Goal: Information Seeking & Learning: Learn about a topic

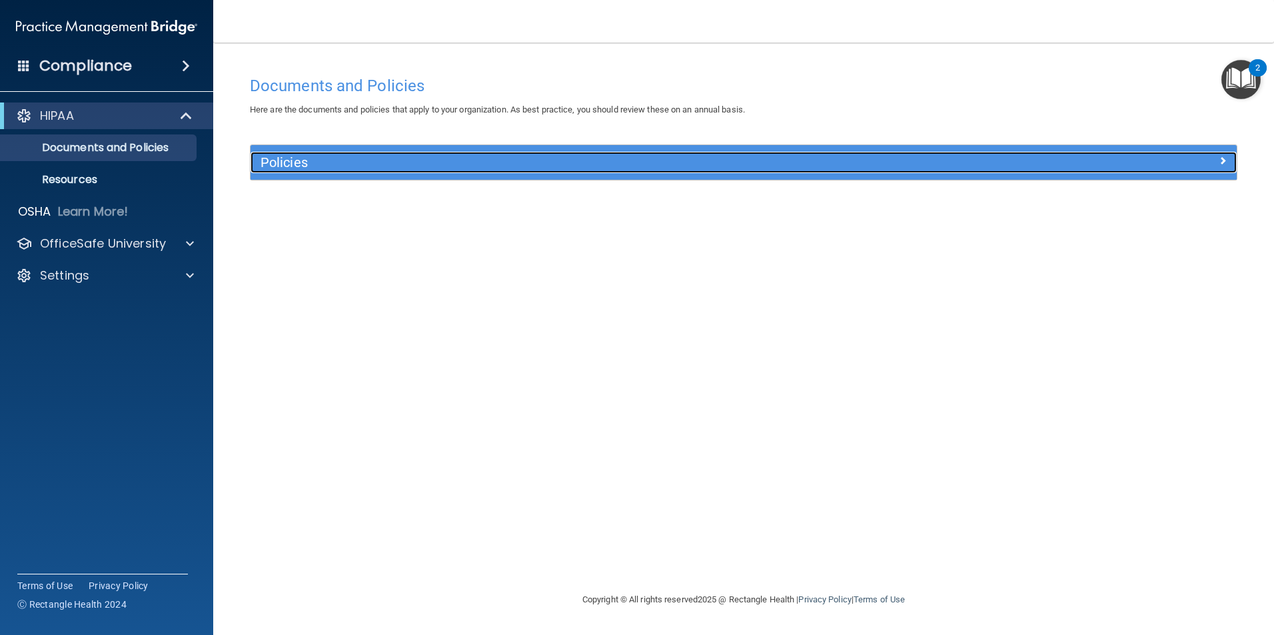
click at [428, 161] on h5 "Policies" at bounding box center [619, 162] width 719 height 15
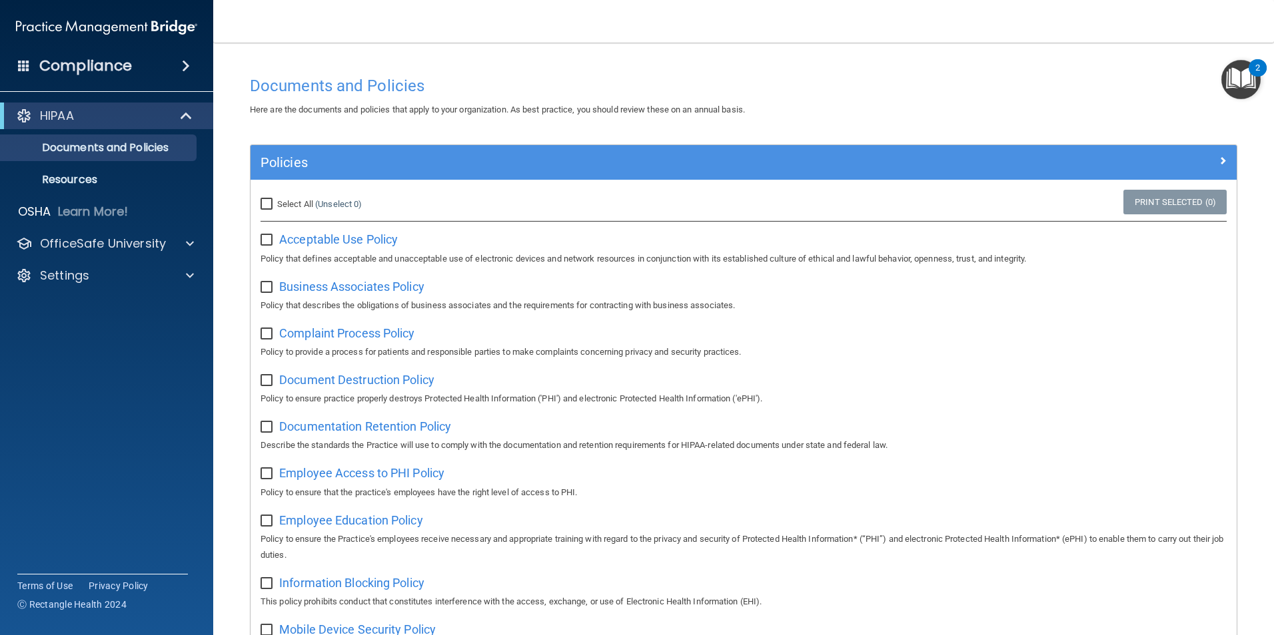
click at [30, 65] on div "Compliance" at bounding box center [106, 65] width 213 height 29
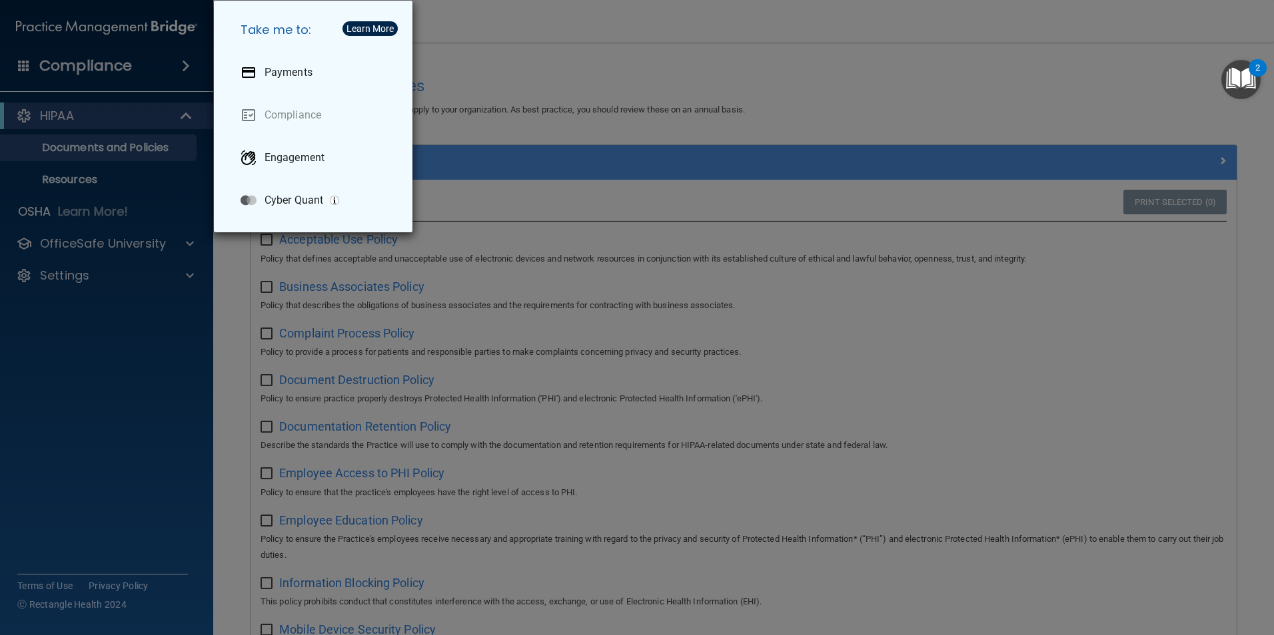
click at [153, 352] on div "Take me to: Payments Compliance Engagement Cyber Quant" at bounding box center [637, 317] width 1274 height 635
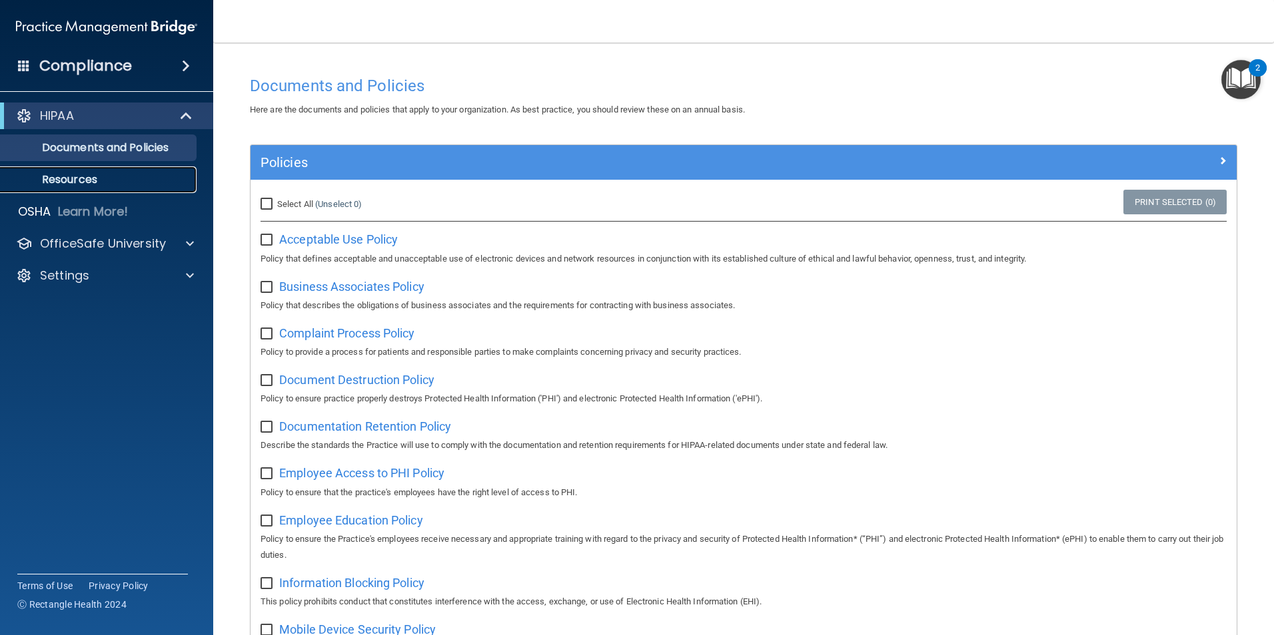
click at [73, 181] on p "Resources" at bounding box center [100, 179] width 182 height 13
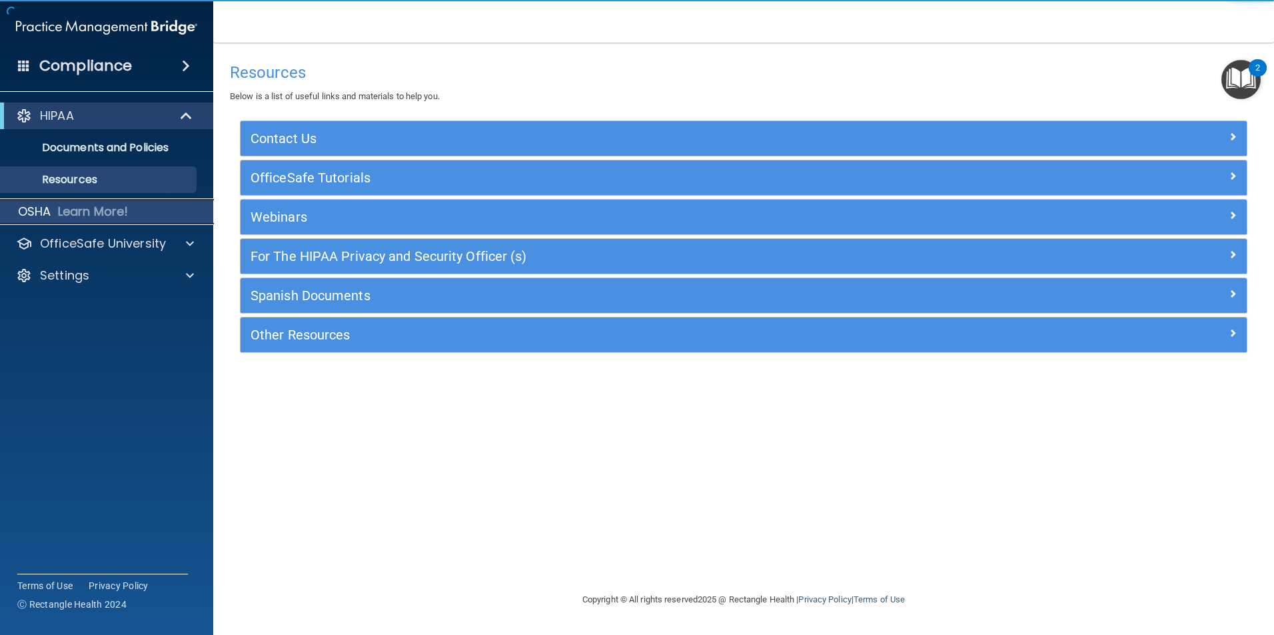
click at [91, 208] on p "Learn More!" at bounding box center [93, 212] width 71 height 16
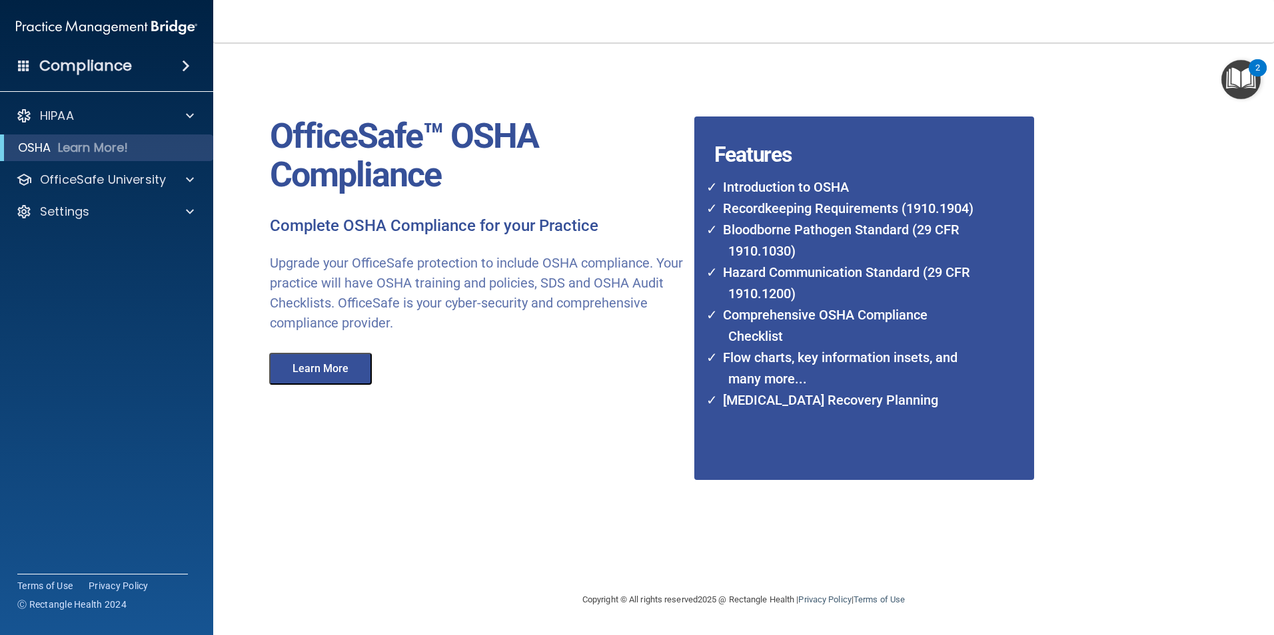
click at [41, 100] on div "HIPAA Documents and Policies Report an Incident Business Associates Emergency P…" at bounding box center [107, 166] width 214 height 139
click at [42, 118] on p "HIPAA" at bounding box center [57, 116] width 34 height 16
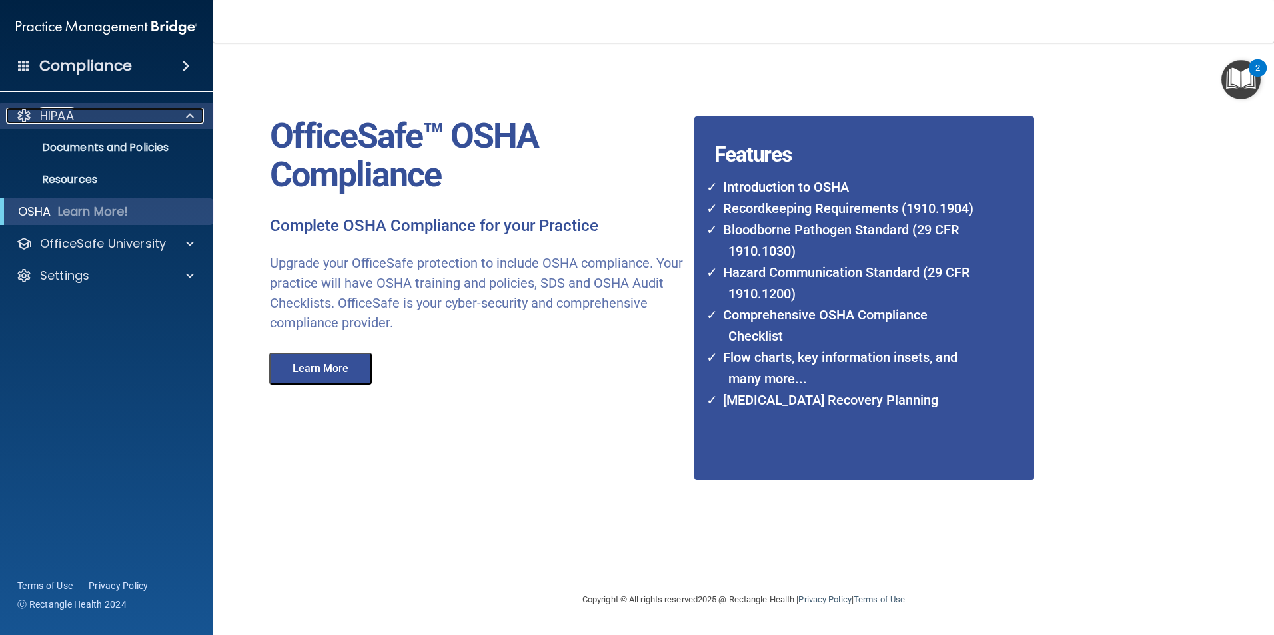
click at [35, 115] on div "HIPAA" at bounding box center [88, 116] width 165 height 16
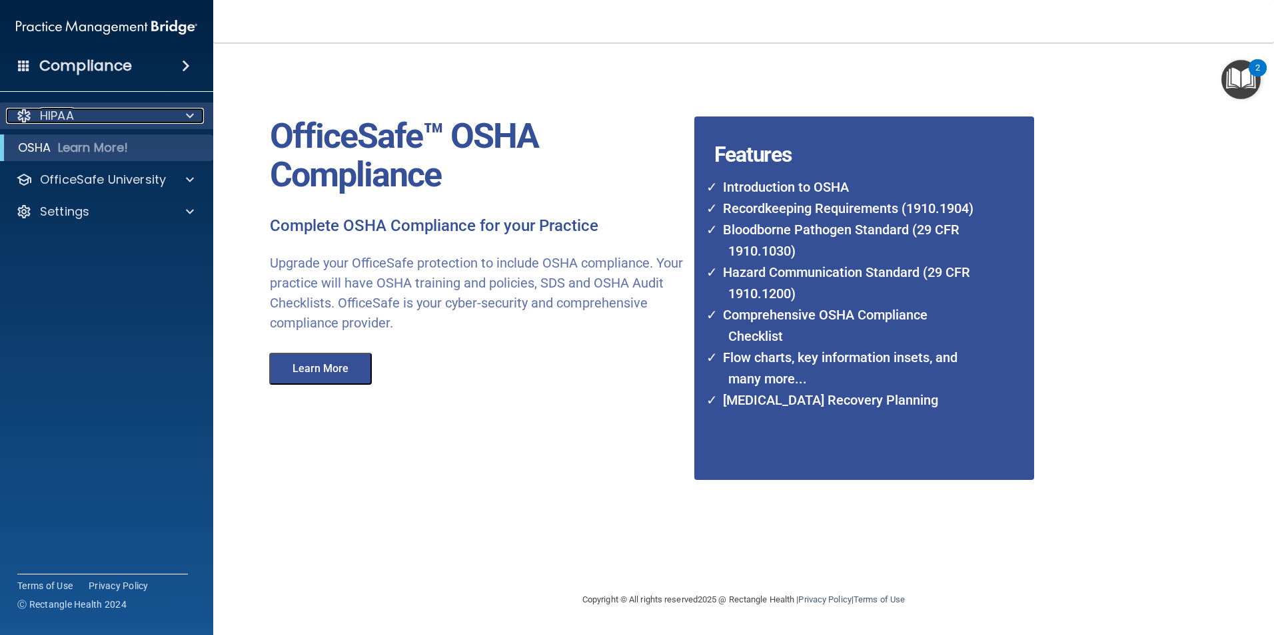
click at [13, 112] on div "HIPAA" at bounding box center [88, 116] width 165 height 16
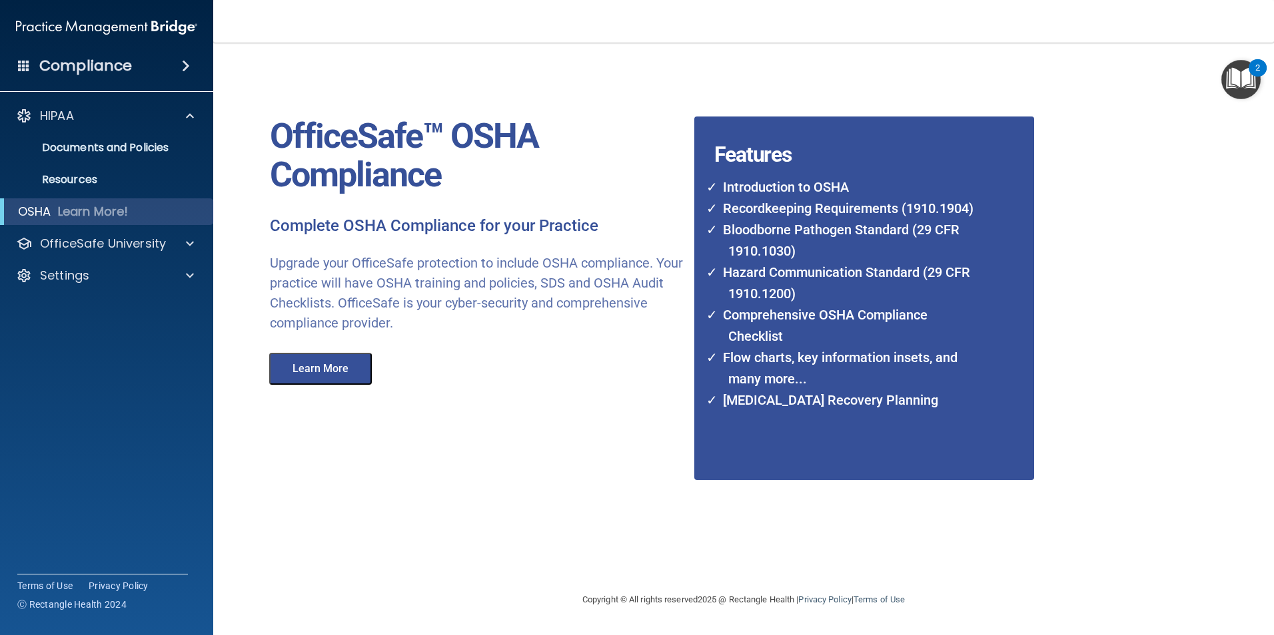
click at [116, 31] on img at bounding box center [106, 27] width 181 height 27
click at [123, 21] on img at bounding box center [106, 27] width 181 height 27
click at [1263, 88] on main "OfficeSafe™ OSHA Compliance Complete OSHA Compliance for your Practice Upgrade …" at bounding box center [743, 339] width 1060 height 593
click at [1246, 83] on img "Open Resource Center, 2 new notifications" at bounding box center [1240, 79] width 39 height 39
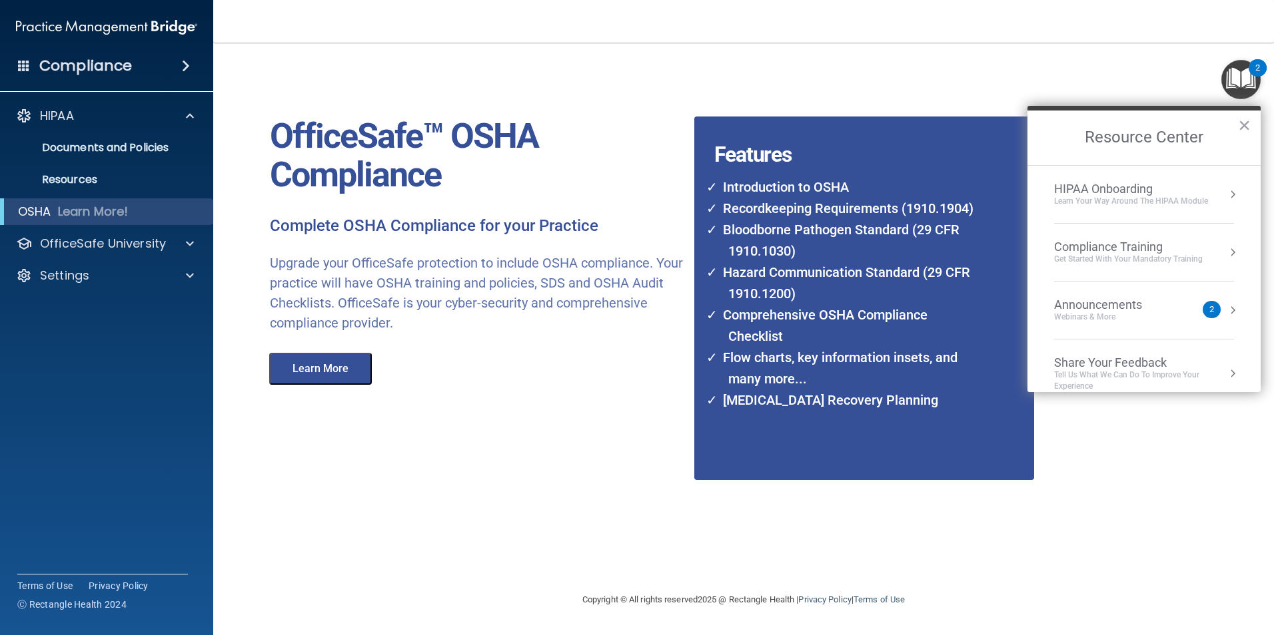
click at [1135, 192] on div "HIPAA Onboarding" at bounding box center [1131, 189] width 154 height 15
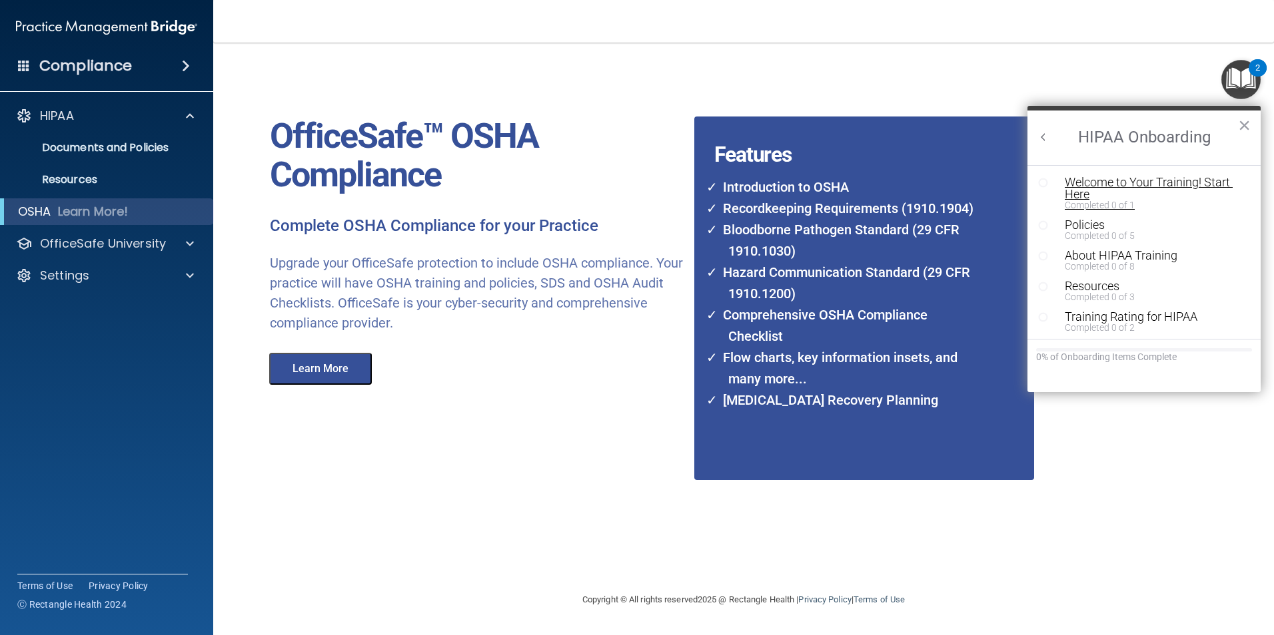
click at [1100, 183] on div "Welcome to Your Training! Start Here" at bounding box center [1148, 189] width 169 height 24
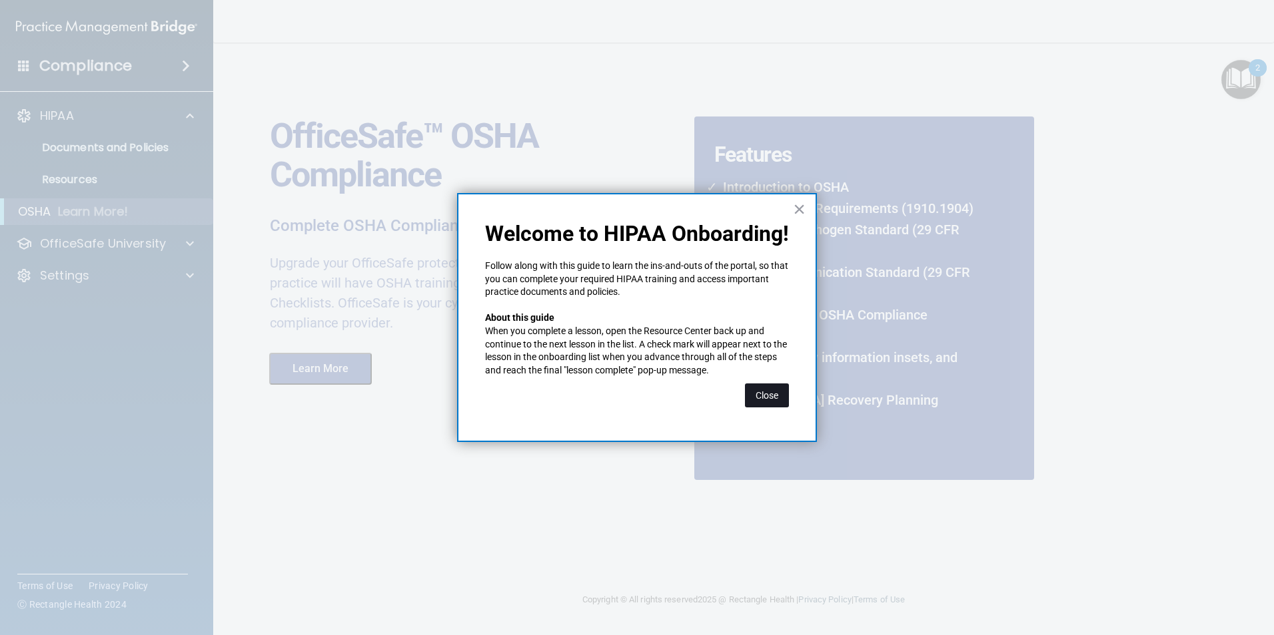
click at [766, 397] on button "Close" at bounding box center [767, 396] width 44 height 24
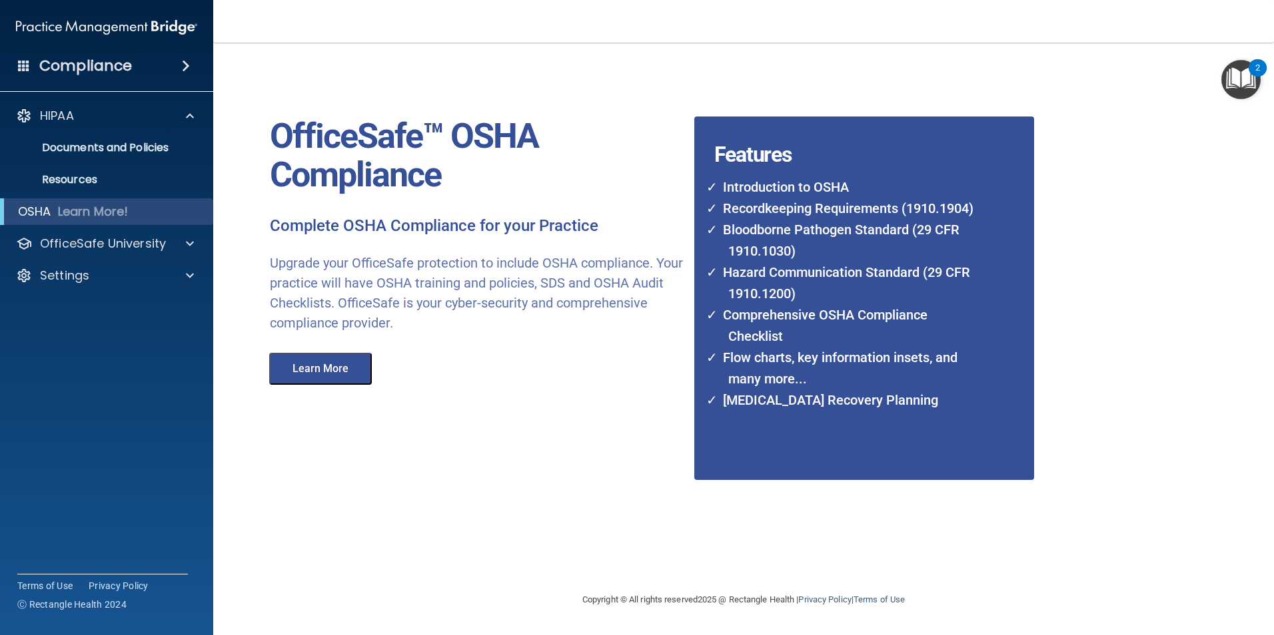
click at [1242, 86] on img "Open Resource Center, 2 new notifications" at bounding box center [1240, 79] width 39 height 39
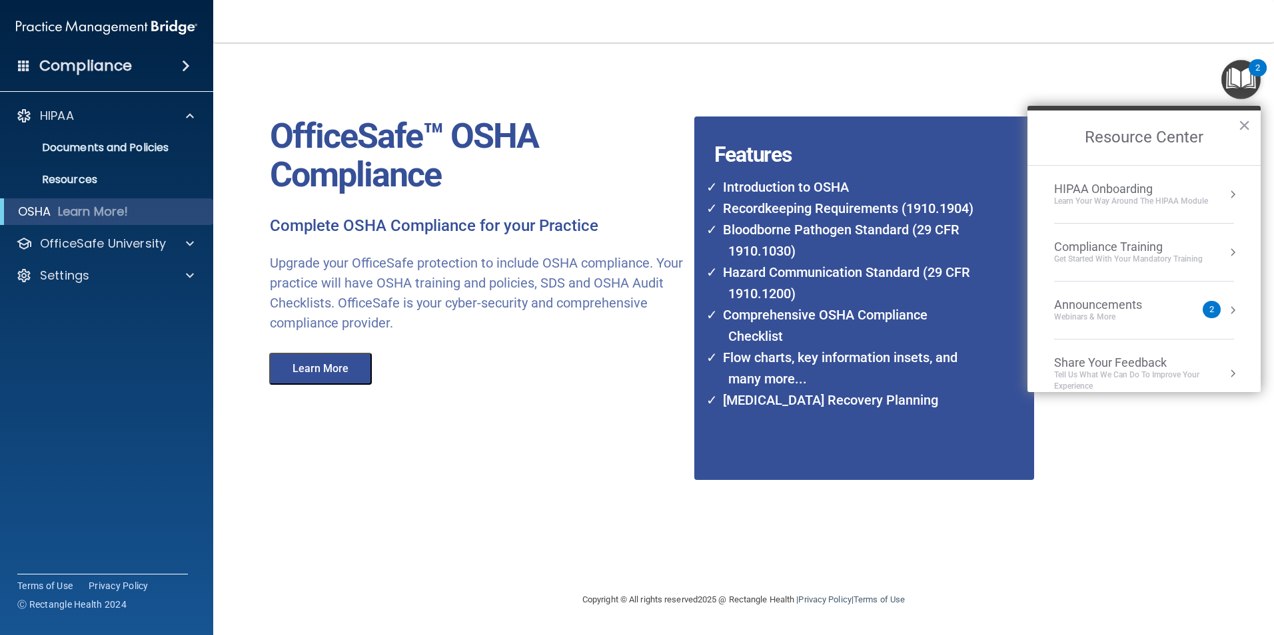
click at [1112, 193] on div "HIPAA Onboarding" at bounding box center [1131, 189] width 154 height 15
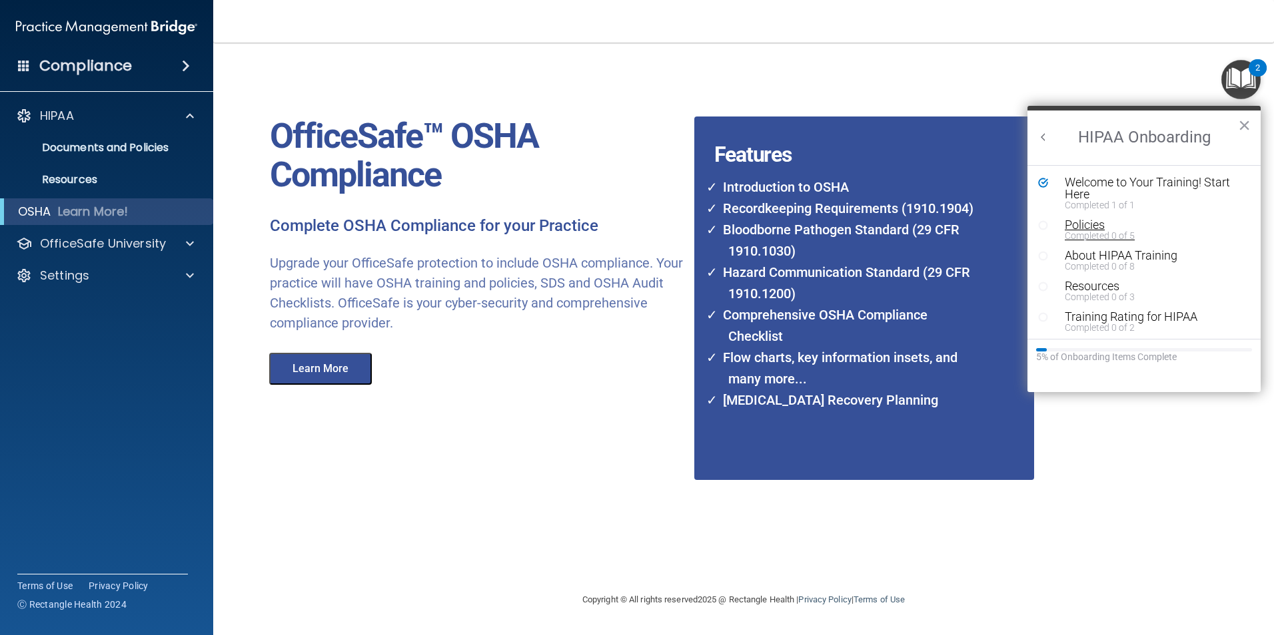
click at [1084, 234] on div "Completed 0 of 5" at bounding box center [1148, 235] width 169 height 9
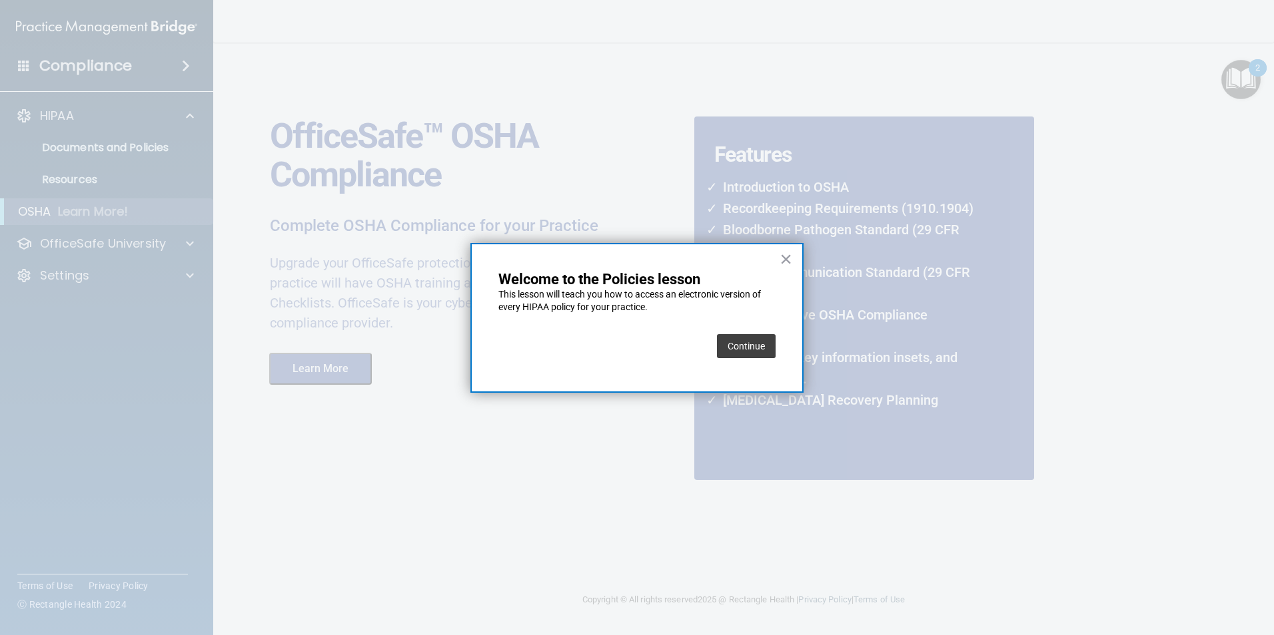
click at [746, 350] on button "Continue" at bounding box center [746, 346] width 59 height 24
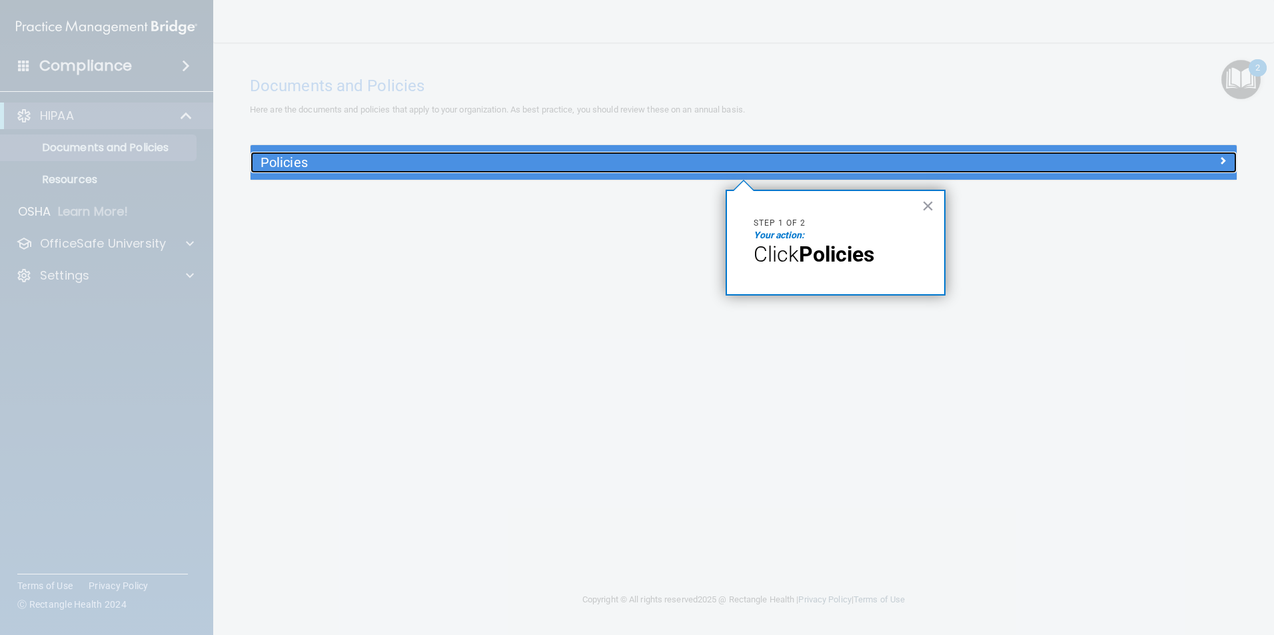
click at [372, 163] on h5 "Policies" at bounding box center [619, 162] width 719 height 15
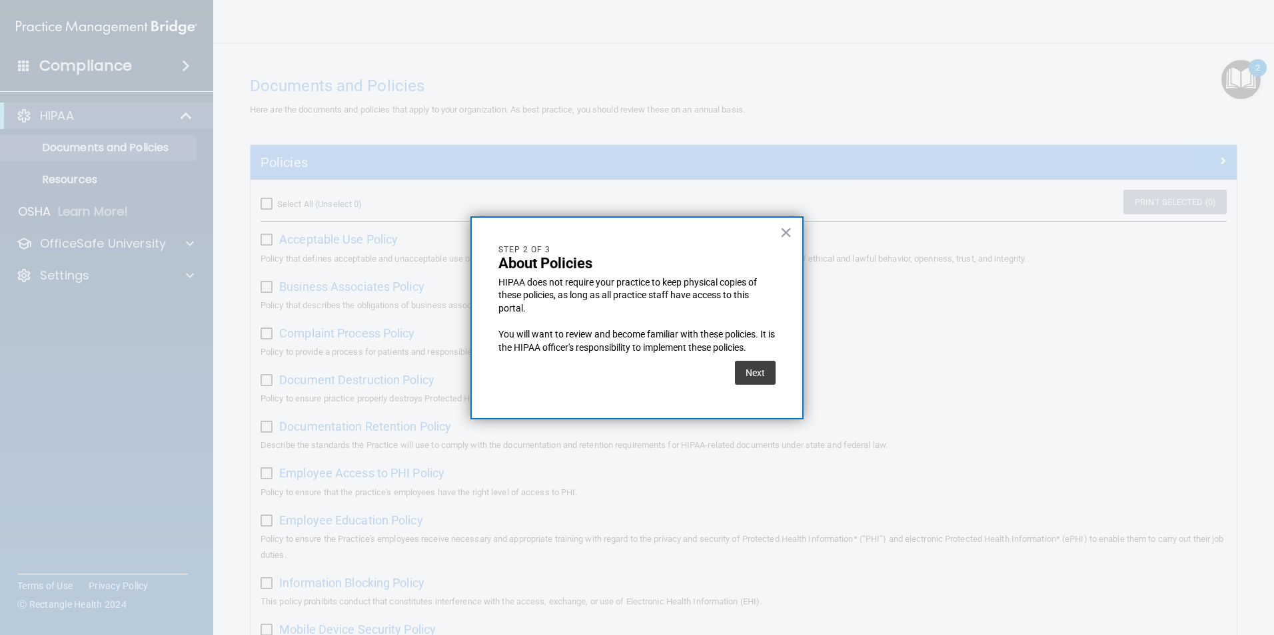
click at [765, 386] on div "Next" at bounding box center [755, 372] width 41 height 37
click at [753, 376] on button "Next" at bounding box center [755, 373] width 41 height 24
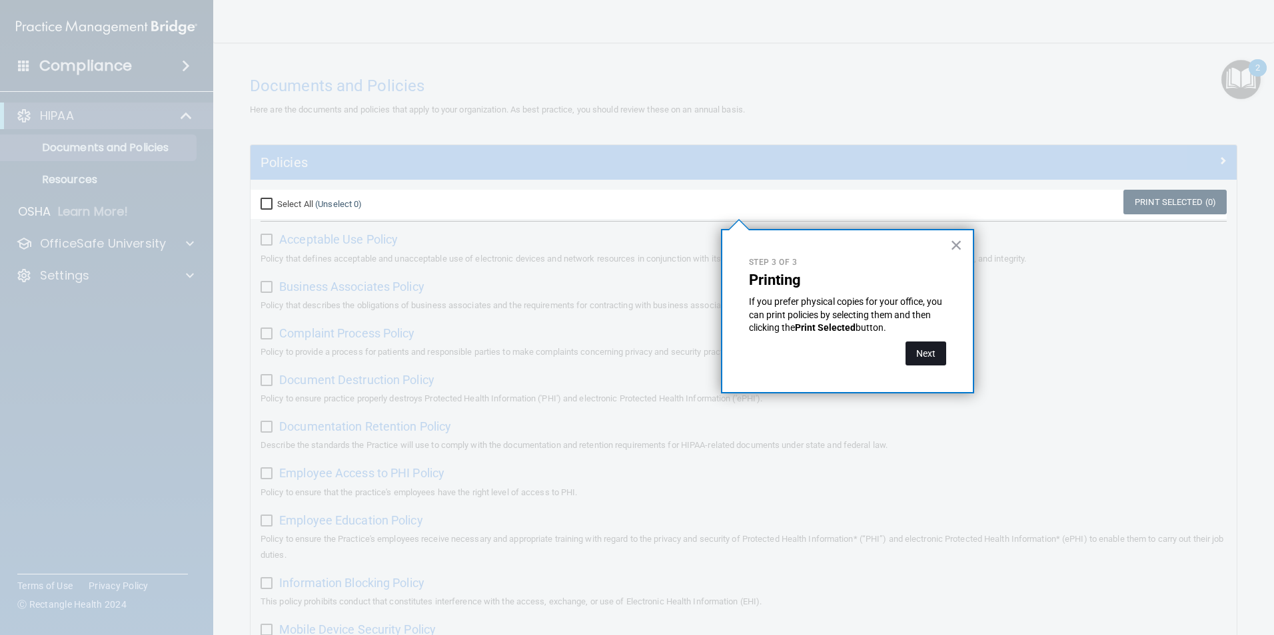
click at [919, 352] on button "Next" at bounding box center [925, 354] width 41 height 24
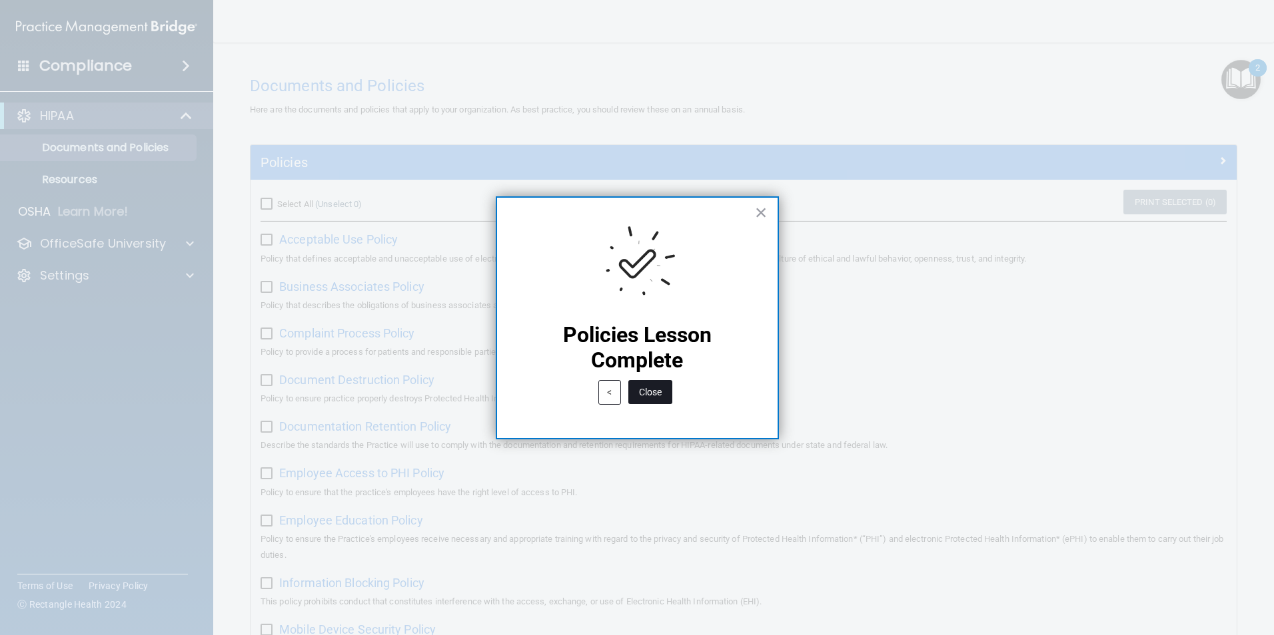
click at [661, 391] on button "Close" at bounding box center [650, 392] width 44 height 24
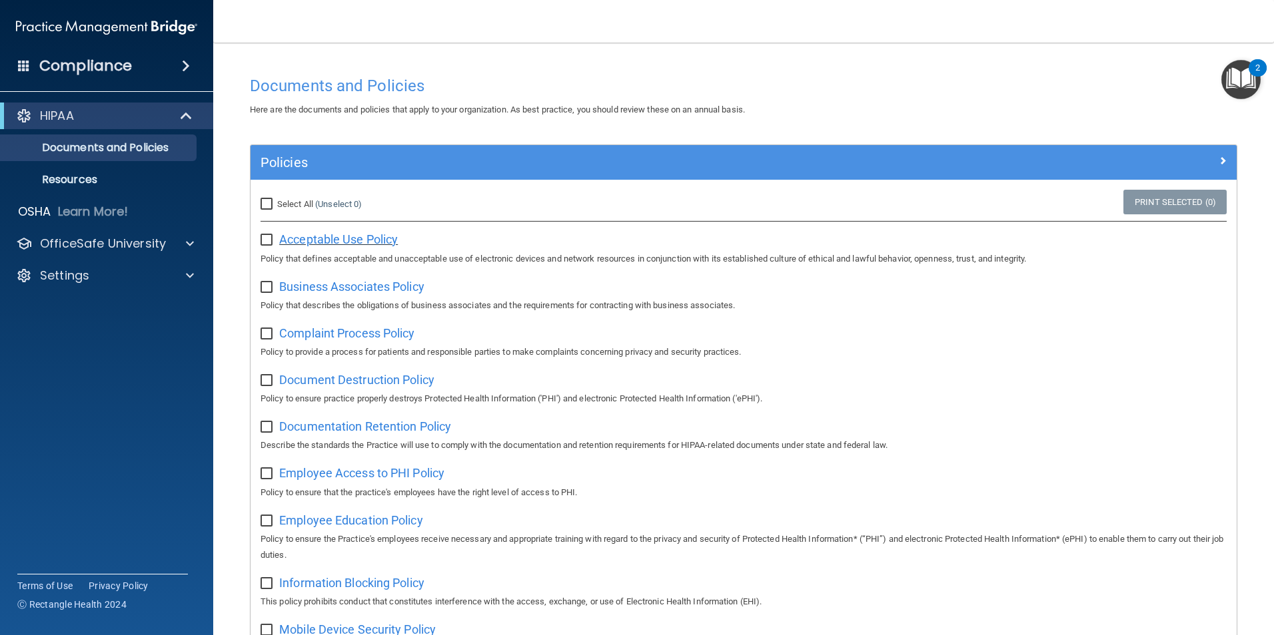
click at [364, 239] on span "Acceptable Use Policy" at bounding box center [338, 239] width 119 height 14
click at [1251, 89] on img "Open Resource Center, 2 new notifications" at bounding box center [1240, 79] width 39 height 39
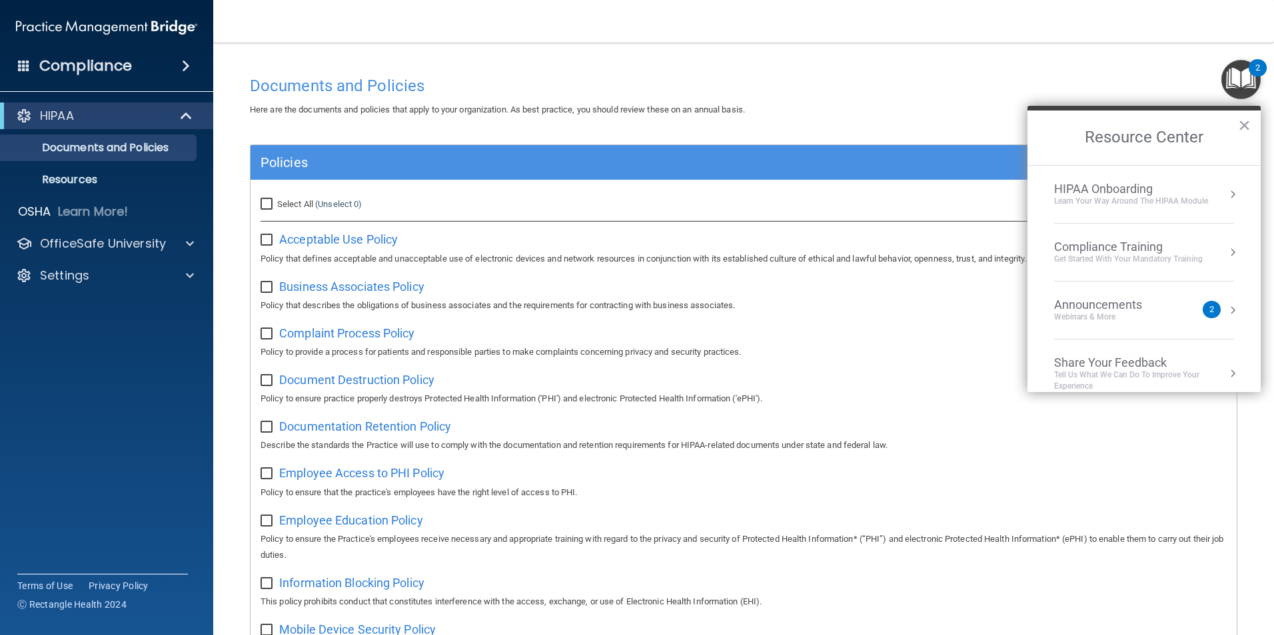
click at [1119, 247] on div "Compliance Training" at bounding box center [1128, 247] width 149 height 15
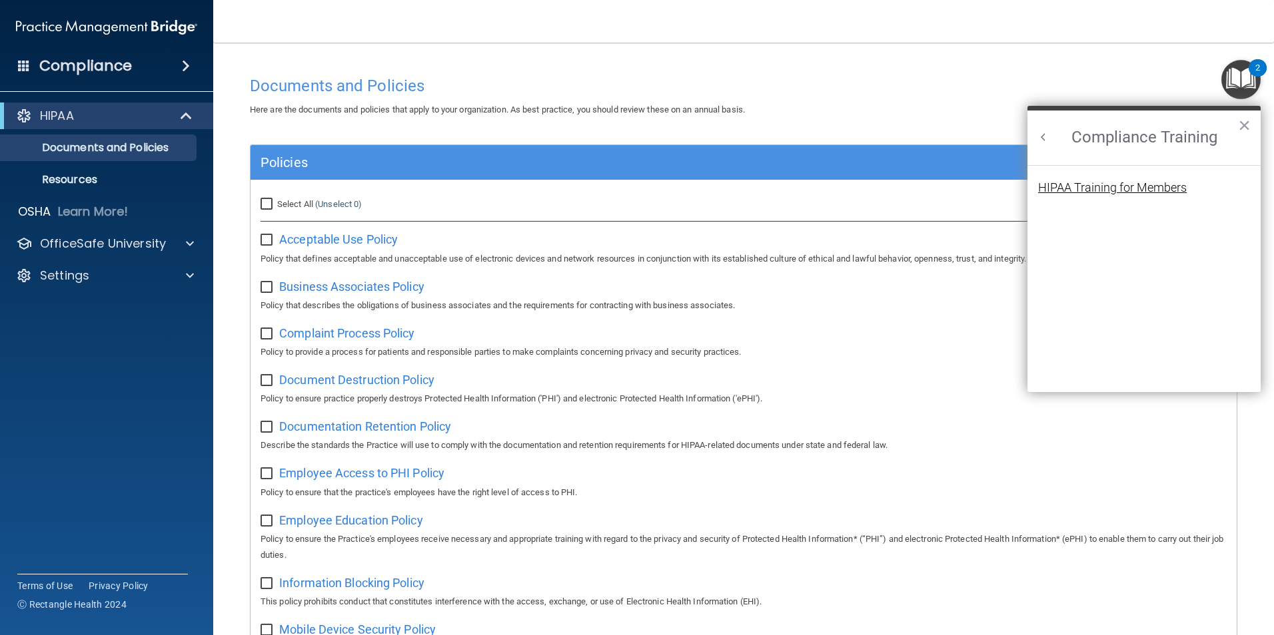
click at [1145, 184] on div "HIPAA Training for Members" at bounding box center [1112, 188] width 149 height 12
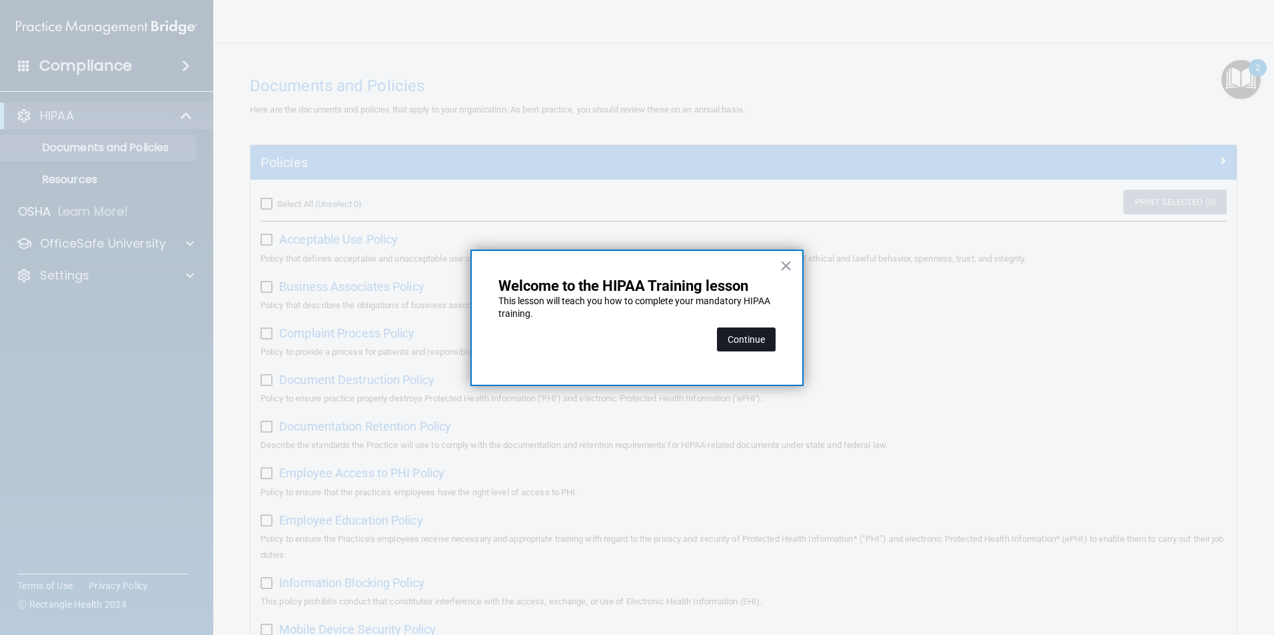
click at [733, 334] on button "Continue" at bounding box center [746, 340] width 59 height 24
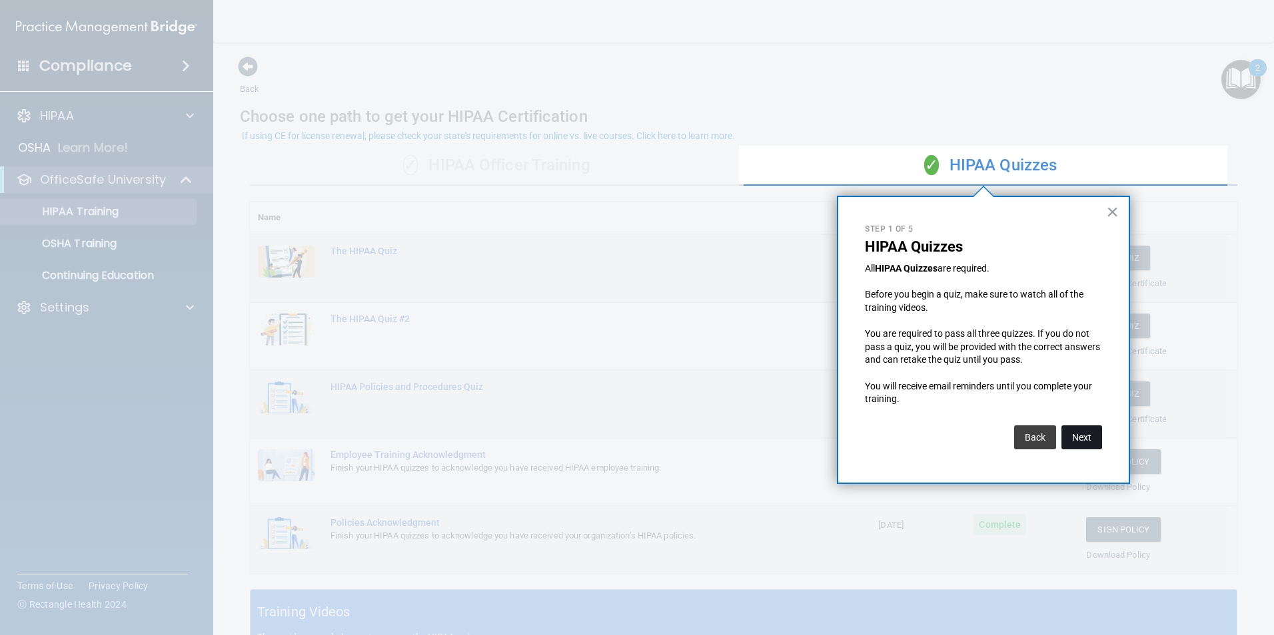
click at [1081, 442] on button "Next" at bounding box center [1081, 438] width 41 height 24
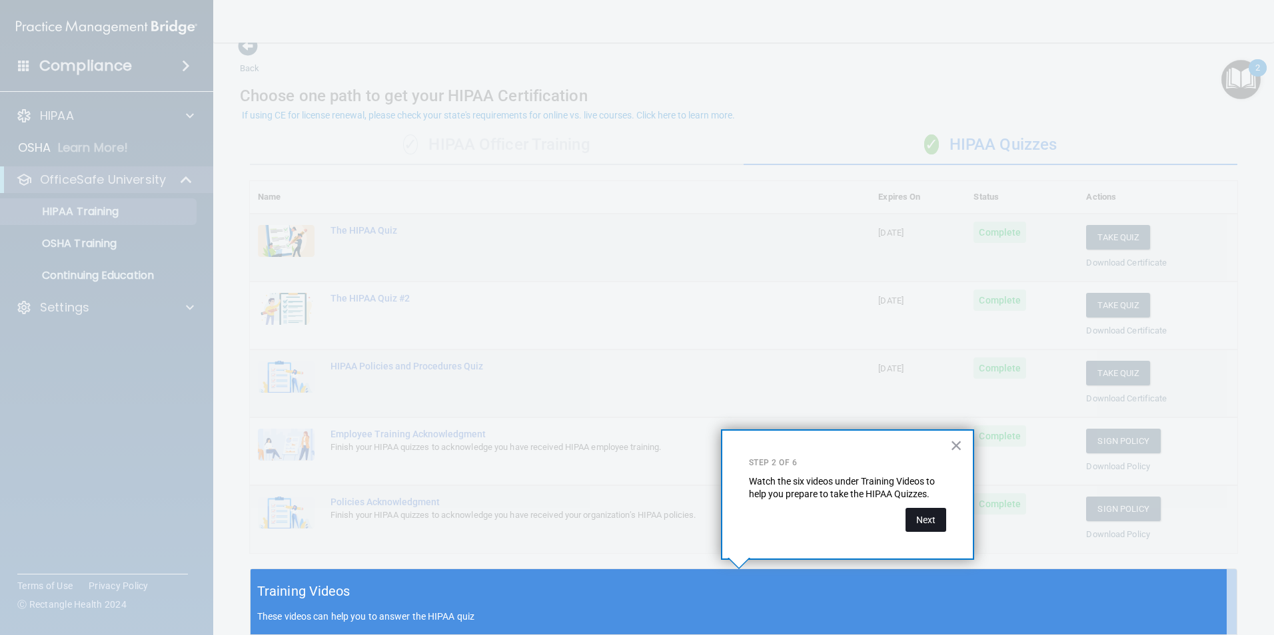
click at [938, 517] on button "Next" at bounding box center [925, 520] width 41 height 24
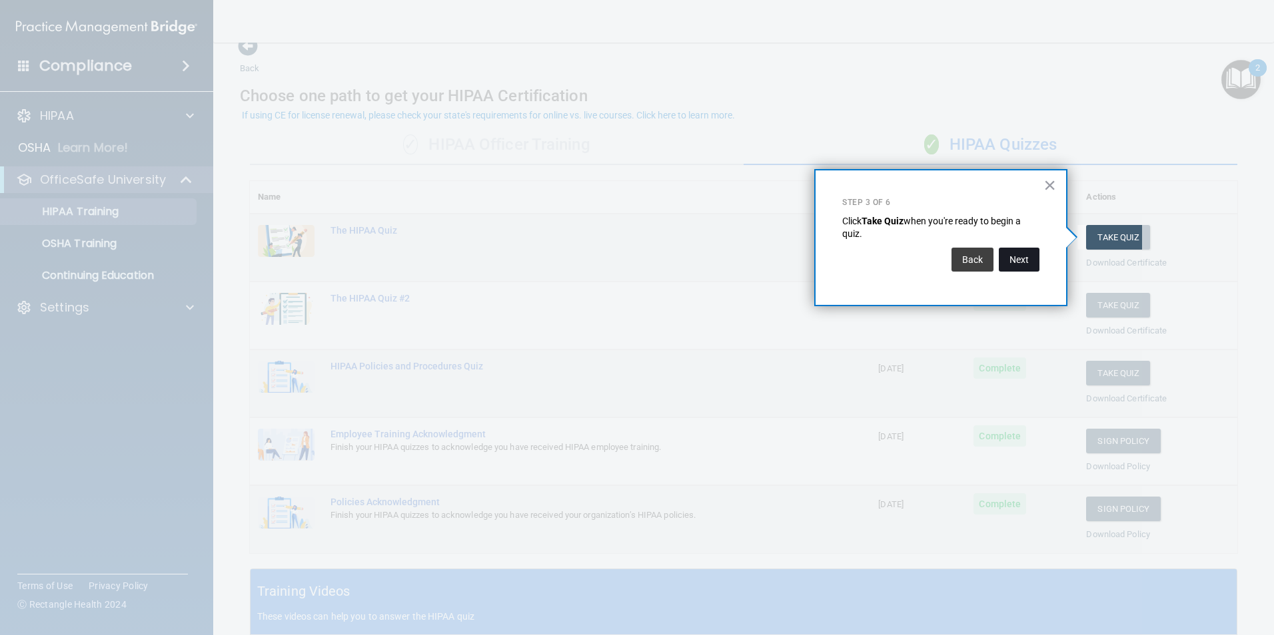
click at [1029, 260] on button "Next" at bounding box center [1018, 260] width 41 height 24
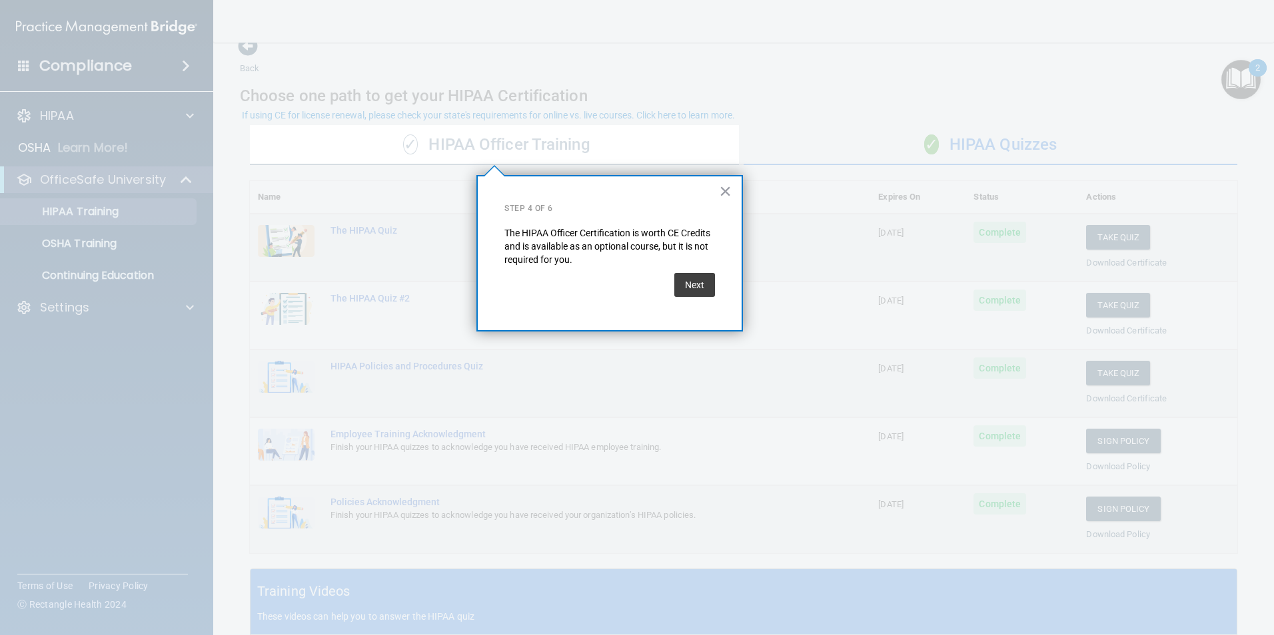
click at [693, 284] on button "Next" at bounding box center [694, 285] width 41 height 24
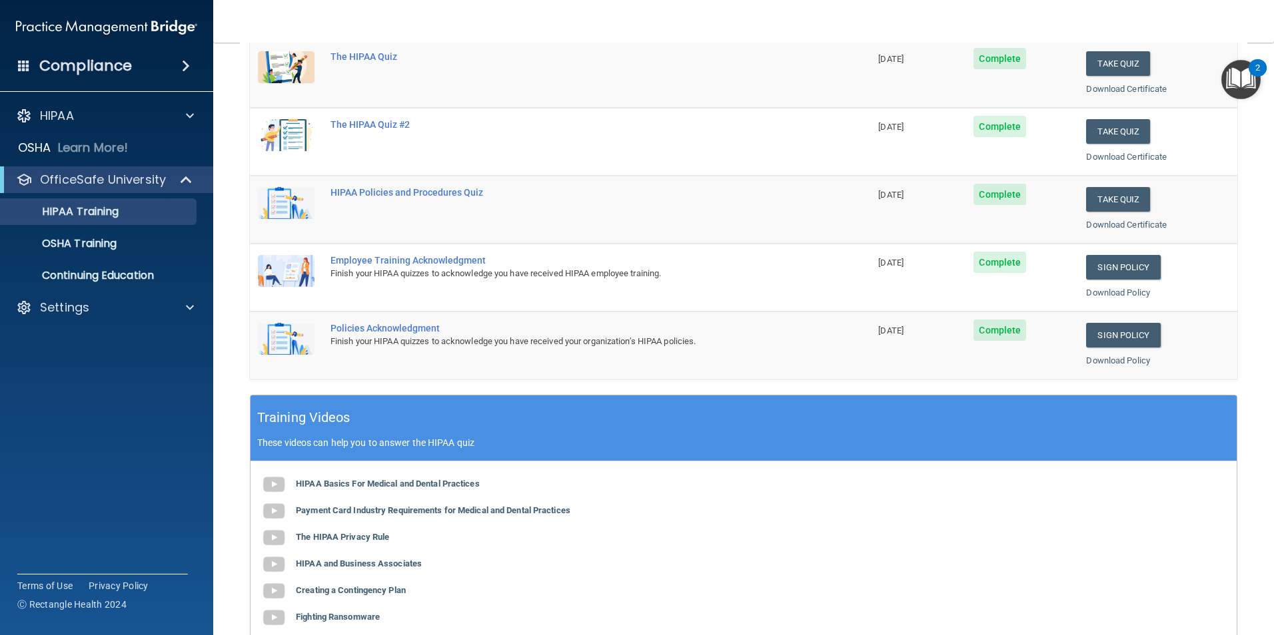
scroll to position [200, 0]
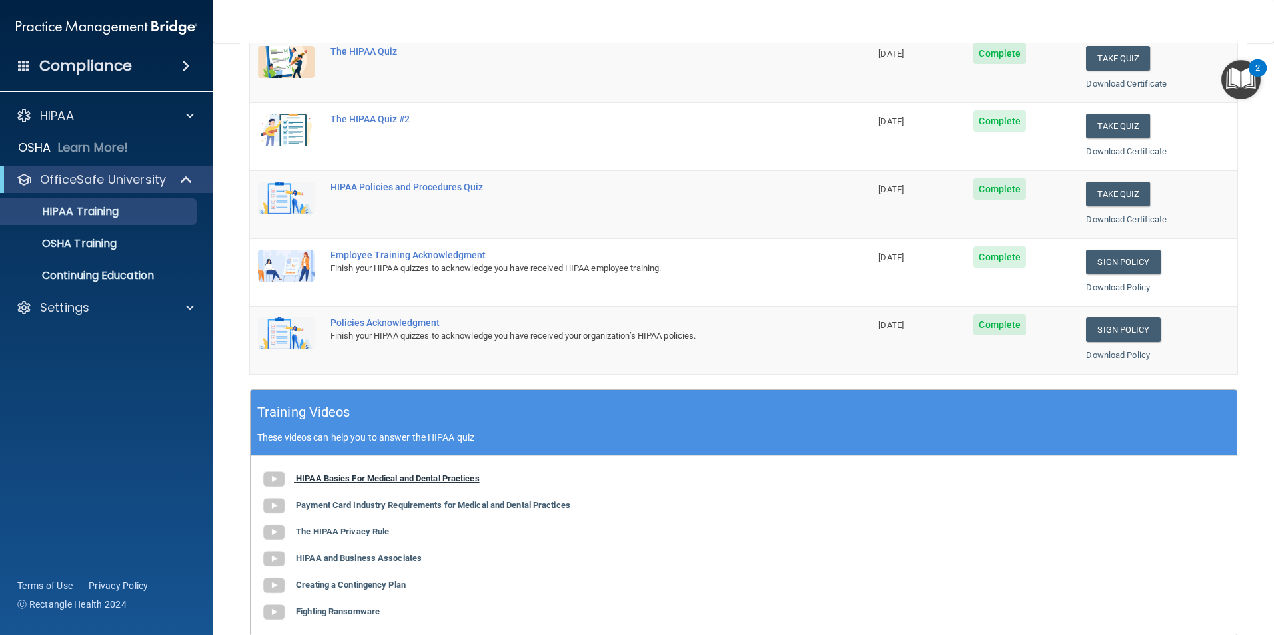
click at [424, 481] on b "HIPAA Basics For Medical and Dental Practices" at bounding box center [388, 479] width 184 height 10
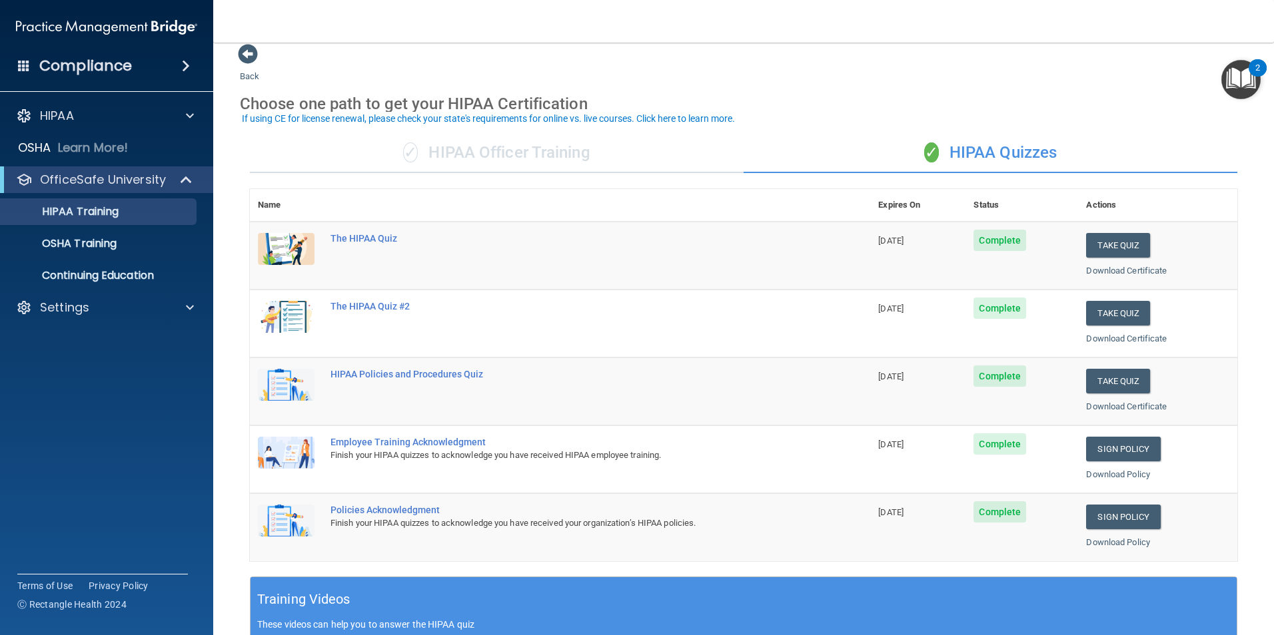
scroll to position [0, 0]
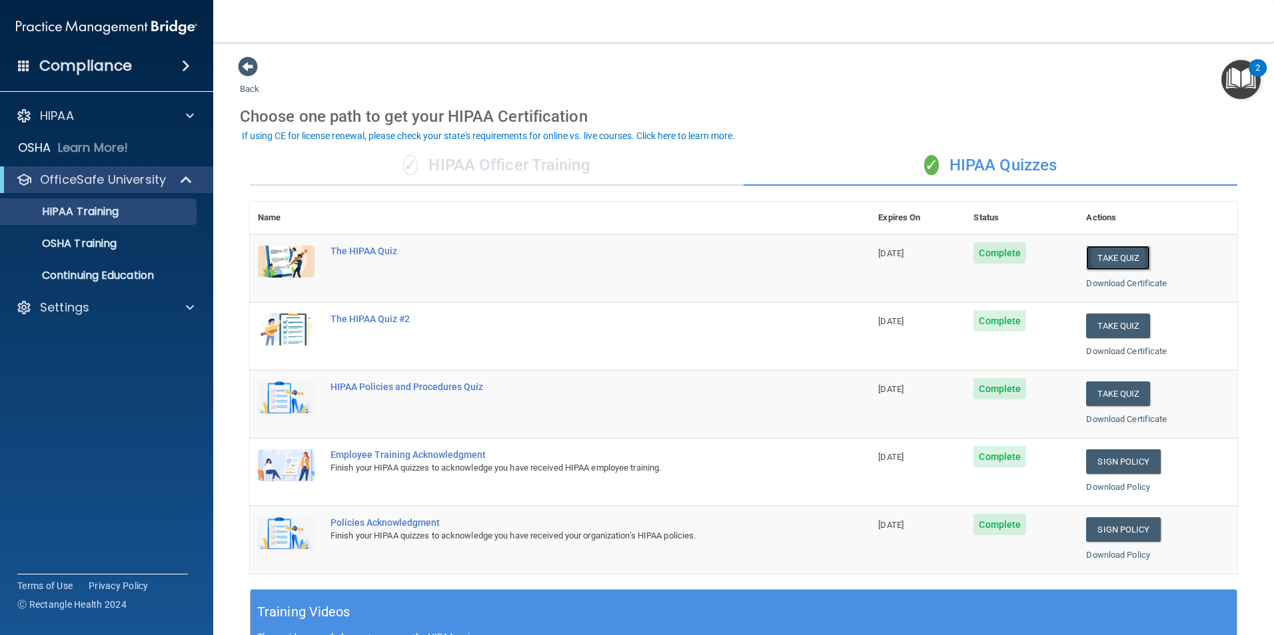
click at [1126, 257] on button "Take Quiz" at bounding box center [1118, 258] width 64 height 25
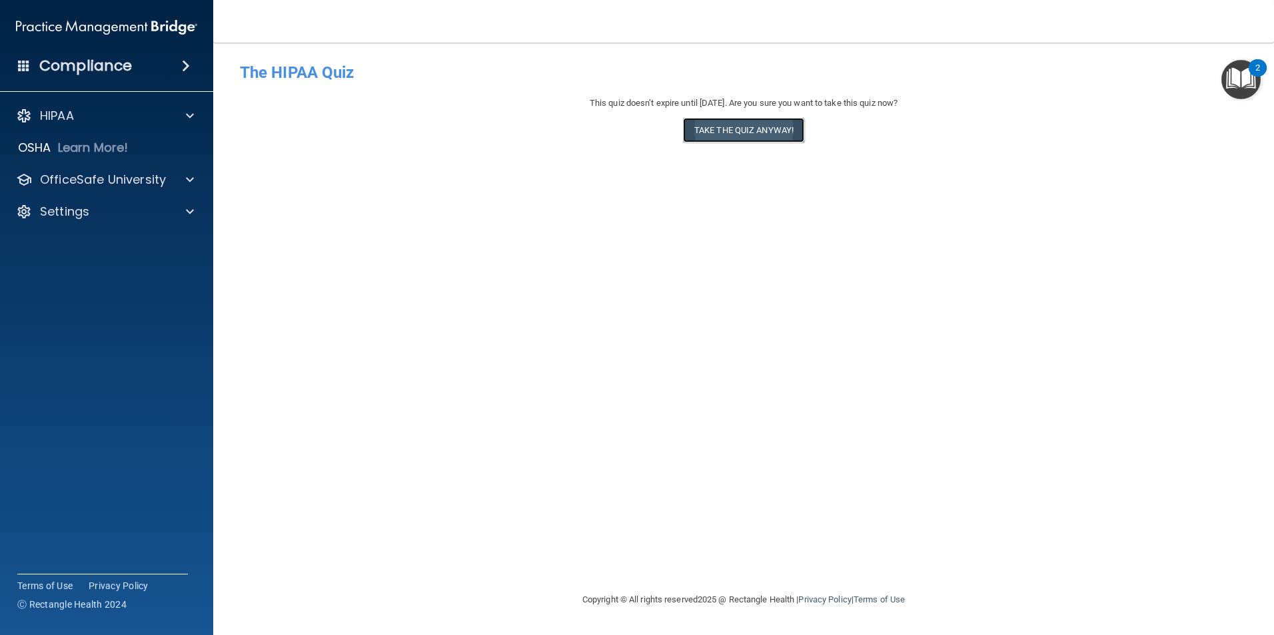
click at [743, 133] on button "Take the quiz anyway!" at bounding box center [743, 130] width 121 height 25
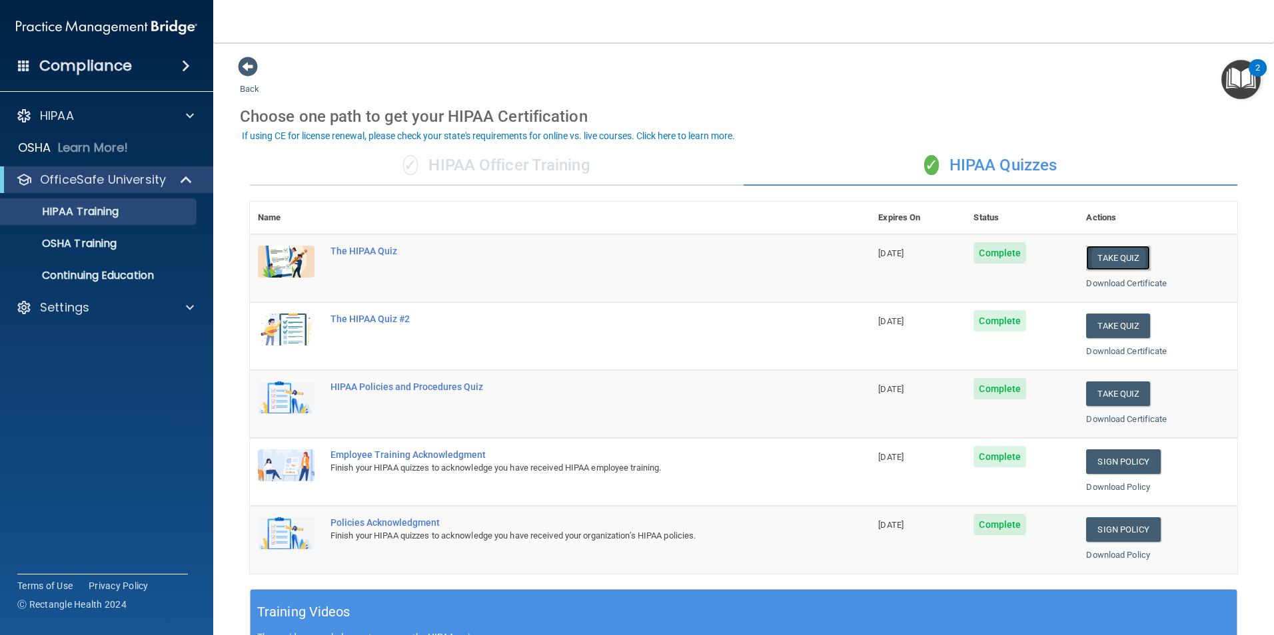
click at [1088, 258] on button "Take Quiz" at bounding box center [1118, 258] width 64 height 25
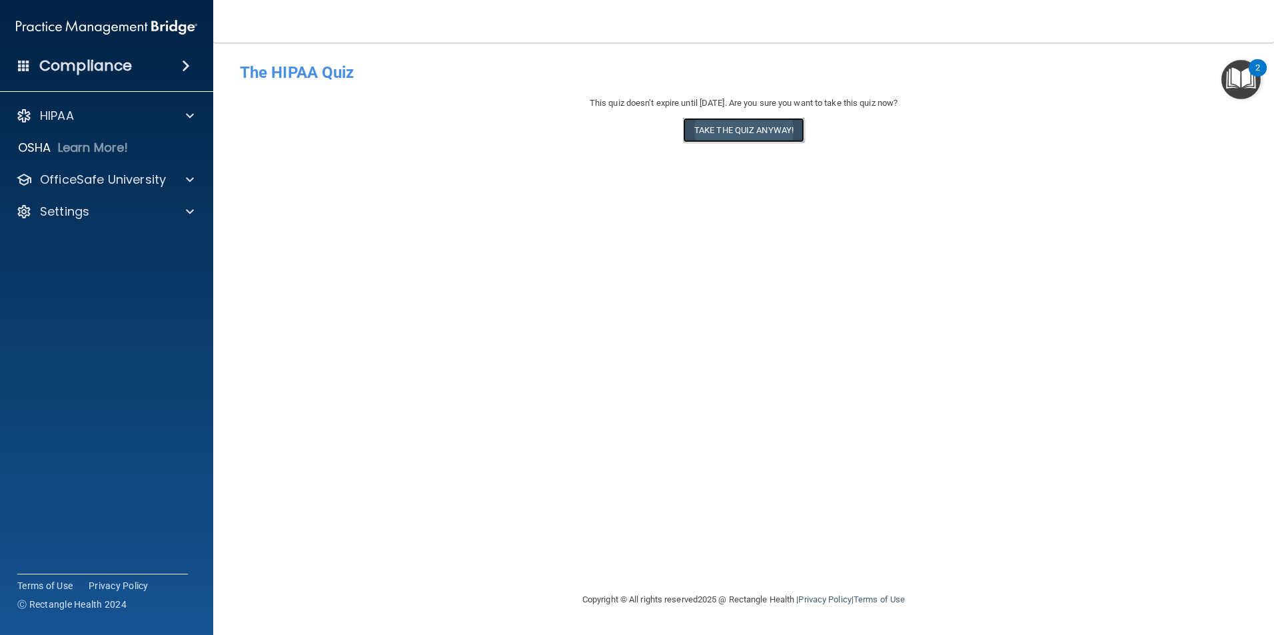
click at [747, 135] on button "Take the quiz anyway!" at bounding box center [743, 130] width 121 height 25
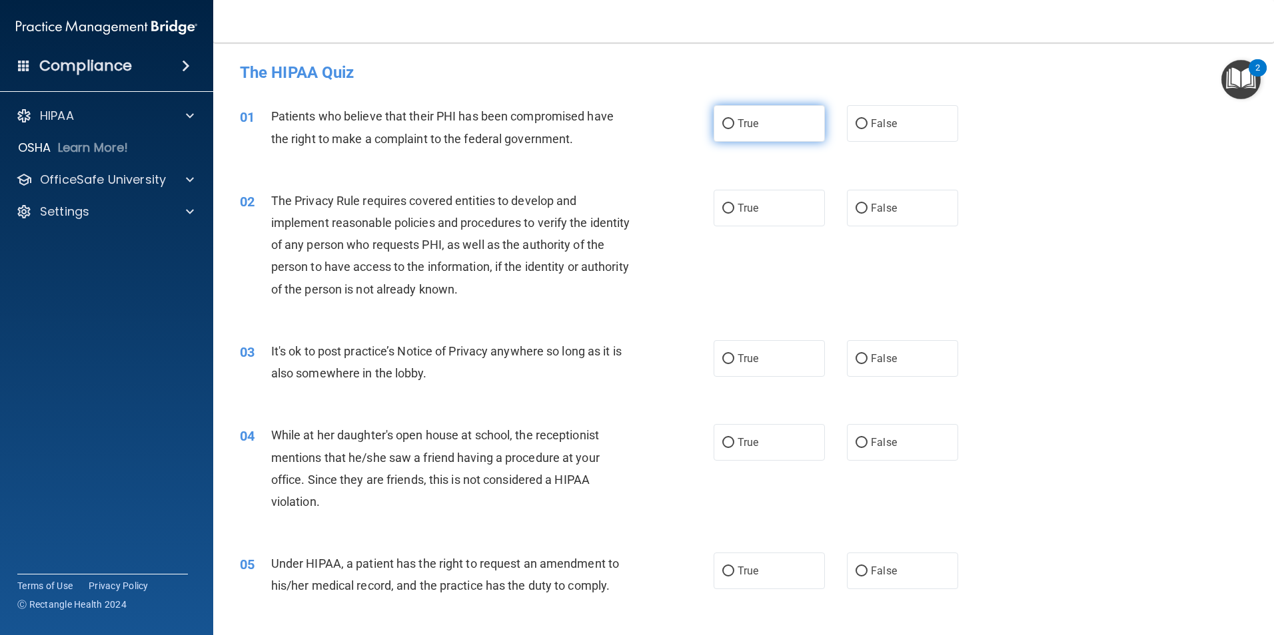
click at [764, 135] on label "True" at bounding box center [768, 123] width 111 height 37
click at [734, 129] on input "True" at bounding box center [728, 124] width 12 height 10
radio input "true"
click at [768, 218] on label "True" at bounding box center [768, 208] width 111 height 37
click at [734, 214] on input "True" at bounding box center [728, 209] width 12 height 10
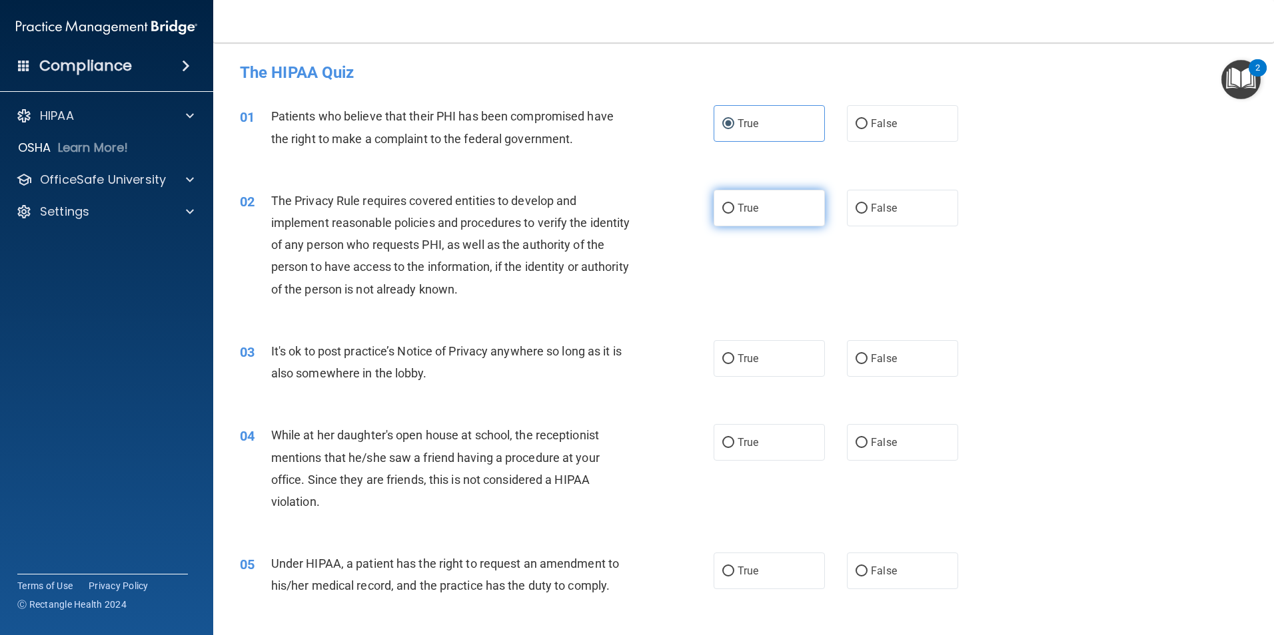
radio input "true"
click at [871, 354] on span "False" at bounding box center [884, 358] width 26 height 13
click at [866, 354] on input "False" at bounding box center [861, 359] width 12 height 10
radio input "true"
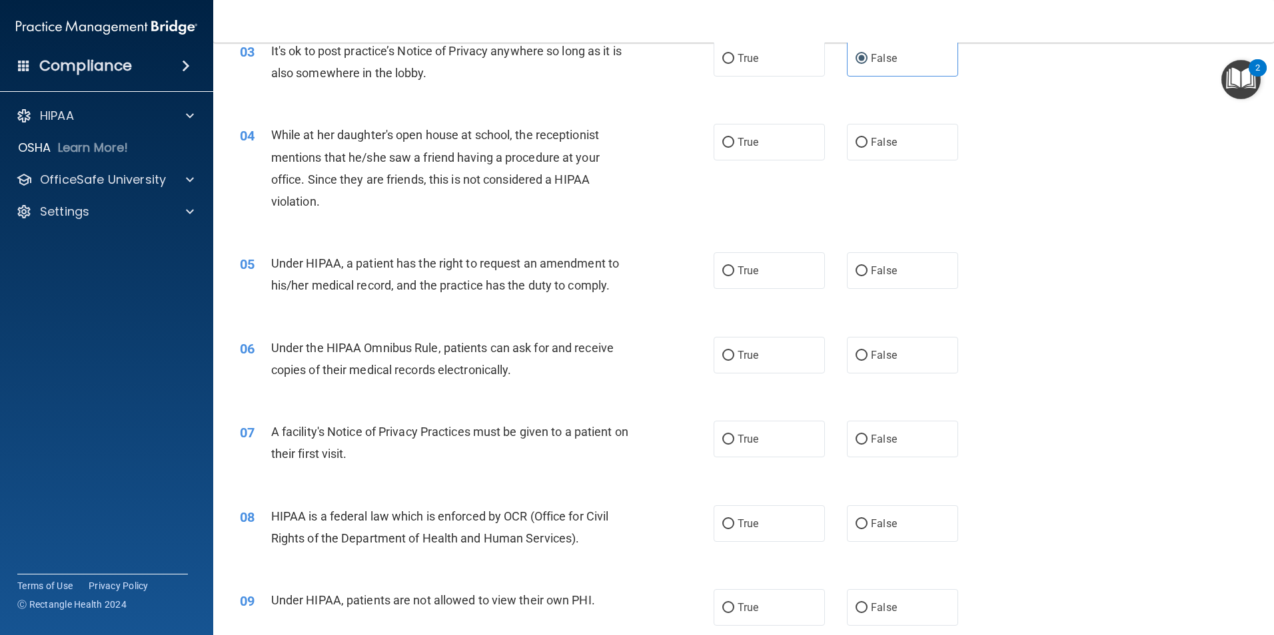
scroll to position [333, 0]
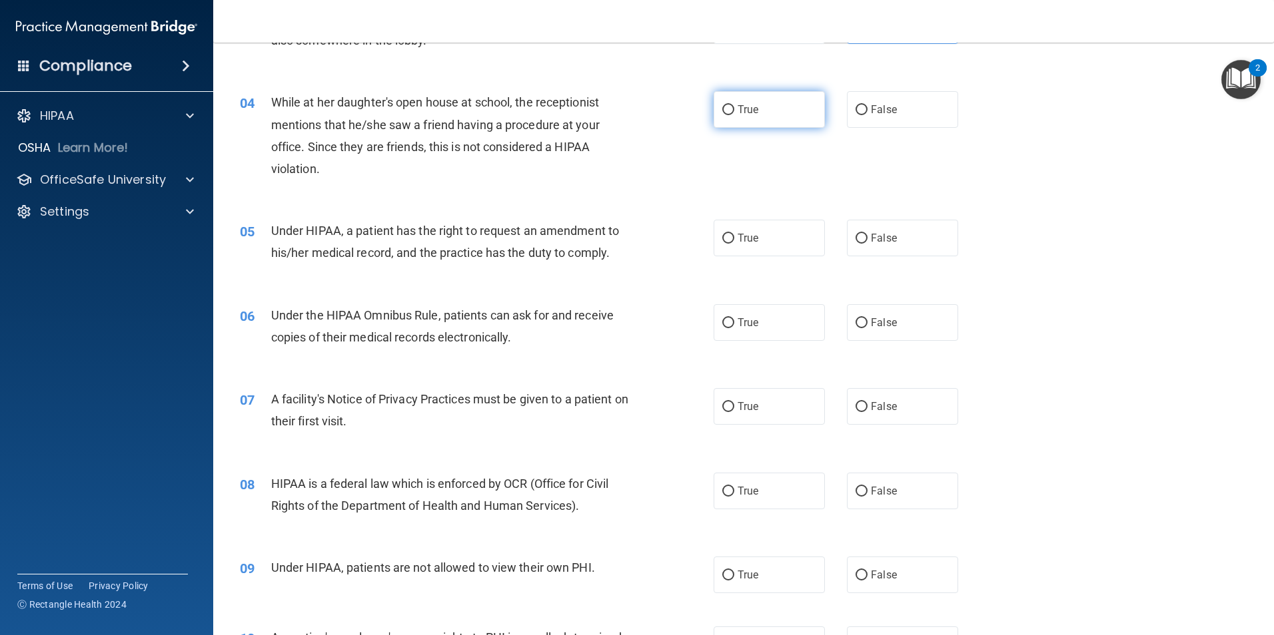
click at [759, 120] on label "True" at bounding box center [768, 109] width 111 height 37
click at [734, 115] on input "True" at bounding box center [728, 110] width 12 height 10
radio input "true"
click at [857, 242] on input "False" at bounding box center [861, 239] width 12 height 10
radio input "true"
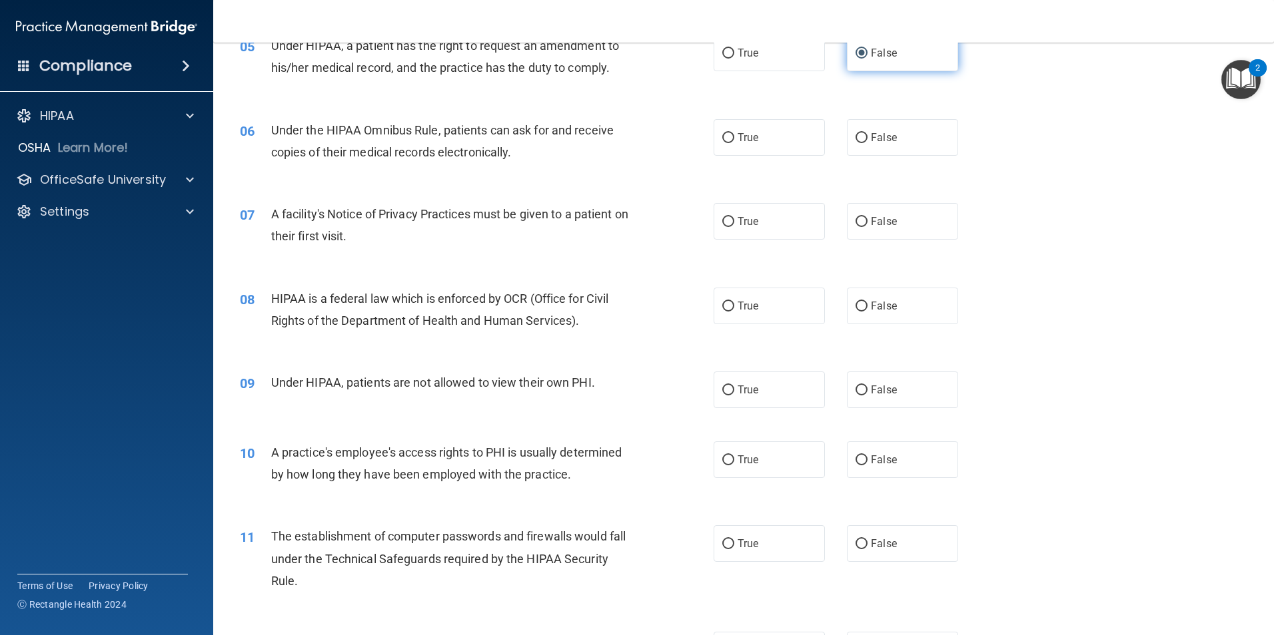
scroll to position [533, 0]
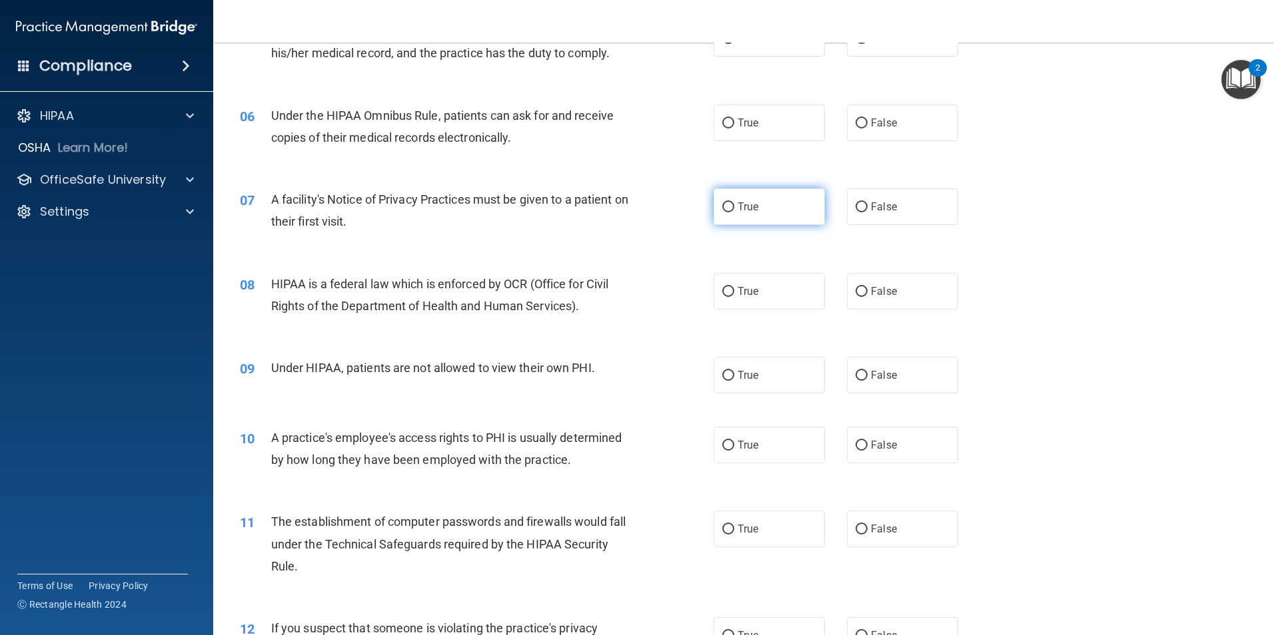
drag, startPoint x: 771, startPoint y: 200, endPoint x: 773, endPoint y: 206, distance: 6.8
click at [772, 200] on label "True" at bounding box center [768, 206] width 111 height 37
click at [734, 202] on input "True" at bounding box center [728, 207] width 12 height 10
radio input "true"
click at [789, 288] on label "True" at bounding box center [768, 291] width 111 height 37
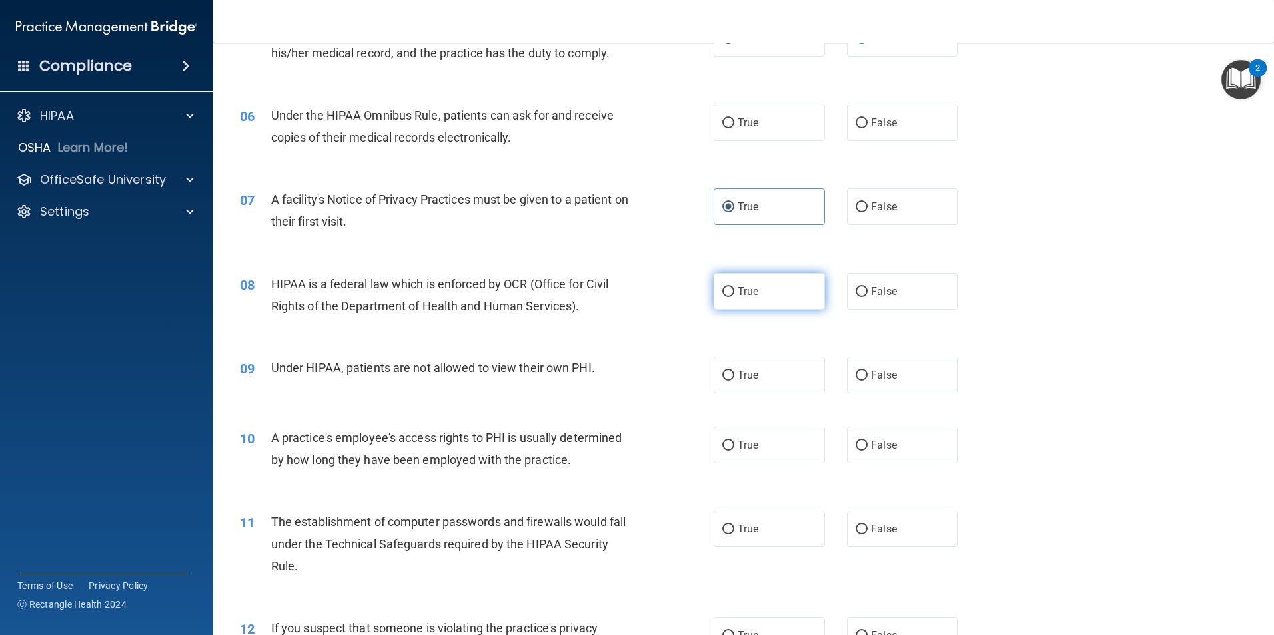
click at [734, 288] on input "True" at bounding box center [728, 292] width 12 height 10
radio input "true"
click at [750, 384] on label "True" at bounding box center [768, 375] width 111 height 37
click at [734, 381] on input "True" at bounding box center [728, 376] width 12 height 10
radio input "true"
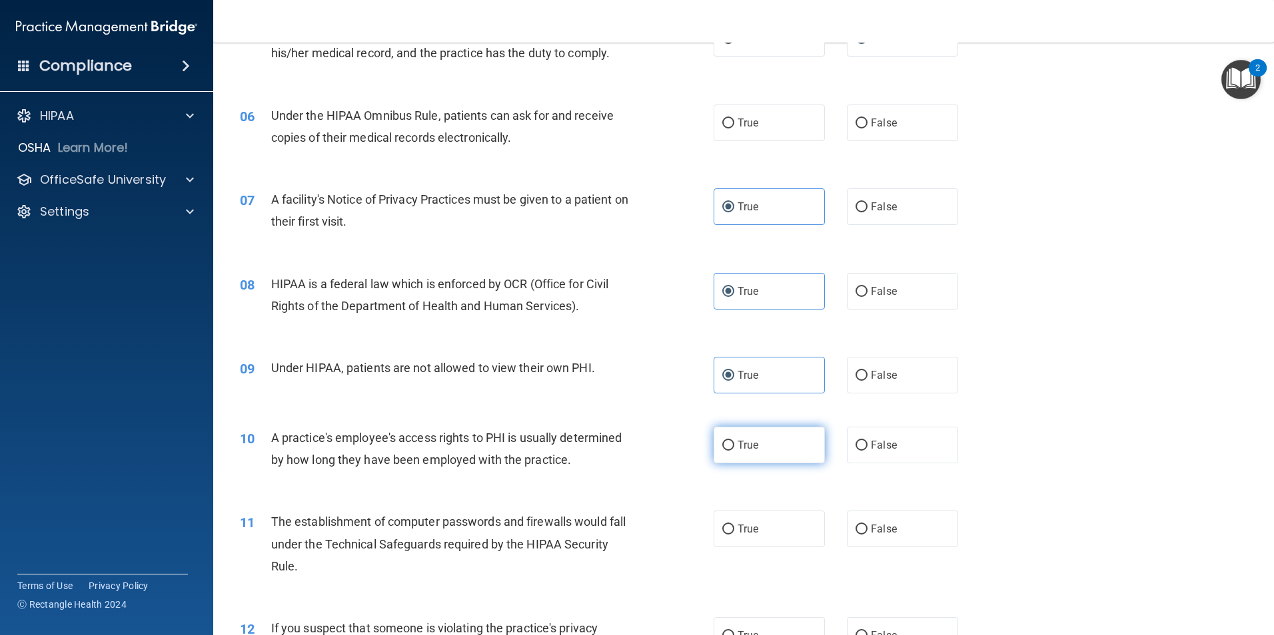
click at [761, 434] on label "True" at bounding box center [768, 445] width 111 height 37
click at [734, 441] on input "True" at bounding box center [728, 446] width 12 height 10
radio input "true"
click at [764, 536] on label "True" at bounding box center [768, 529] width 111 height 37
click at [734, 535] on input "True" at bounding box center [728, 530] width 12 height 10
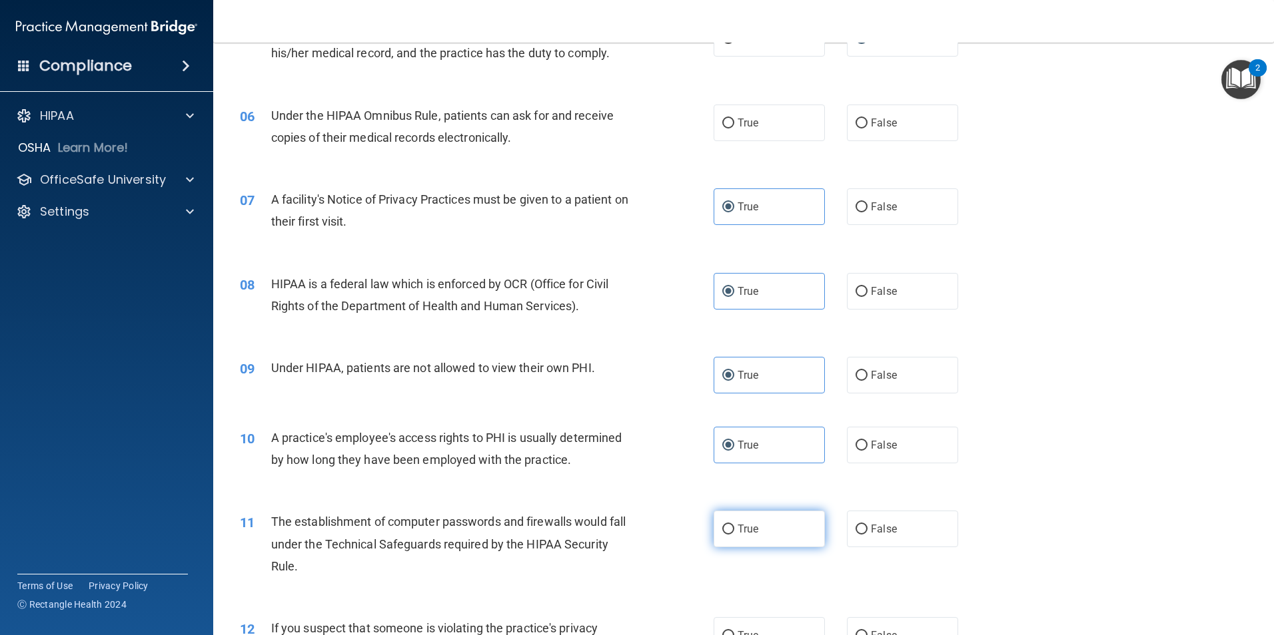
radio input "true"
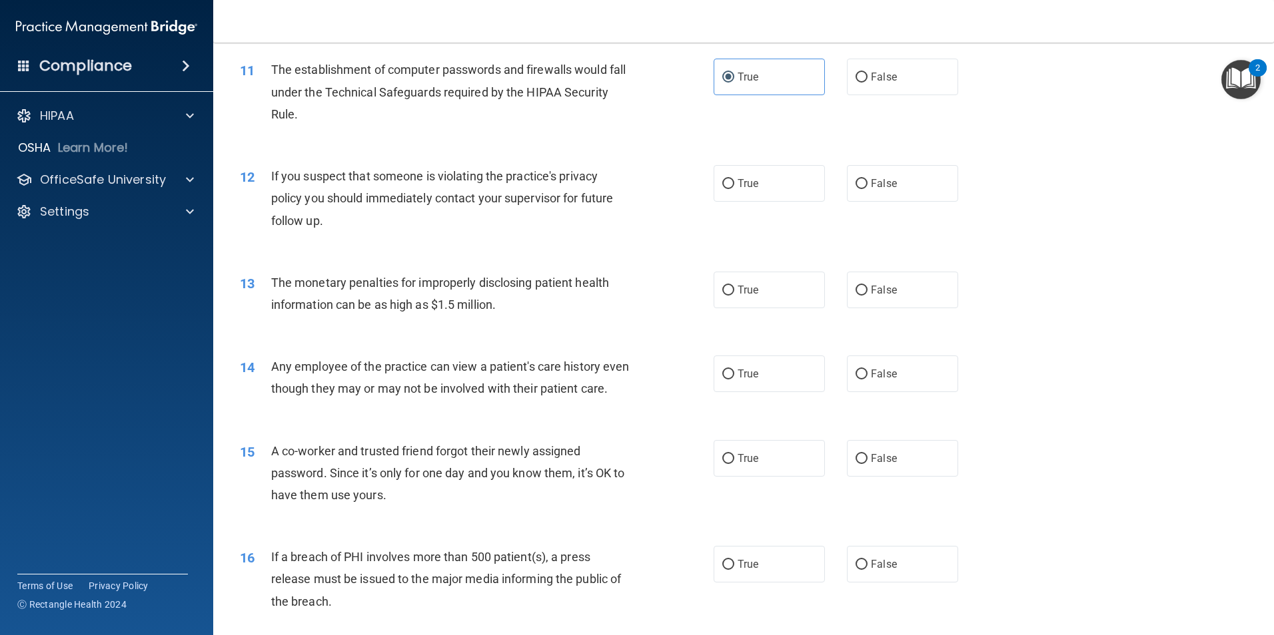
scroll to position [999, 0]
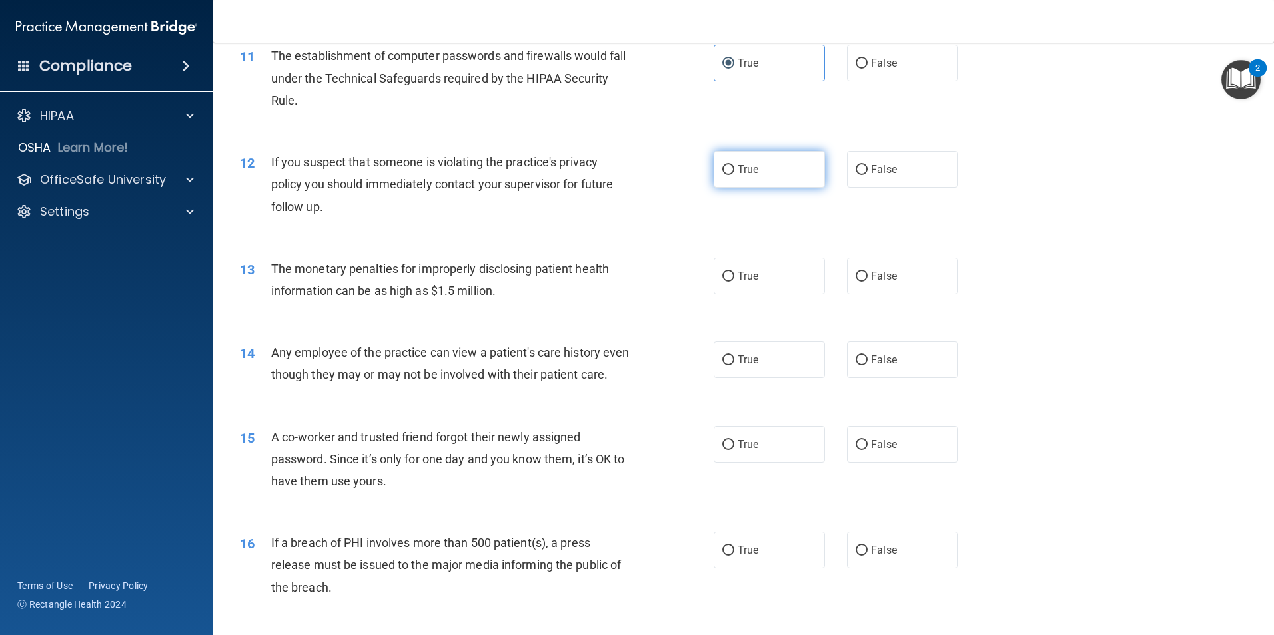
click at [742, 183] on label "True" at bounding box center [768, 169] width 111 height 37
click at [734, 175] on input "True" at bounding box center [728, 170] width 12 height 10
radio input "true"
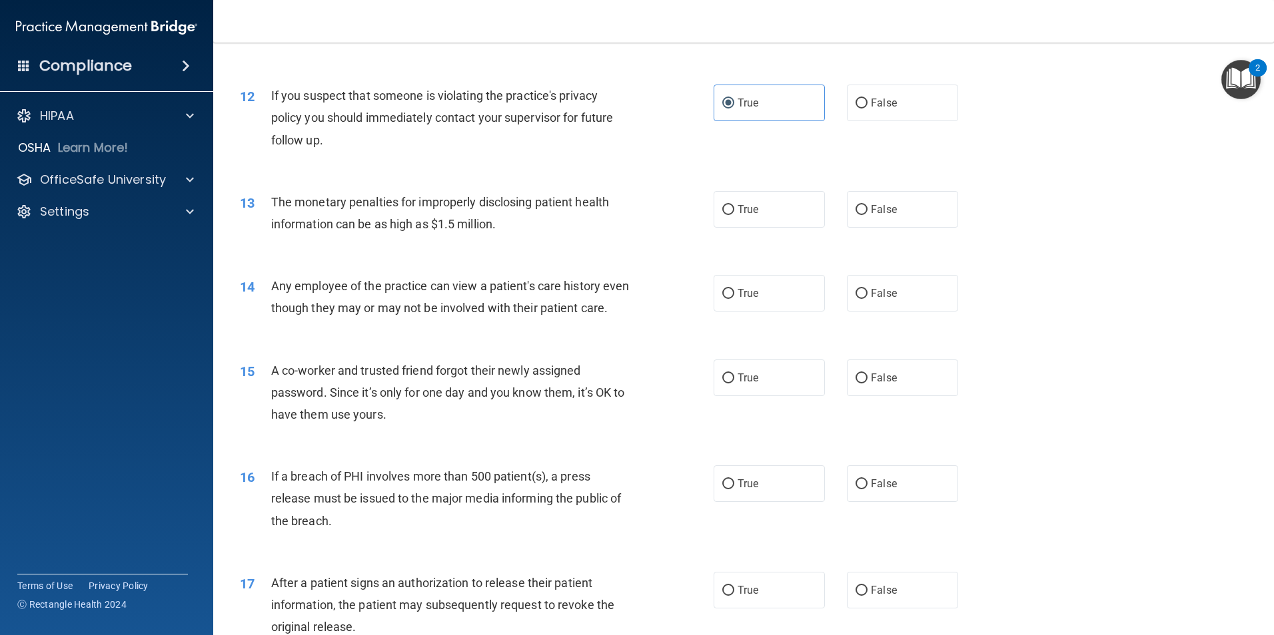
scroll to position [1132, 0]
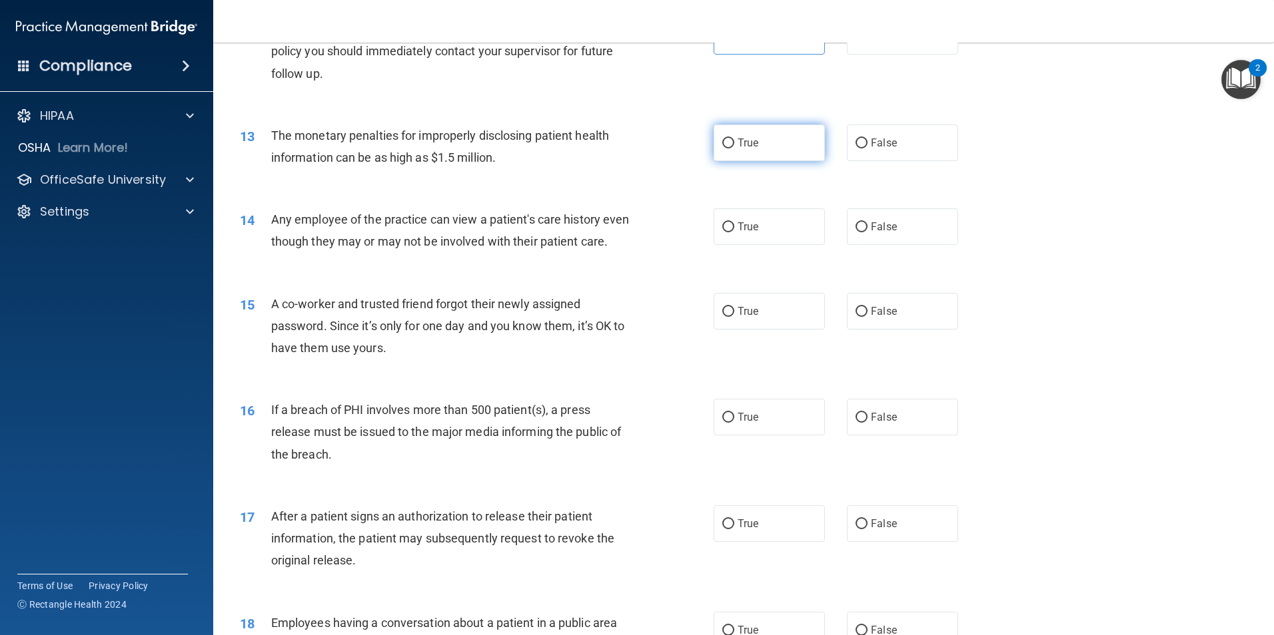
click at [774, 142] on label "True" at bounding box center [768, 143] width 111 height 37
click at [734, 142] on input "True" at bounding box center [728, 144] width 12 height 10
radio input "true"
click at [787, 226] on label "True" at bounding box center [768, 226] width 111 height 37
click at [734, 226] on input "True" at bounding box center [728, 227] width 12 height 10
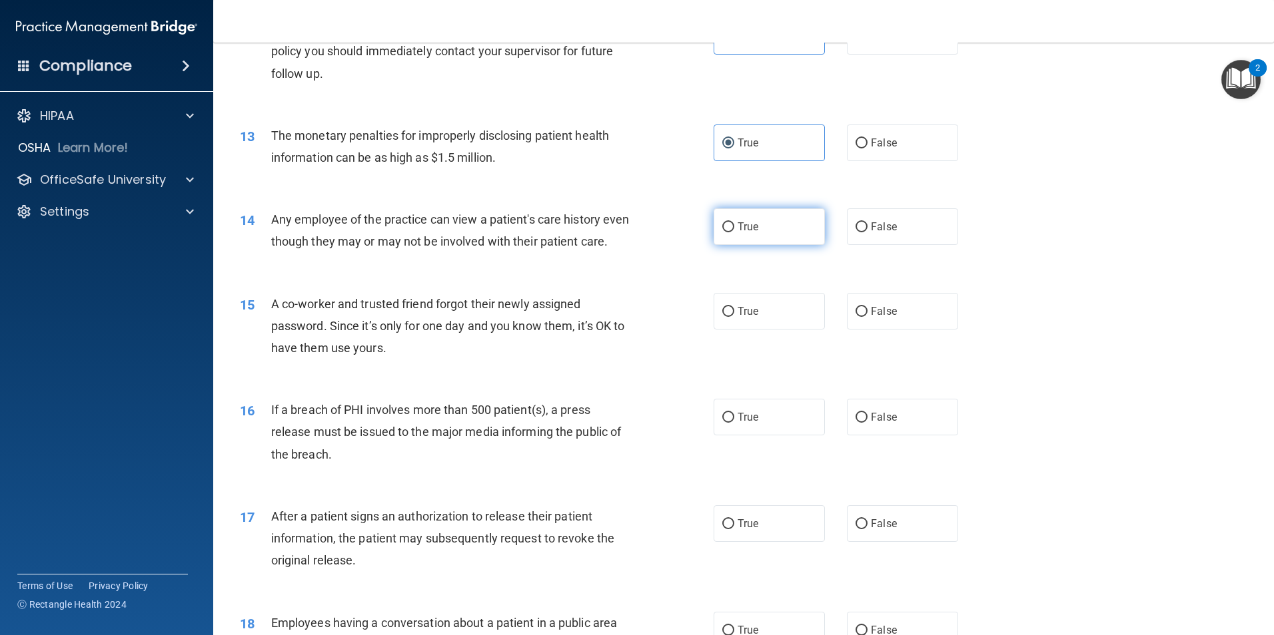
radio input "true"
click at [871, 226] on span "False" at bounding box center [884, 226] width 26 height 13
click at [866, 226] on input "False" at bounding box center [861, 227] width 12 height 10
radio input "true"
radio input "false"
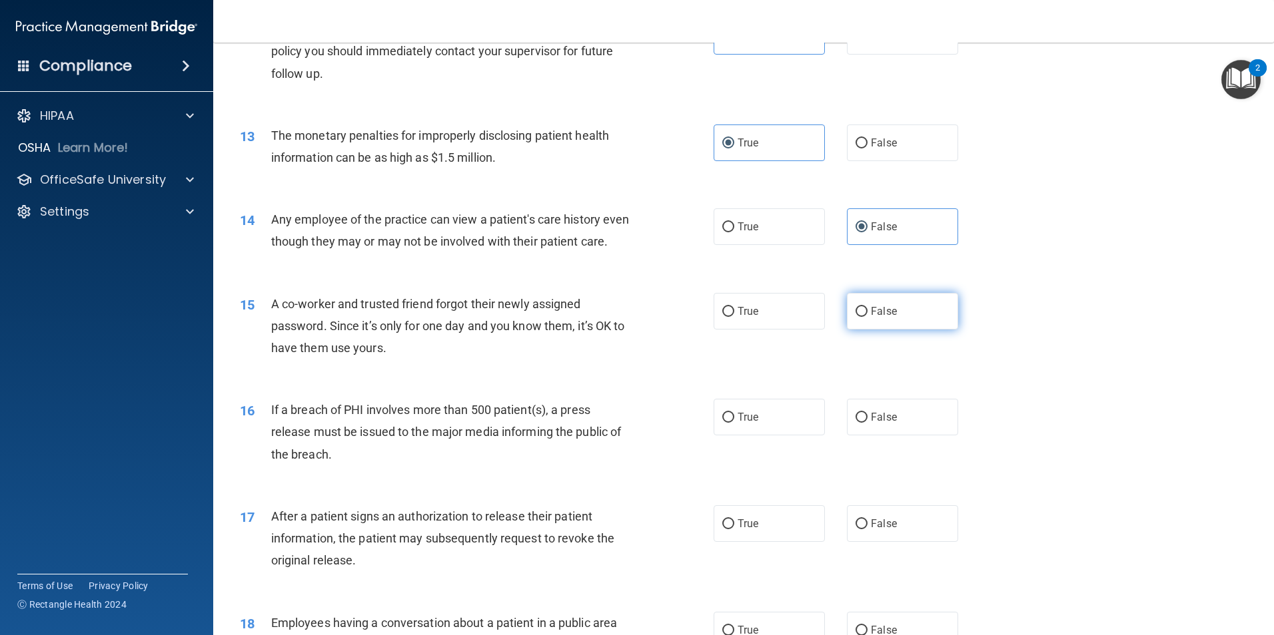
click at [861, 327] on label "False" at bounding box center [902, 311] width 111 height 37
click at [861, 317] on input "False" at bounding box center [861, 312] width 12 height 10
radio input "true"
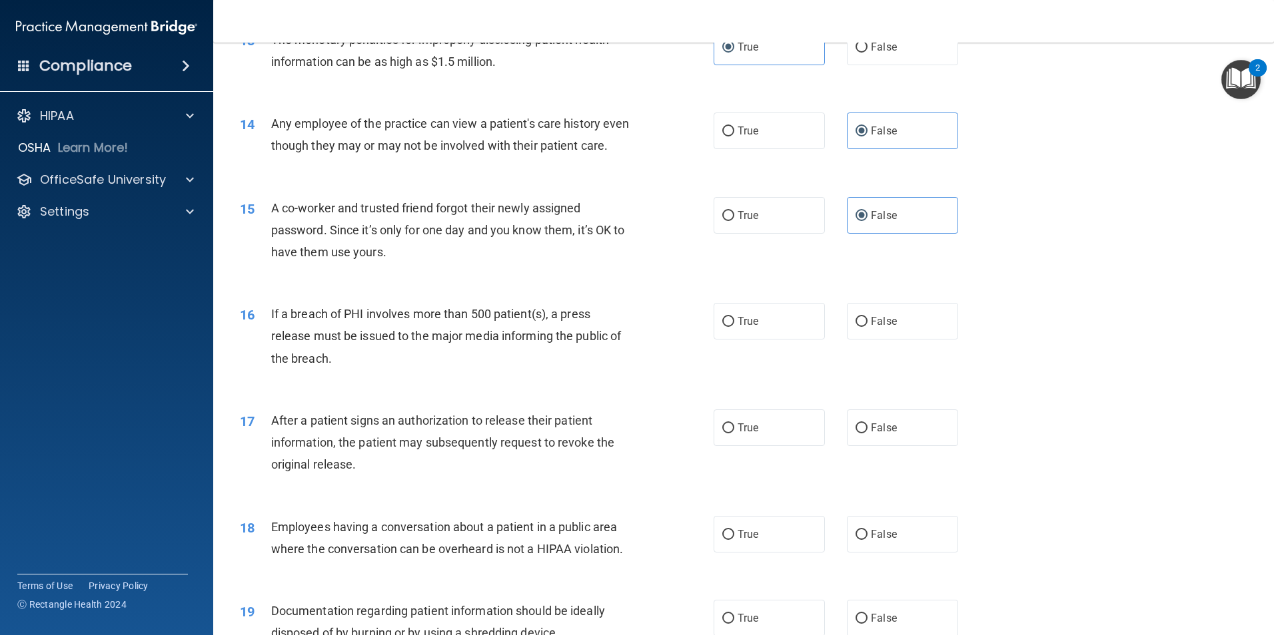
scroll to position [1332, 0]
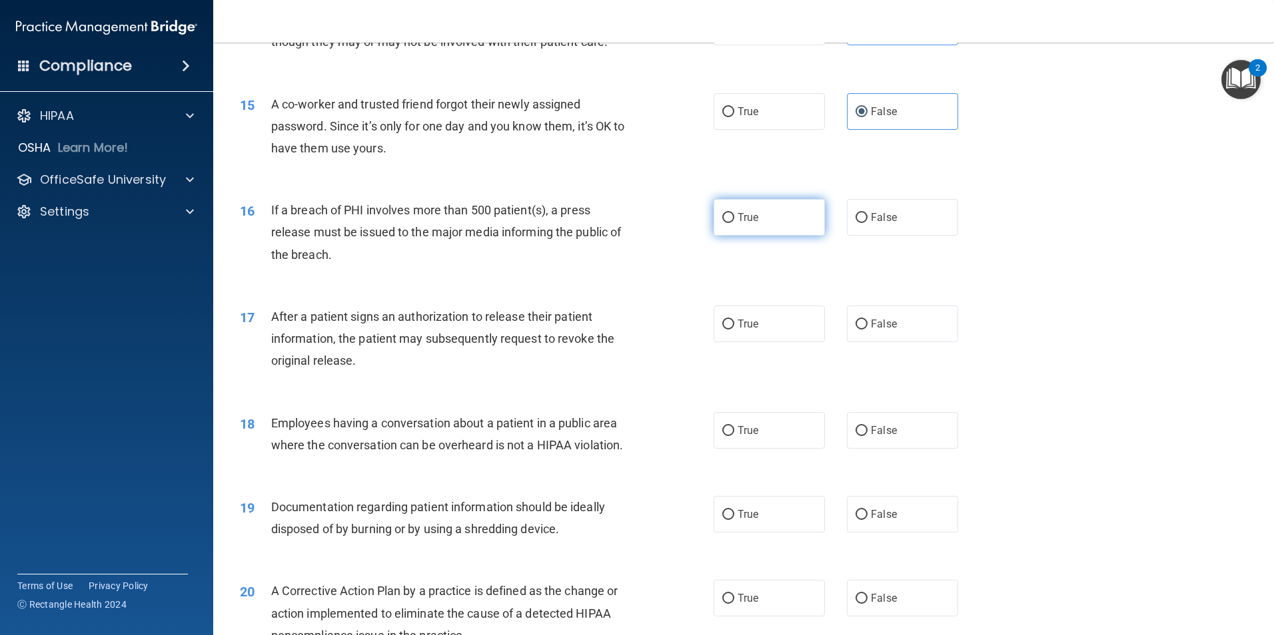
click at [786, 236] on label "True" at bounding box center [768, 217] width 111 height 37
click at [734, 223] on input "True" at bounding box center [728, 218] width 12 height 10
radio input "true"
click at [765, 342] on label "True" at bounding box center [768, 324] width 111 height 37
click at [734, 330] on input "True" at bounding box center [728, 325] width 12 height 10
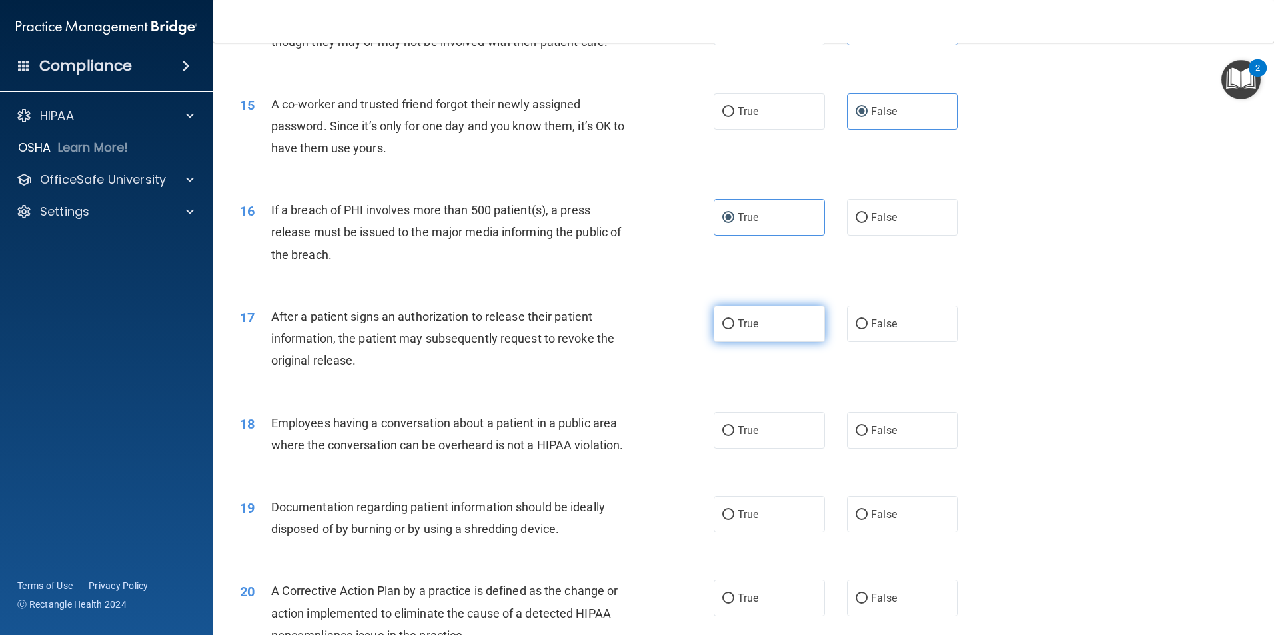
radio input "true"
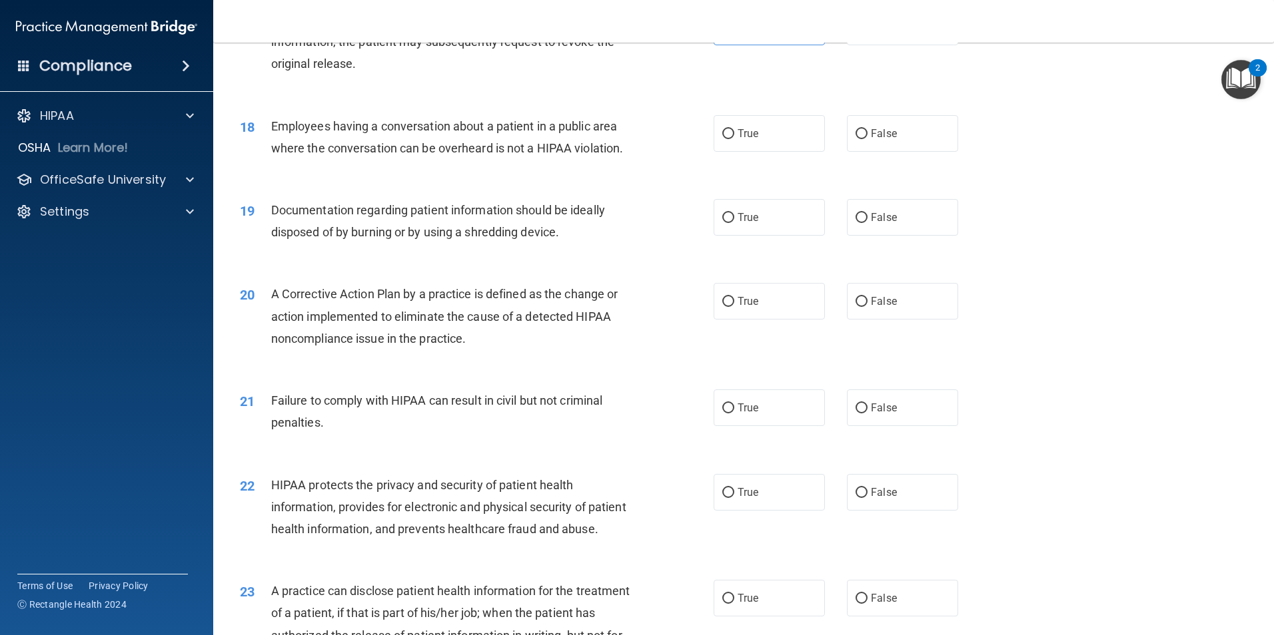
scroll to position [1599, 0]
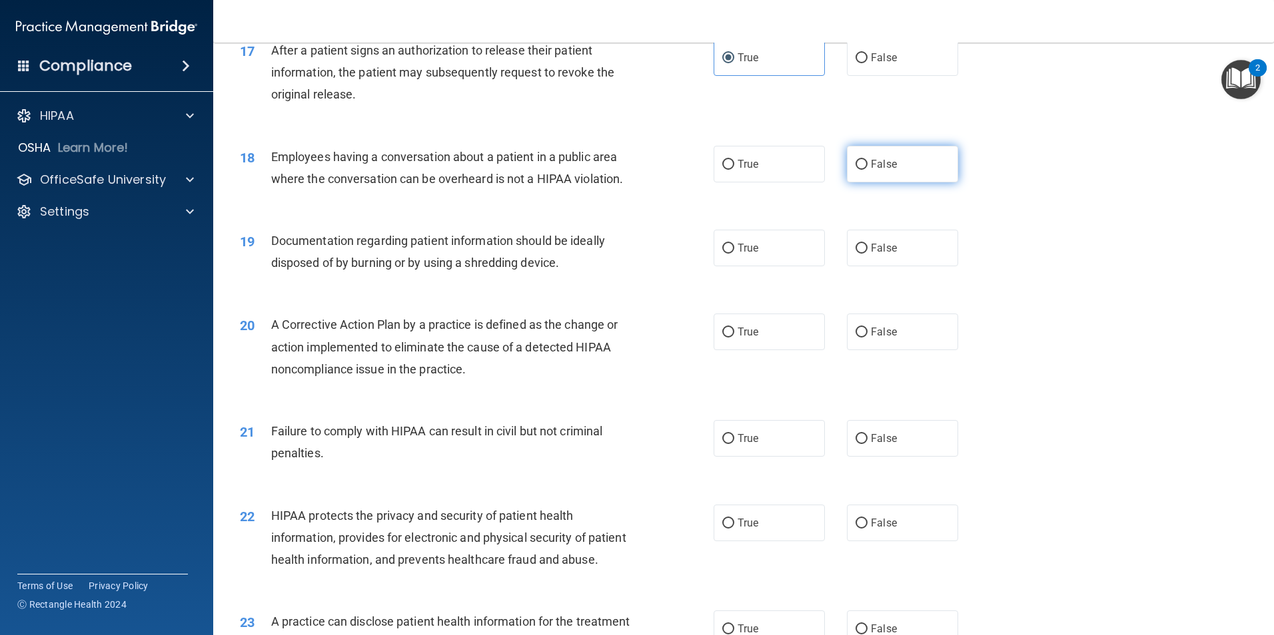
click at [884, 183] on label "False" at bounding box center [902, 164] width 111 height 37
click at [867, 170] on input "False" at bounding box center [861, 165] width 12 height 10
radio input "true"
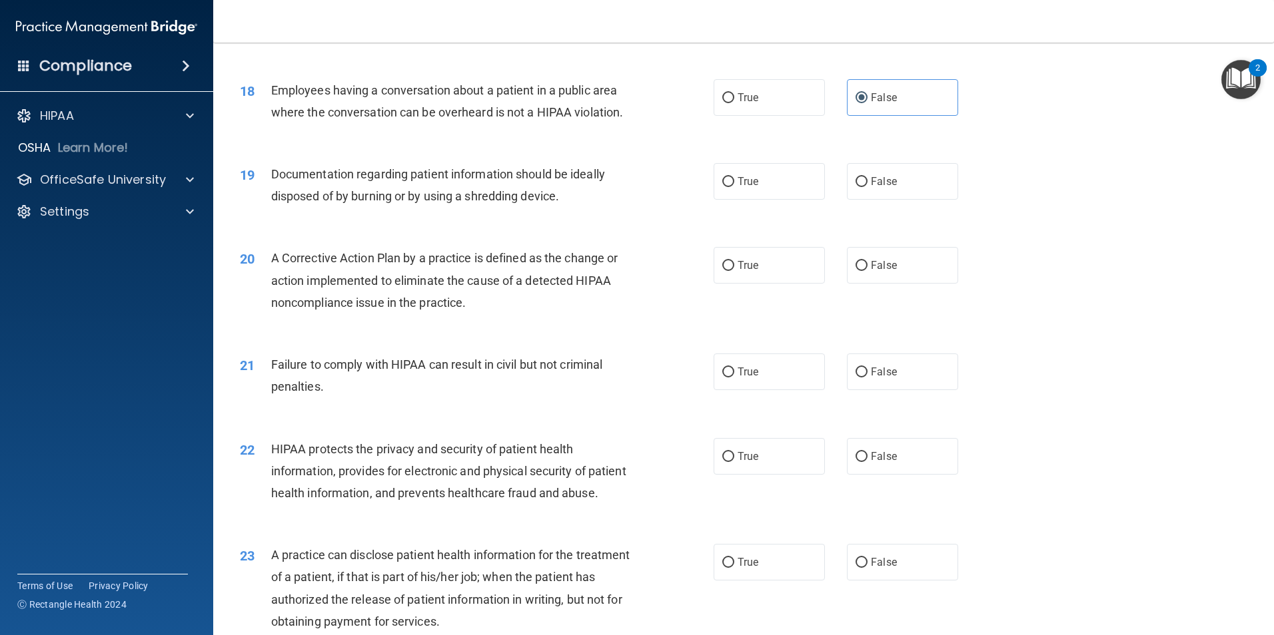
scroll to position [1732, 0]
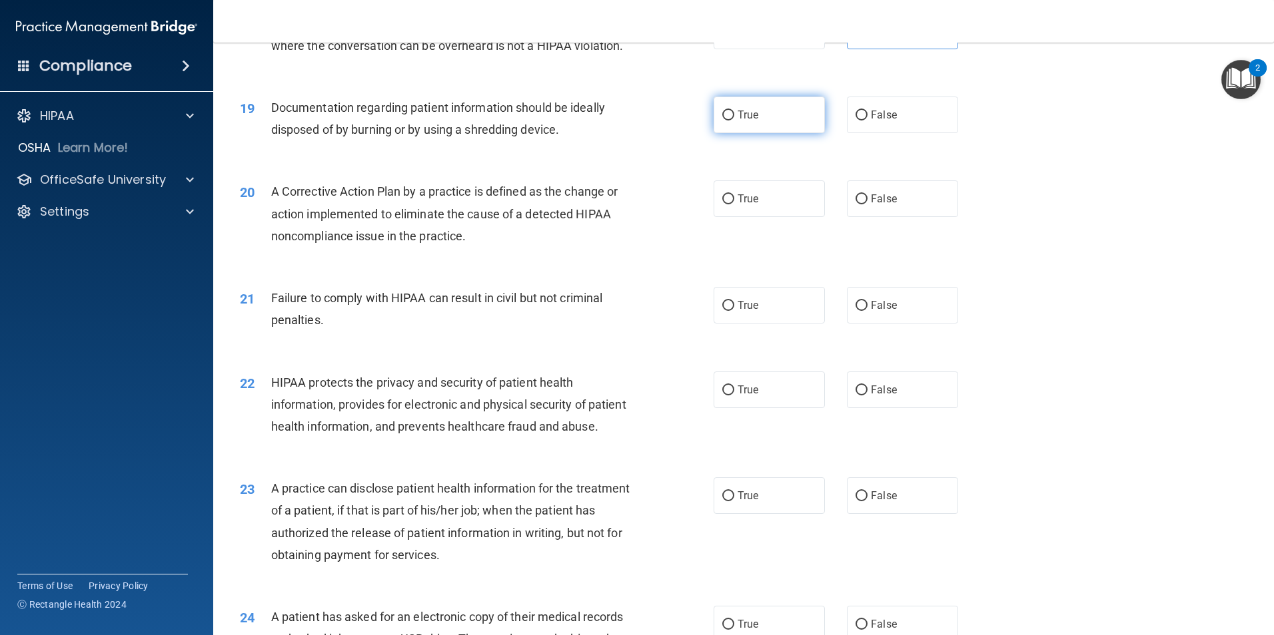
click at [771, 133] on label "True" at bounding box center [768, 115] width 111 height 37
click at [734, 121] on input "True" at bounding box center [728, 116] width 12 height 10
radio input "true"
click at [777, 217] on label "True" at bounding box center [768, 199] width 111 height 37
click at [734, 204] on input "True" at bounding box center [728, 199] width 12 height 10
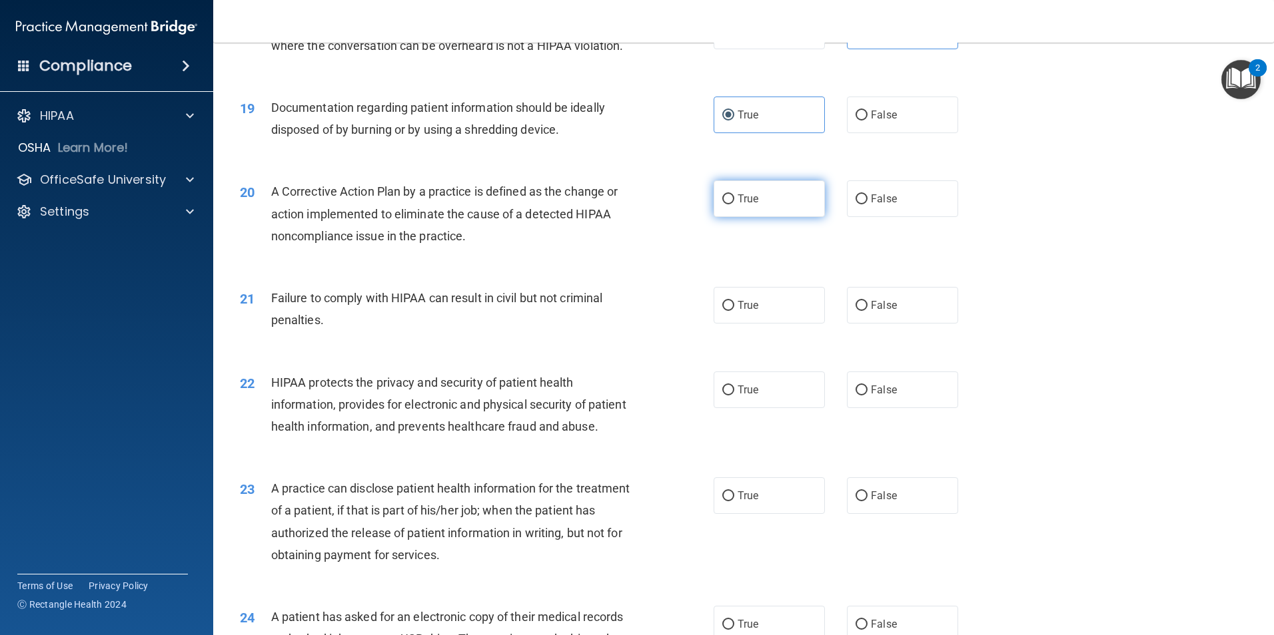
radio input "true"
click at [892, 324] on label "False" at bounding box center [902, 305] width 111 height 37
click at [867, 311] on input "False" at bounding box center [861, 306] width 12 height 10
radio input "true"
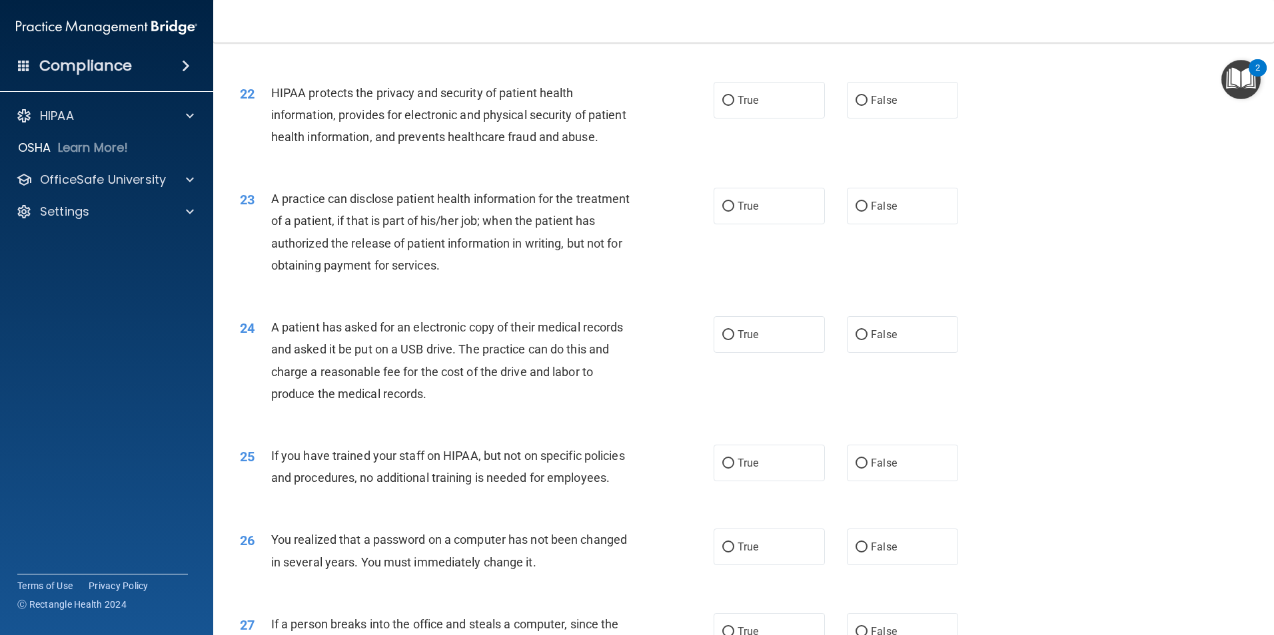
scroll to position [1998, 0]
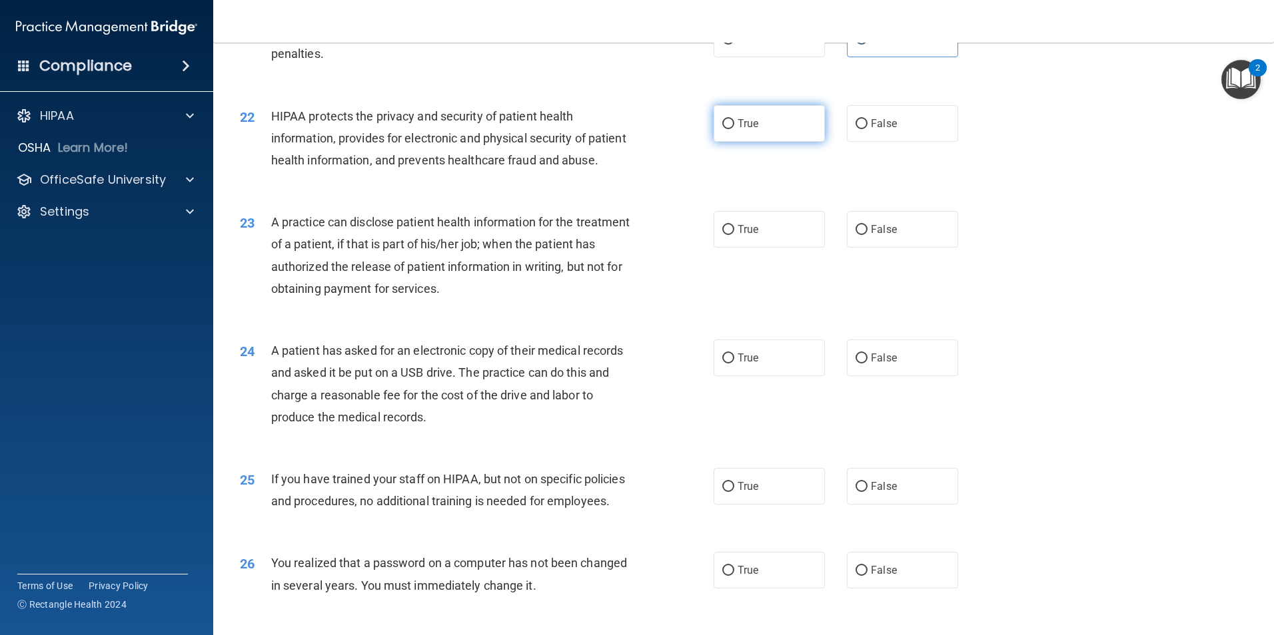
click at [722, 129] on input "True" at bounding box center [728, 124] width 12 height 10
radio input "true"
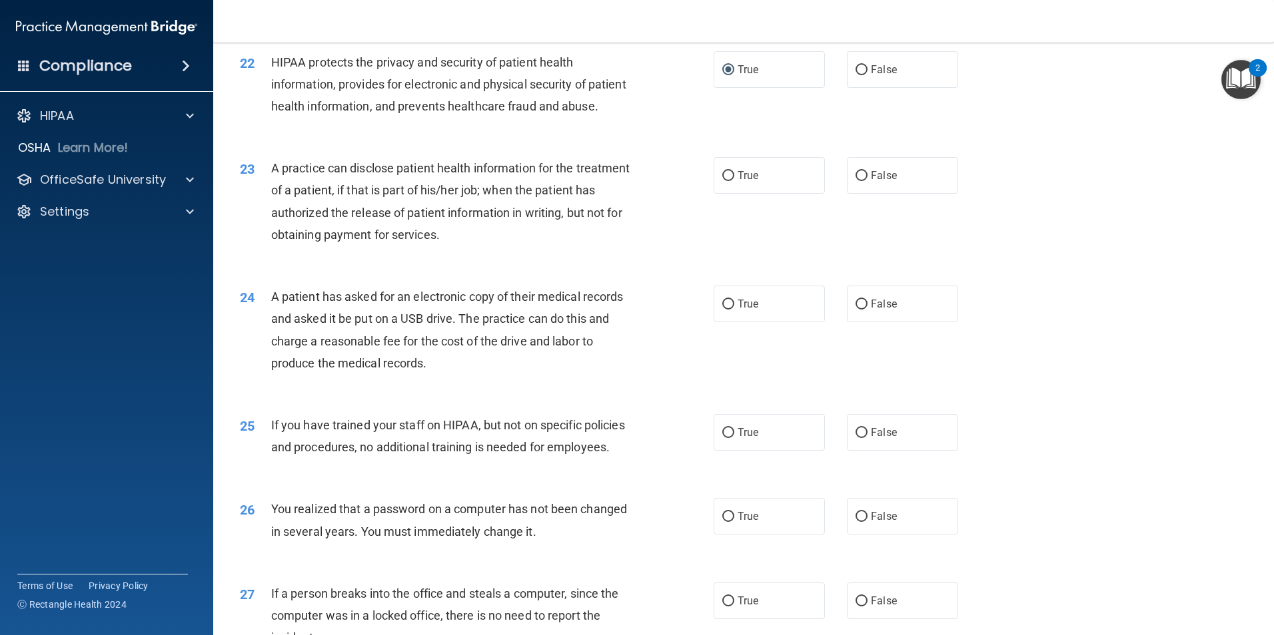
scroll to position [2131, 0]
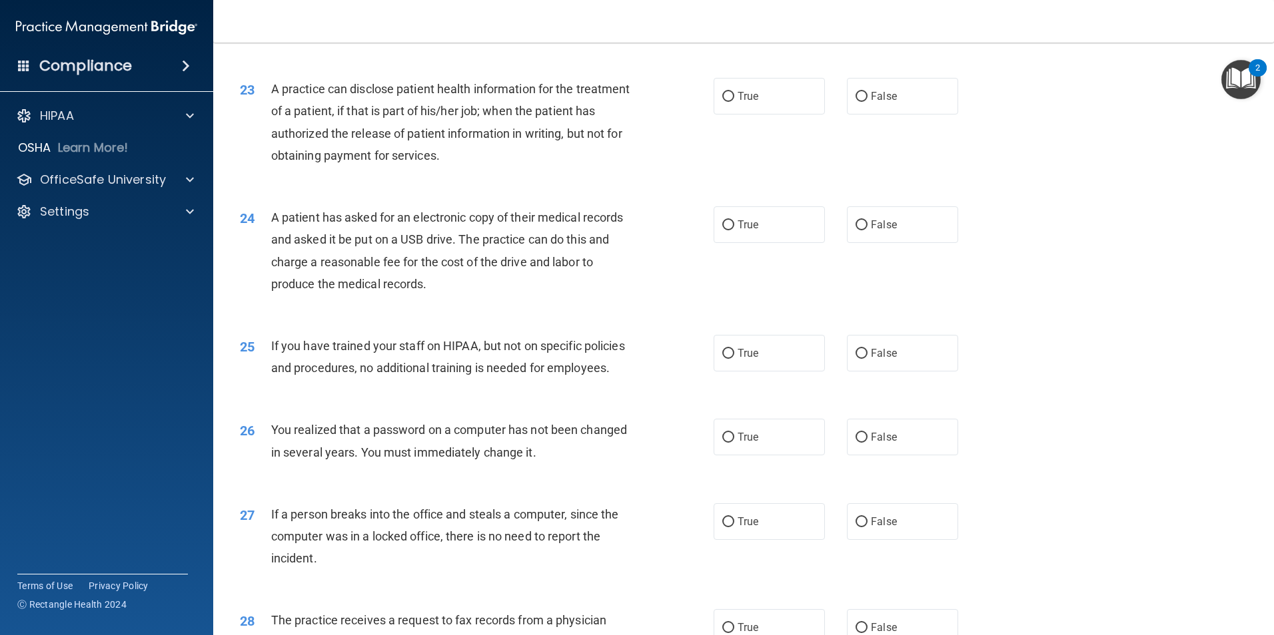
drag, startPoint x: 888, startPoint y: 147, endPoint x: 1024, endPoint y: 201, distance: 146.4
click at [889, 103] on span "False" at bounding box center [884, 96] width 26 height 13
click at [867, 102] on input "False" at bounding box center [861, 97] width 12 height 10
radio input "true"
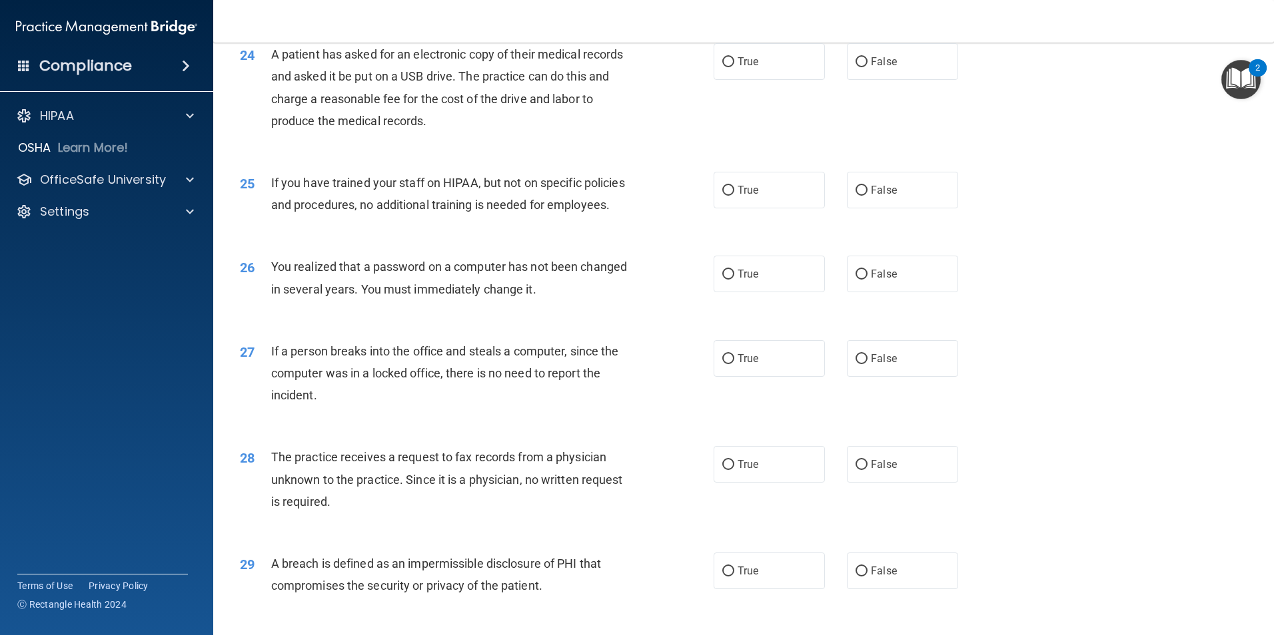
scroll to position [2265, 0]
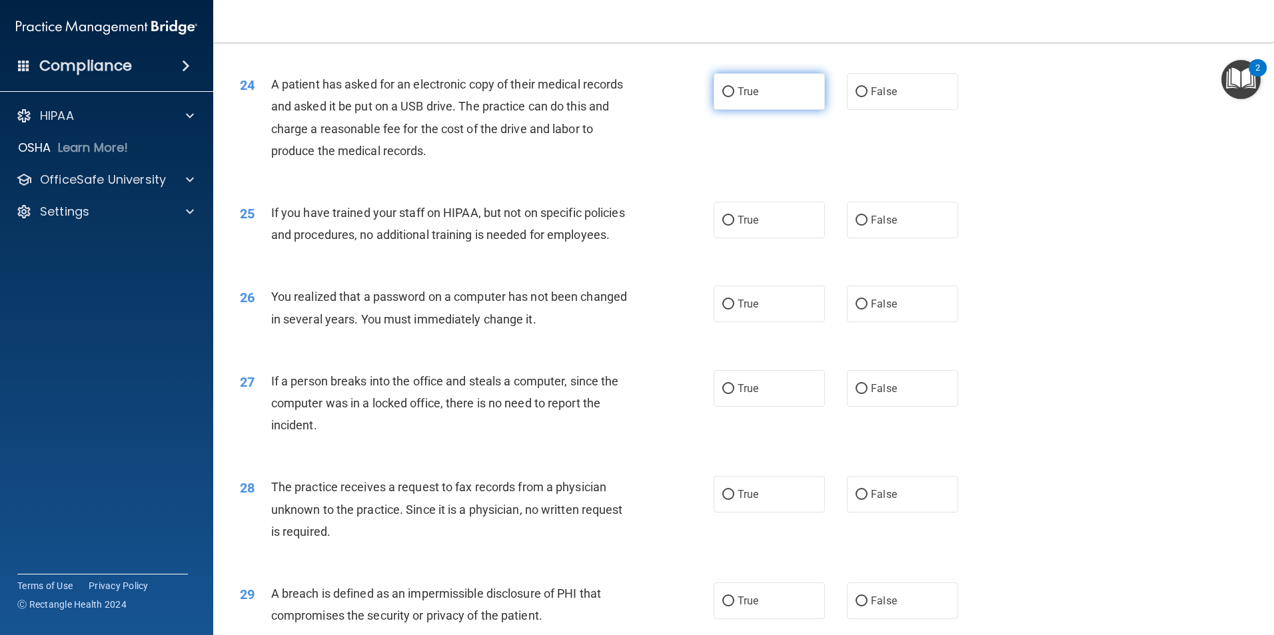
click at [798, 110] on label "True" at bounding box center [768, 91] width 111 height 37
click at [734, 97] on input "True" at bounding box center [728, 92] width 12 height 10
radio input "true"
click at [901, 238] on label "False" at bounding box center [902, 220] width 111 height 37
click at [867, 226] on input "False" at bounding box center [861, 221] width 12 height 10
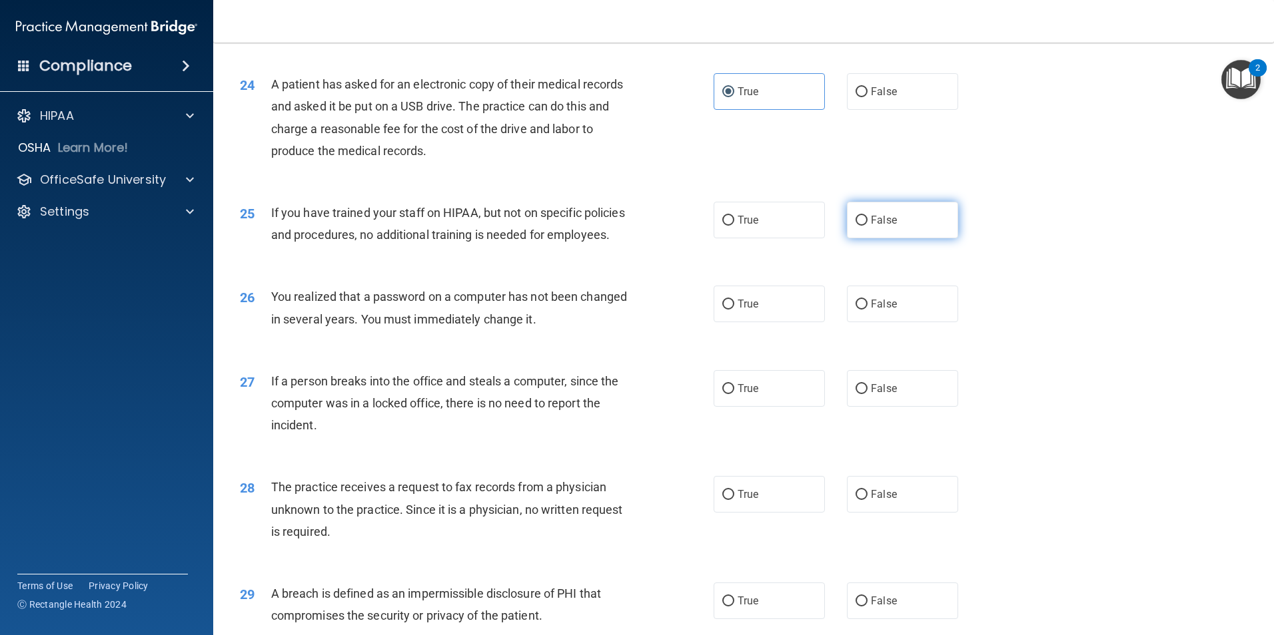
radio input "true"
click at [753, 310] on span "True" at bounding box center [747, 304] width 21 height 13
click at [734, 310] on input "True" at bounding box center [728, 305] width 12 height 10
radio input "true"
click at [905, 407] on label "False" at bounding box center [902, 388] width 111 height 37
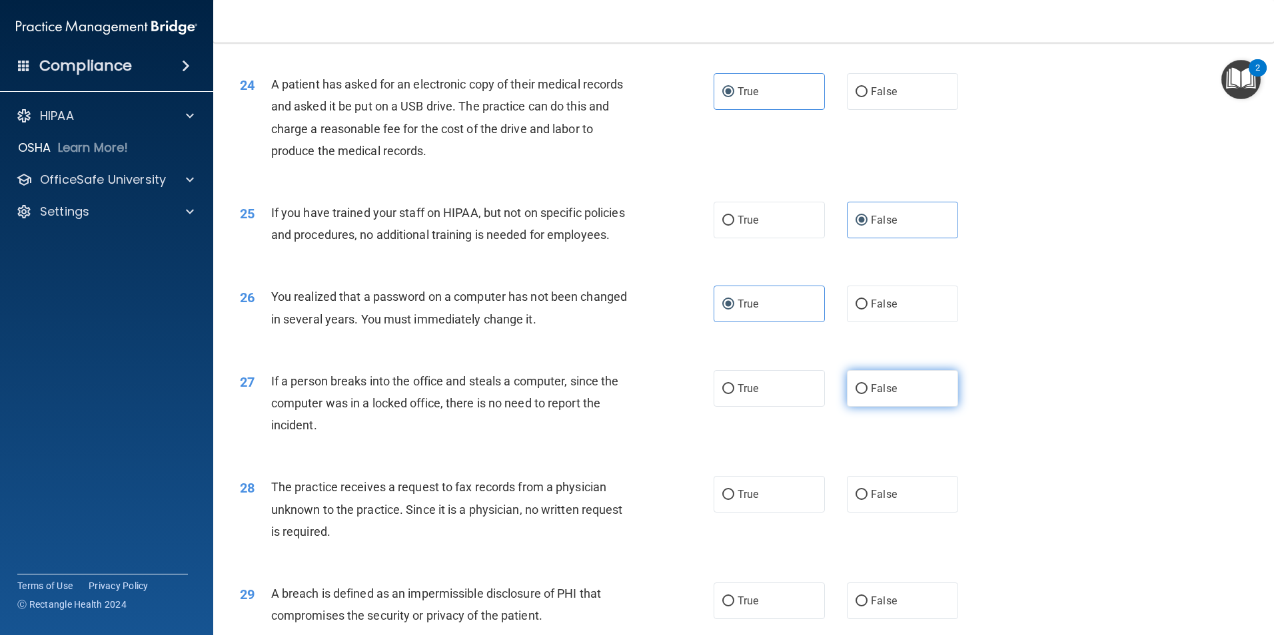
click at [867, 394] on input "False" at bounding box center [861, 389] width 12 height 10
radio input "true"
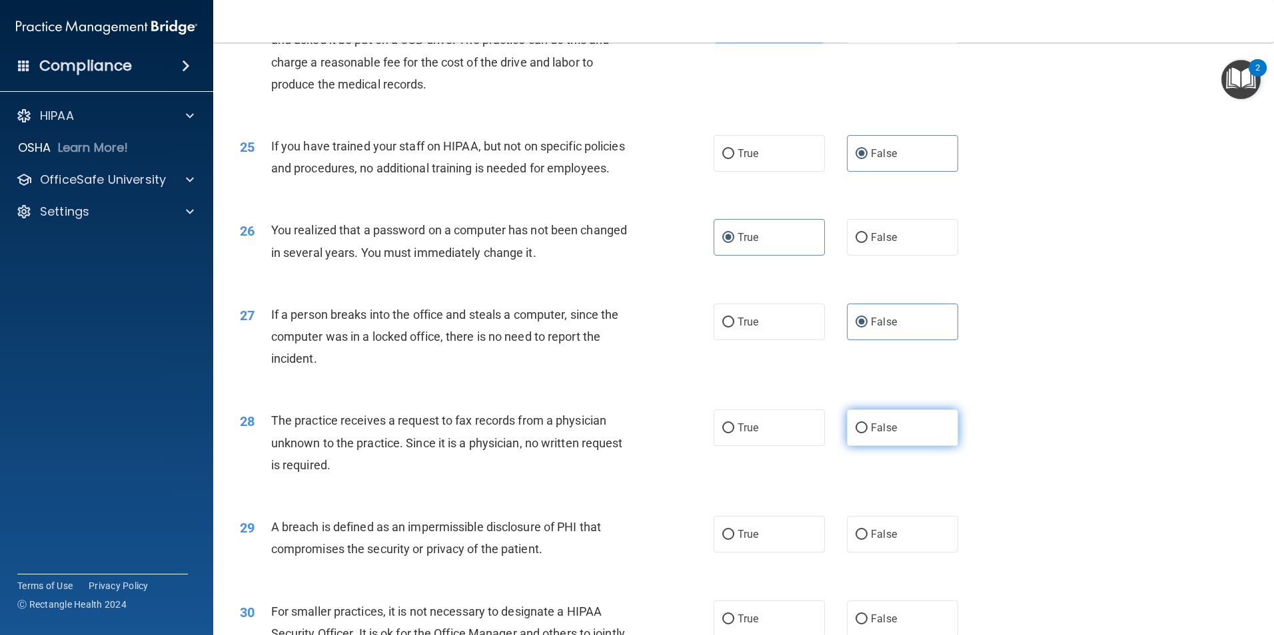
click at [867, 446] on label "False" at bounding box center [902, 428] width 111 height 37
click at [867, 434] on input "False" at bounding box center [861, 429] width 12 height 10
radio input "true"
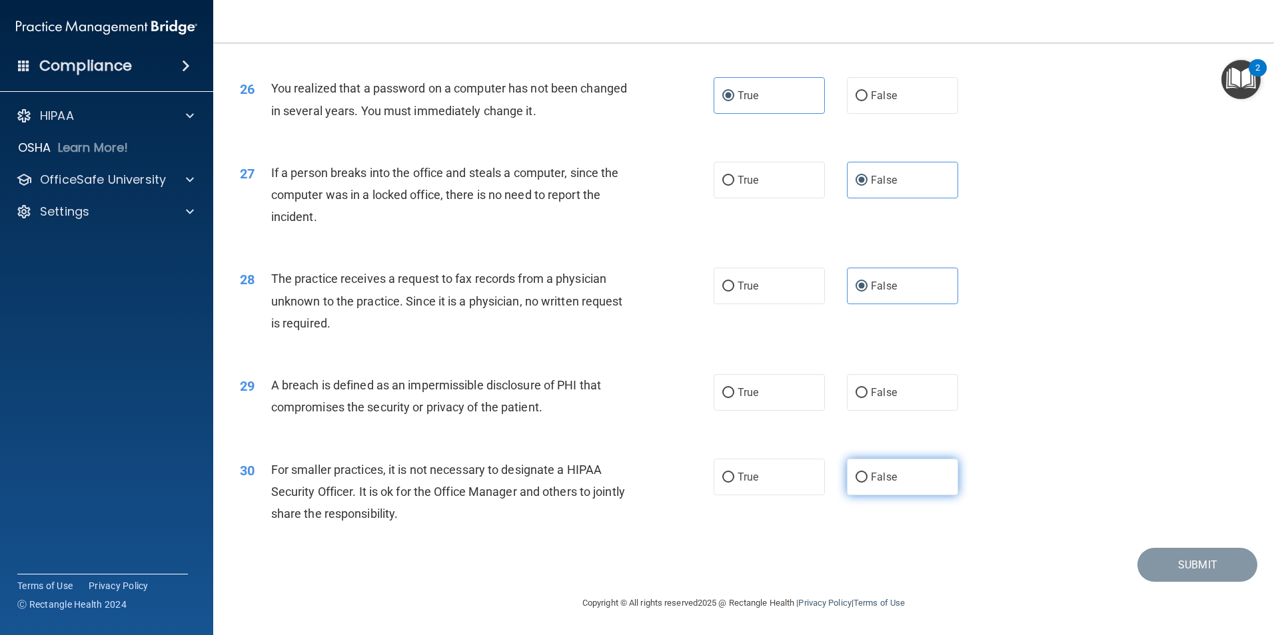
scroll to position [2531, 0]
click at [759, 410] on label "True" at bounding box center [768, 392] width 111 height 37
click at [734, 398] on input "True" at bounding box center [728, 393] width 12 height 10
radio input "true"
click at [847, 483] on label "False" at bounding box center [902, 477] width 111 height 37
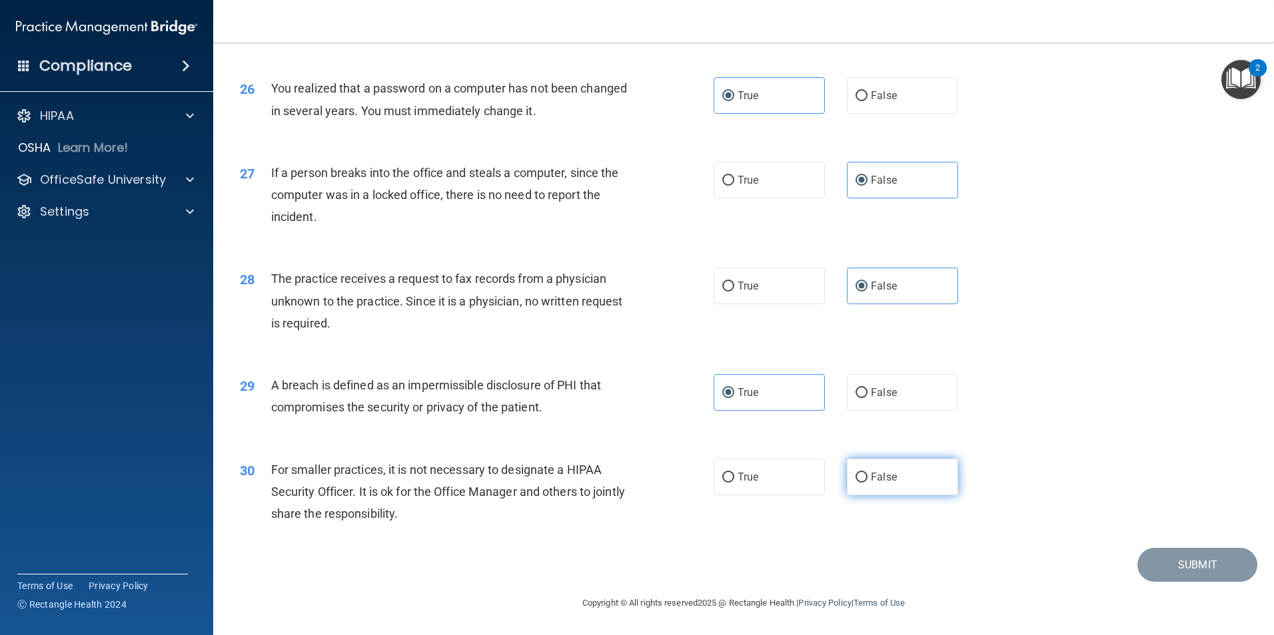
click at [855, 483] on input "False" at bounding box center [861, 478] width 12 height 10
radio input "true"
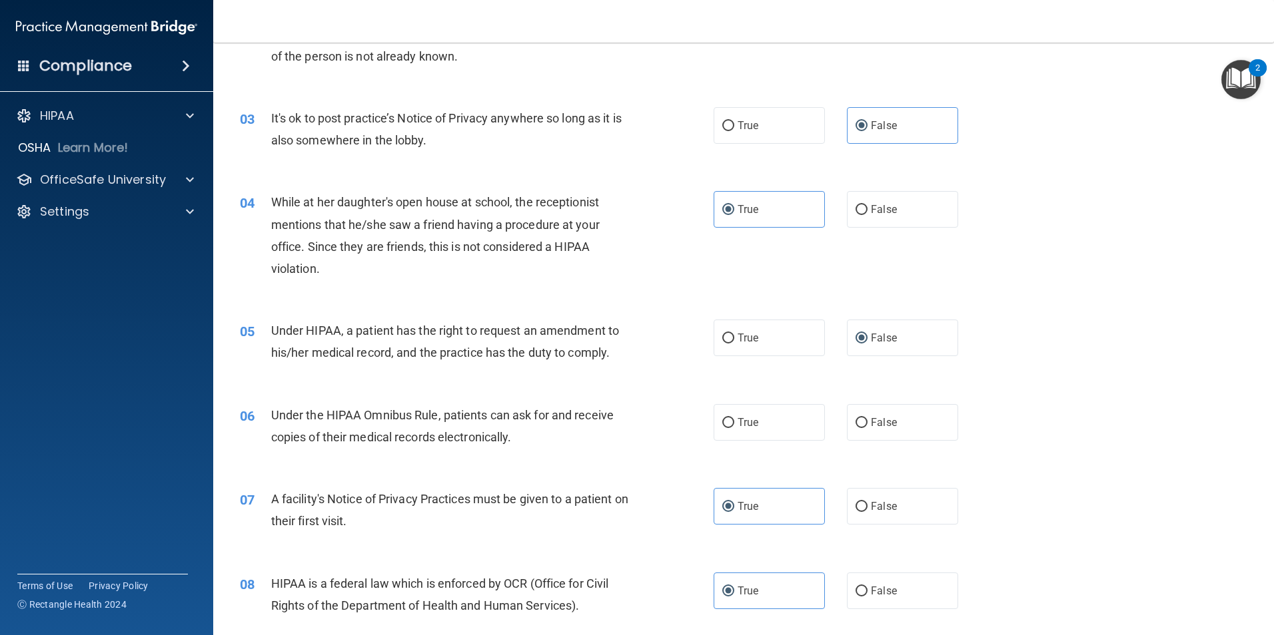
scroll to position [2539, 0]
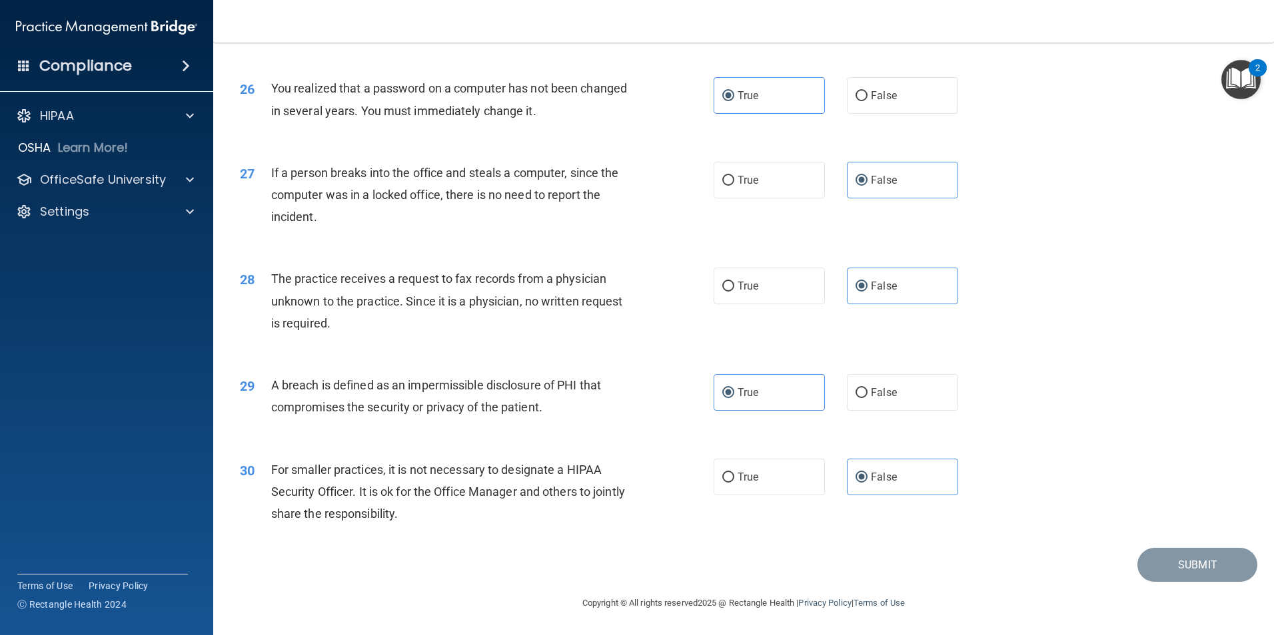
drag, startPoint x: 988, startPoint y: 94, endPoint x: 1107, endPoint y: 655, distance: 574.0
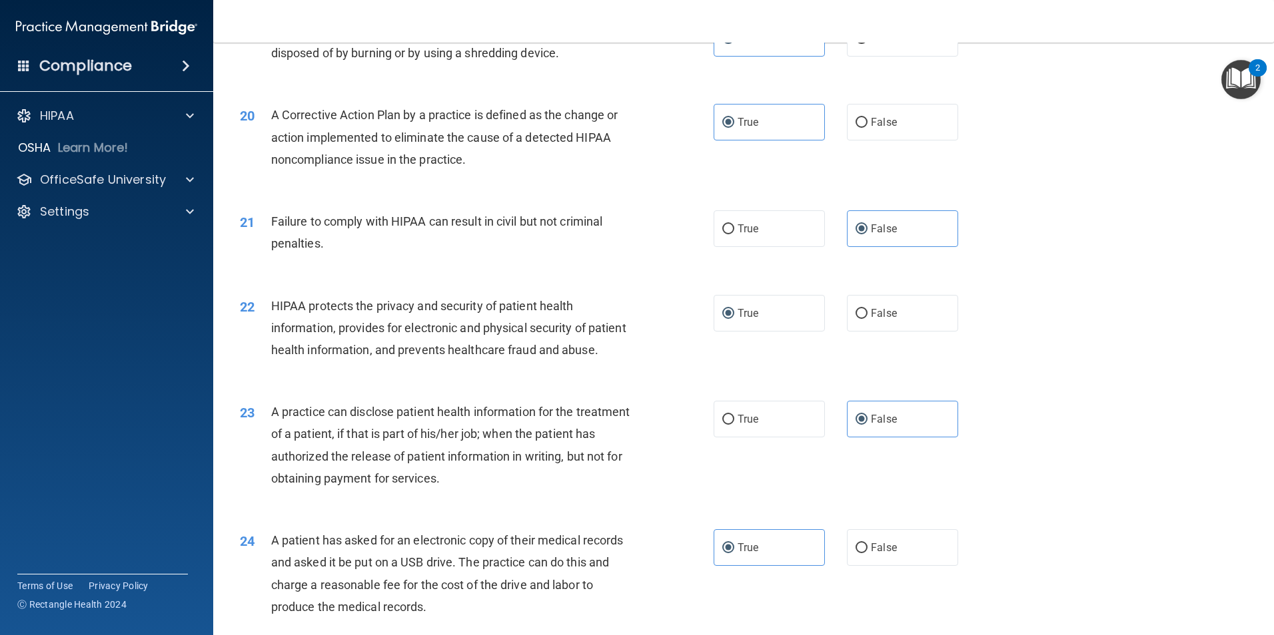
scroll to position [1806, 0]
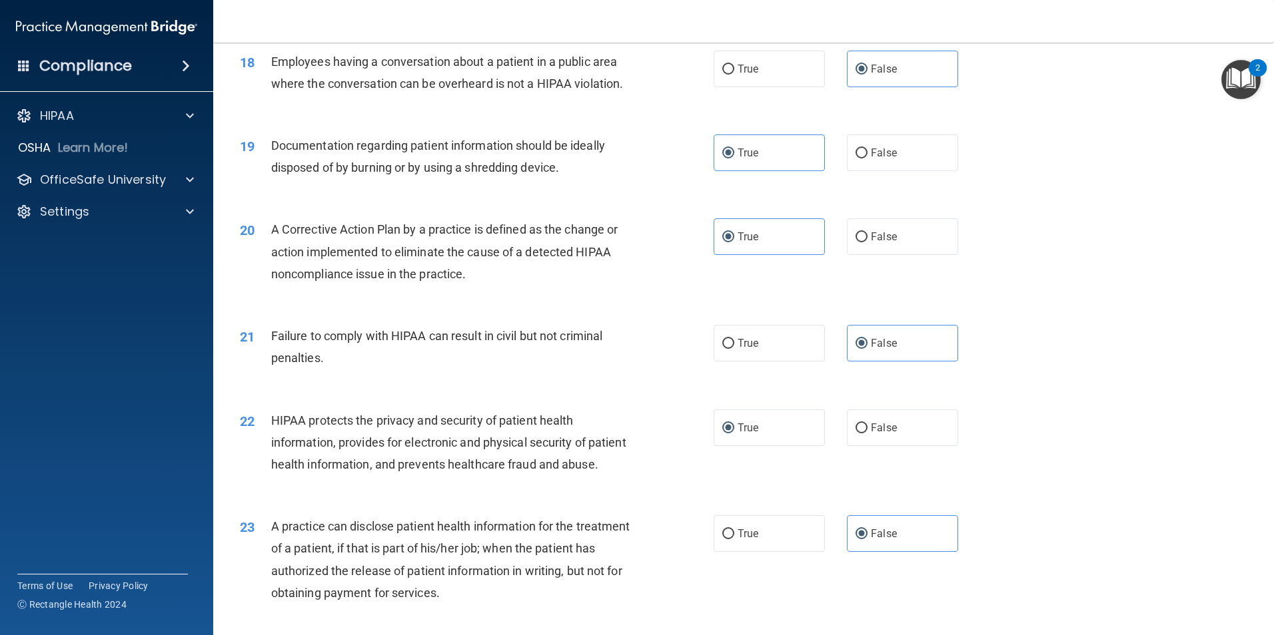
drag, startPoint x: 1054, startPoint y: 500, endPoint x: 972, endPoint y: 242, distance: 271.3
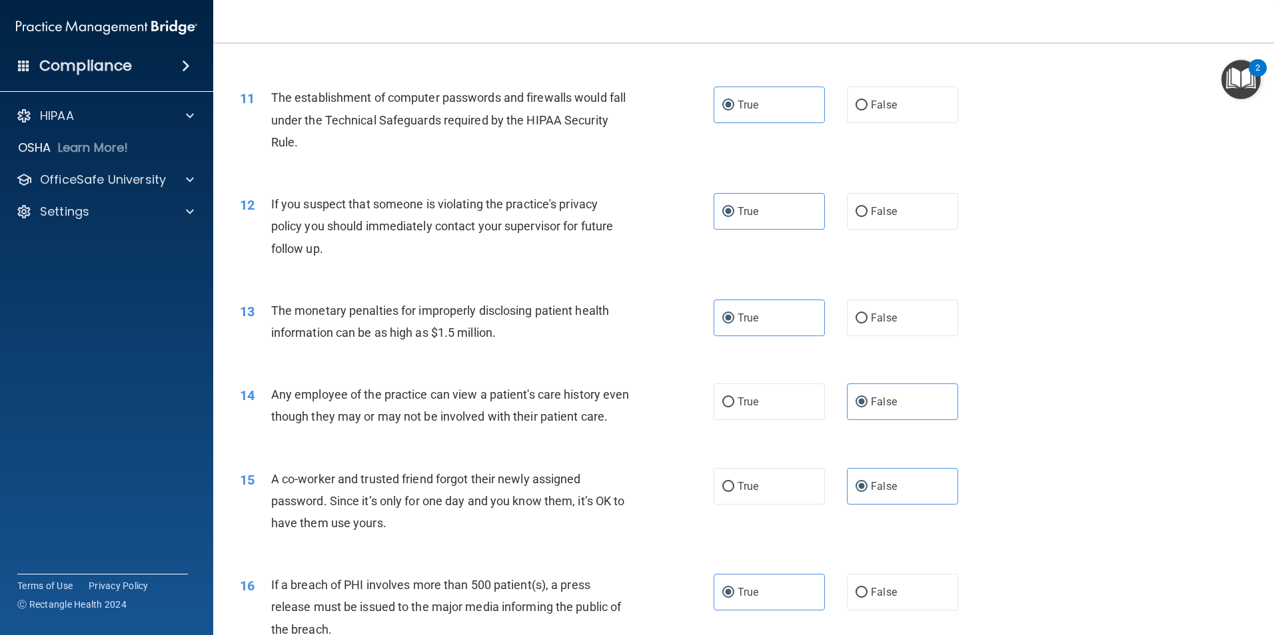
scroll to position [0, 0]
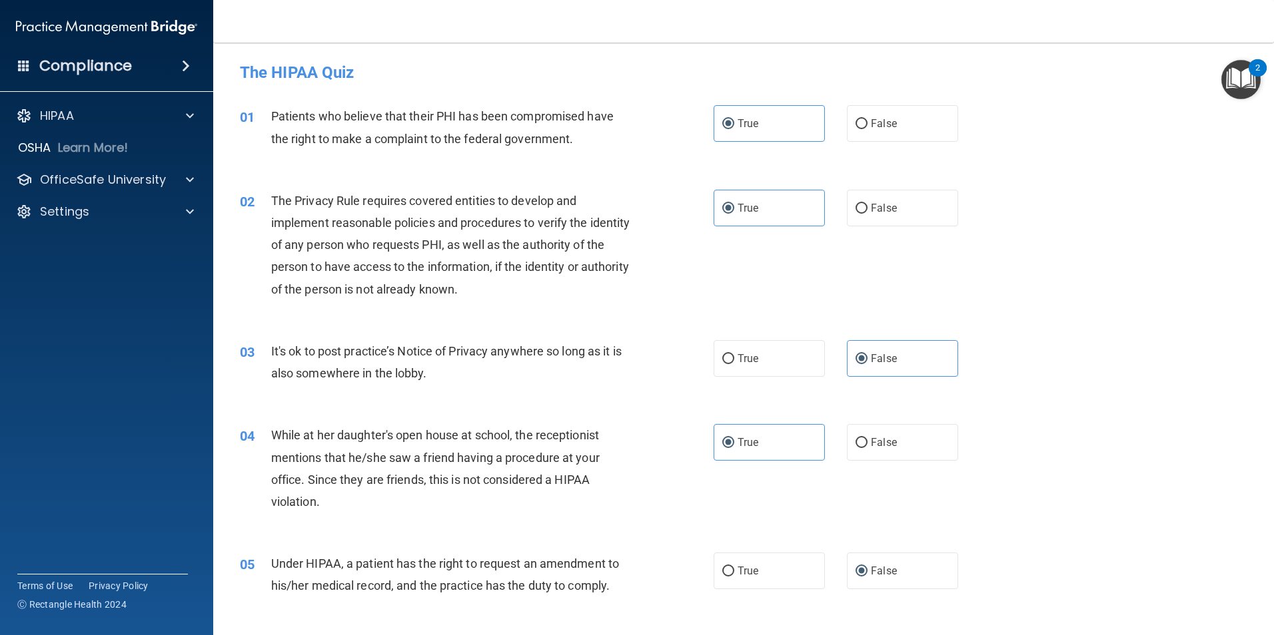
drag, startPoint x: 1059, startPoint y: 432, endPoint x: 996, endPoint y: 142, distance: 297.2
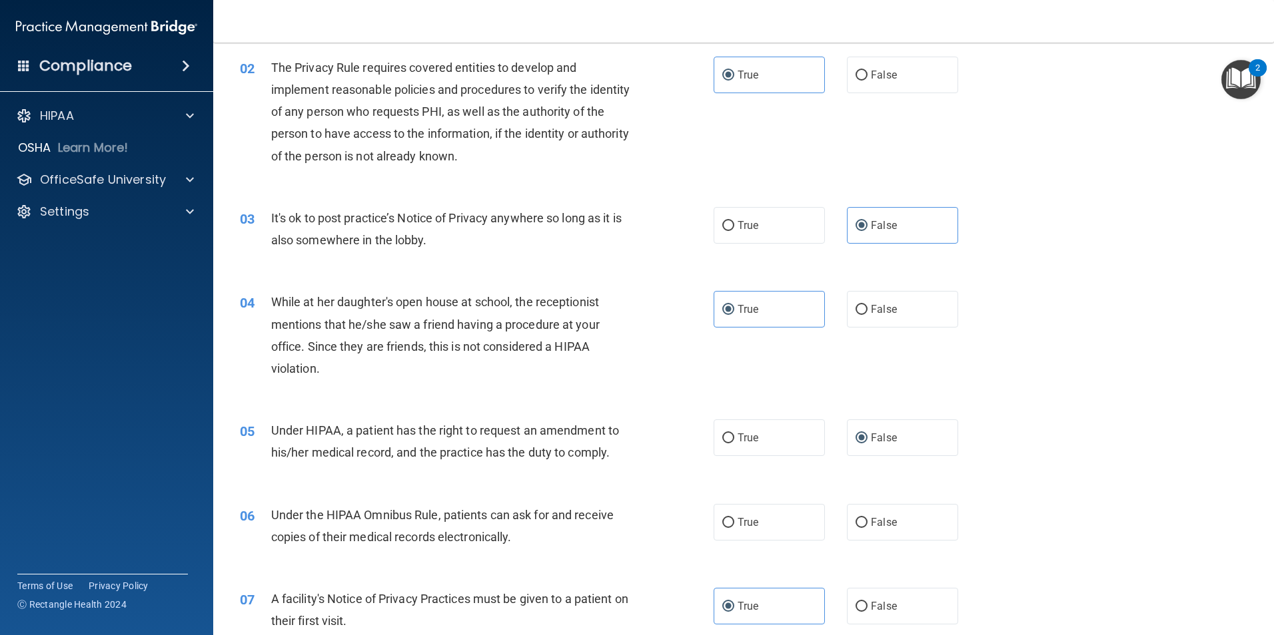
scroll to position [200, 0]
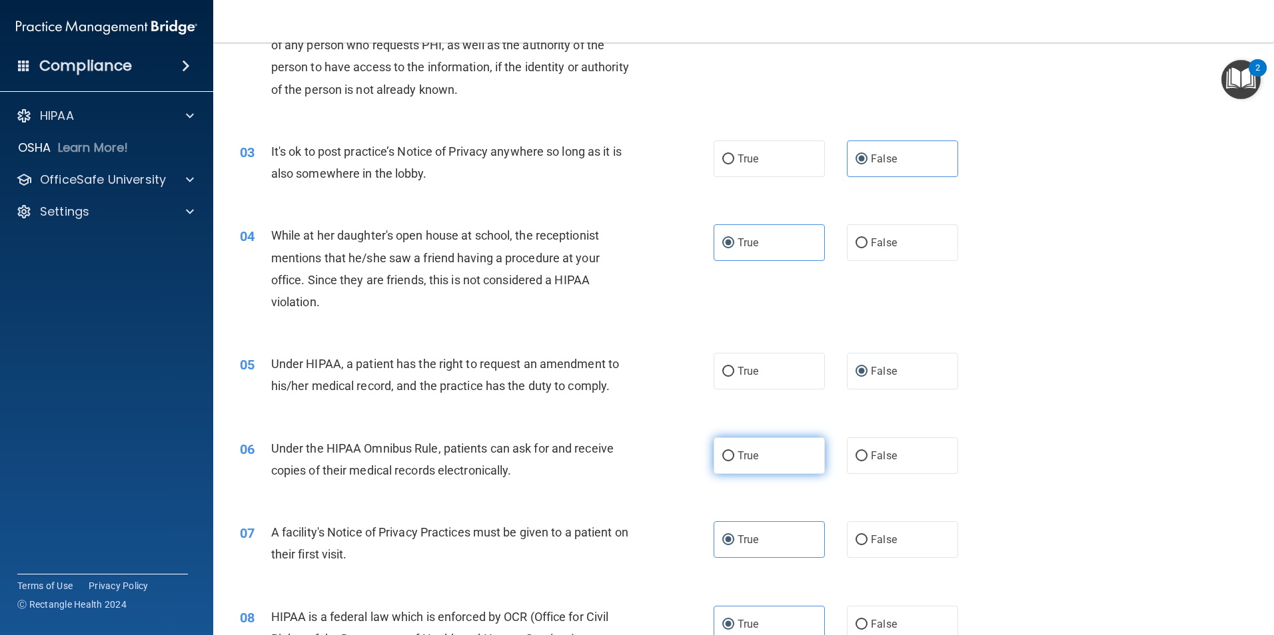
click at [737, 464] on label "True" at bounding box center [768, 456] width 111 height 37
click at [734, 462] on input "True" at bounding box center [728, 457] width 12 height 10
radio input "true"
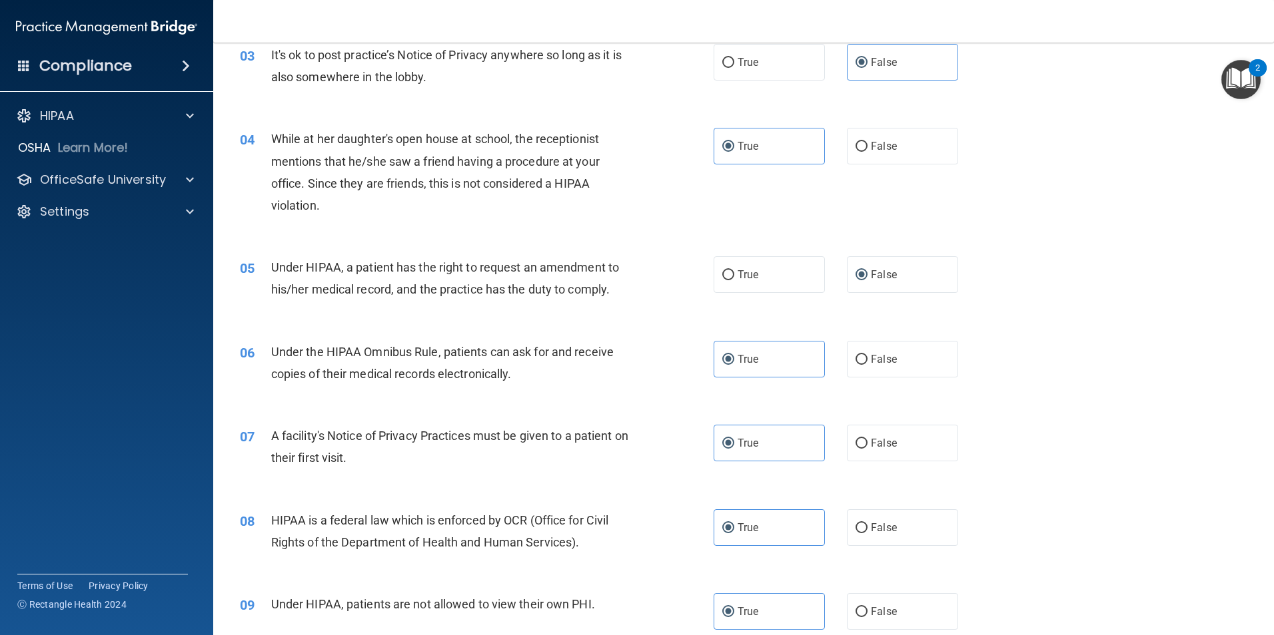
scroll to position [266, 0]
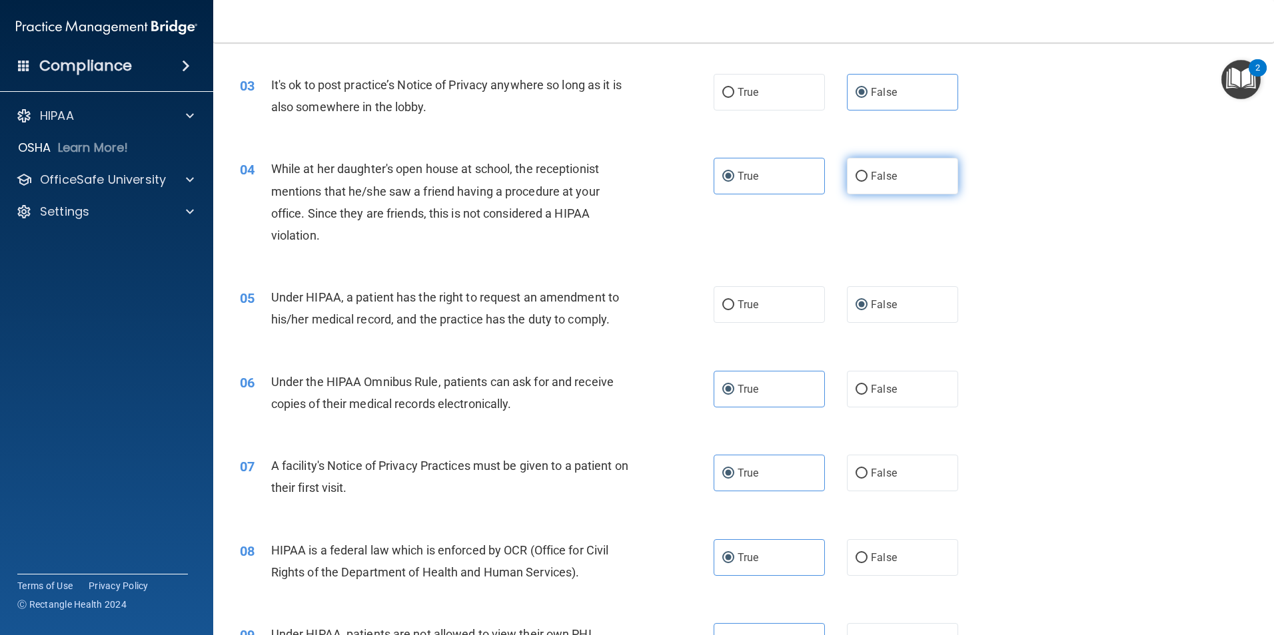
click at [901, 177] on label "False" at bounding box center [902, 176] width 111 height 37
click at [867, 177] on input "False" at bounding box center [861, 177] width 12 height 10
radio input "true"
radio input "false"
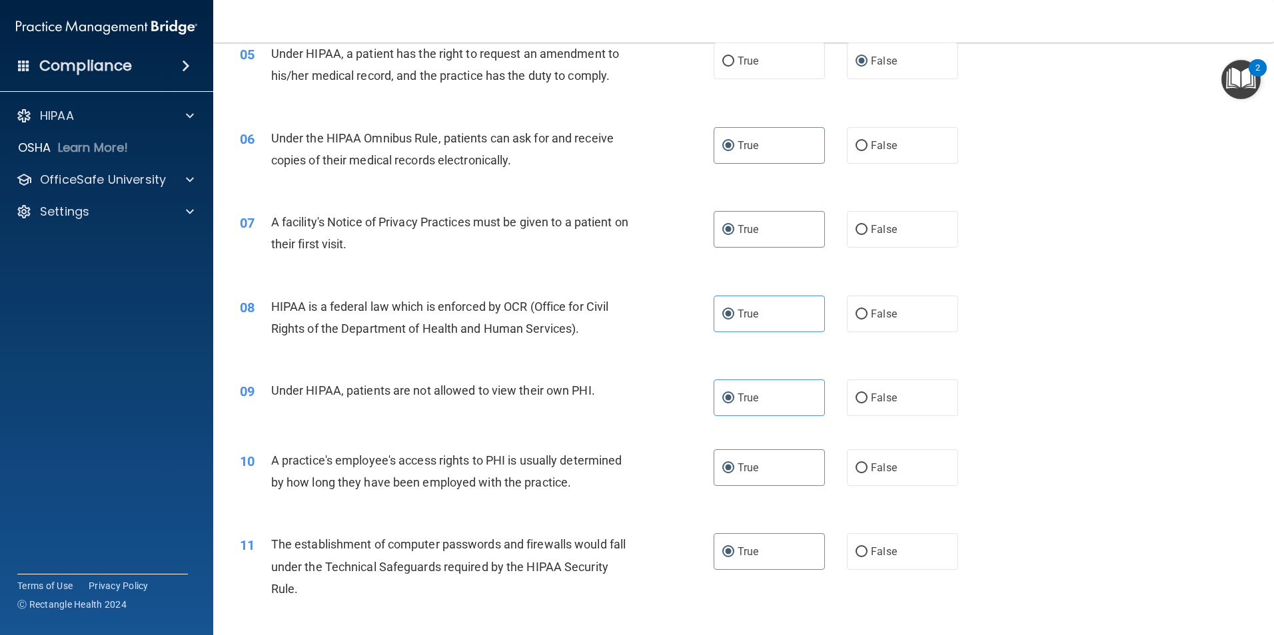
scroll to position [533, 0]
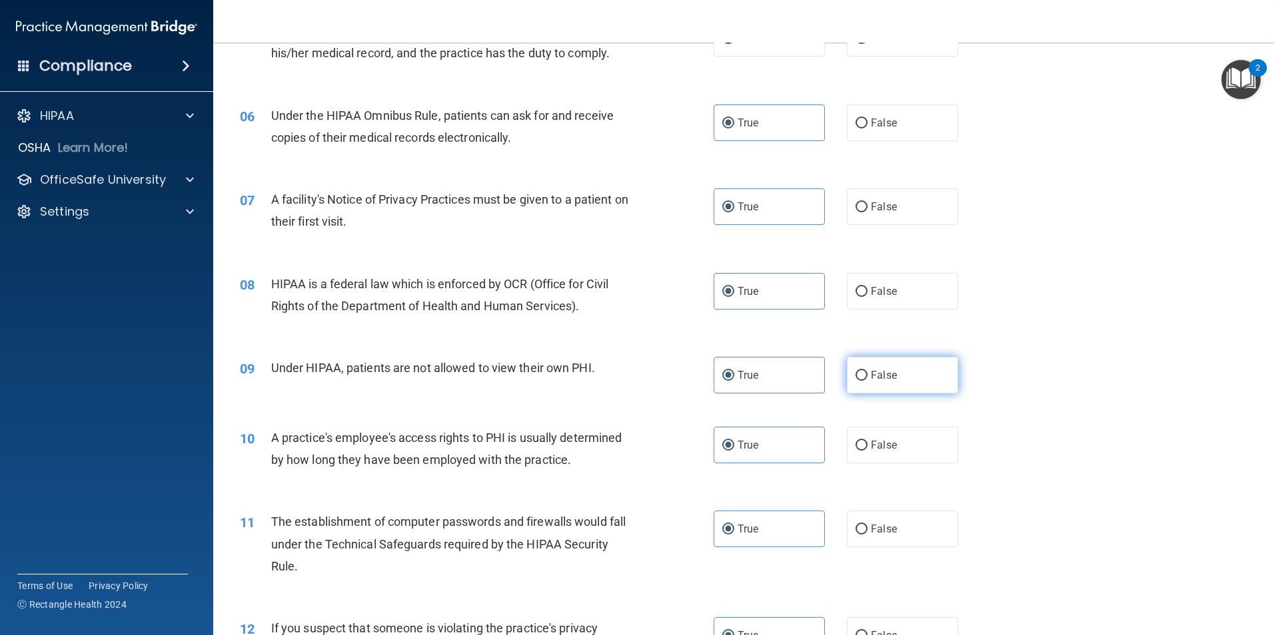
click at [879, 380] on span "False" at bounding box center [884, 375] width 26 height 13
click at [867, 380] on input "False" at bounding box center [861, 376] width 12 height 10
radio input "true"
radio input "false"
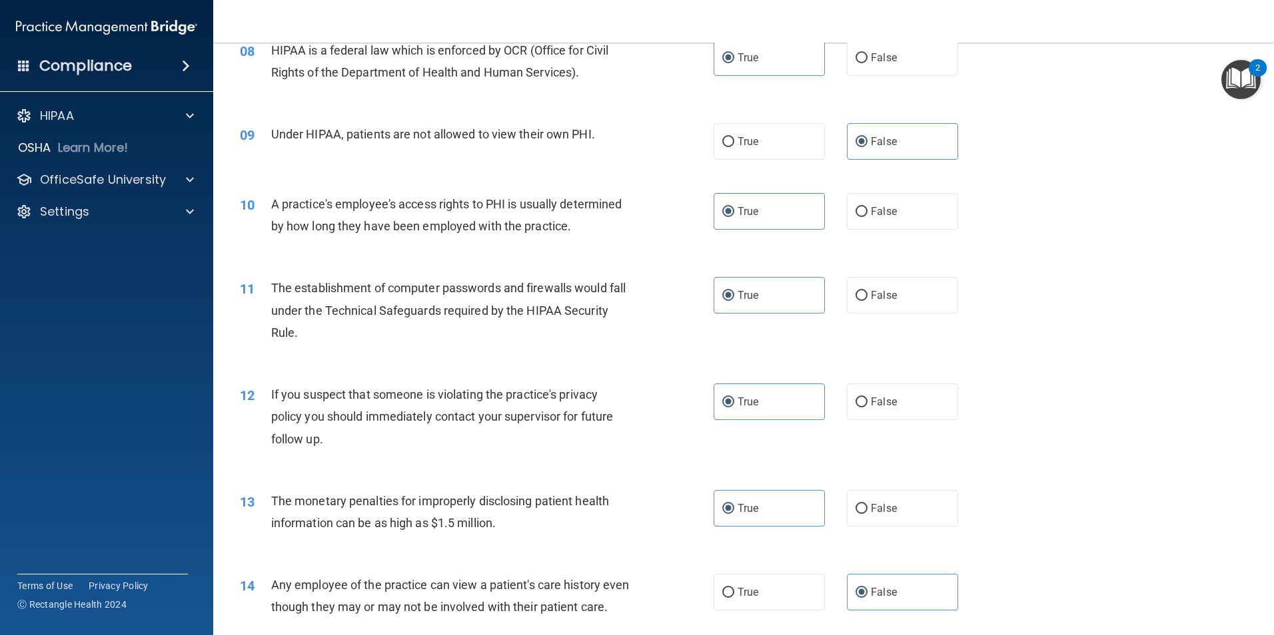
scroll to position [799, 0]
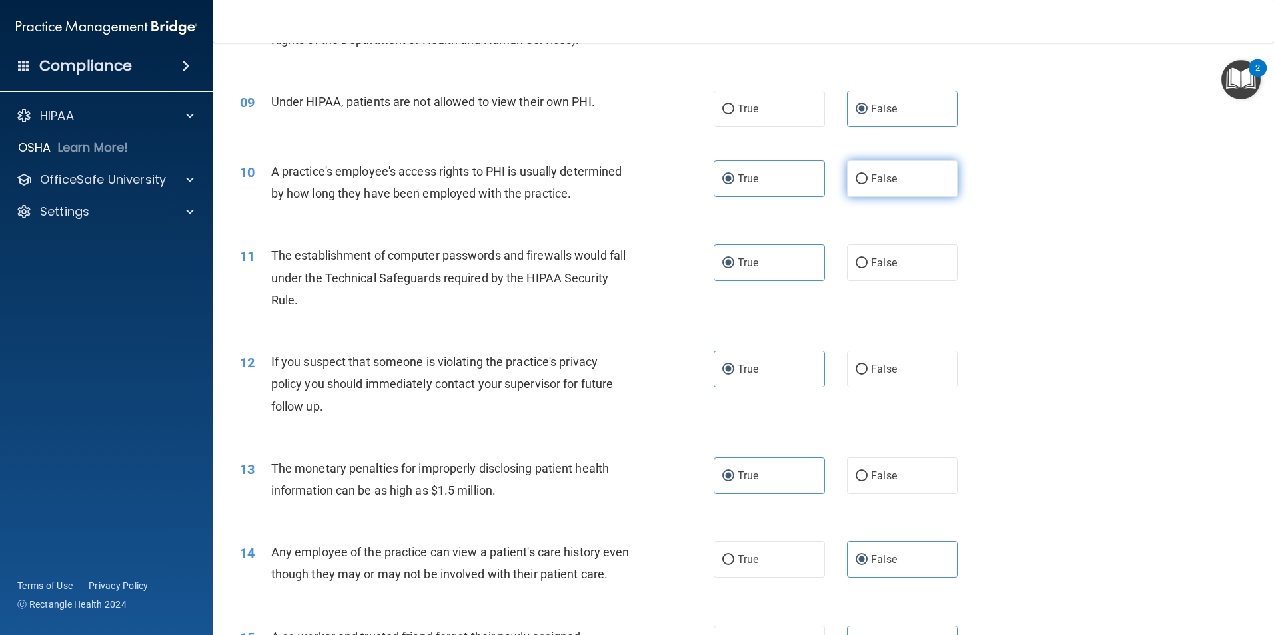
click at [858, 178] on input "False" at bounding box center [861, 180] width 12 height 10
radio input "true"
radio input "false"
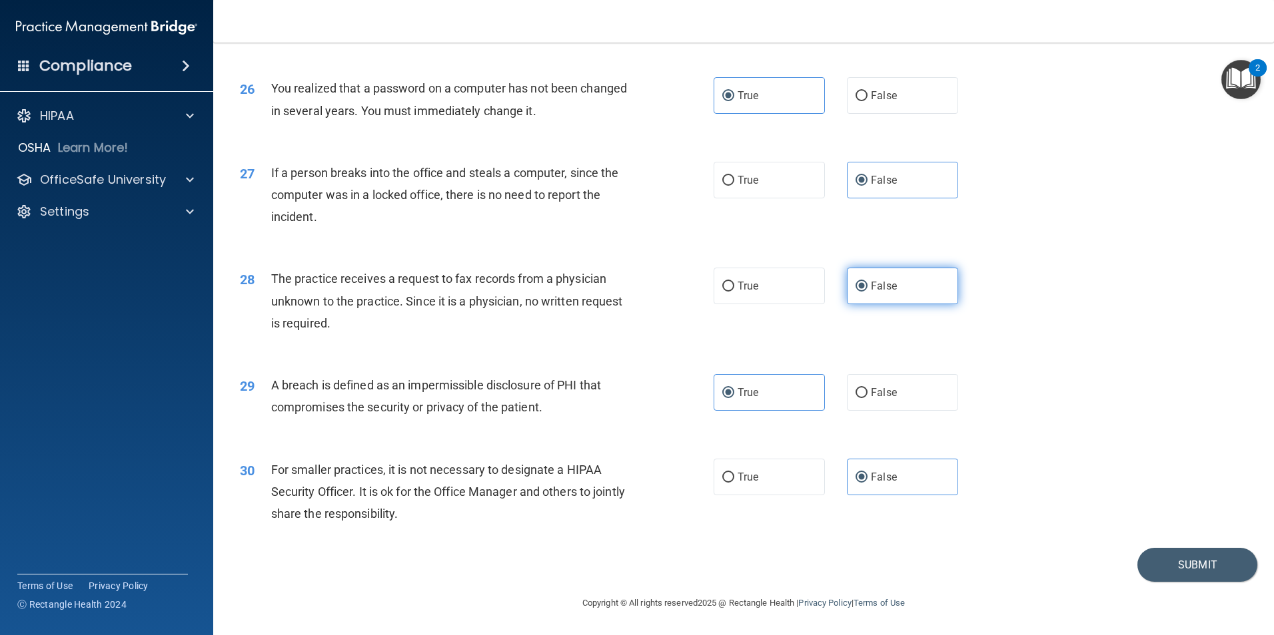
scroll to position [2539, 0]
click at [1186, 559] on button "Submit" at bounding box center [1197, 565] width 120 height 34
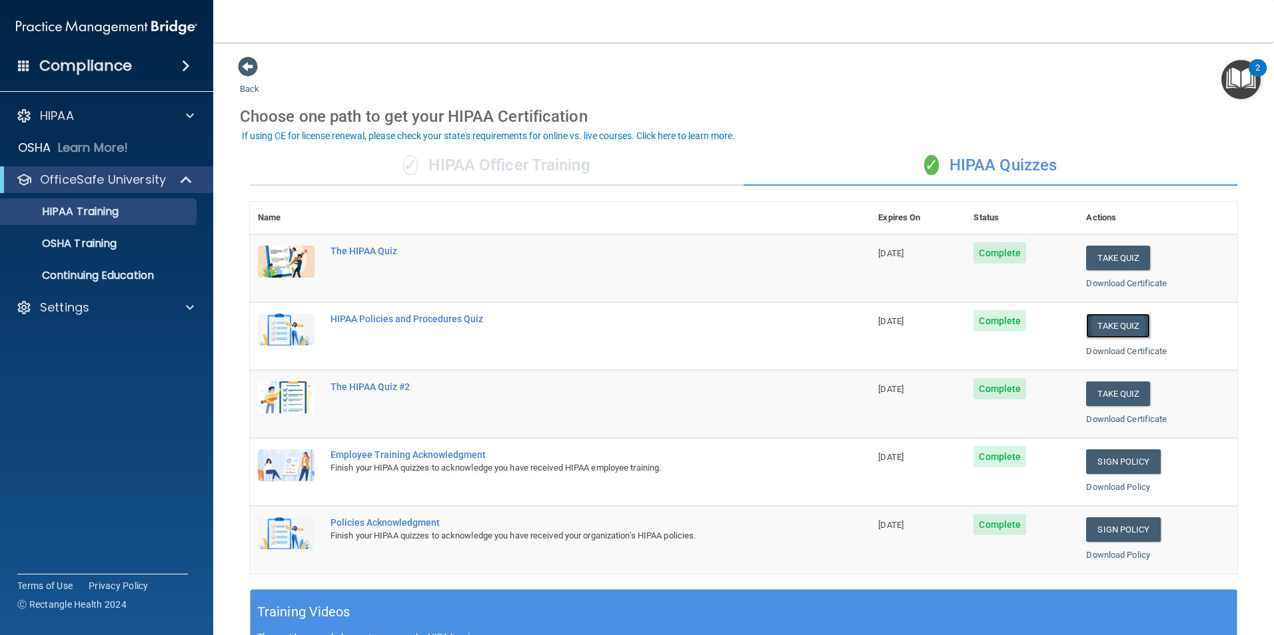
click at [1107, 325] on button "Take Quiz" at bounding box center [1118, 326] width 64 height 25
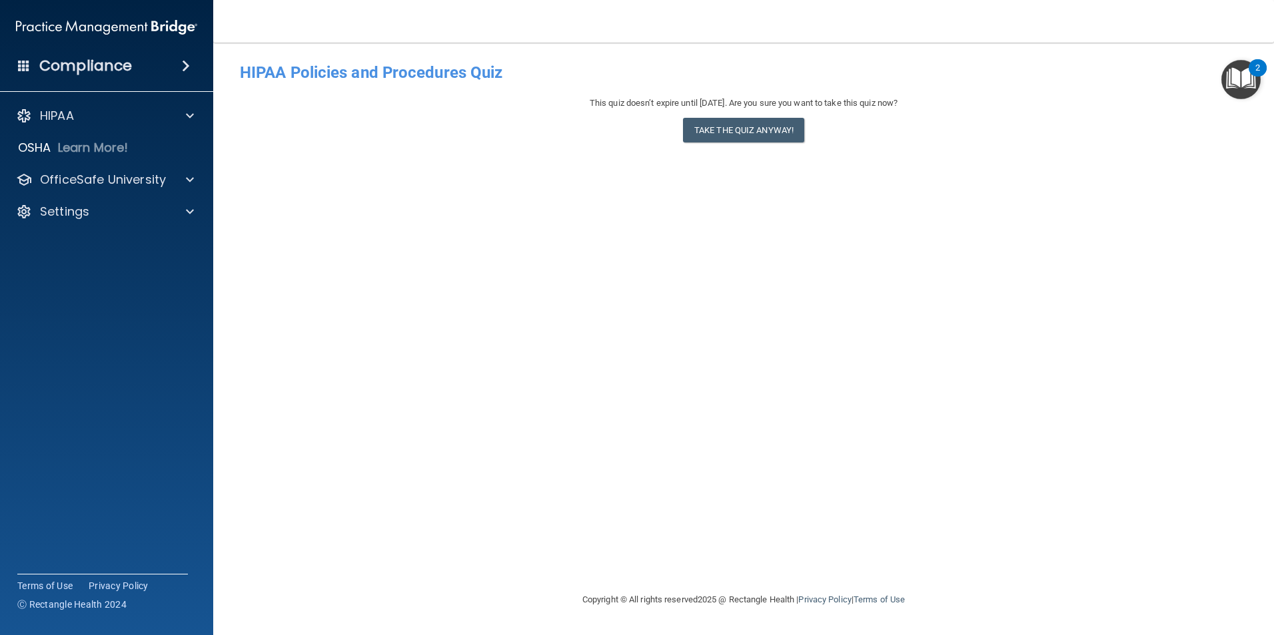
click at [720, 116] on div "This quiz doesn’t expire until [DATE]. Are you sure you want to take this quiz …" at bounding box center [743, 122] width 1007 height 54
click at [713, 127] on button "Take the quiz anyway!" at bounding box center [743, 130] width 121 height 25
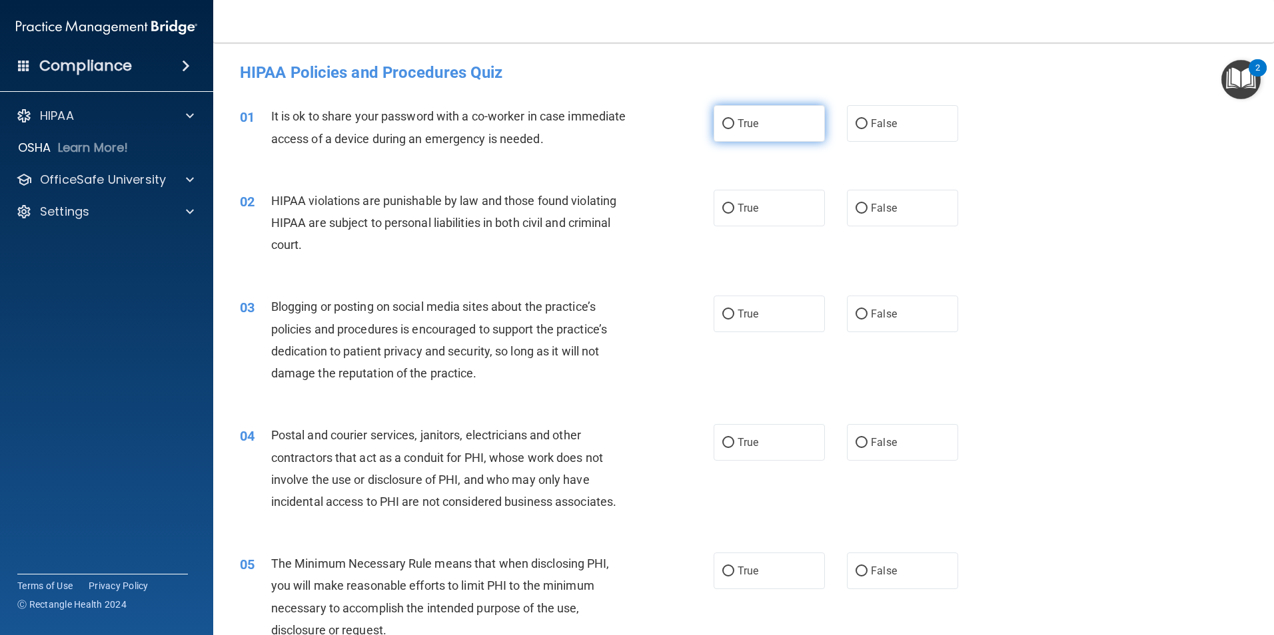
click at [774, 117] on label "True" at bounding box center [768, 123] width 111 height 37
click at [734, 119] on input "True" at bounding box center [728, 124] width 12 height 10
radio input "true"
click at [958, 129] on div "True False" at bounding box center [846, 123] width 267 height 37
click at [930, 131] on label "False" at bounding box center [902, 123] width 111 height 37
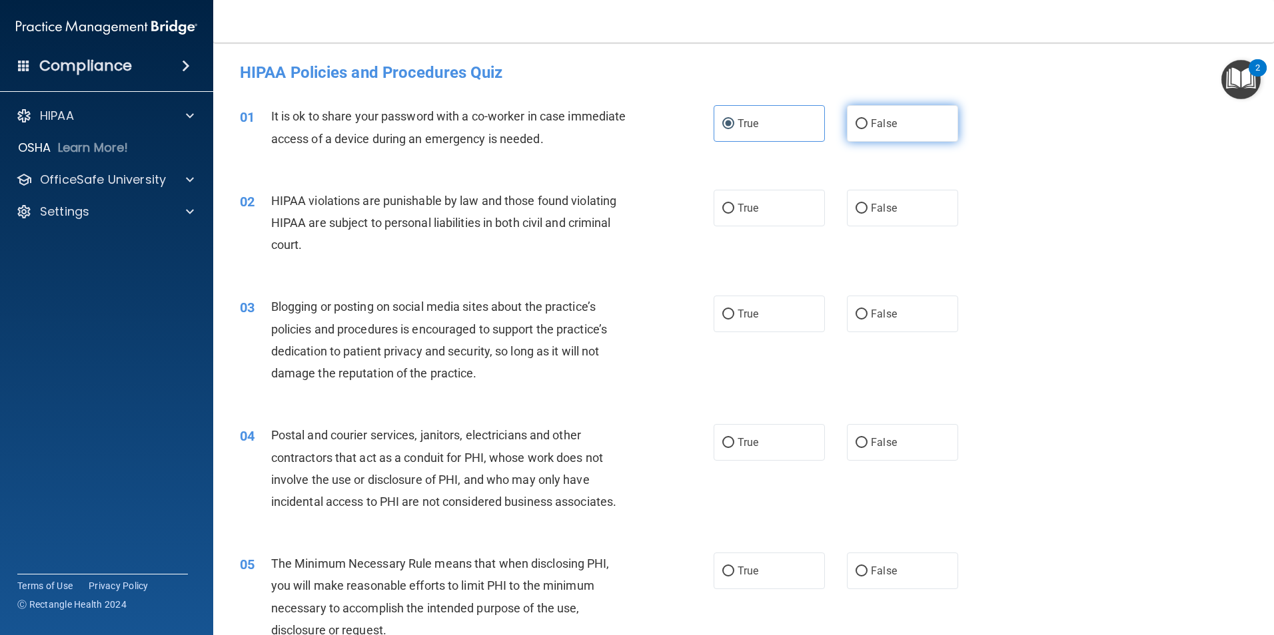
click at [867, 129] on input "False" at bounding box center [861, 124] width 12 height 10
radio input "true"
radio input "false"
click at [738, 218] on label "True" at bounding box center [768, 208] width 111 height 37
drag, startPoint x: 739, startPoint y: 218, endPoint x: 899, endPoint y: 325, distance: 192.5
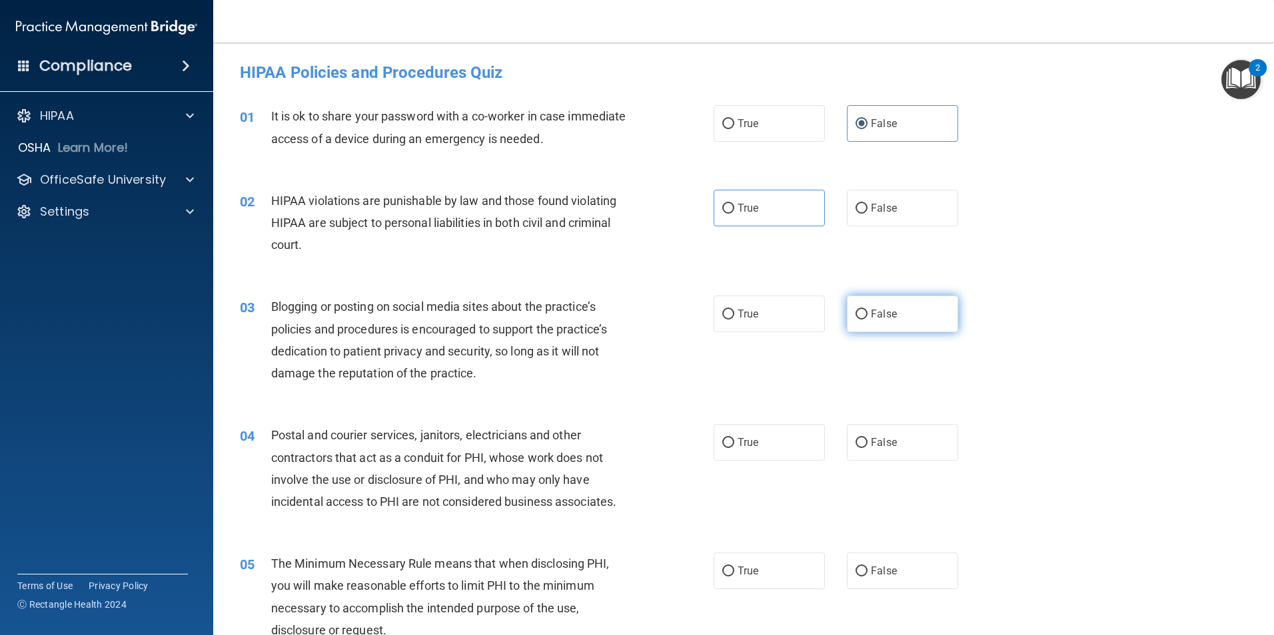
click at [899, 325] on label "False" at bounding box center [902, 314] width 111 height 37
click at [867, 320] on input "False" at bounding box center [861, 315] width 12 height 10
radio input "true"
click at [769, 200] on label "True" at bounding box center [768, 208] width 111 height 37
click at [734, 204] on input "True" at bounding box center [728, 209] width 12 height 10
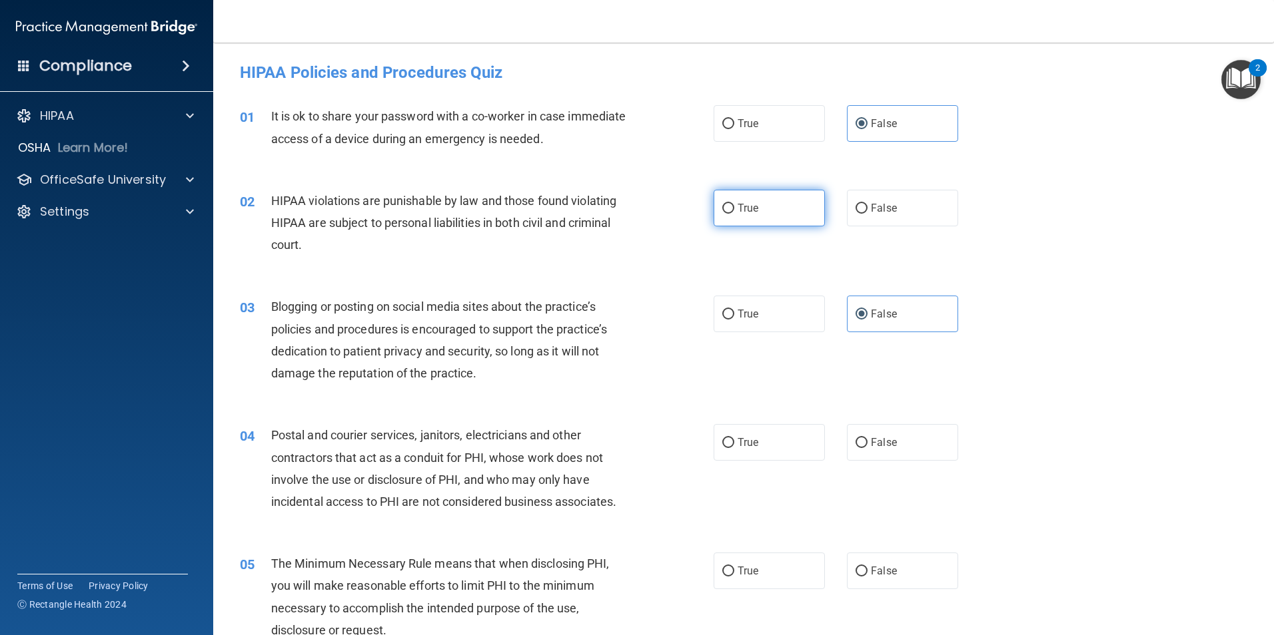
radio input "true"
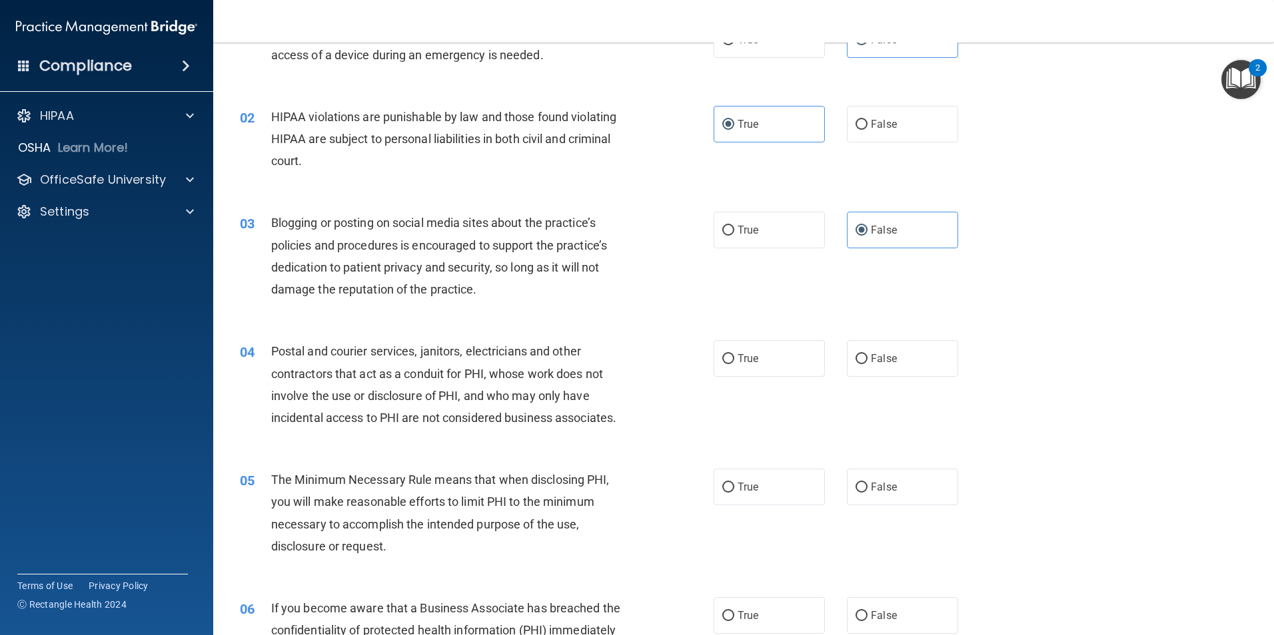
scroll to position [266, 0]
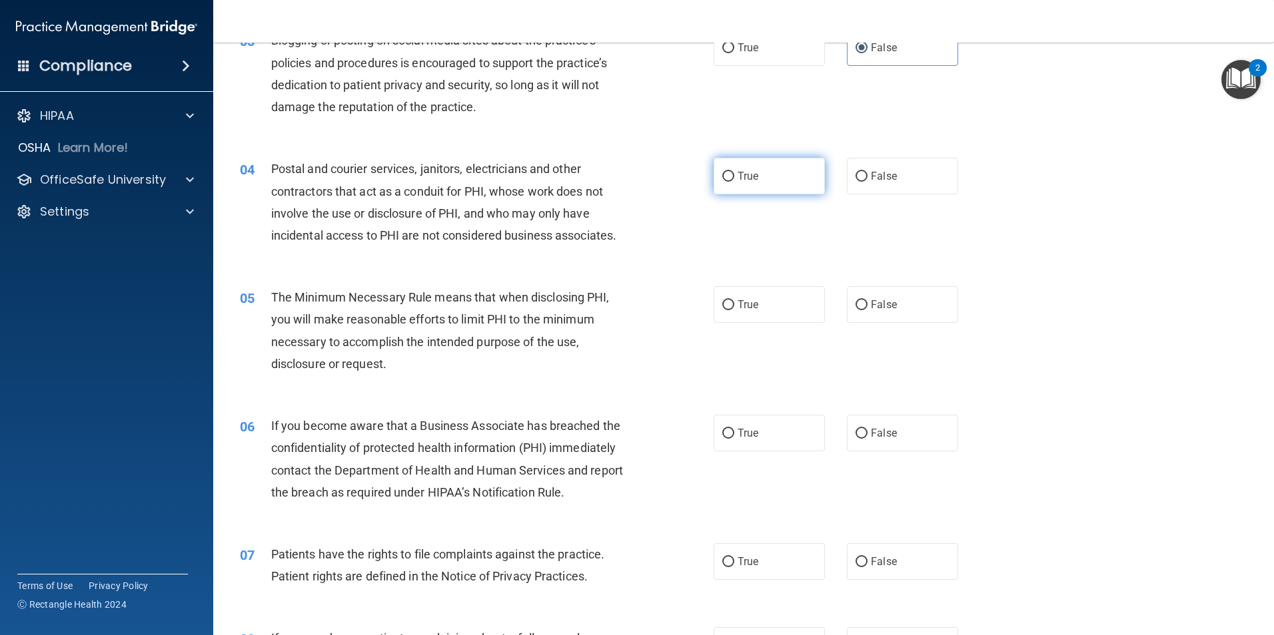
click at [784, 182] on label "True" at bounding box center [768, 176] width 111 height 37
click at [734, 182] on input "True" at bounding box center [728, 177] width 12 height 10
radio input "true"
click at [756, 310] on label "True" at bounding box center [768, 304] width 111 height 37
click at [734, 310] on input "True" at bounding box center [728, 305] width 12 height 10
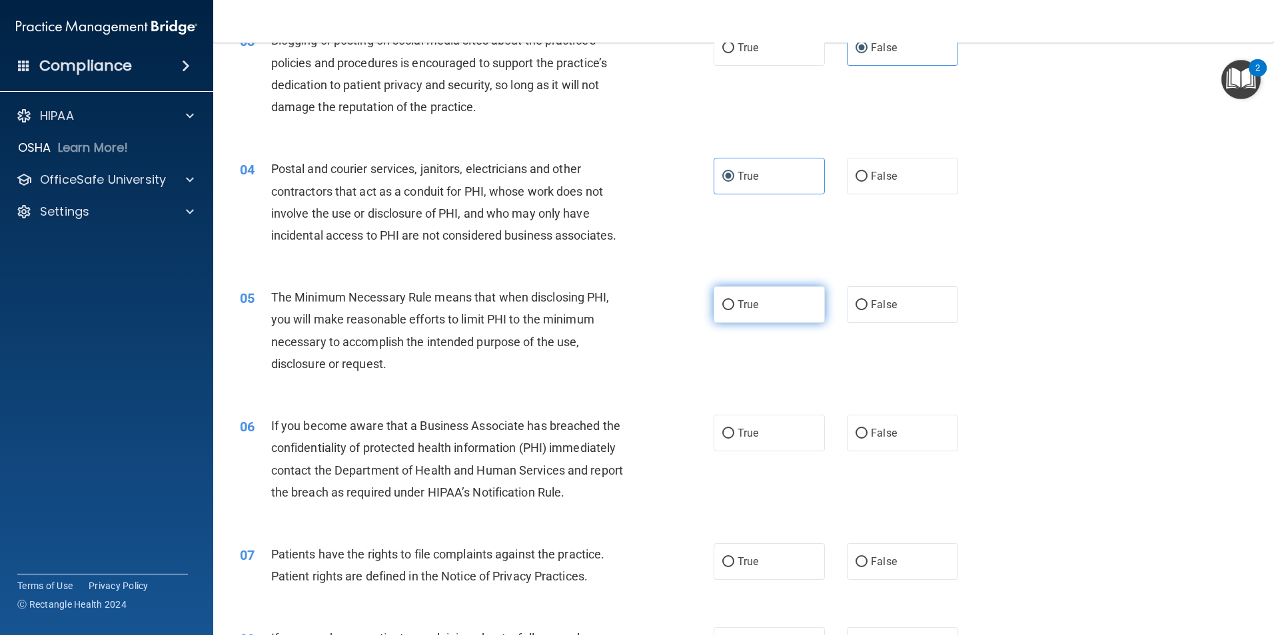
radio input "true"
click at [922, 444] on label "False" at bounding box center [902, 433] width 111 height 37
click at [867, 439] on input "False" at bounding box center [861, 434] width 12 height 10
radio input "true"
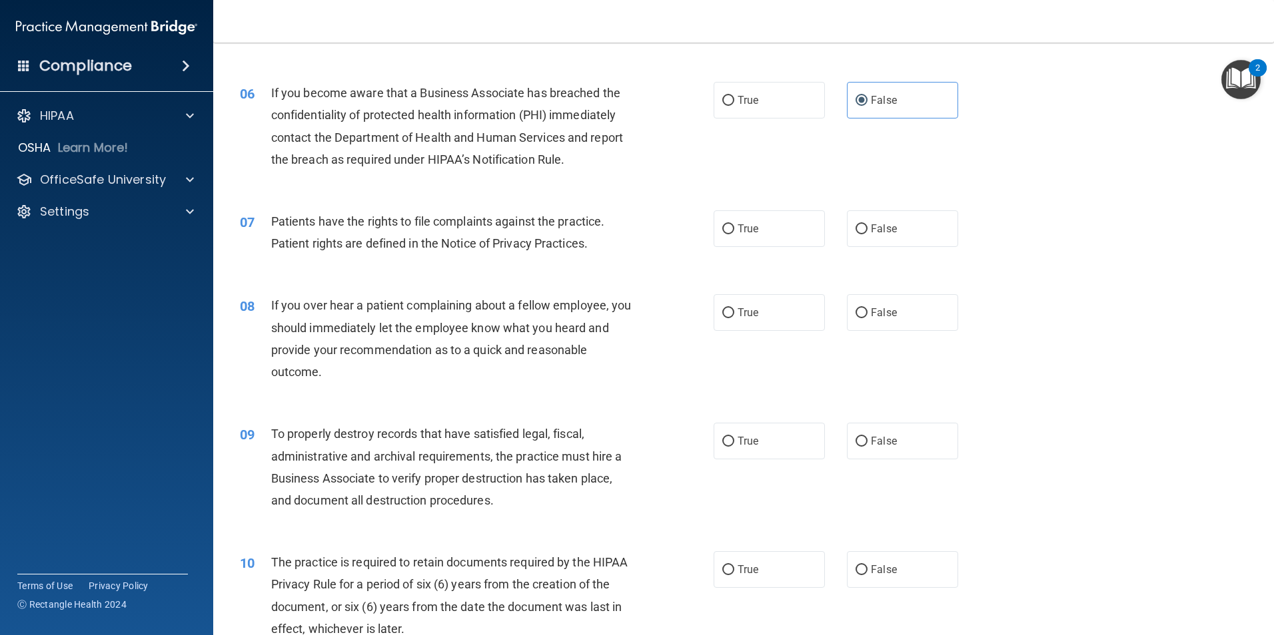
scroll to position [666, 0]
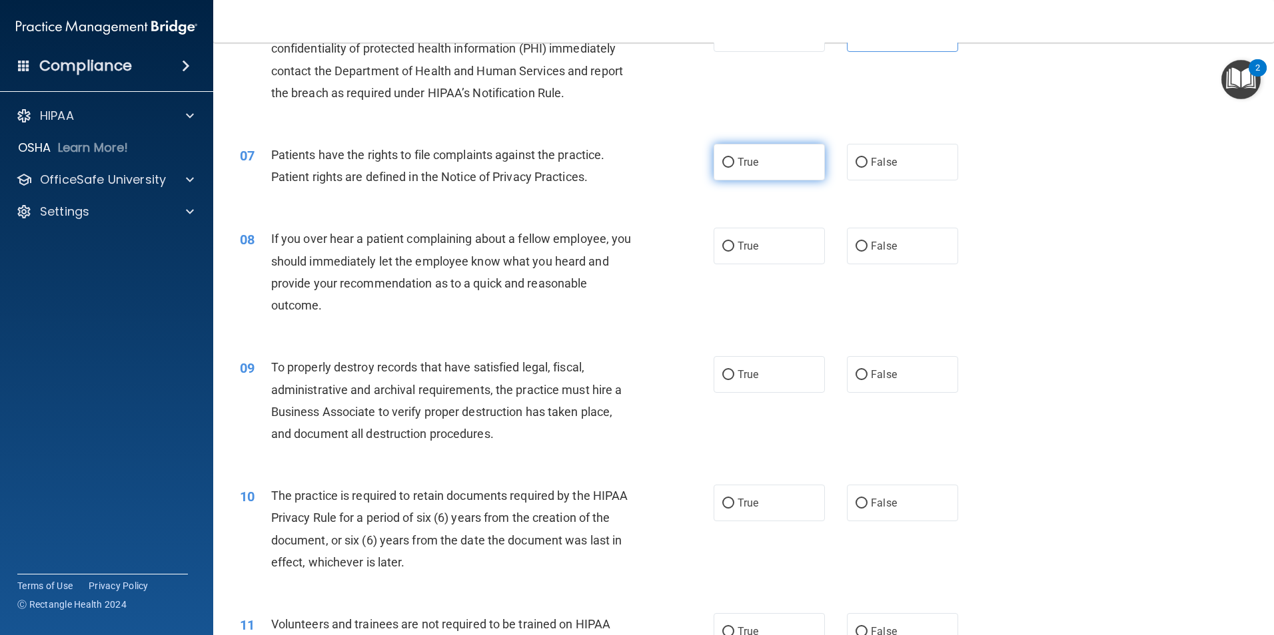
click at [789, 163] on label "True" at bounding box center [768, 162] width 111 height 37
click at [734, 163] on input "True" at bounding box center [728, 163] width 12 height 10
radio input "true"
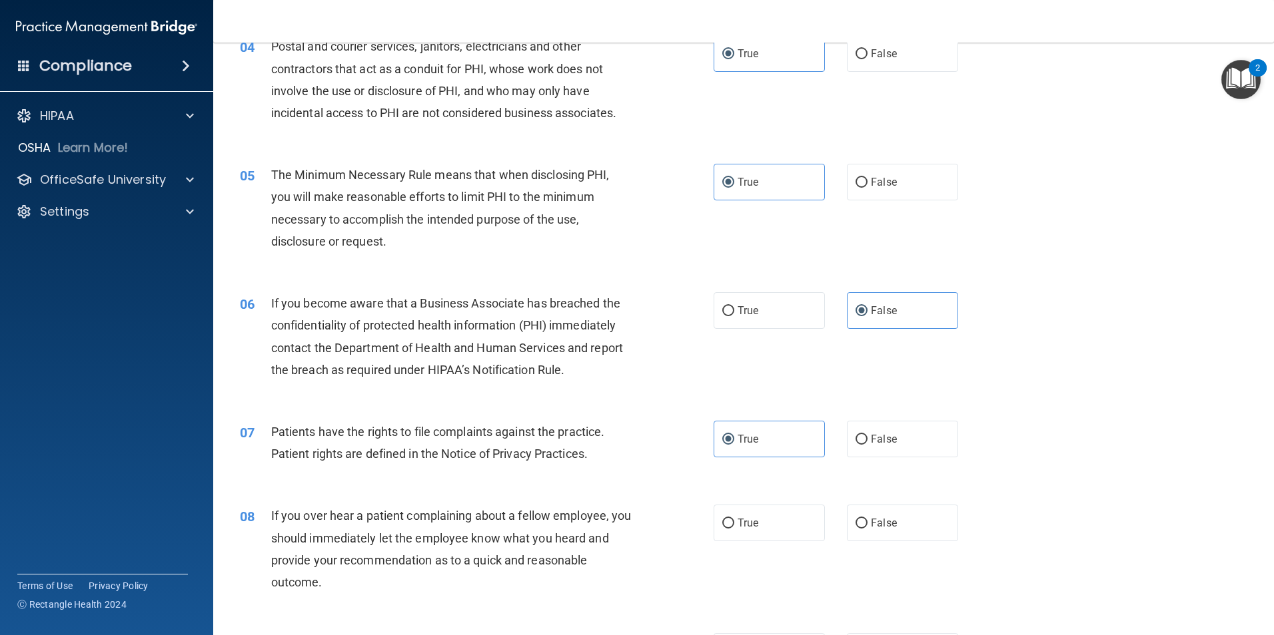
scroll to position [0, 0]
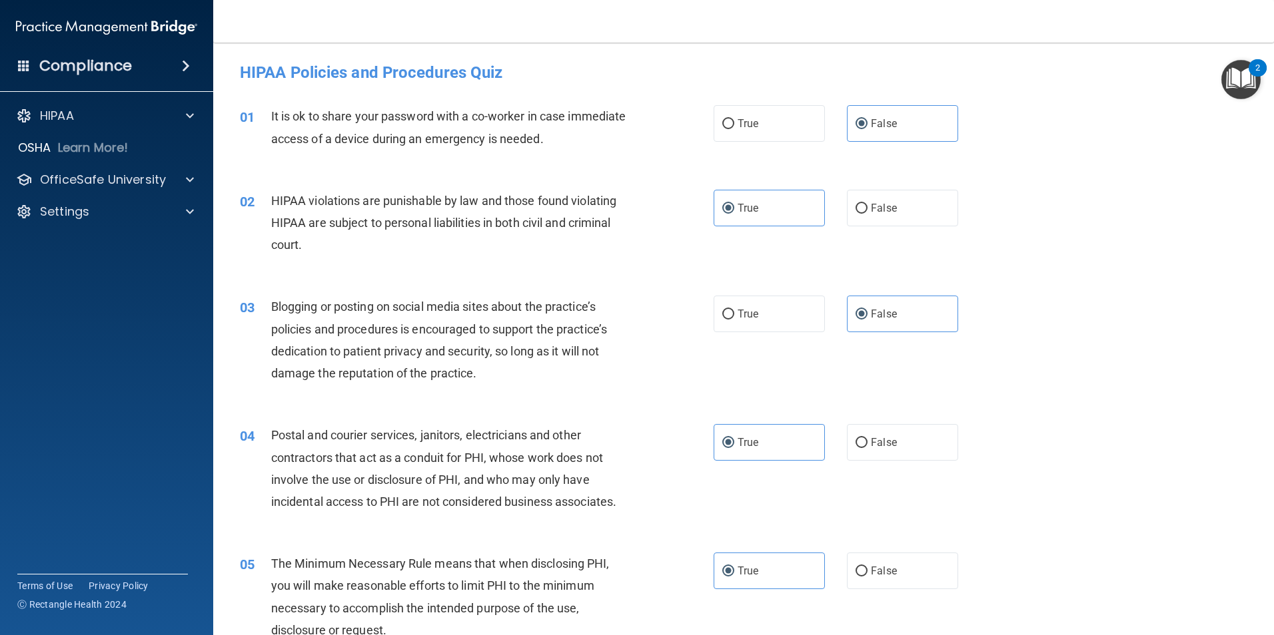
drag, startPoint x: 1152, startPoint y: 444, endPoint x: 998, endPoint y: -8, distance: 477.7
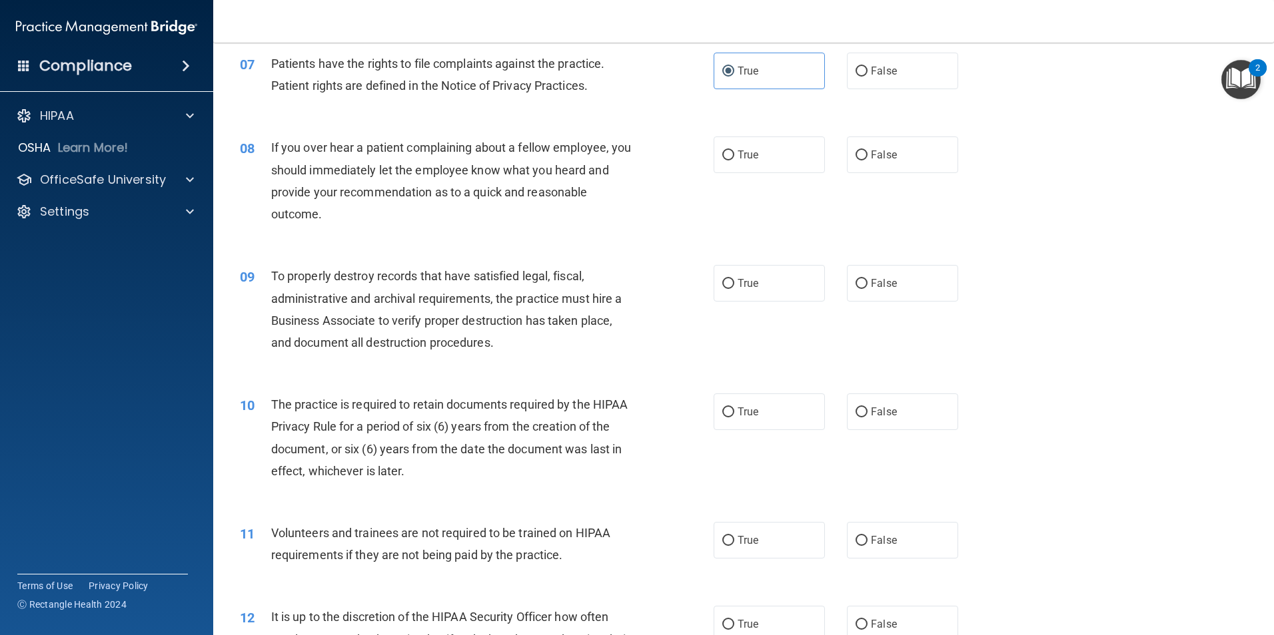
scroll to position [799, 0]
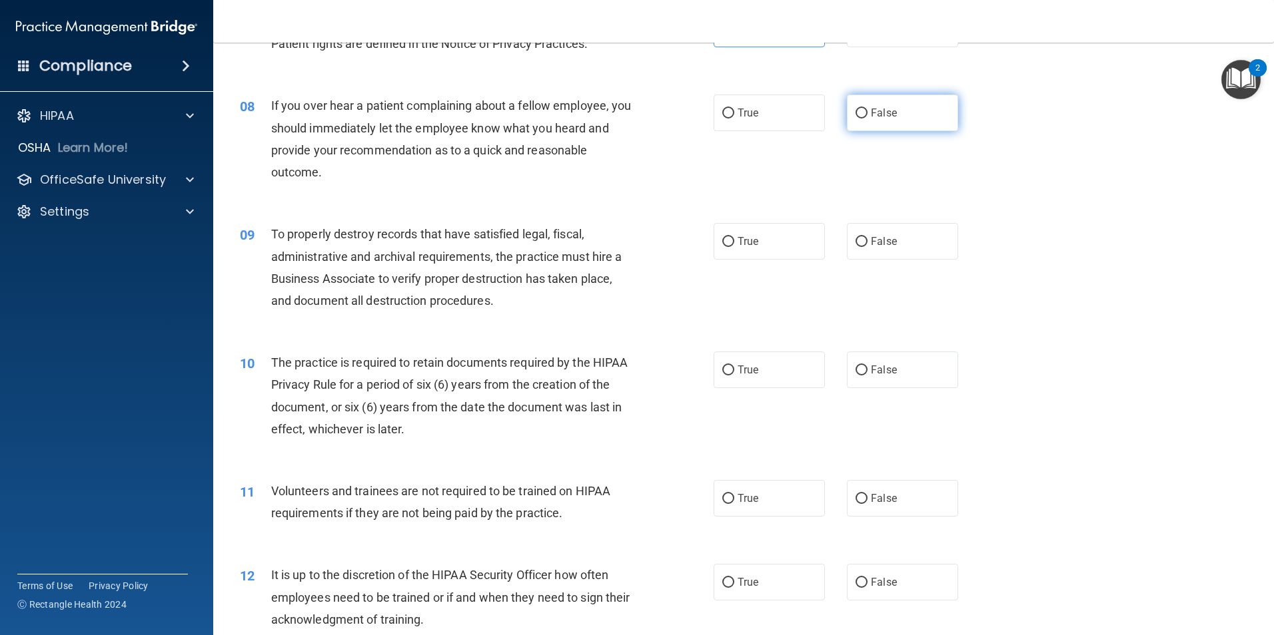
click at [882, 133] on div "08 If you over hear a patient complaining about a fellow employee, you should i…" at bounding box center [743, 142] width 1027 height 129
drag, startPoint x: 885, startPoint y: 119, endPoint x: 878, endPoint y: 231, distance: 112.1
click at [885, 119] on label "False" at bounding box center [902, 113] width 111 height 37
click at [867, 119] on input "False" at bounding box center [861, 114] width 12 height 10
radio input "true"
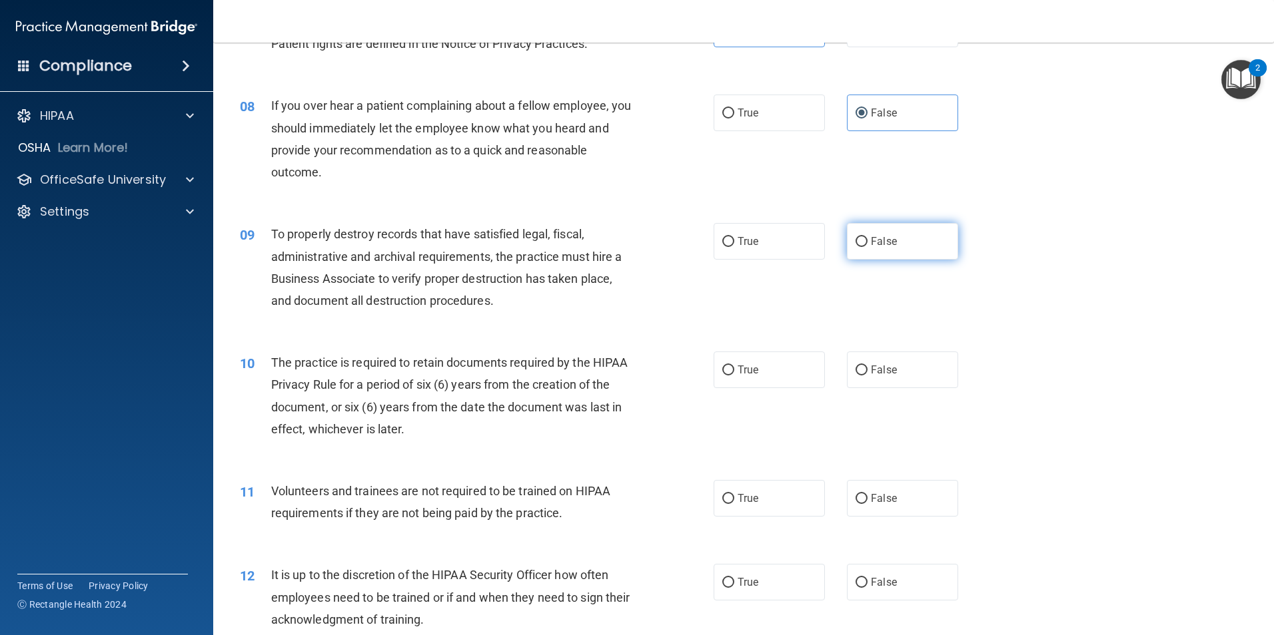
click at [879, 242] on span "False" at bounding box center [884, 241] width 26 height 13
click at [867, 242] on input "False" at bounding box center [861, 242] width 12 height 10
radio input "true"
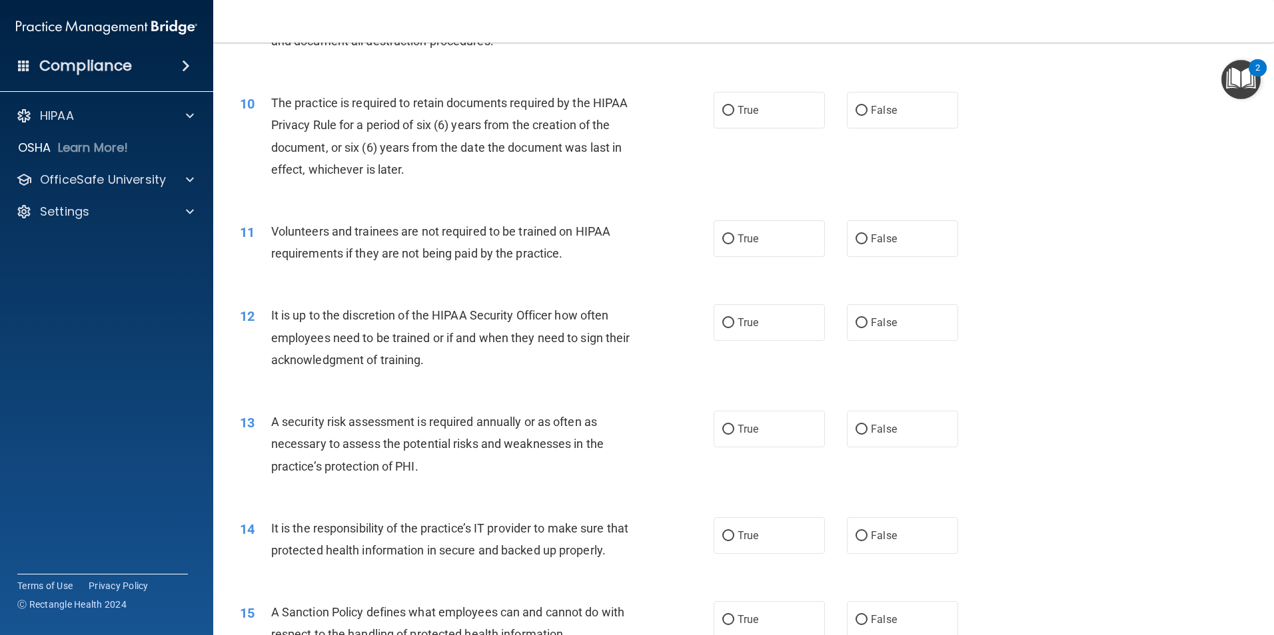
scroll to position [1066, 0]
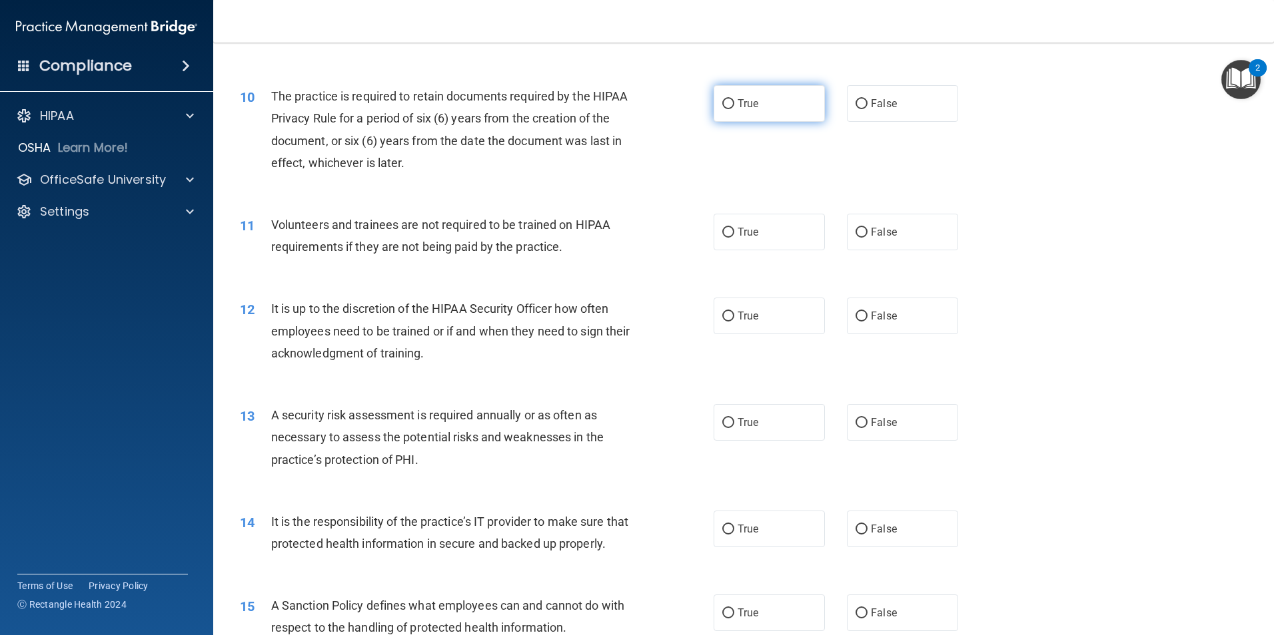
click at [747, 97] on span "True" at bounding box center [747, 103] width 21 height 13
click at [734, 99] on input "True" at bounding box center [728, 104] width 12 height 10
radio input "true"
click at [887, 243] on label "False" at bounding box center [902, 232] width 111 height 37
click at [867, 238] on input "False" at bounding box center [861, 233] width 12 height 10
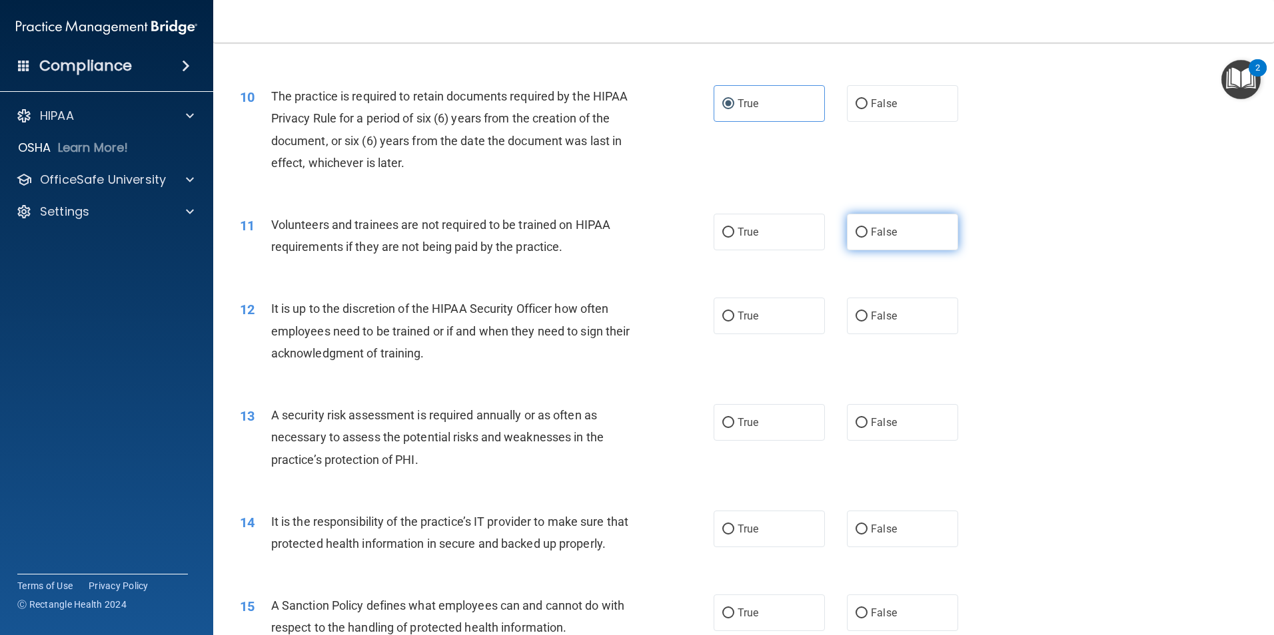
radio input "true"
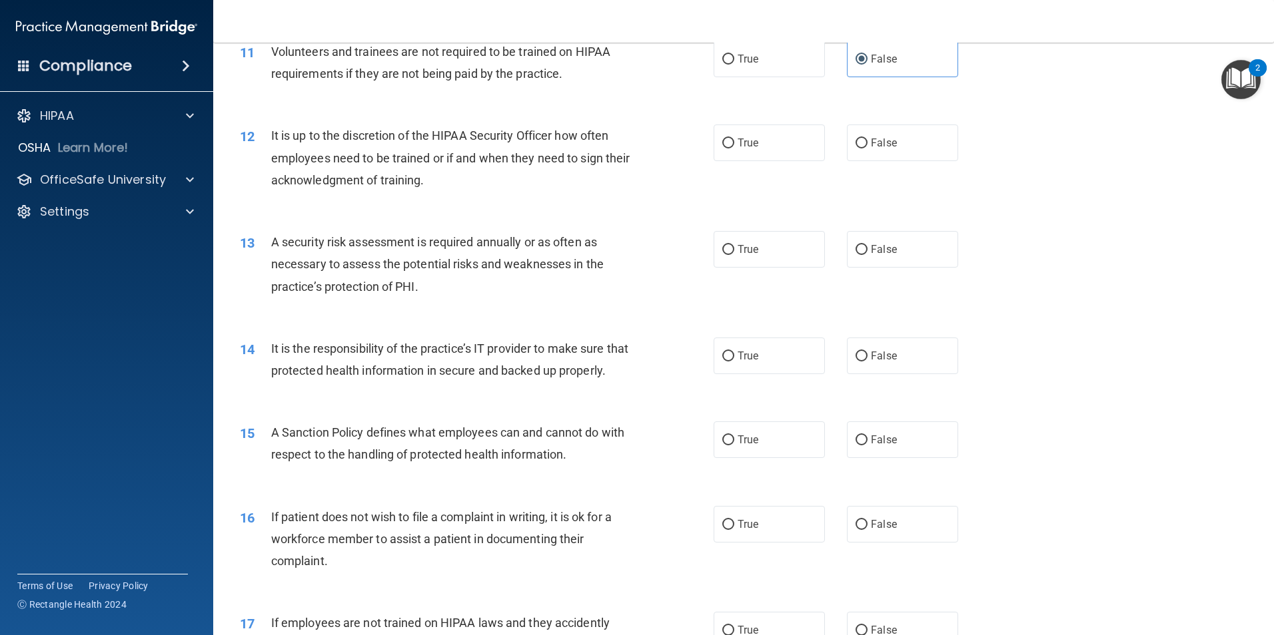
scroll to position [1266, 0]
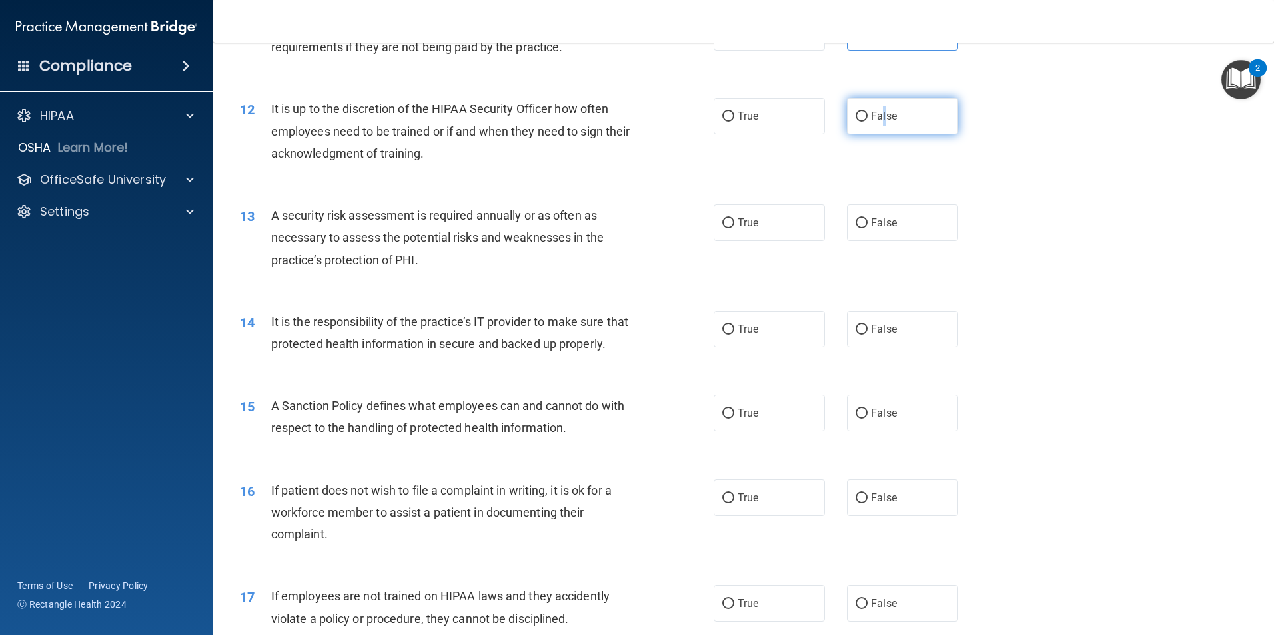
click at [879, 127] on label "False" at bounding box center [902, 116] width 111 height 37
click at [757, 220] on label "True" at bounding box center [768, 222] width 111 height 37
click at [734, 220] on input "True" at bounding box center [728, 223] width 12 height 10
radio input "true"
click at [885, 124] on label "False" at bounding box center [902, 116] width 111 height 37
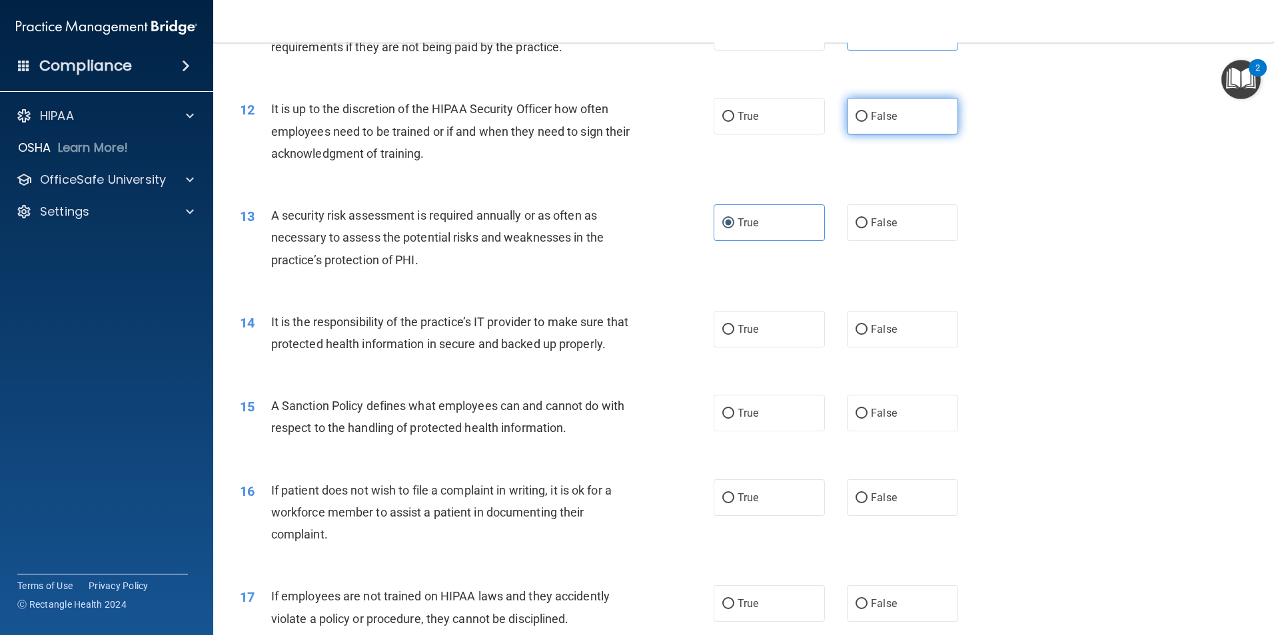
click at [867, 122] on input "False" at bounding box center [861, 117] width 12 height 10
radio input "true"
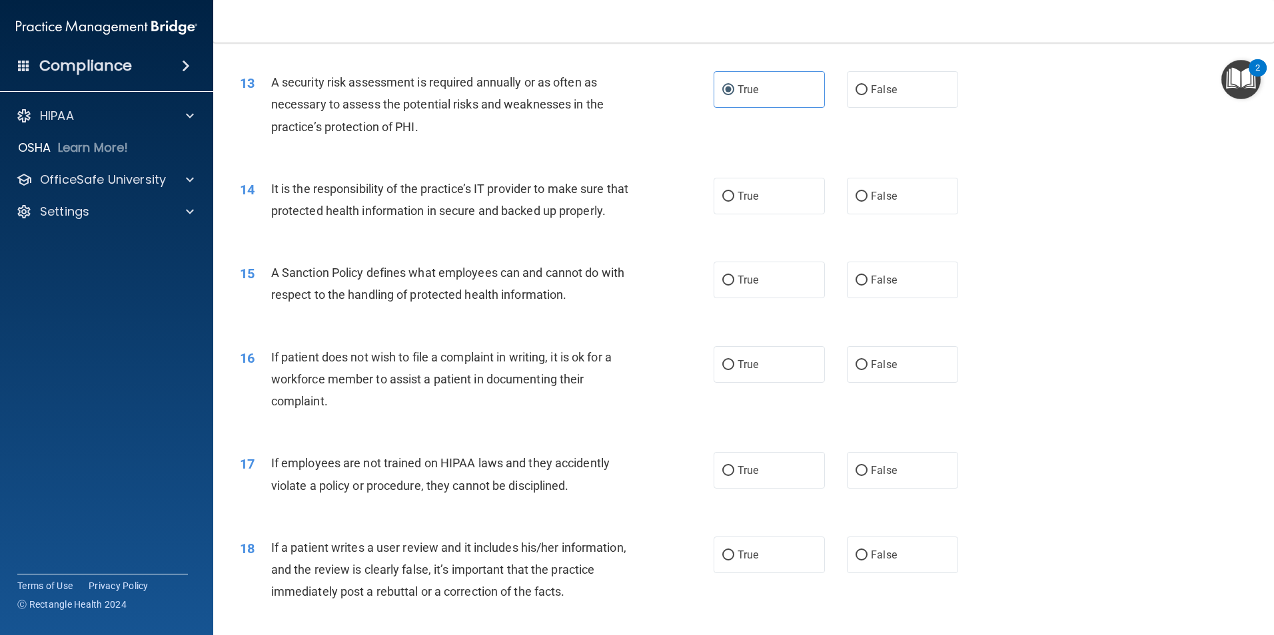
scroll to position [1465, 0]
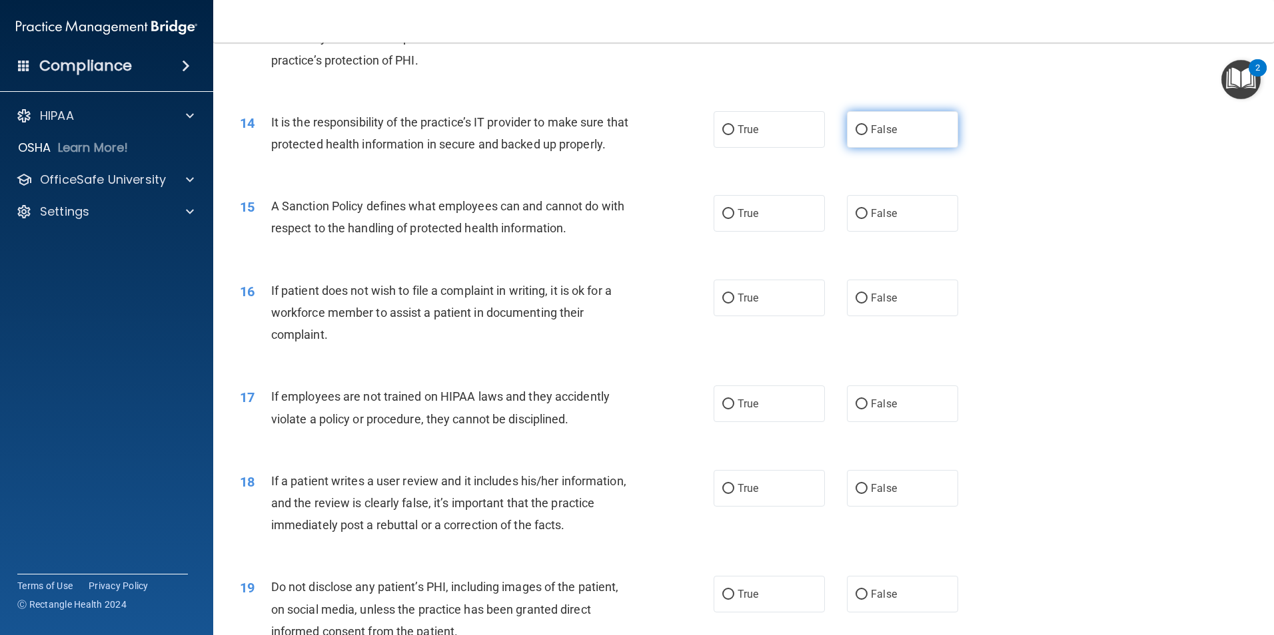
click at [883, 139] on label "False" at bounding box center [902, 129] width 111 height 37
click at [867, 135] on input "False" at bounding box center [861, 130] width 12 height 10
radio input "true"
click at [725, 232] on label "True" at bounding box center [768, 213] width 111 height 37
click at [725, 219] on input "True" at bounding box center [728, 214] width 12 height 10
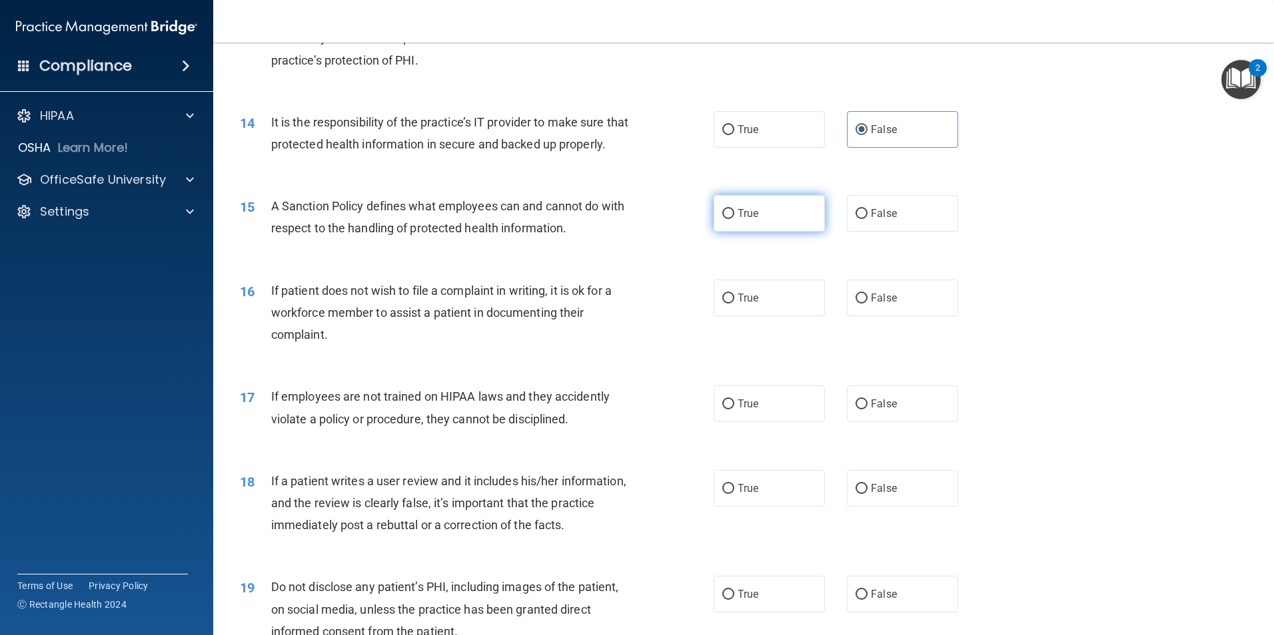
radio input "true"
click at [875, 304] on span "False" at bounding box center [884, 298] width 26 height 13
click at [867, 304] on input "False" at bounding box center [861, 299] width 12 height 10
radio input "true"
click at [776, 316] on label "True" at bounding box center [768, 298] width 111 height 37
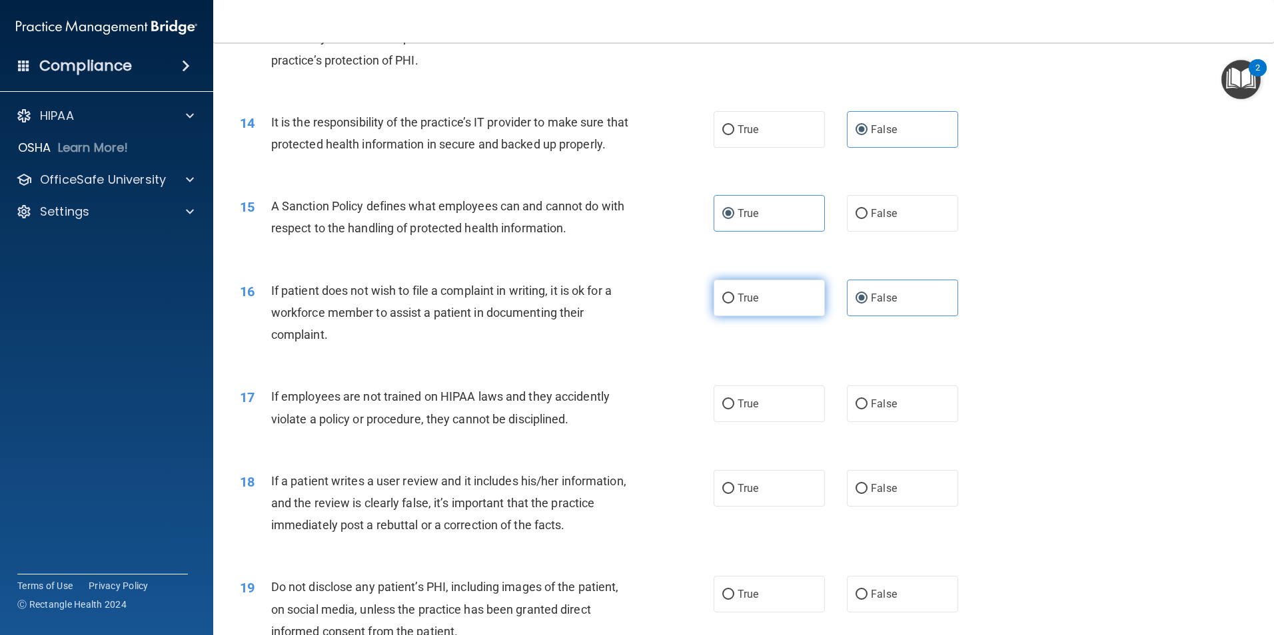
click at [734, 304] on input "True" at bounding box center [728, 299] width 12 height 10
radio input "true"
radio input "false"
click at [907, 232] on label "False" at bounding box center [902, 213] width 111 height 37
click at [867, 219] on input "False" at bounding box center [861, 214] width 12 height 10
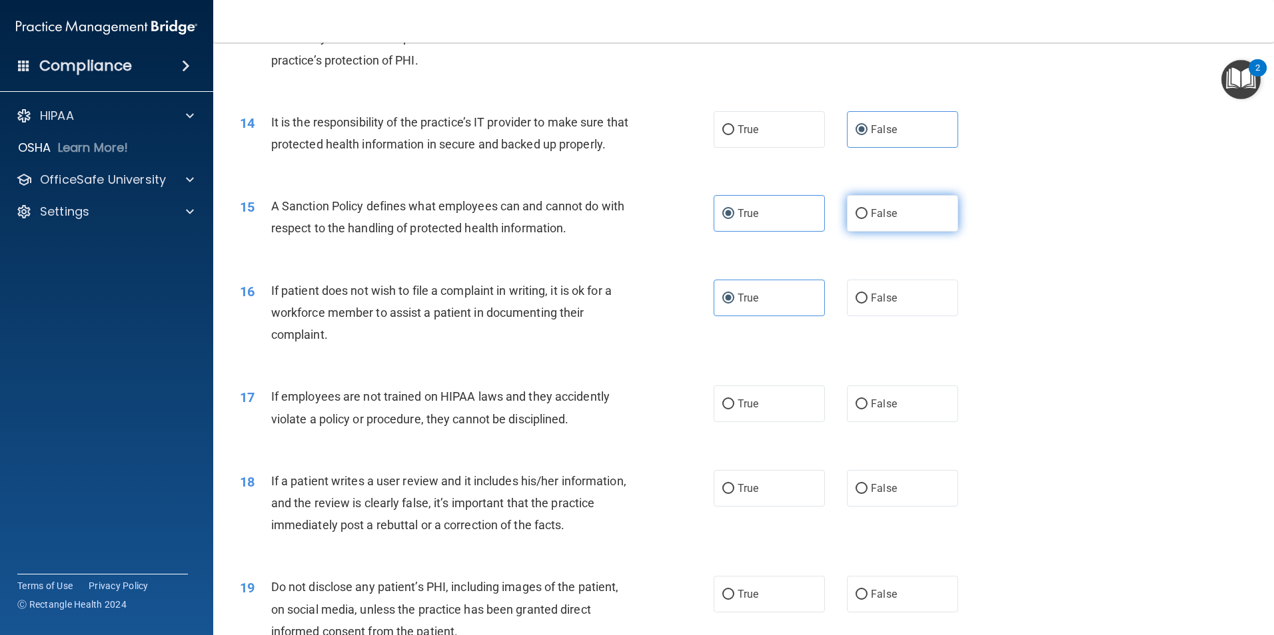
radio input "true"
radio input "false"
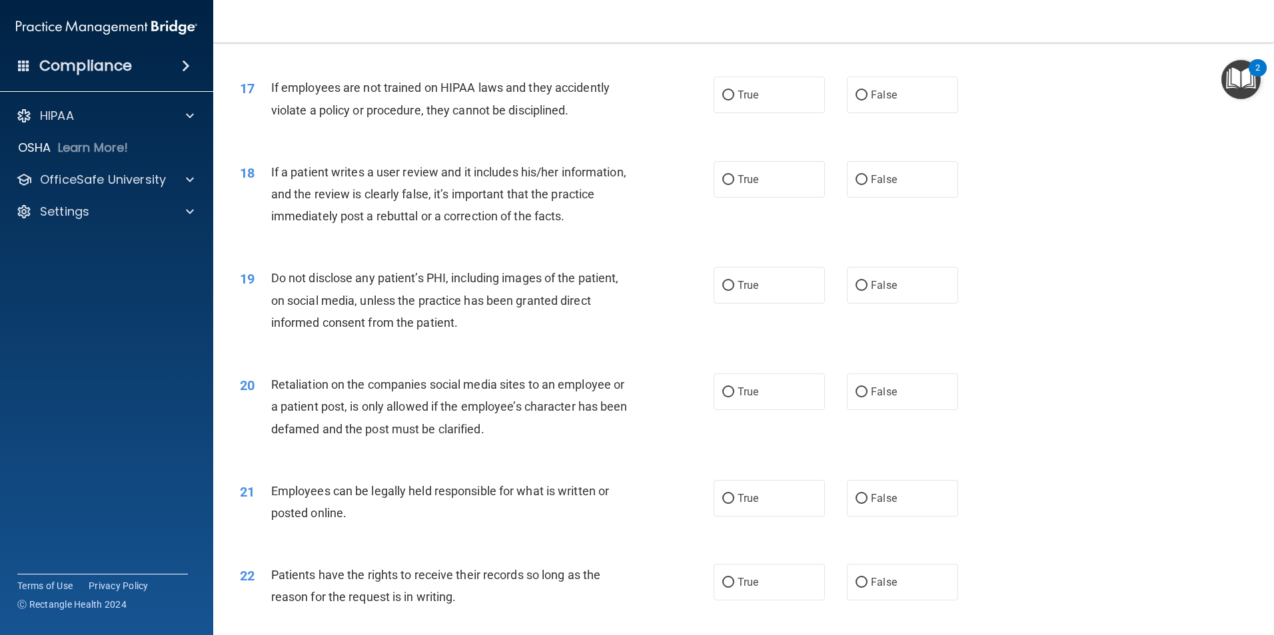
scroll to position [1798, 0]
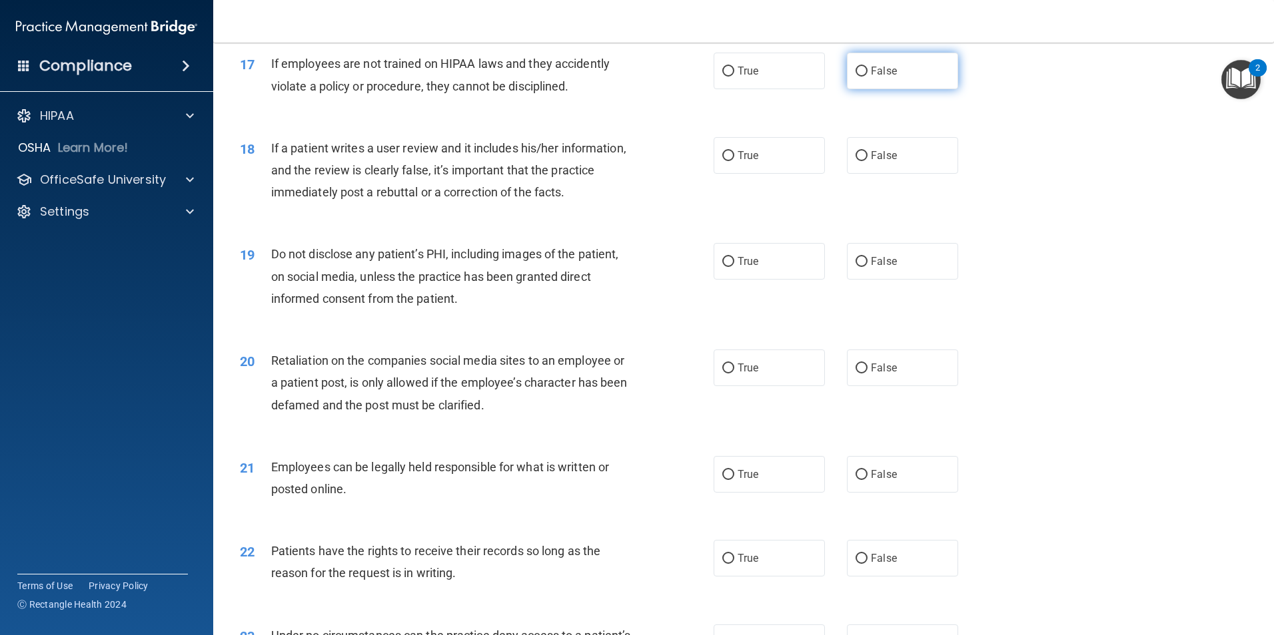
click at [882, 77] on span "False" at bounding box center [884, 71] width 26 height 13
click at [867, 77] on input "False" at bounding box center [861, 72] width 12 height 10
radio input "true"
click at [766, 174] on label "True" at bounding box center [768, 155] width 111 height 37
click at [734, 161] on input "True" at bounding box center [728, 156] width 12 height 10
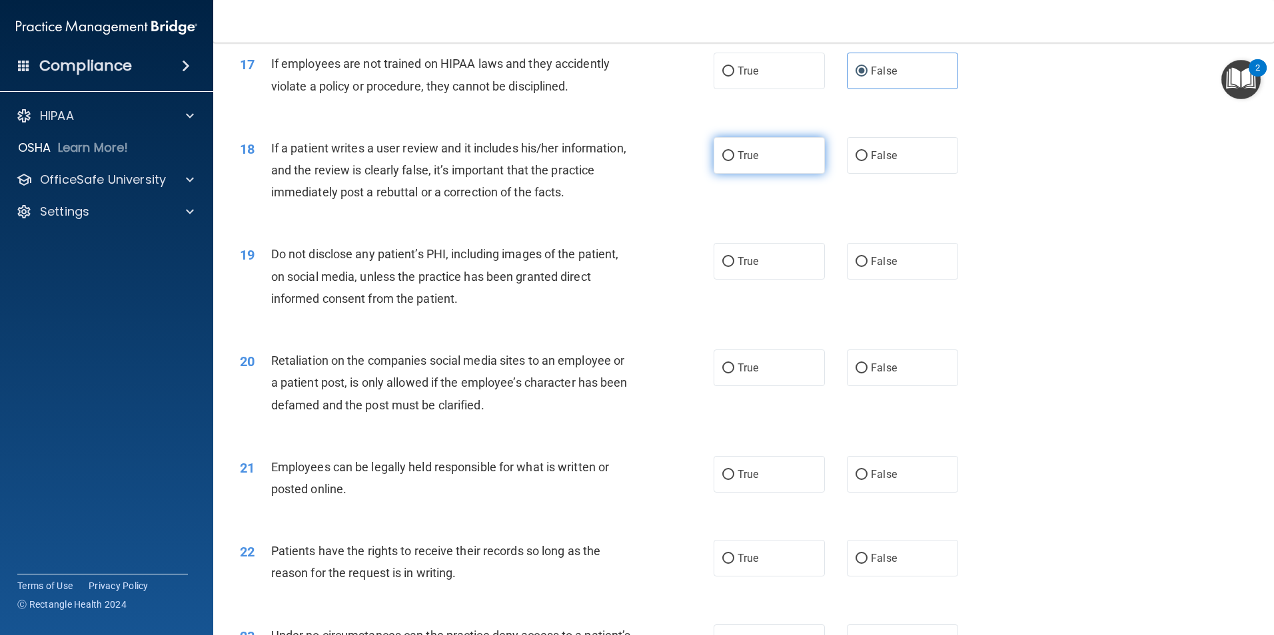
radio input "true"
click at [915, 280] on label "False" at bounding box center [902, 261] width 111 height 37
click at [867, 267] on input "False" at bounding box center [861, 262] width 12 height 10
radio input "true"
click at [727, 267] on input "True" at bounding box center [728, 262] width 12 height 10
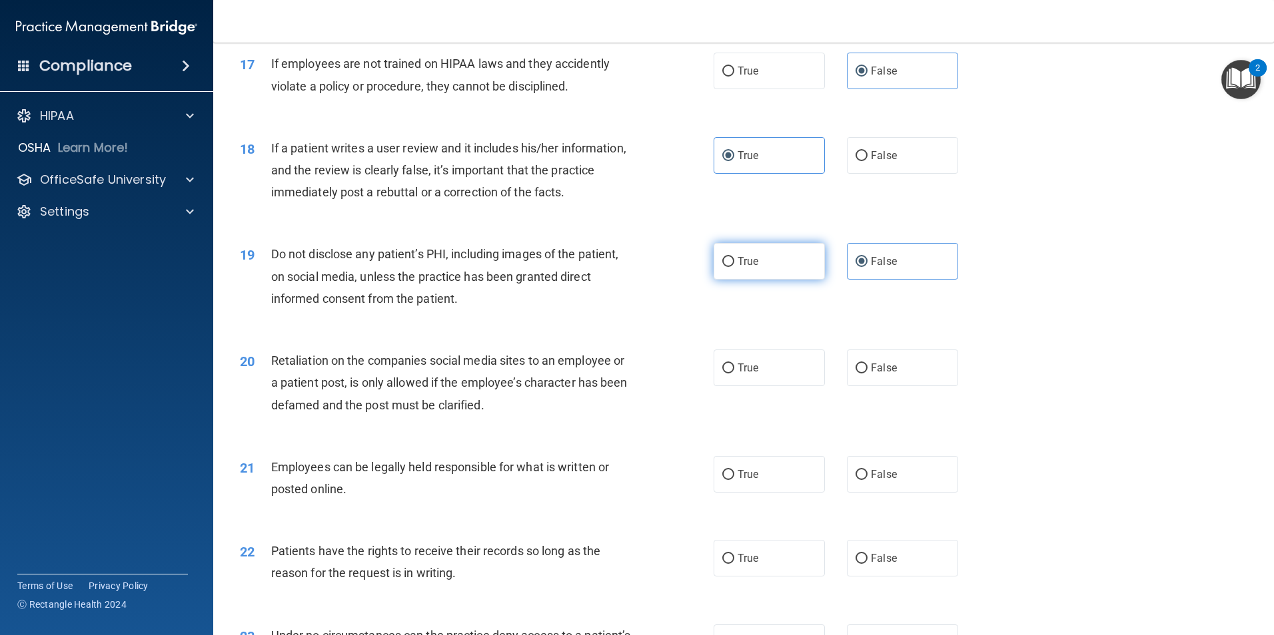
radio input "true"
radio input "false"
click at [871, 374] on span "False" at bounding box center [884, 368] width 26 height 13
click at [867, 374] on input "False" at bounding box center [861, 369] width 12 height 10
radio input "true"
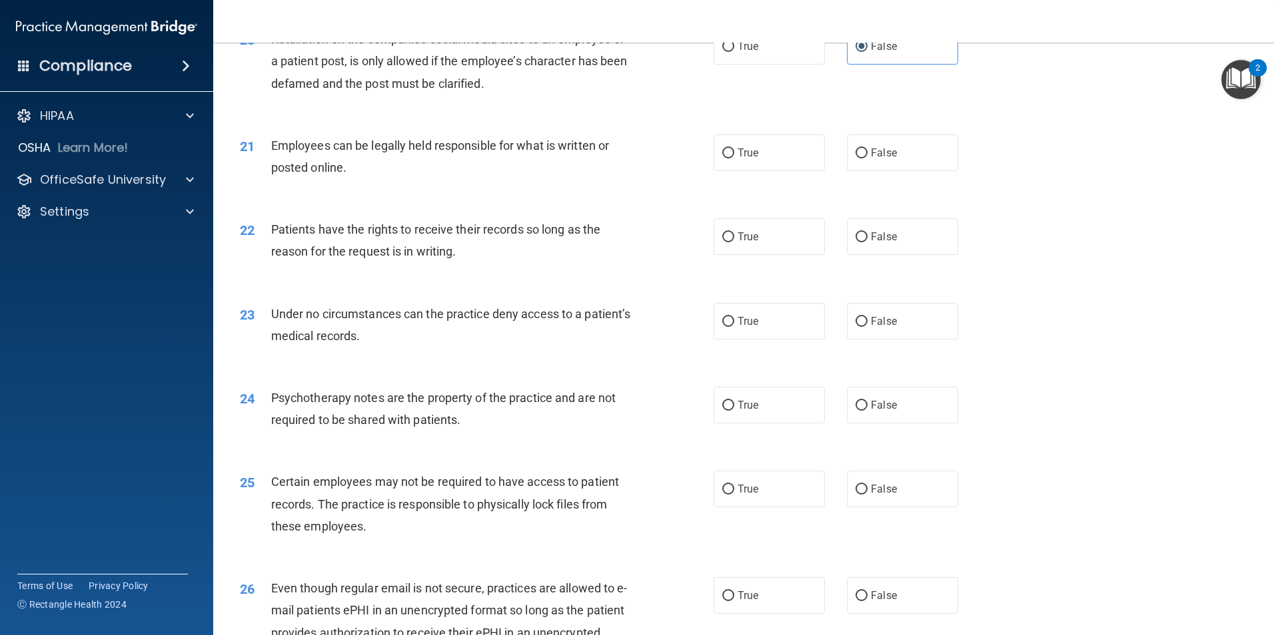
scroll to position [2131, 0]
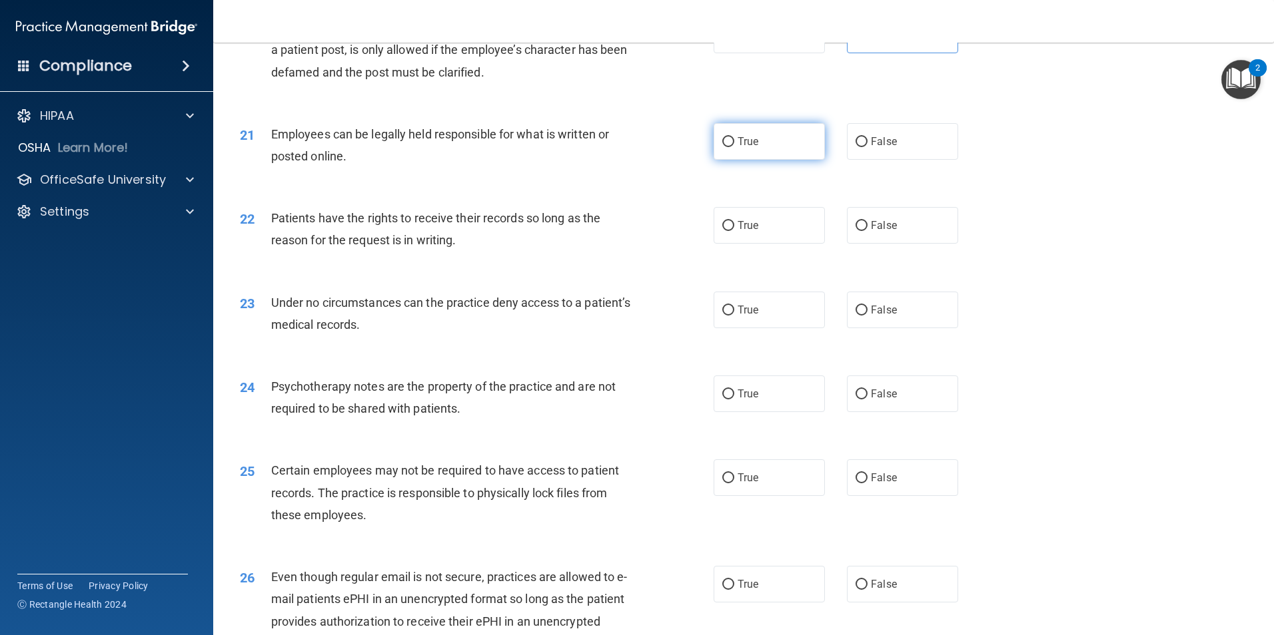
click at [758, 160] on label "True" at bounding box center [768, 141] width 111 height 37
click at [734, 147] on input "True" at bounding box center [728, 142] width 12 height 10
radio input "true"
click at [890, 244] on label "False" at bounding box center [902, 225] width 111 height 37
click at [867, 231] on input "False" at bounding box center [861, 226] width 12 height 10
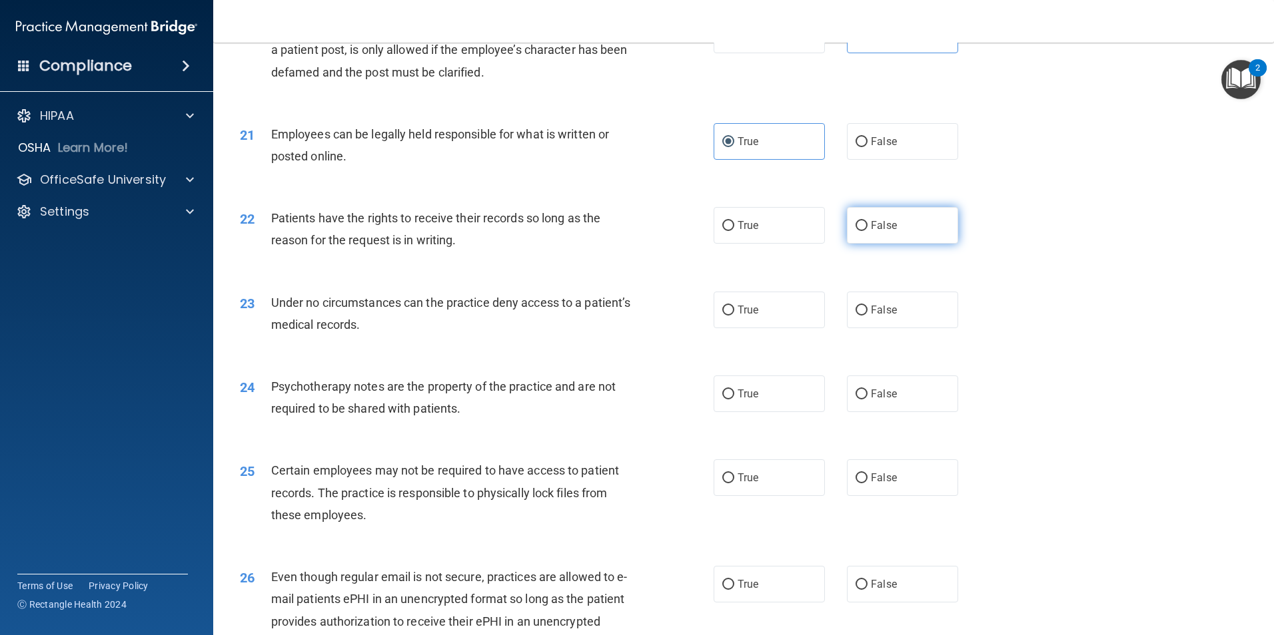
radio input "true"
click at [887, 316] on span "False" at bounding box center [884, 310] width 26 height 13
click at [867, 316] on input "False" at bounding box center [861, 311] width 12 height 10
radio input "true"
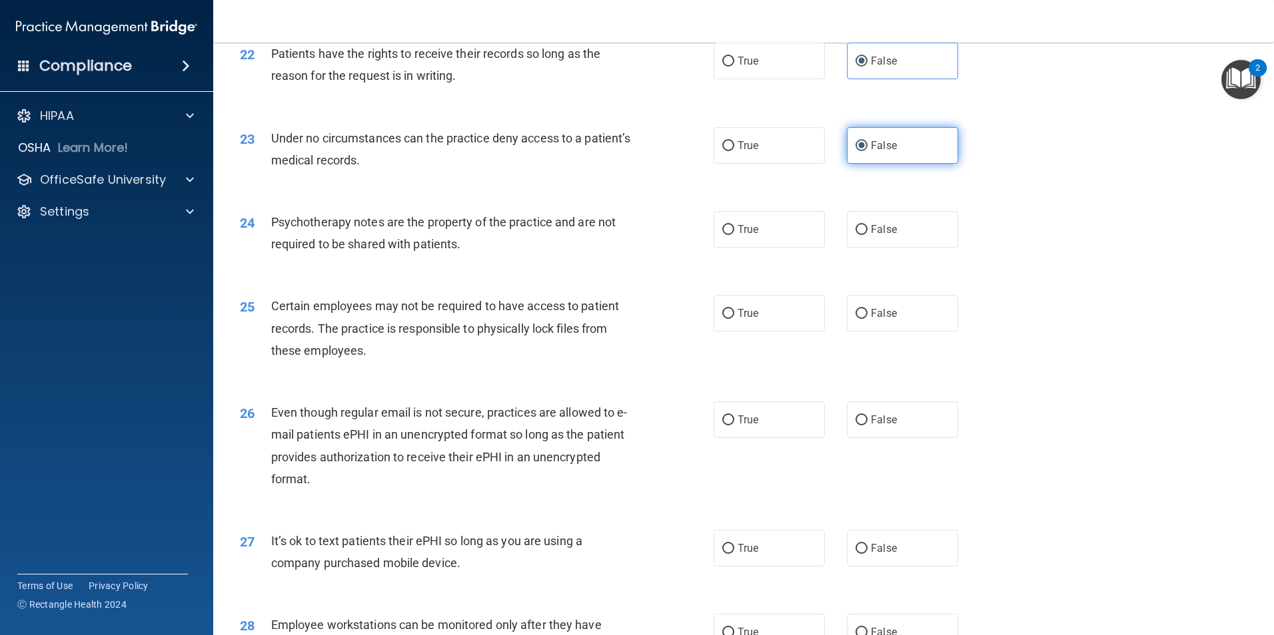
scroll to position [2331, 0]
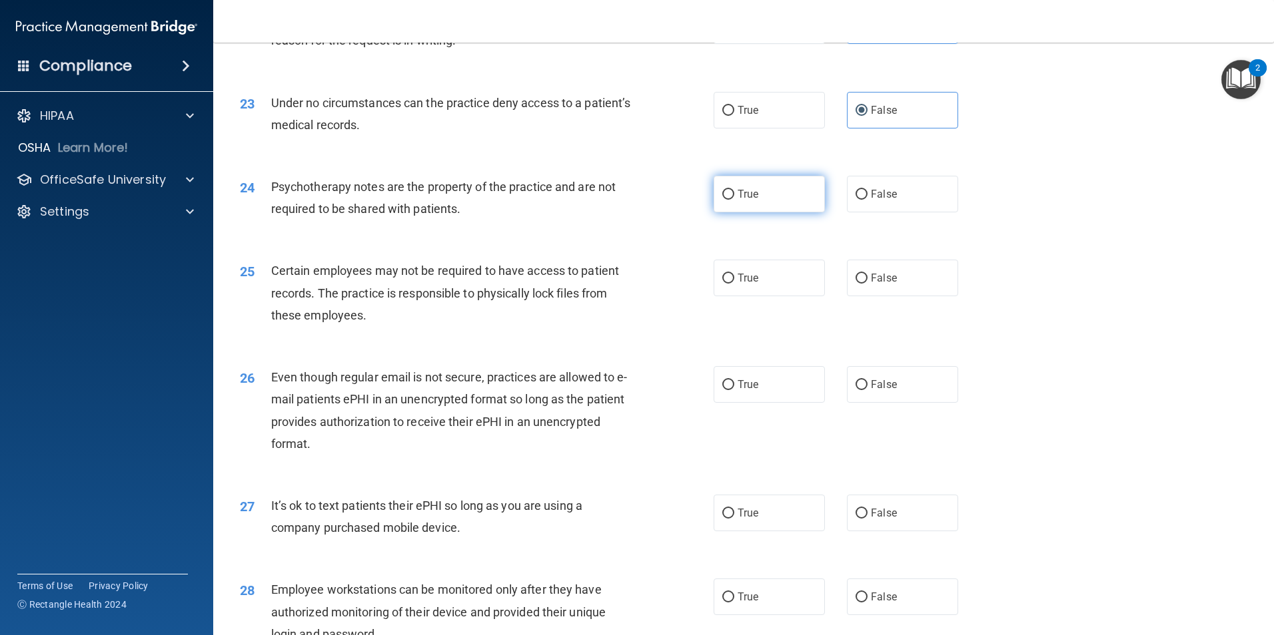
click at [779, 212] on label "True" at bounding box center [768, 194] width 111 height 37
click at [734, 200] on input "True" at bounding box center [728, 195] width 12 height 10
radio input "true"
click at [773, 296] on label "True" at bounding box center [768, 278] width 111 height 37
click at [734, 284] on input "True" at bounding box center [728, 279] width 12 height 10
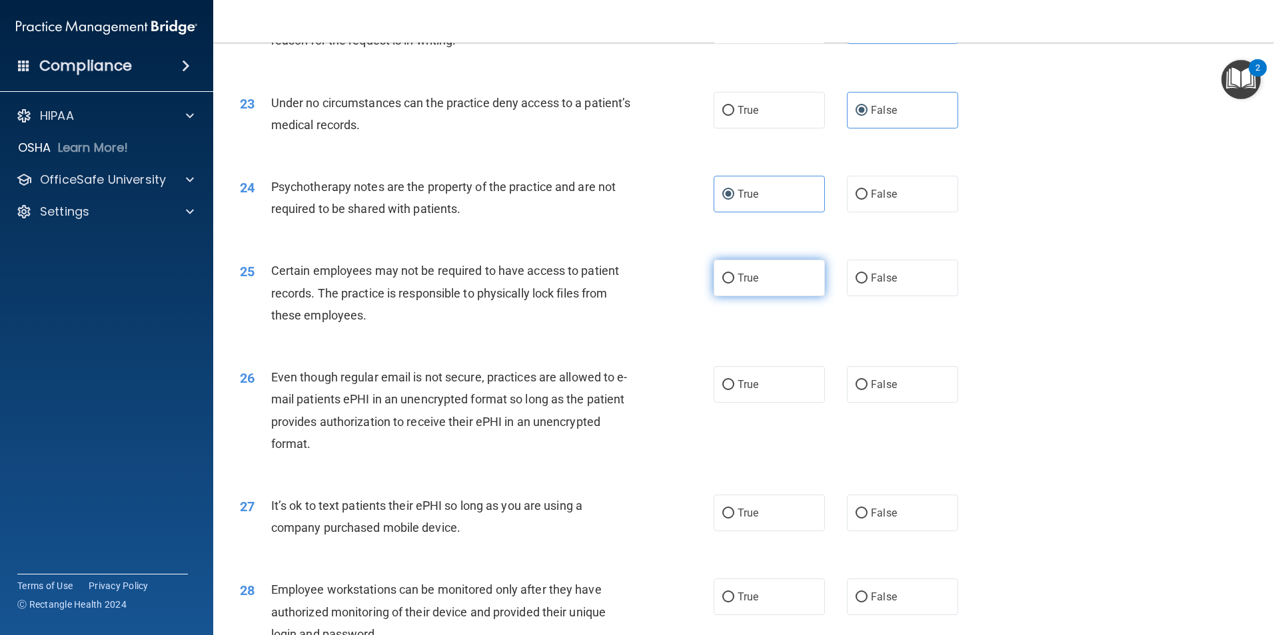
radio input "true"
click at [757, 402] on label "True" at bounding box center [768, 384] width 111 height 37
click at [734, 390] on input "True" at bounding box center [728, 385] width 12 height 10
radio input "true"
click at [757, 402] on label "True" at bounding box center [768, 384] width 111 height 37
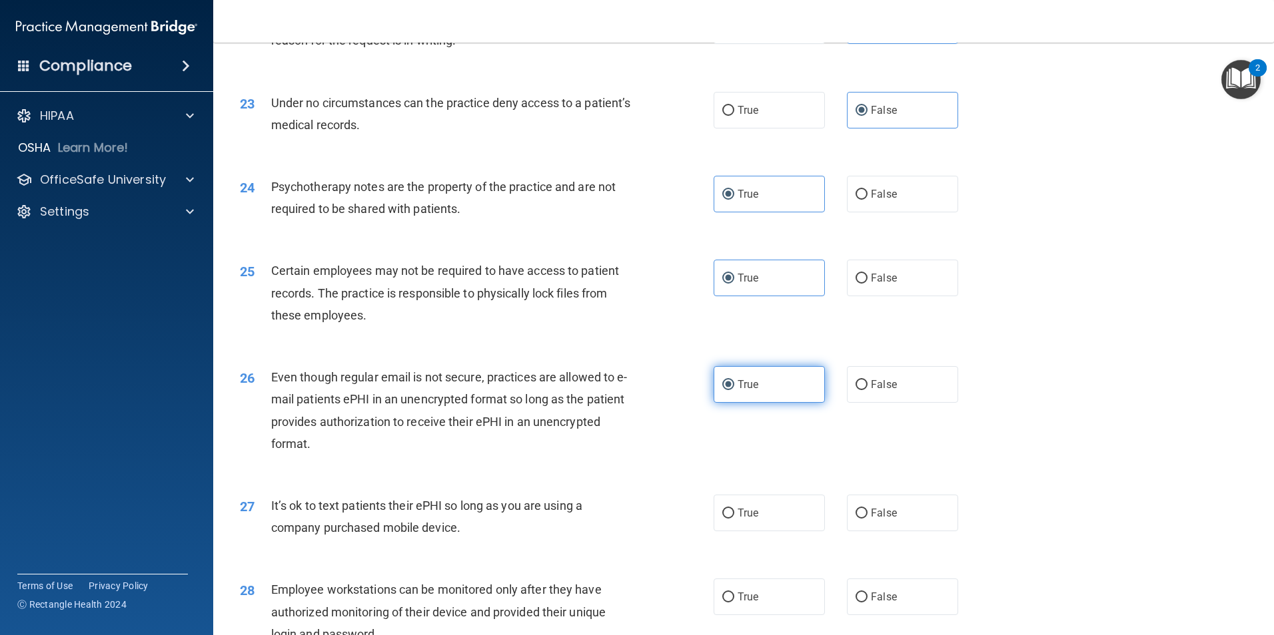
click at [734, 390] on input "True" at bounding box center [728, 385] width 12 height 10
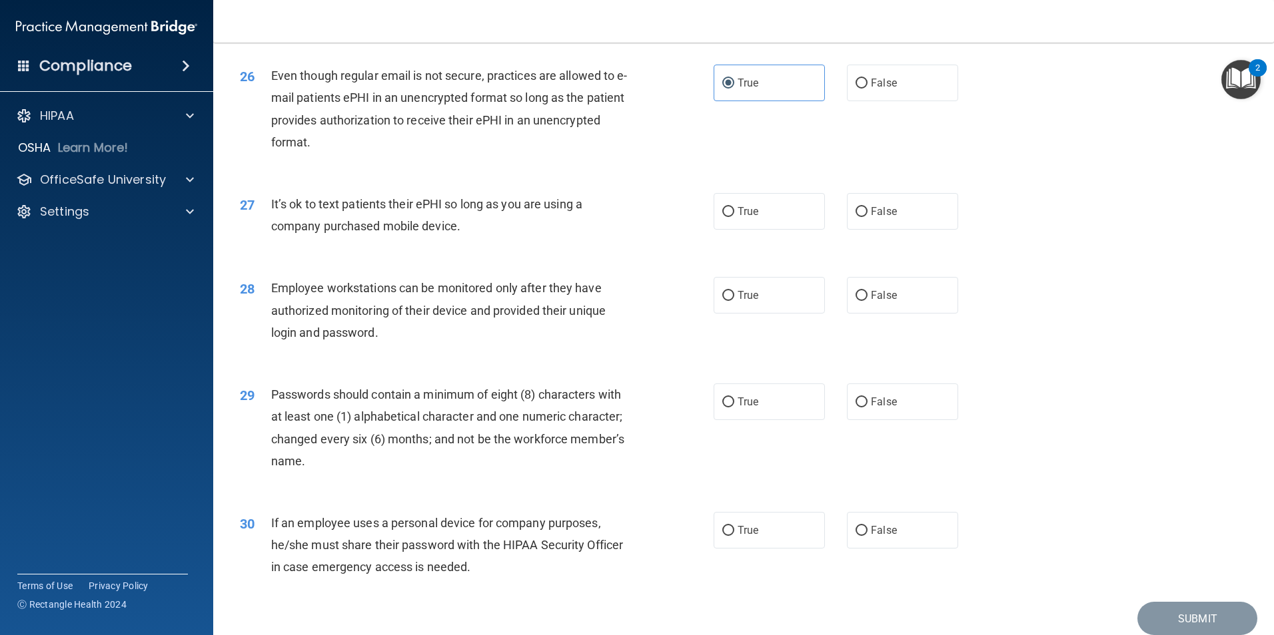
scroll to position [2664, 0]
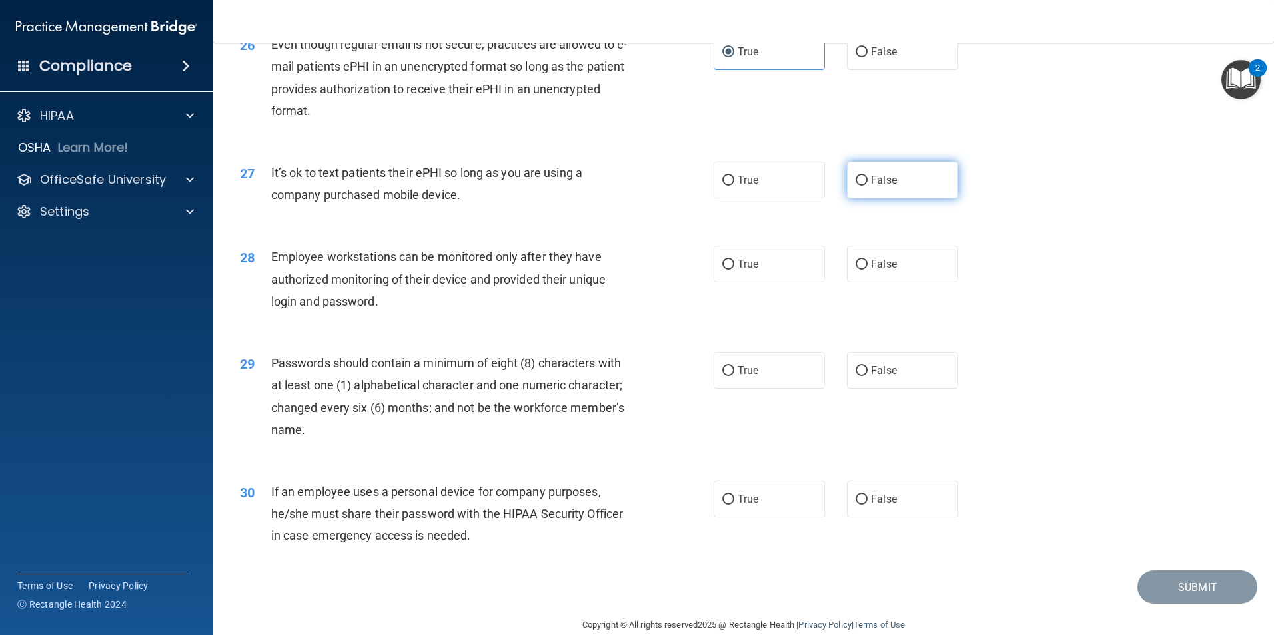
click at [899, 198] on label "False" at bounding box center [902, 180] width 111 height 37
click at [867, 186] on input "False" at bounding box center [861, 181] width 12 height 10
radio input "true"
click at [896, 282] on label "False" at bounding box center [902, 264] width 111 height 37
click at [867, 270] on input "False" at bounding box center [861, 265] width 12 height 10
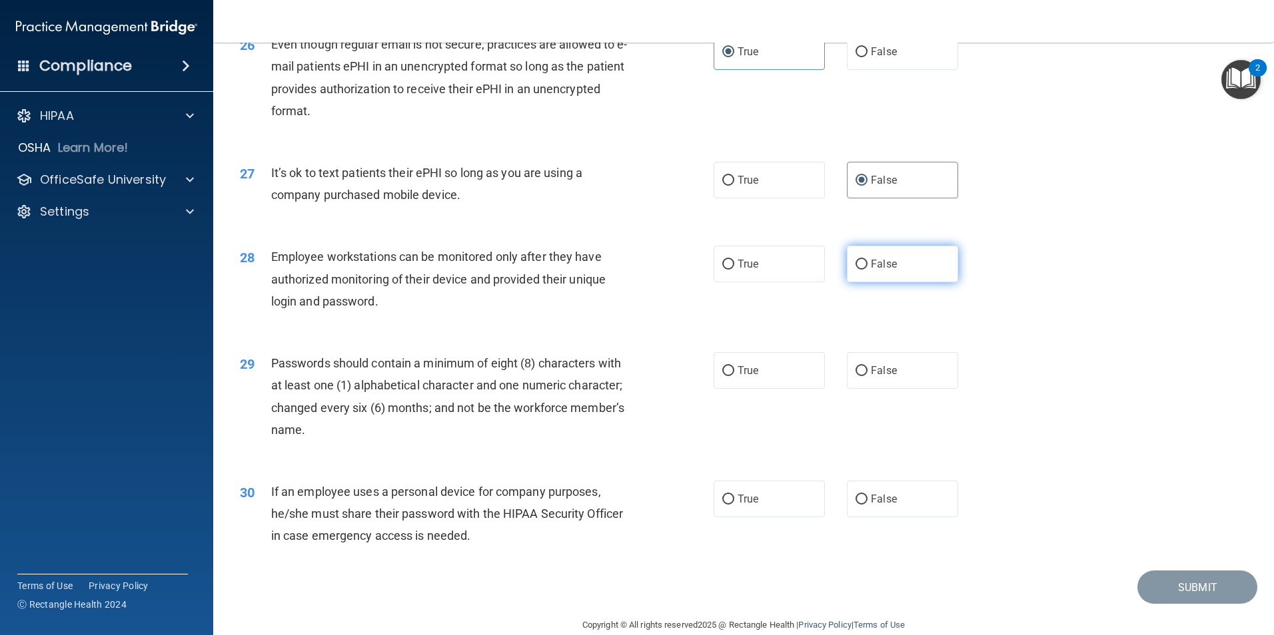
radio input "true"
click at [731, 384] on label "True" at bounding box center [768, 370] width 111 height 37
click at [731, 376] on input "True" at bounding box center [728, 371] width 12 height 10
radio input "true"
click at [907, 542] on div "30 If an employee uses a personal device for company purposes, he/she must shar…" at bounding box center [743, 517] width 1027 height 107
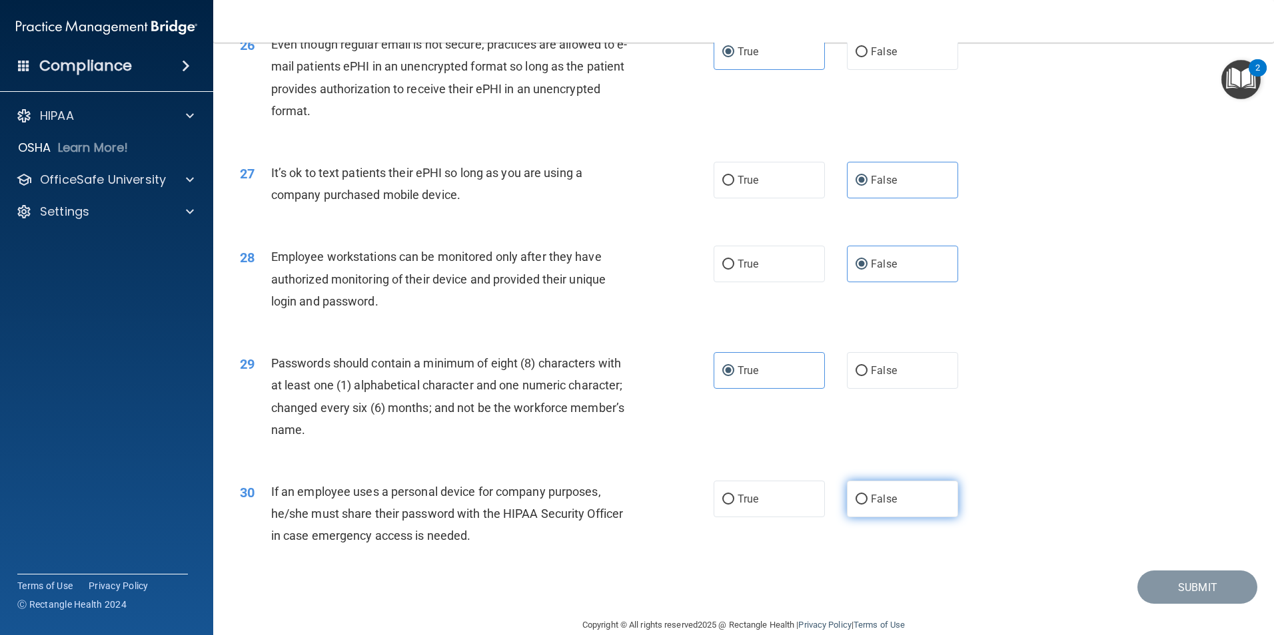
click at [903, 518] on label "False" at bounding box center [902, 499] width 111 height 37
click at [867, 505] on input "False" at bounding box center [861, 500] width 12 height 10
radio input "true"
click at [1155, 603] on button "Submit" at bounding box center [1197, 588] width 120 height 34
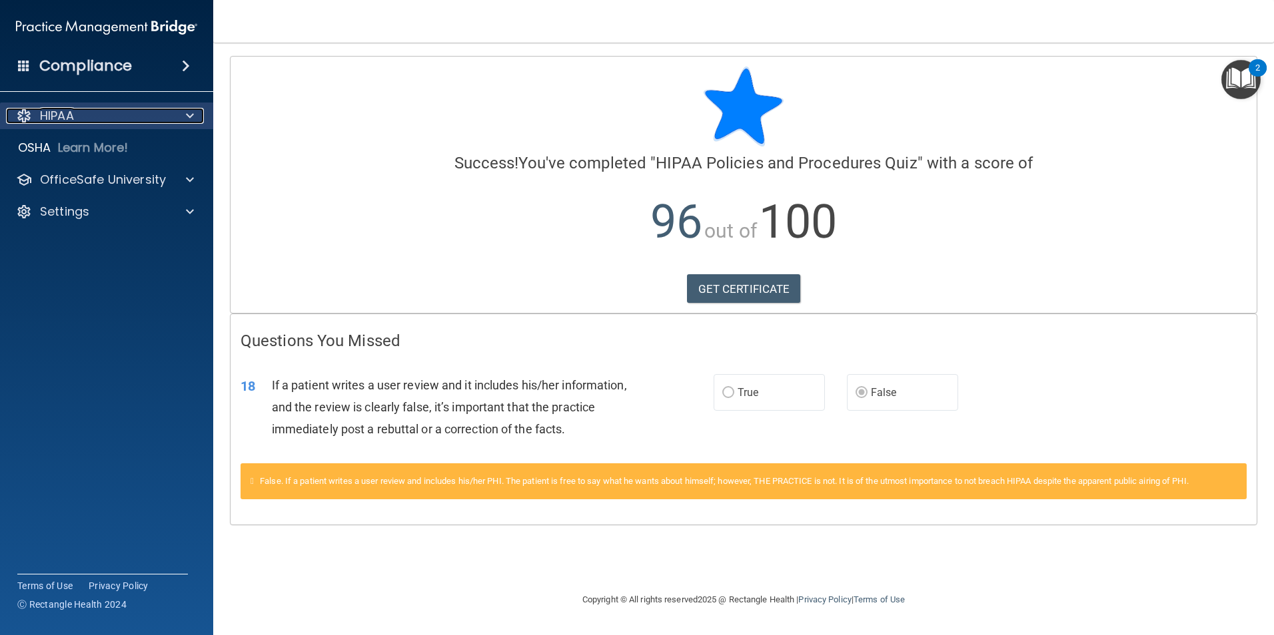
click at [45, 121] on p "HIPAA" at bounding box center [57, 116] width 34 height 16
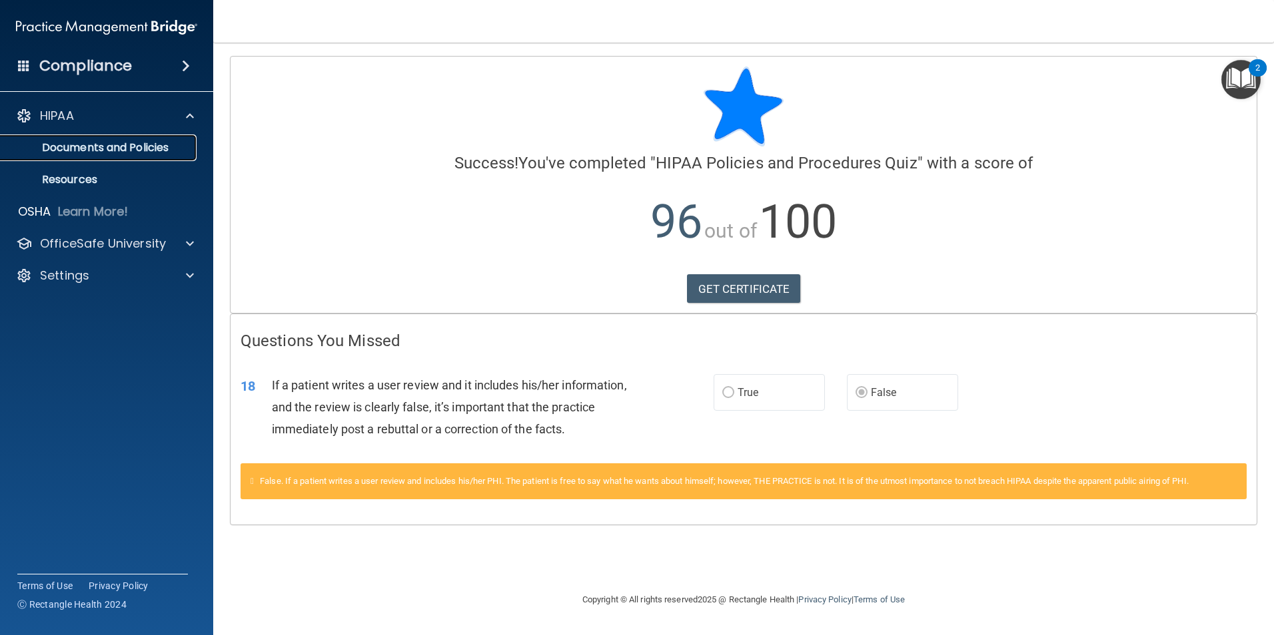
click at [65, 149] on p "Documents and Policies" at bounding box center [100, 147] width 182 height 13
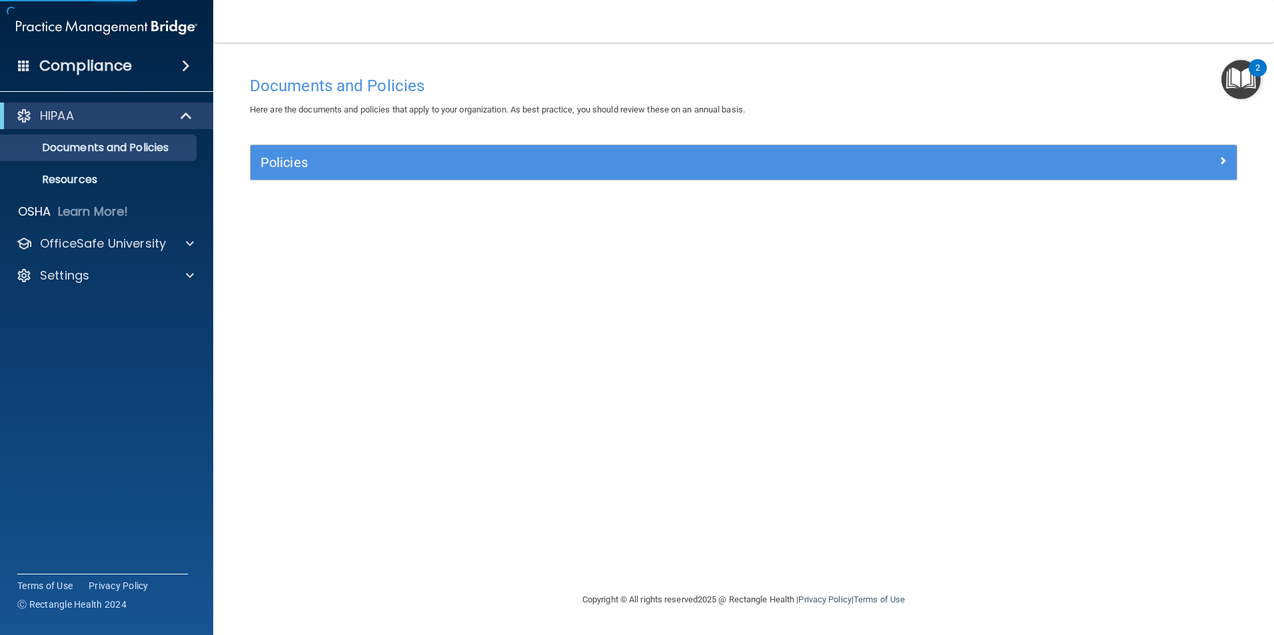
click at [396, 176] on div "Policies" at bounding box center [743, 162] width 986 height 35
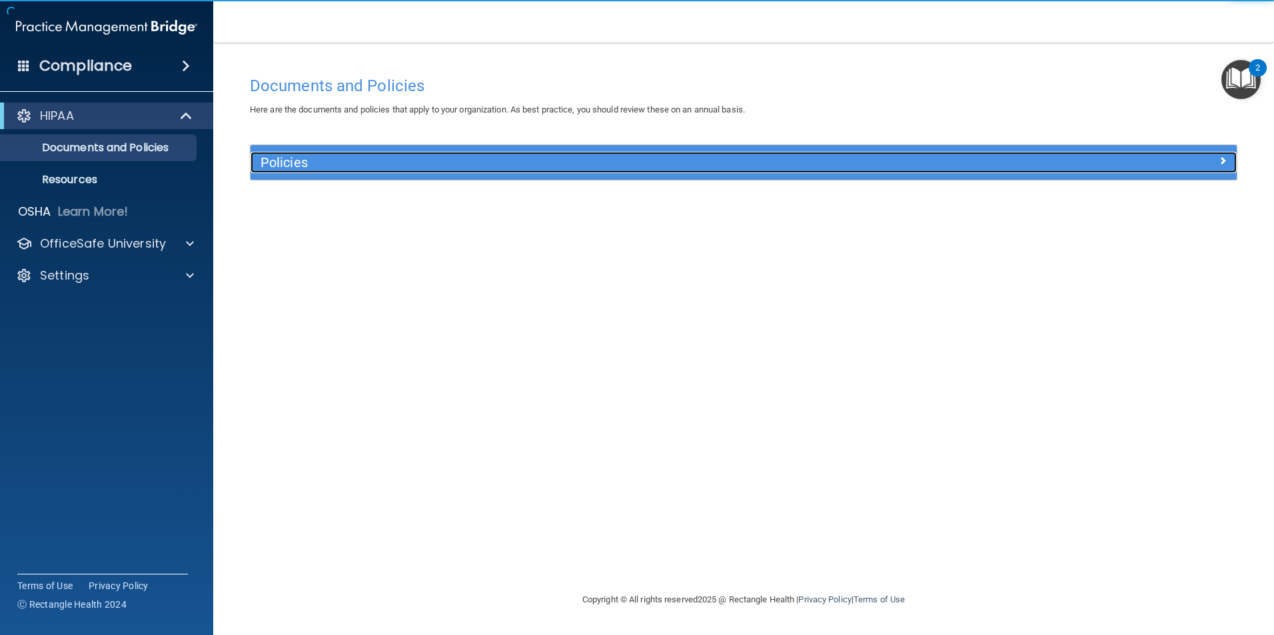
click at [402, 165] on h5 "Policies" at bounding box center [619, 162] width 719 height 15
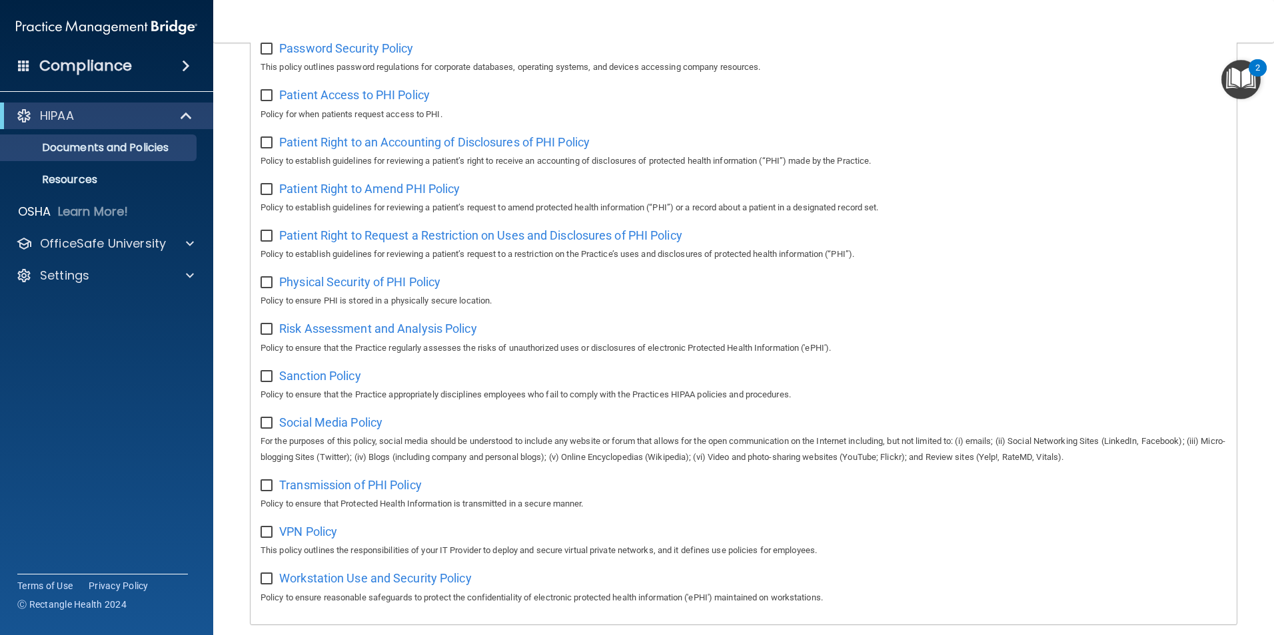
scroll to position [701, 0]
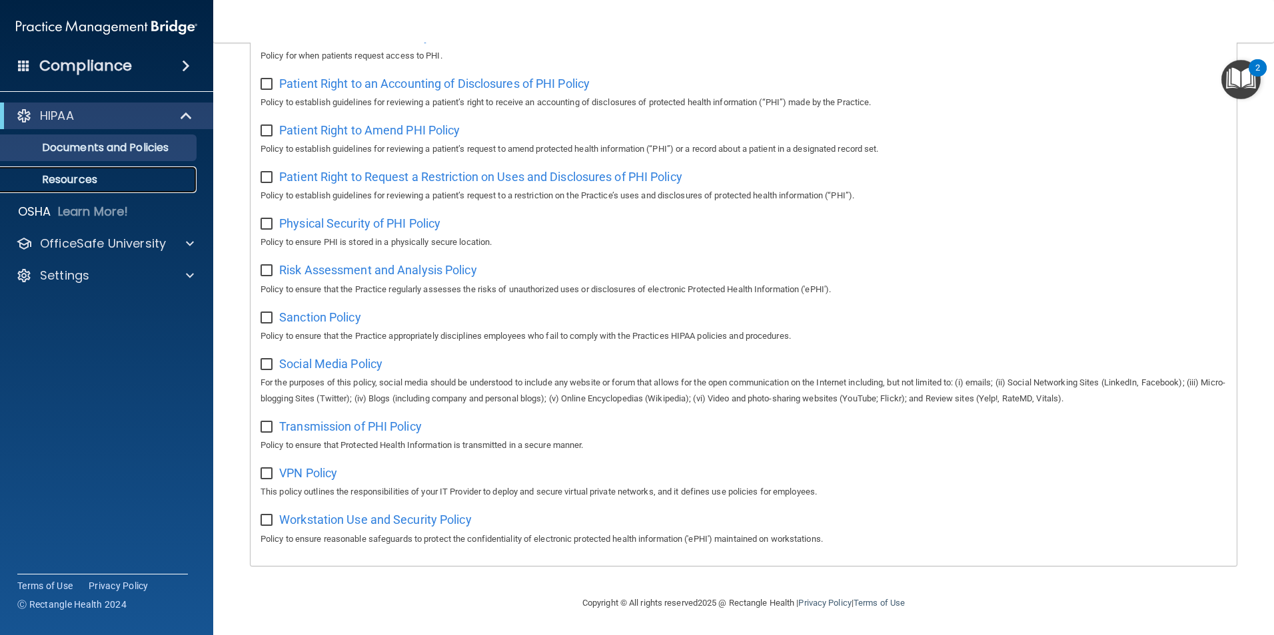
click at [63, 184] on p "Resources" at bounding box center [100, 179] width 182 height 13
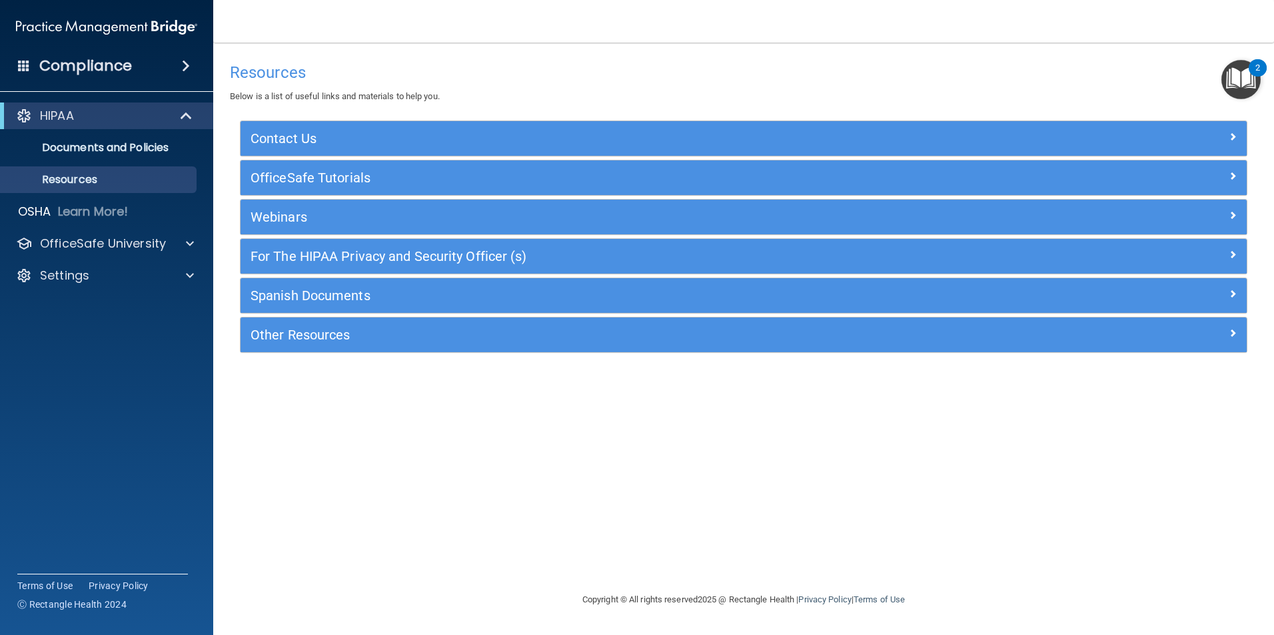
click at [1239, 86] on img "Open Resource Center, 2 new notifications" at bounding box center [1240, 79] width 39 height 39
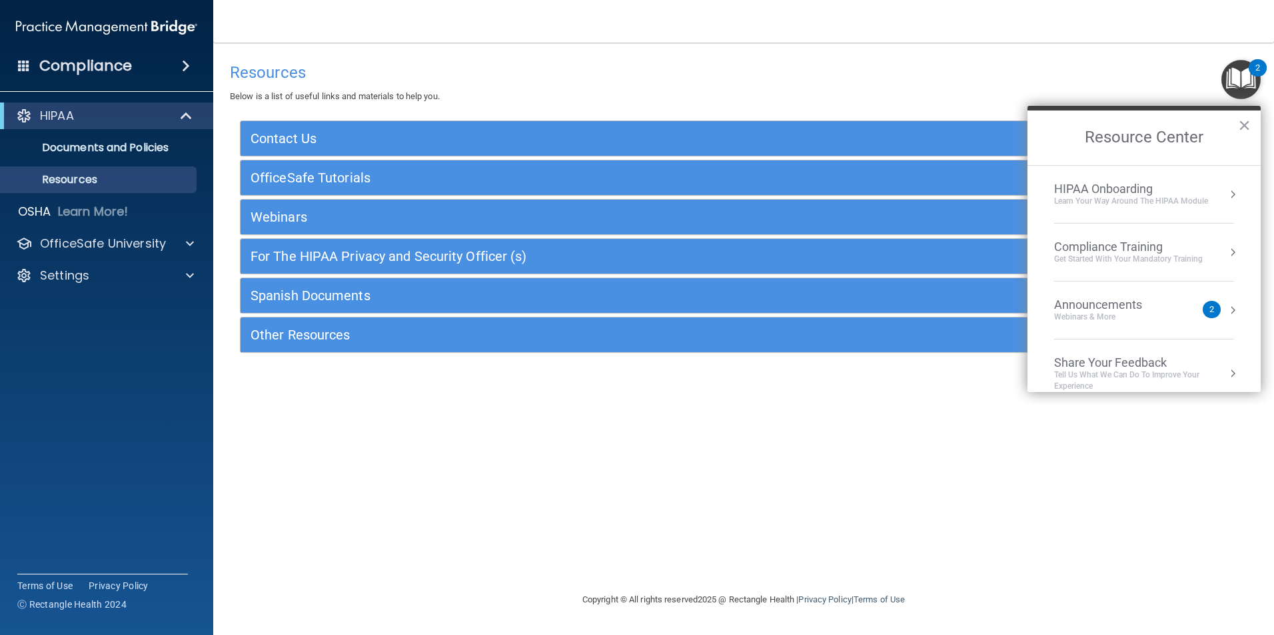
click at [1134, 194] on div "HIPAA Onboarding" at bounding box center [1131, 189] width 154 height 15
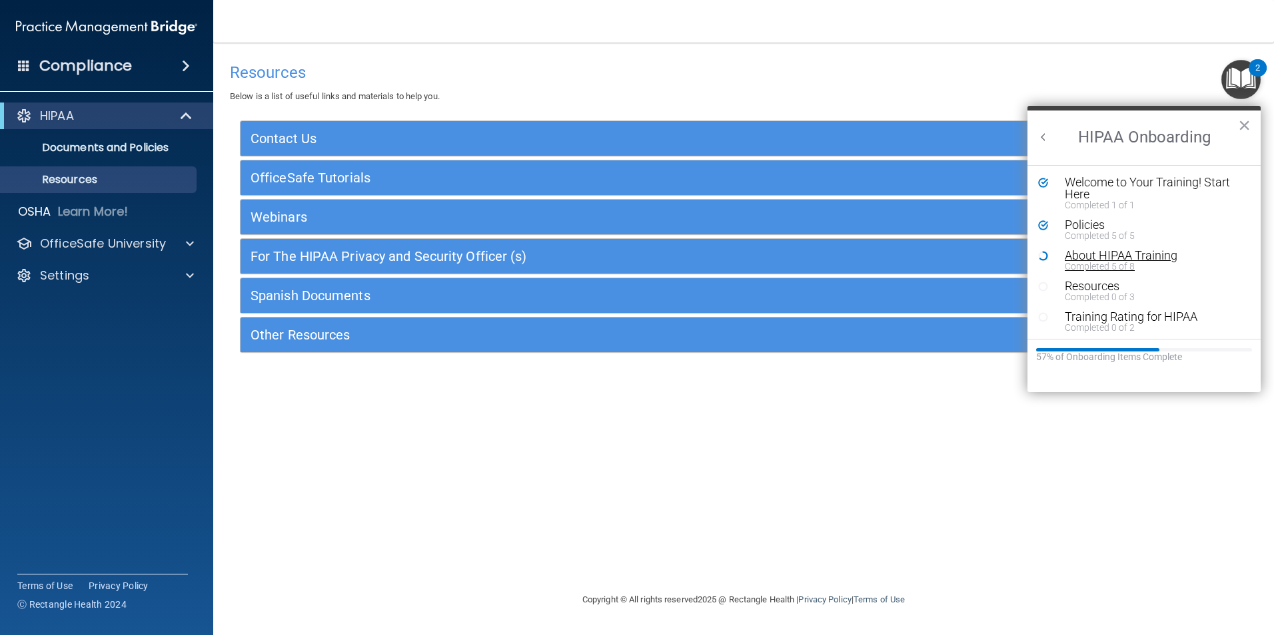
click at [1094, 252] on div "About HIPAA Training" at bounding box center [1148, 256] width 169 height 12
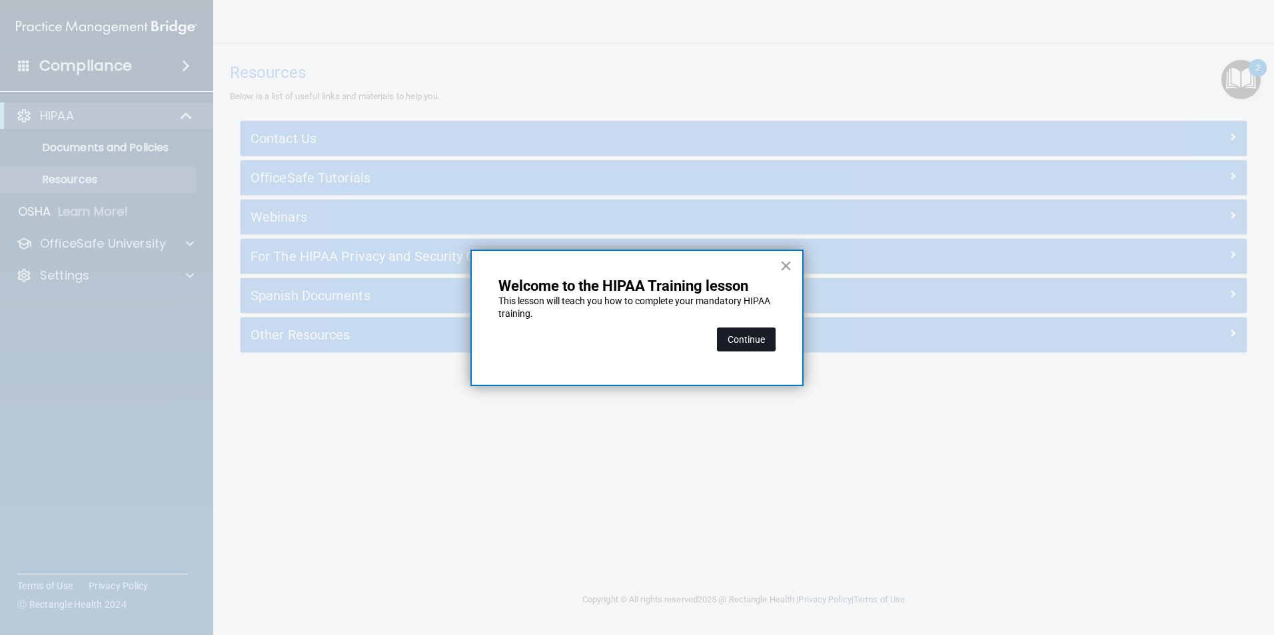
click at [739, 331] on button "Continue" at bounding box center [746, 340] width 59 height 24
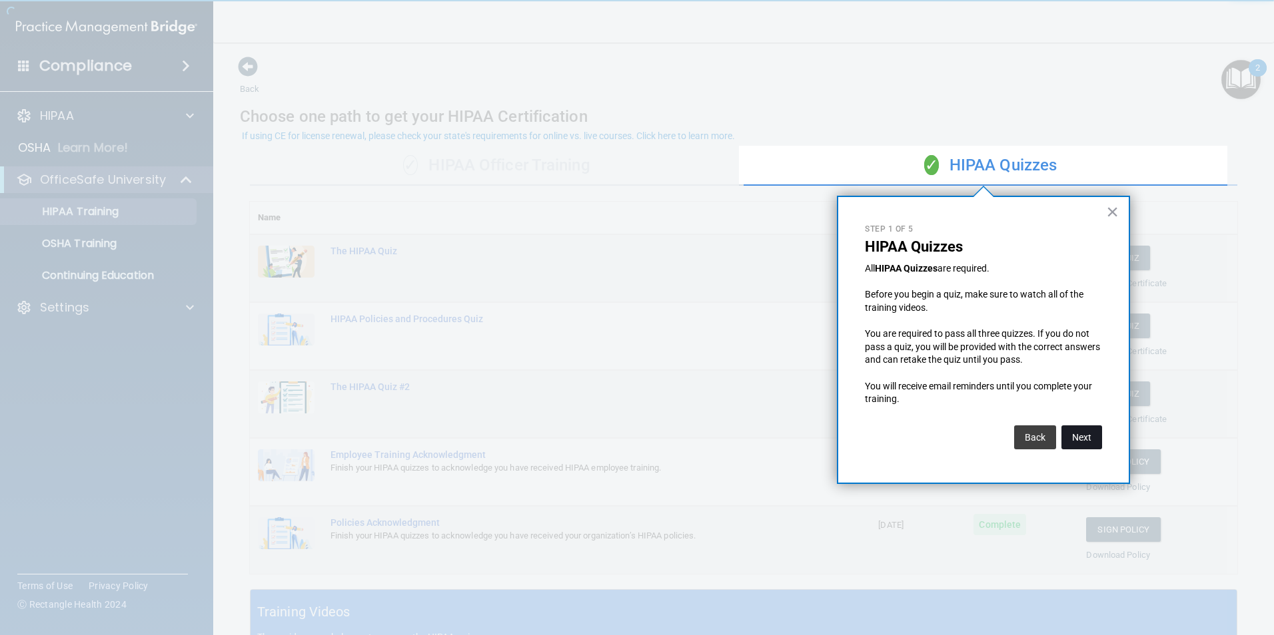
click at [1089, 444] on button "Next" at bounding box center [1081, 438] width 41 height 24
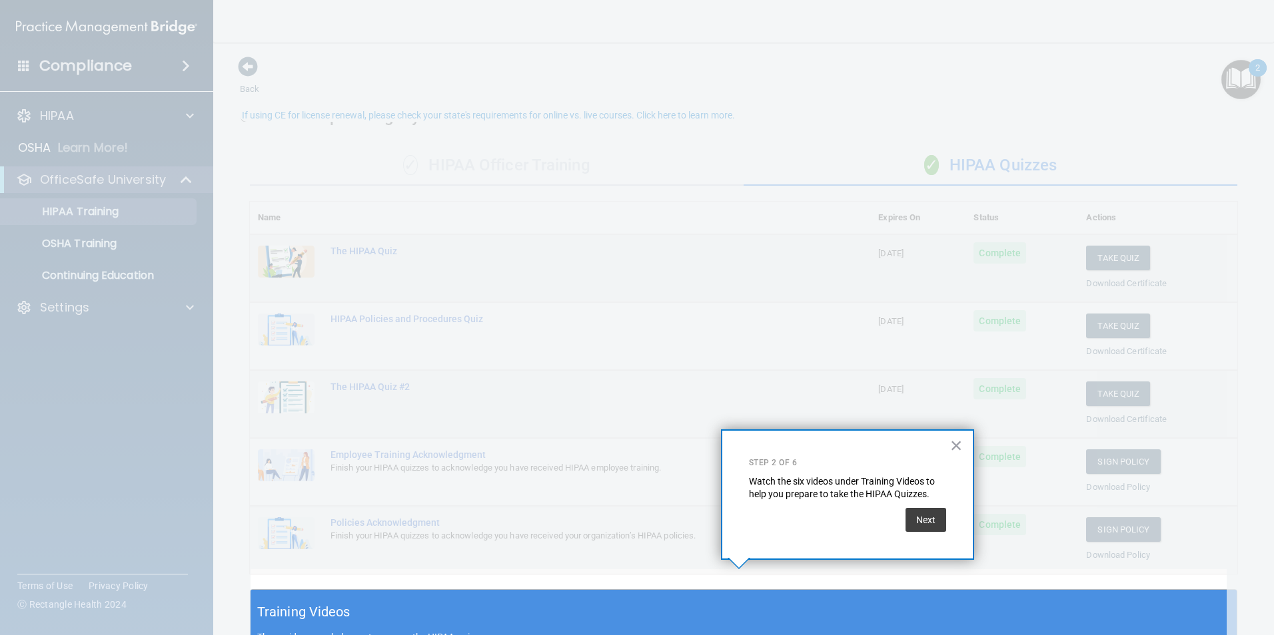
scroll to position [21, 0]
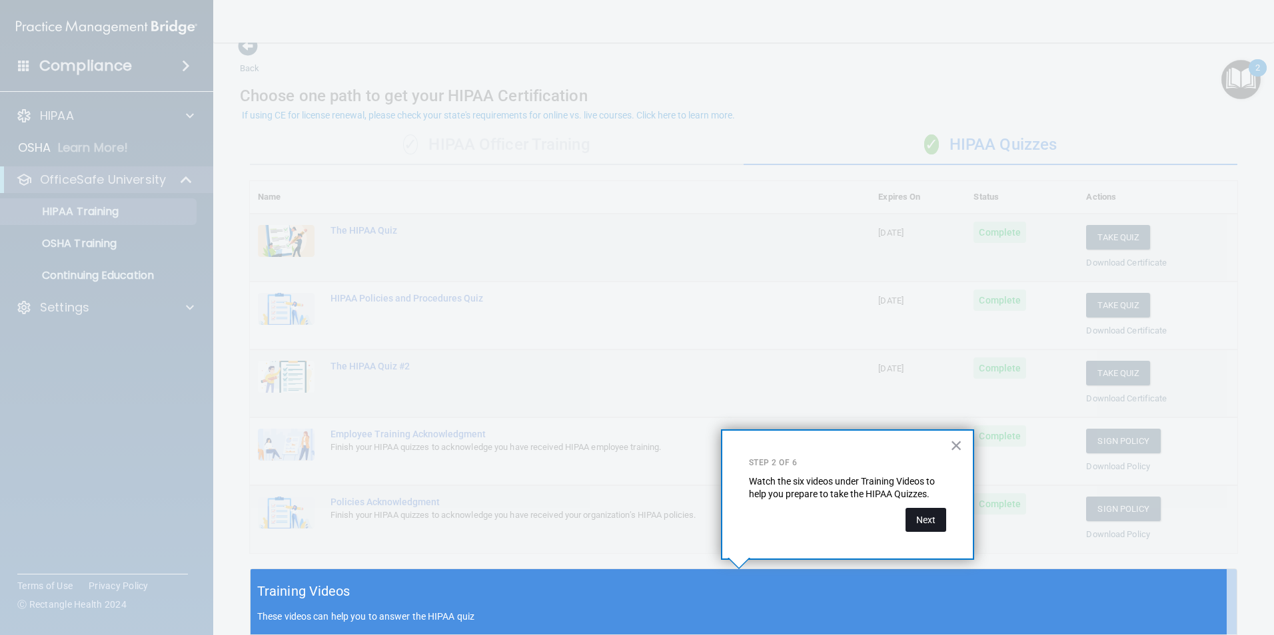
click at [934, 524] on button "Next" at bounding box center [925, 520] width 41 height 24
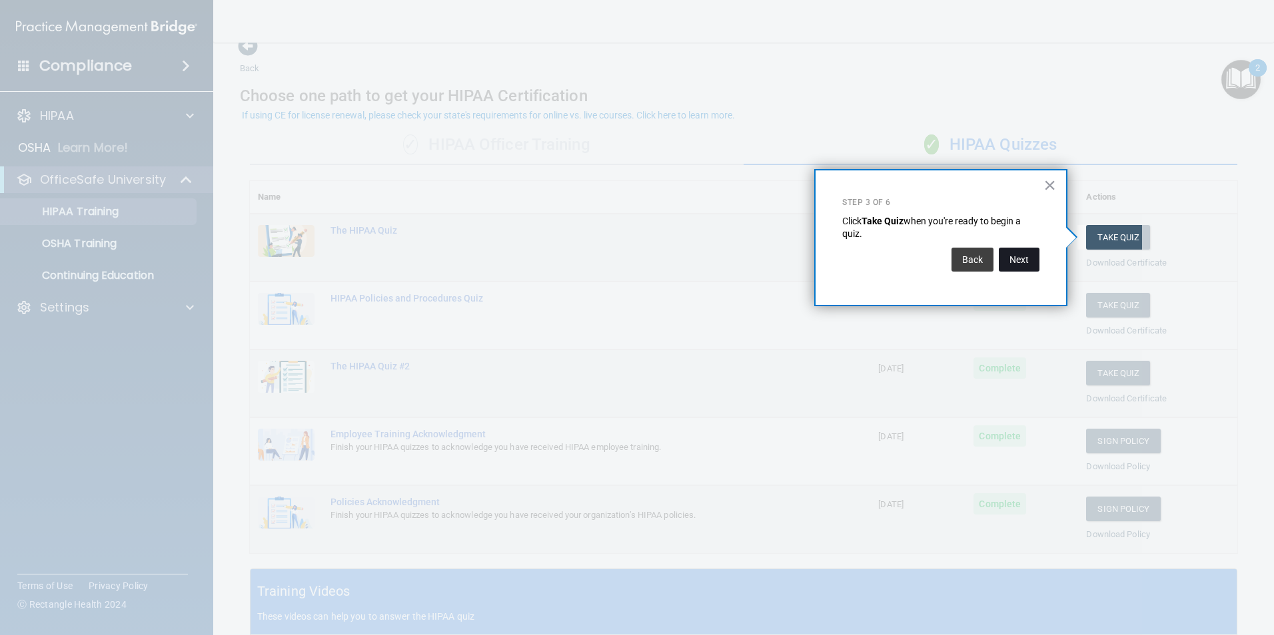
click at [1032, 258] on button "Next" at bounding box center [1018, 260] width 41 height 24
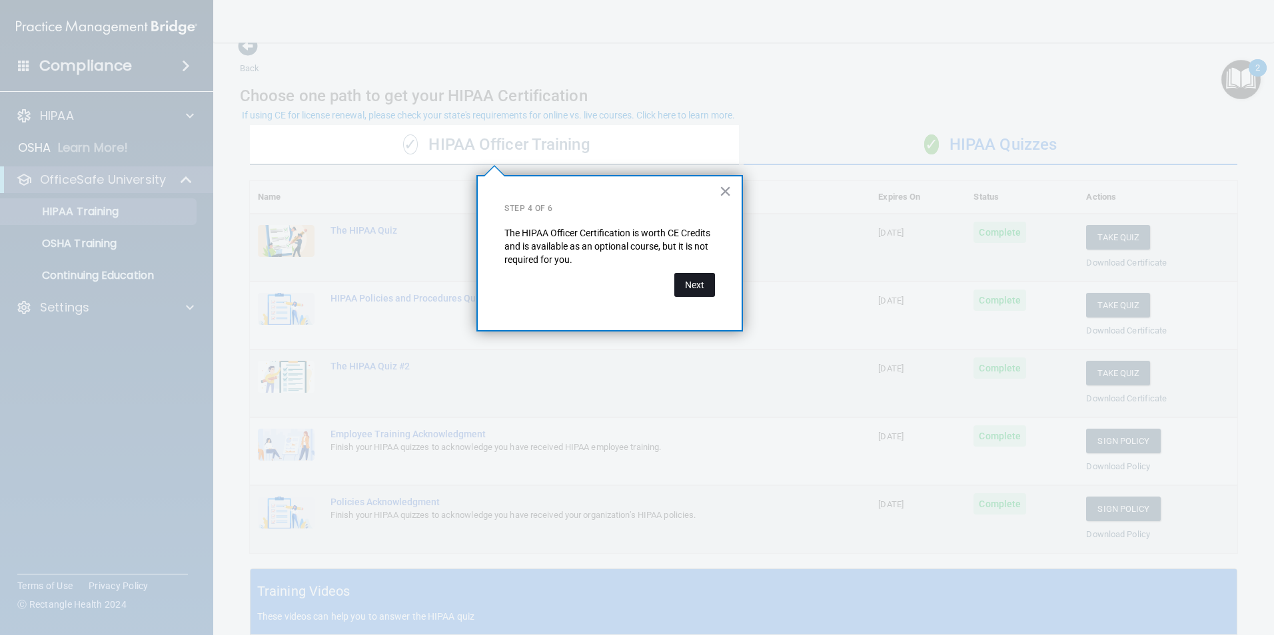
click at [689, 289] on button "Next" at bounding box center [694, 285] width 41 height 24
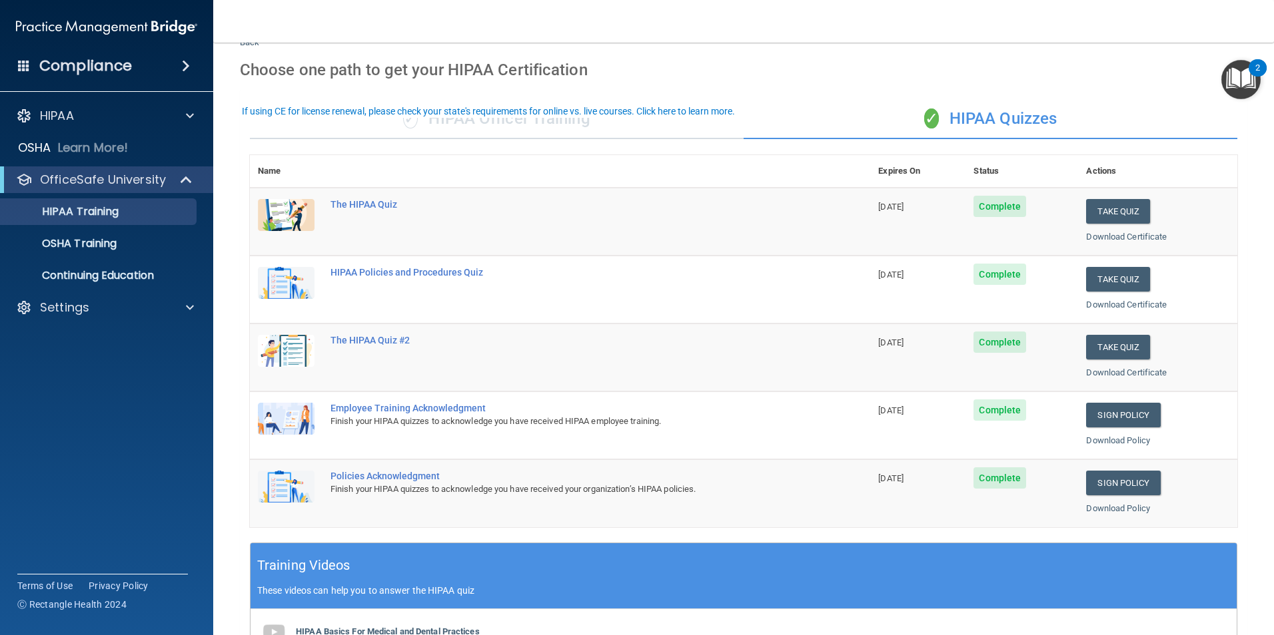
scroll to position [87, 0]
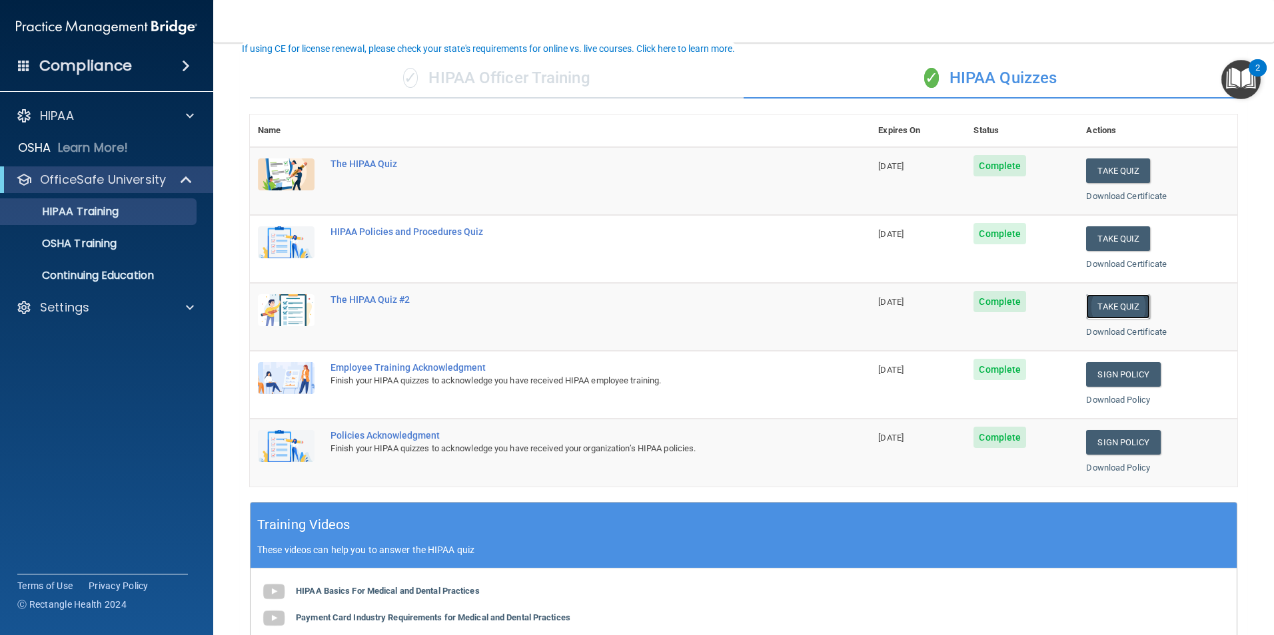
click at [1124, 296] on button "Take Quiz" at bounding box center [1118, 306] width 64 height 25
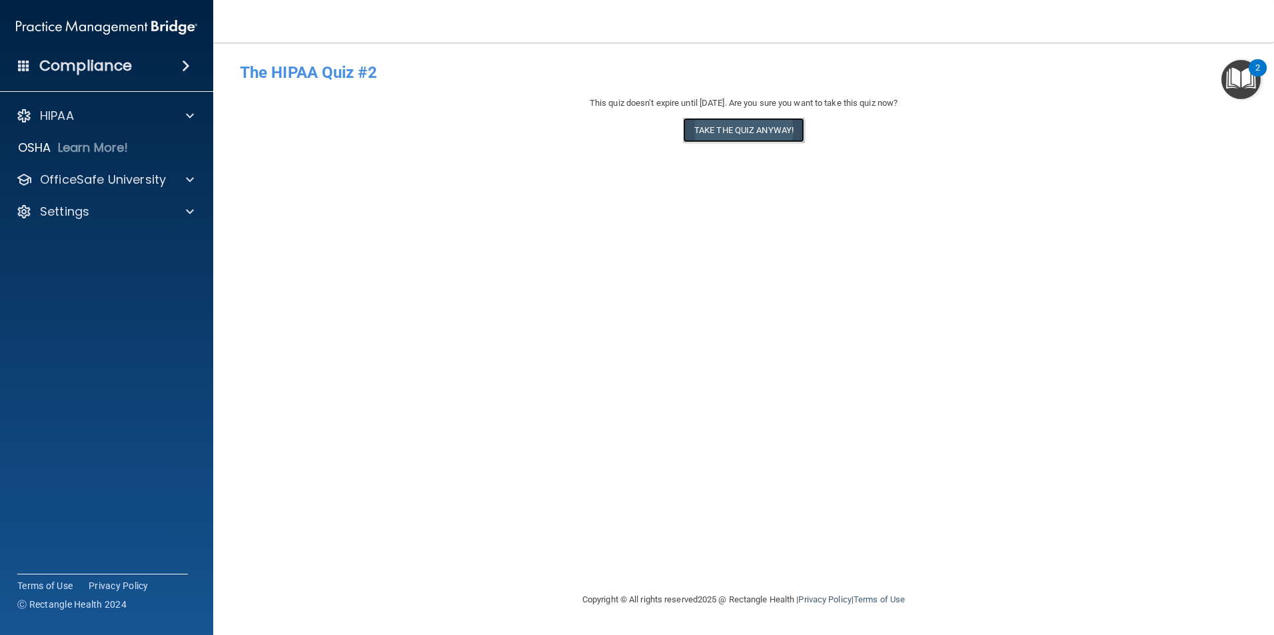
click at [713, 133] on button "Take the quiz anyway!" at bounding box center [743, 130] width 121 height 25
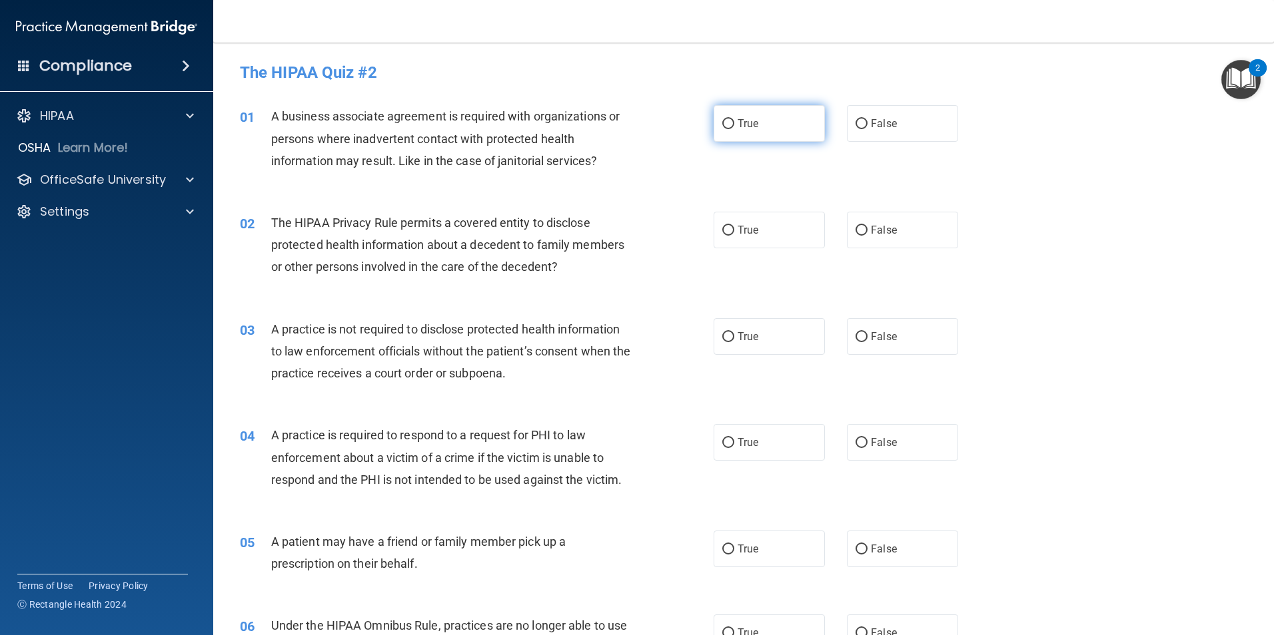
click at [751, 131] on label "True" at bounding box center [768, 123] width 111 height 37
drag, startPoint x: 751, startPoint y: 131, endPoint x: 745, endPoint y: 119, distance: 13.4
click at [745, 119] on span "True" at bounding box center [747, 123] width 21 height 13
click at [734, 119] on input "True" at bounding box center [728, 124] width 12 height 10
radio input "true"
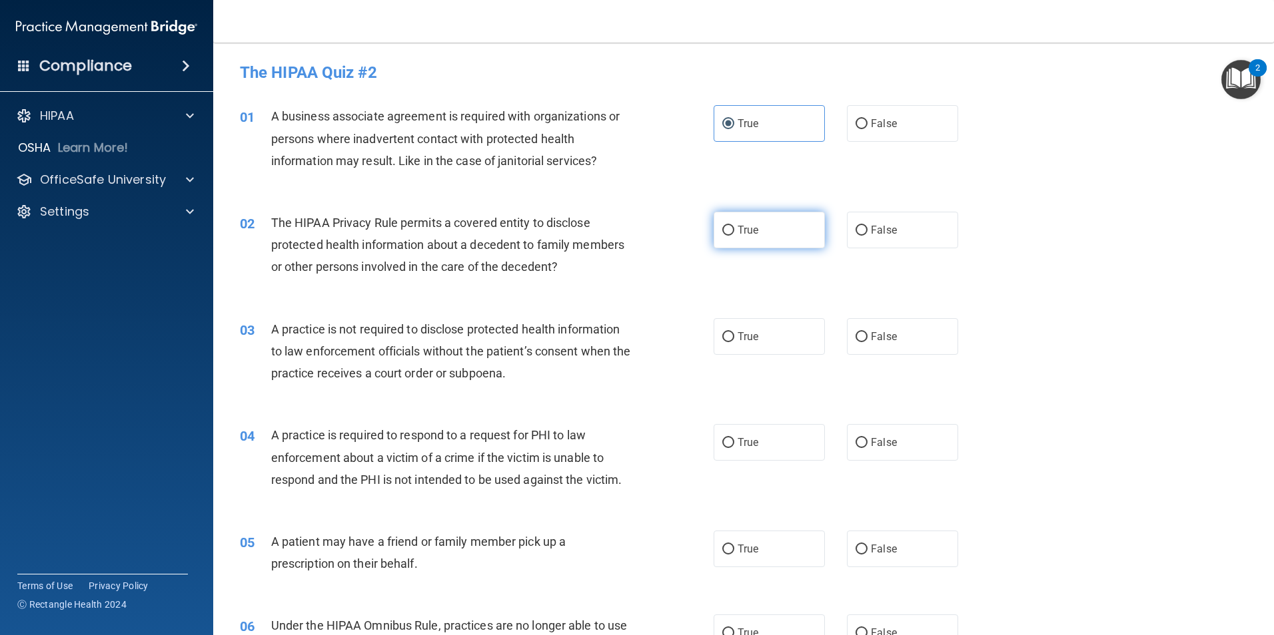
click at [757, 241] on label "True" at bounding box center [768, 230] width 111 height 37
click at [734, 236] on input "True" at bounding box center [728, 231] width 12 height 10
radio input "true"
click at [889, 129] on span "False" at bounding box center [884, 123] width 26 height 13
click at [867, 129] on input "False" at bounding box center [861, 124] width 12 height 10
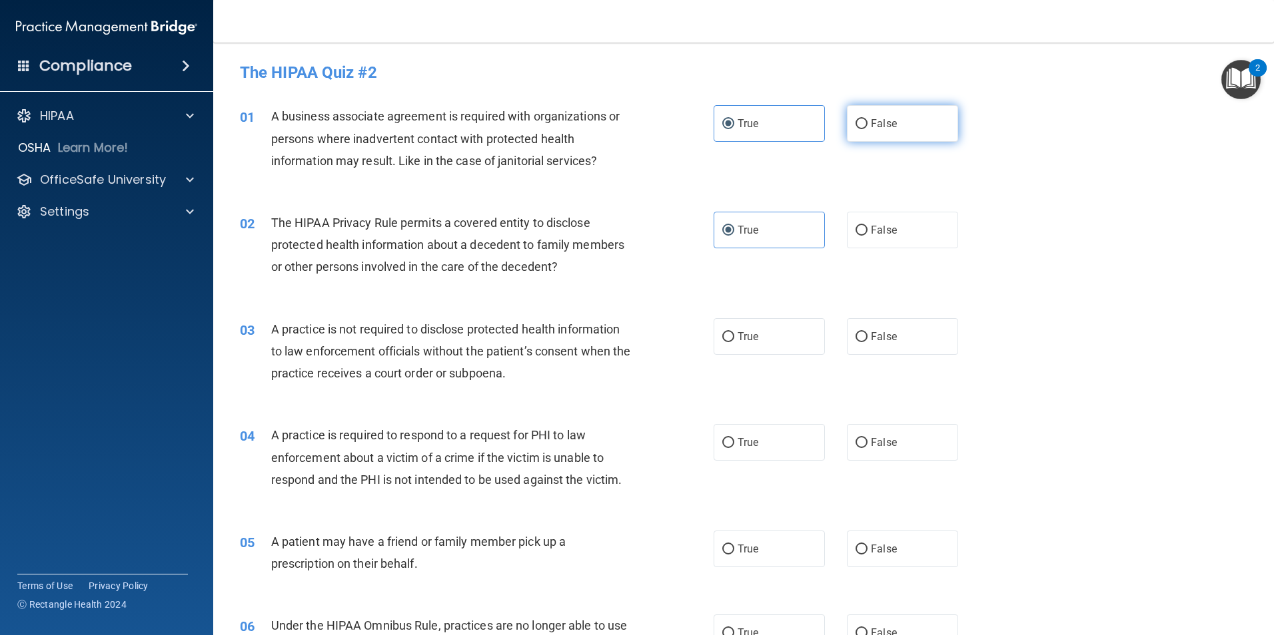
radio input "true"
radio input "false"
click at [847, 349] on label "False" at bounding box center [902, 336] width 111 height 37
click at [855, 342] on input "False" at bounding box center [861, 337] width 12 height 10
radio input "true"
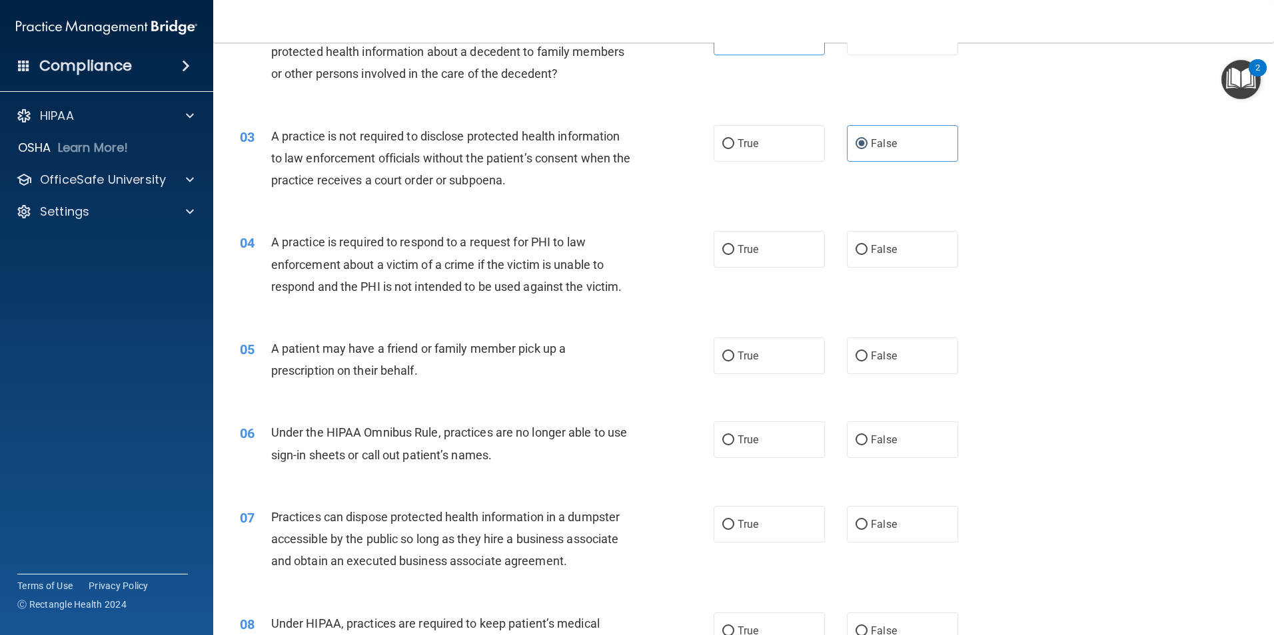
scroll to position [200, 0]
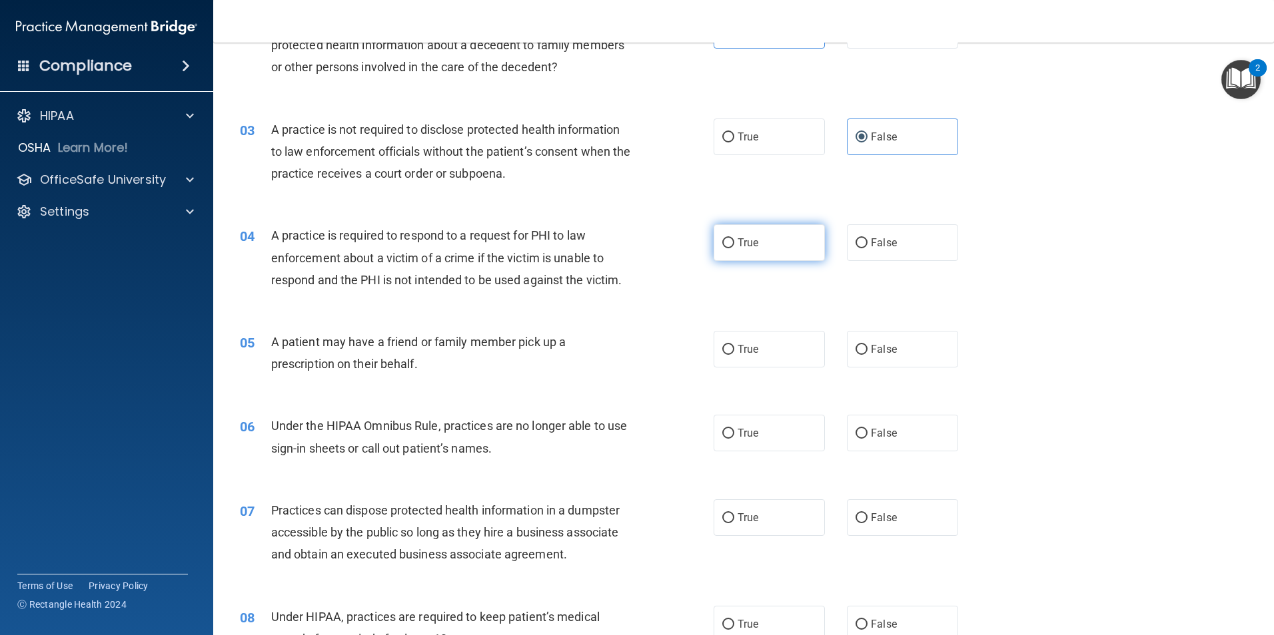
click at [782, 245] on label "True" at bounding box center [768, 242] width 111 height 37
click at [734, 245] on input "True" at bounding box center [728, 243] width 12 height 10
radio input "true"
click at [778, 366] on label "True" at bounding box center [768, 349] width 111 height 37
click at [734, 355] on input "True" at bounding box center [728, 350] width 12 height 10
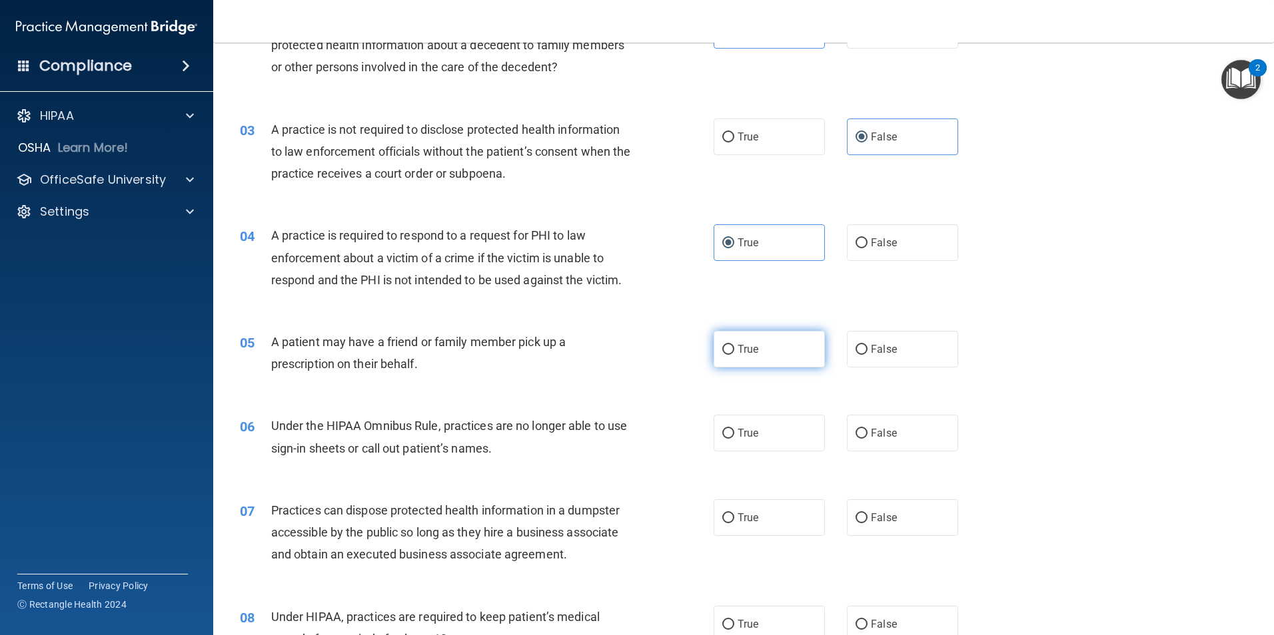
radio input "true"
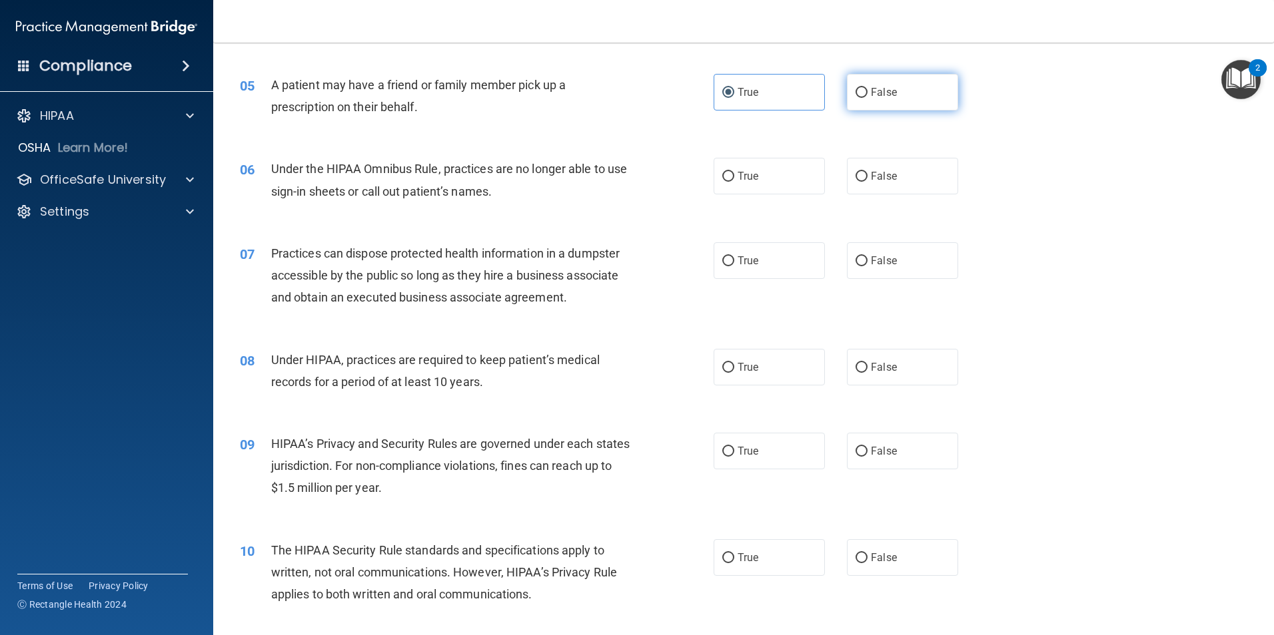
scroll to position [466, 0]
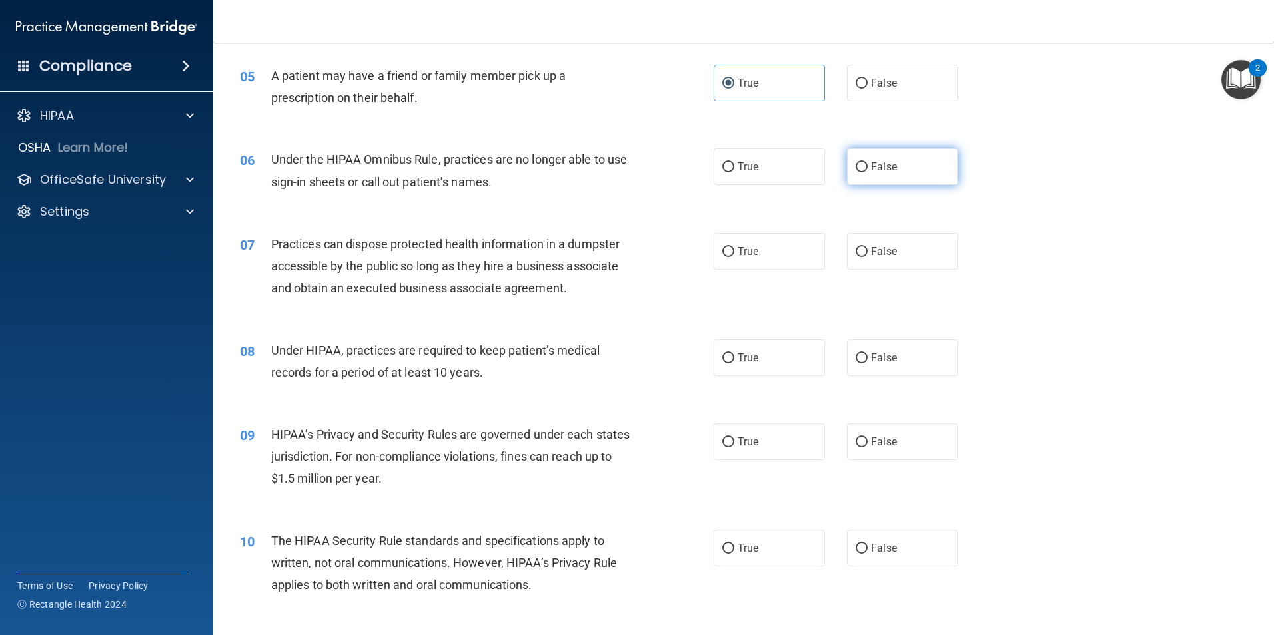
click at [877, 167] on span "False" at bounding box center [884, 167] width 26 height 13
click at [867, 167] on input "False" at bounding box center [861, 168] width 12 height 10
radio input "true"
click at [883, 254] on span "False" at bounding box center [884, 251] width 26 height 13
click at [867, 254] on input "False" at bounding box center [861, 252] width 12 height 10
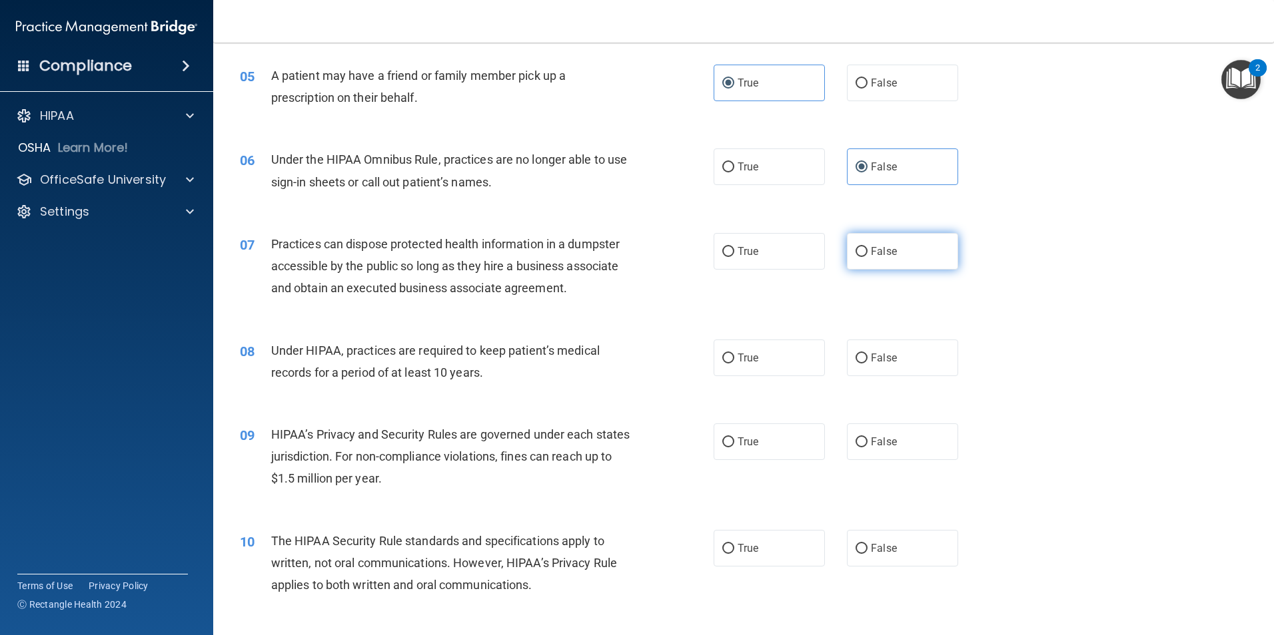
radio input "true"
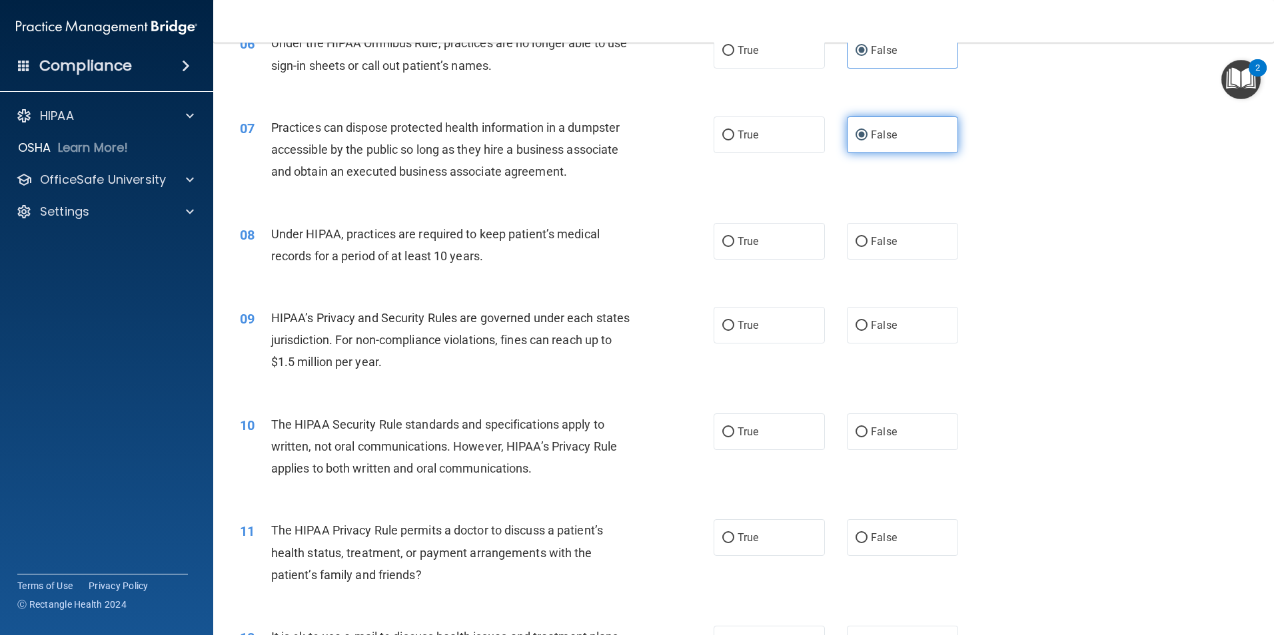
scroll to position [599, 0]
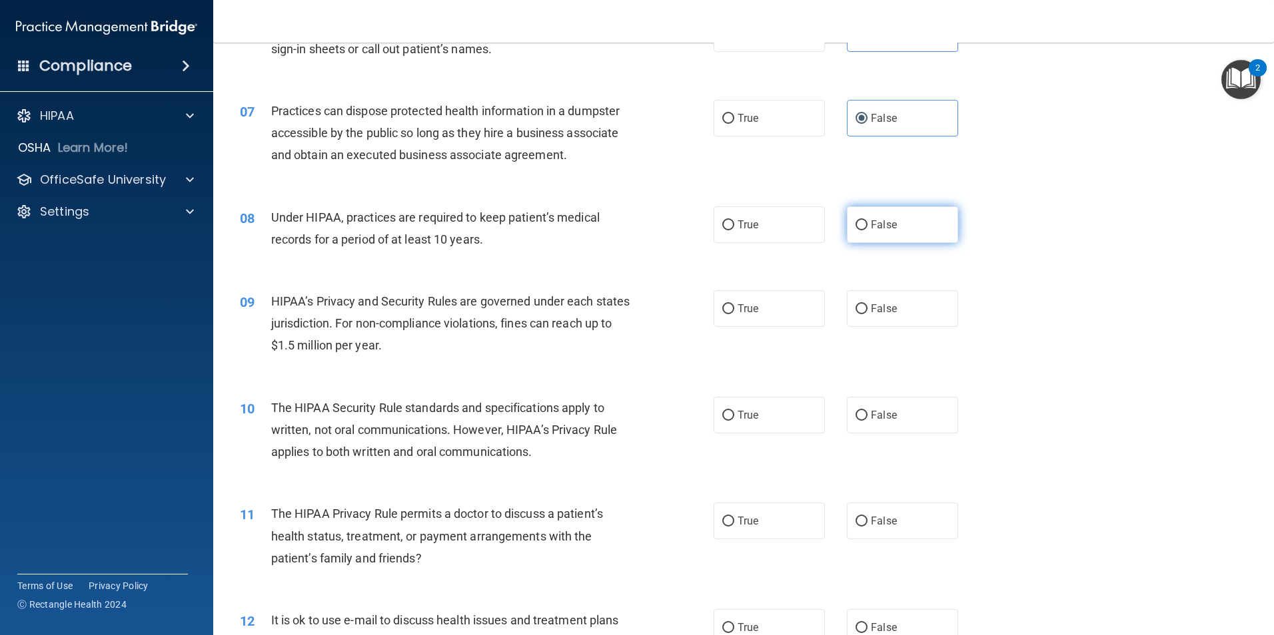
click at [893, 219] on label "False" at bounding box center [902, 224] width 111 height 37
click at [867, 220] on input "False" at bounding box center [861, 225] width 12 height 10
radio input "true"
click at [878, 320] on label "False" at bounding box center [902, 308] width 111 height 37
click at [867, 314] on input "False" at bounding box center [861, 309] width 12 height 10
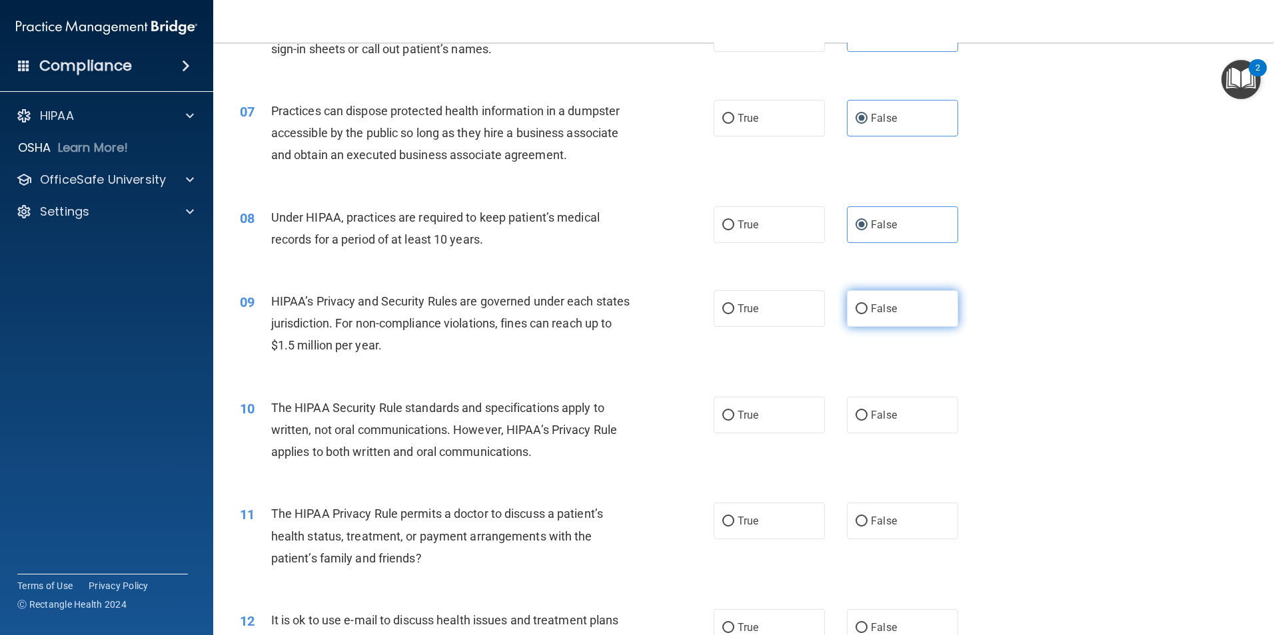
radio input "true"
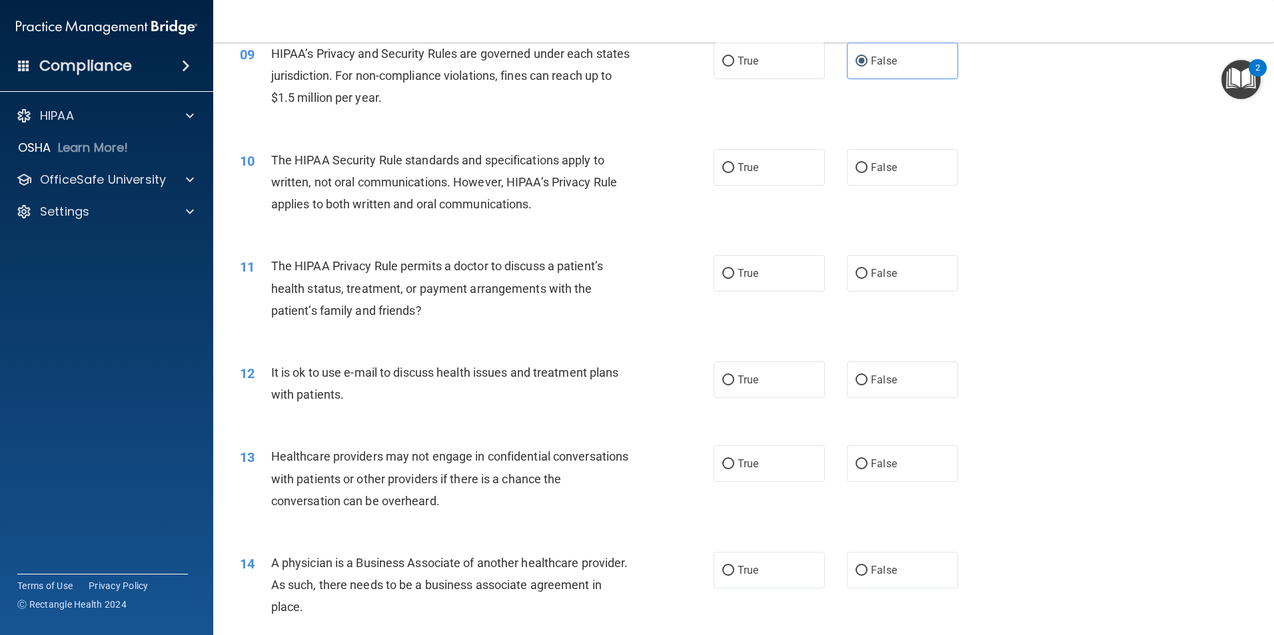
scroll to position [866, 0]
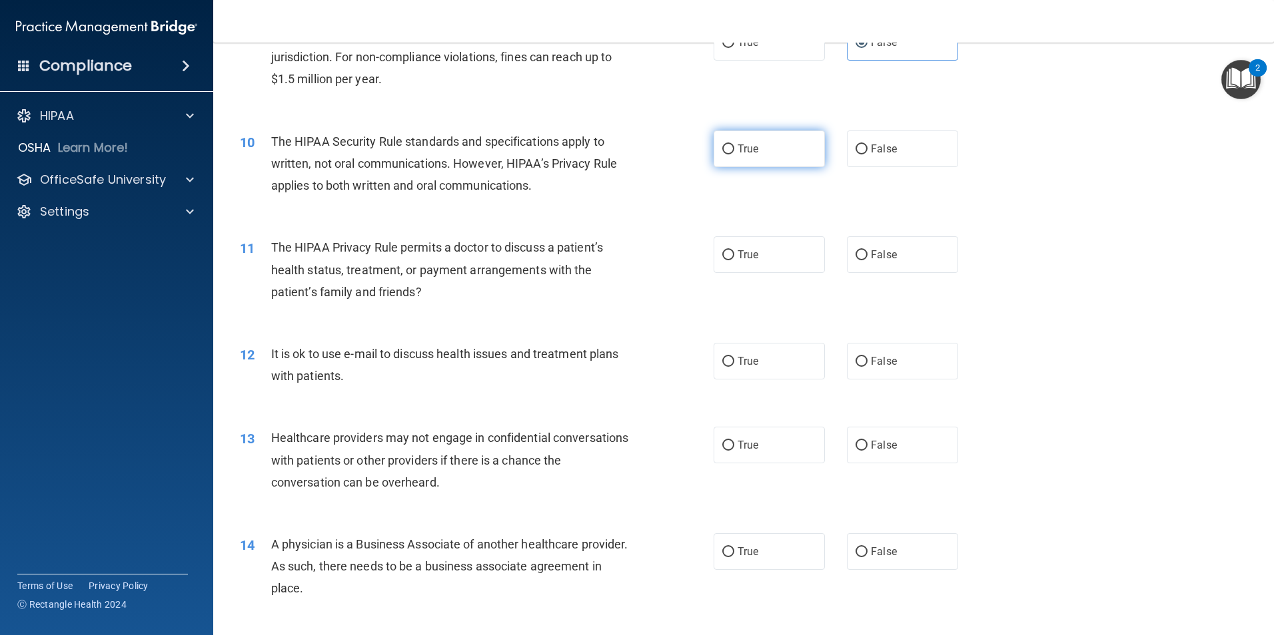
click at [781, 156] on label "True" at bounding box center [768, 149] width 111 height 37
click at [734, 155] on input "True" at bounding box center [728, 150] width 12 height 10
radio input "true"
click at [770, 253] on label "True" at bounding box center [768, 254] width 111 height 37
click at [734, 253] on input "True" at bounding box center [728, 255] width 12 height 10
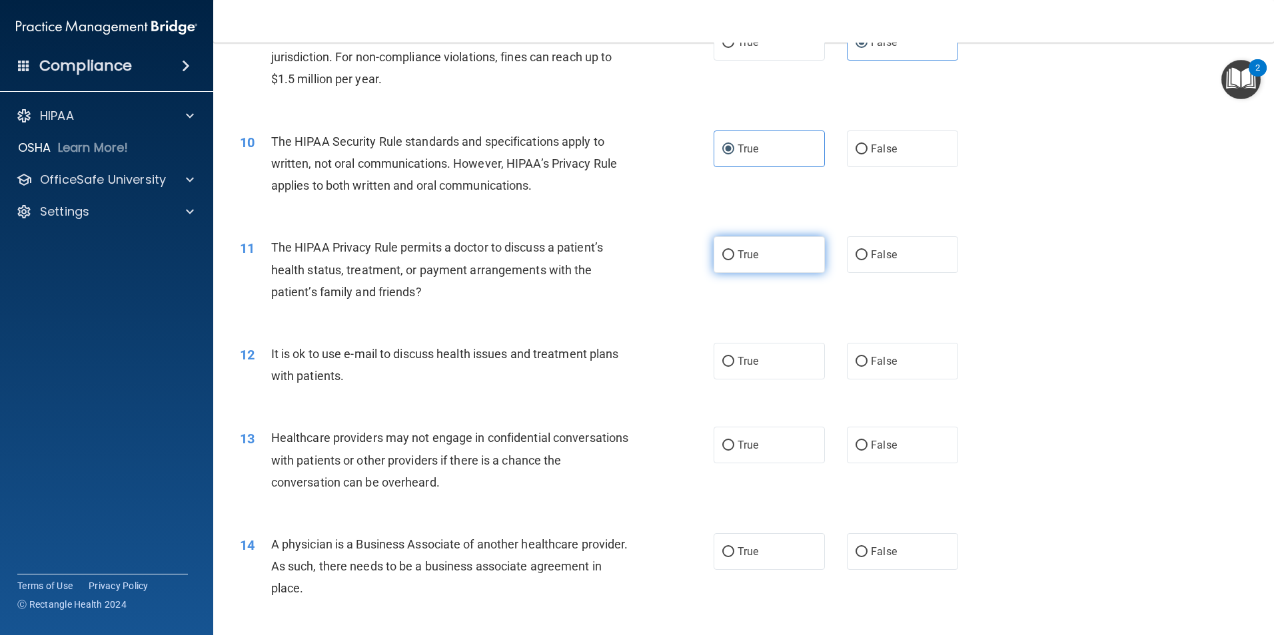
radio input "true"
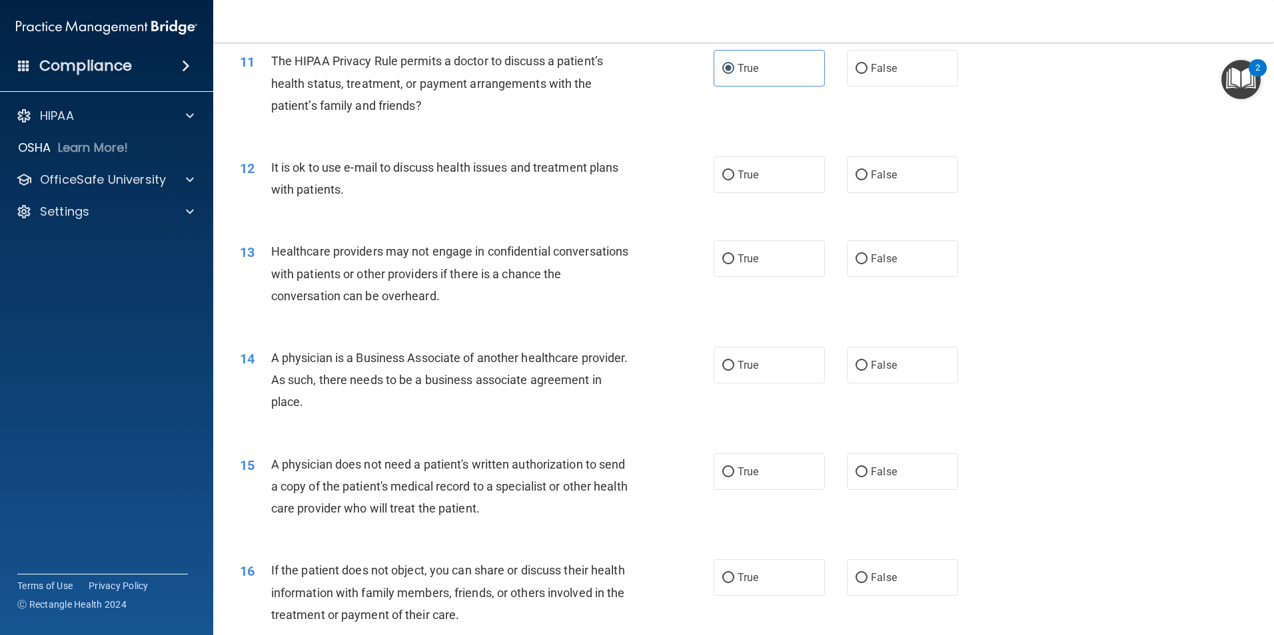
scroll to position [1066, 0]
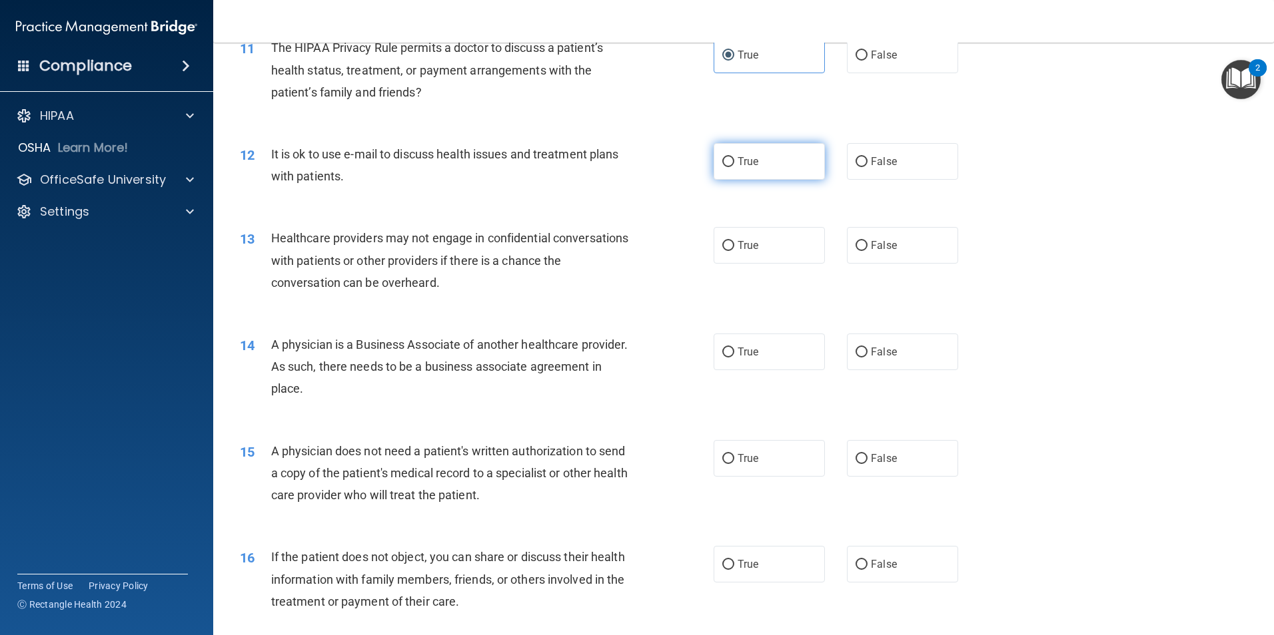
click at [781, 165] on label "True" at bounding box center [768, 161] width 111 height 37
click at [734, 165] on input "True" at bounding box center [728, 162] width 12 height 10
radio input "true"
click at [871, 240] on span "False" at bounding box center [884, 245] width 26 height 13
click at [866, 241] on input "False" at bounding box center [861, 246] width 12 height 10
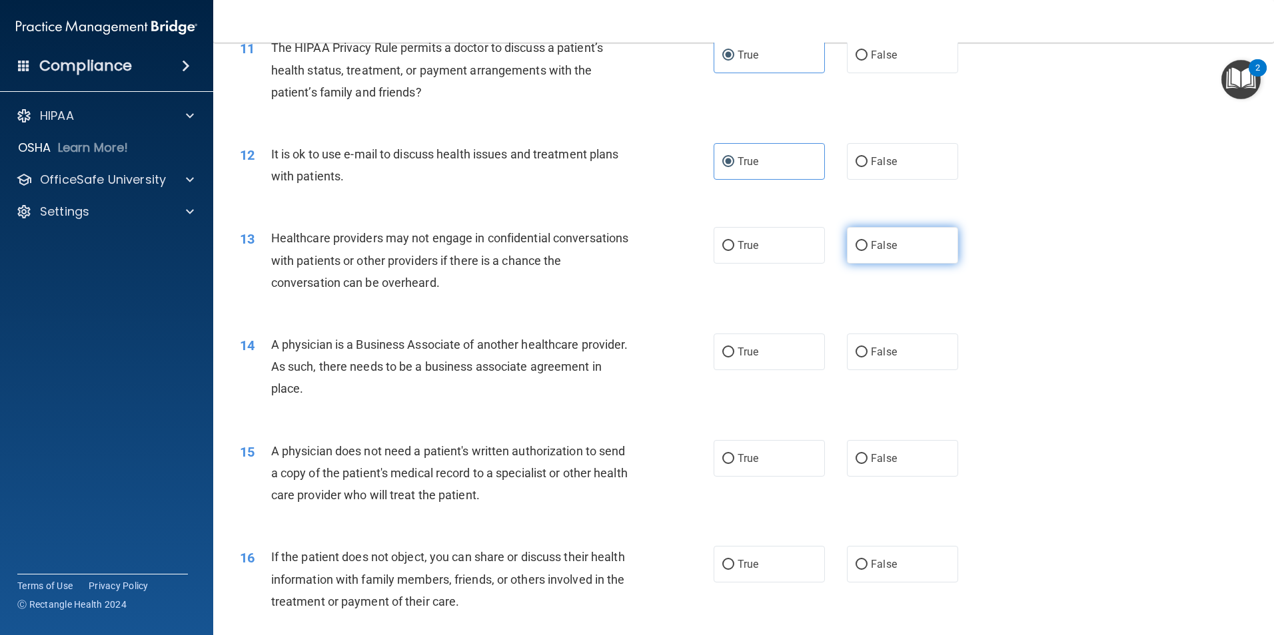
radio input "true"
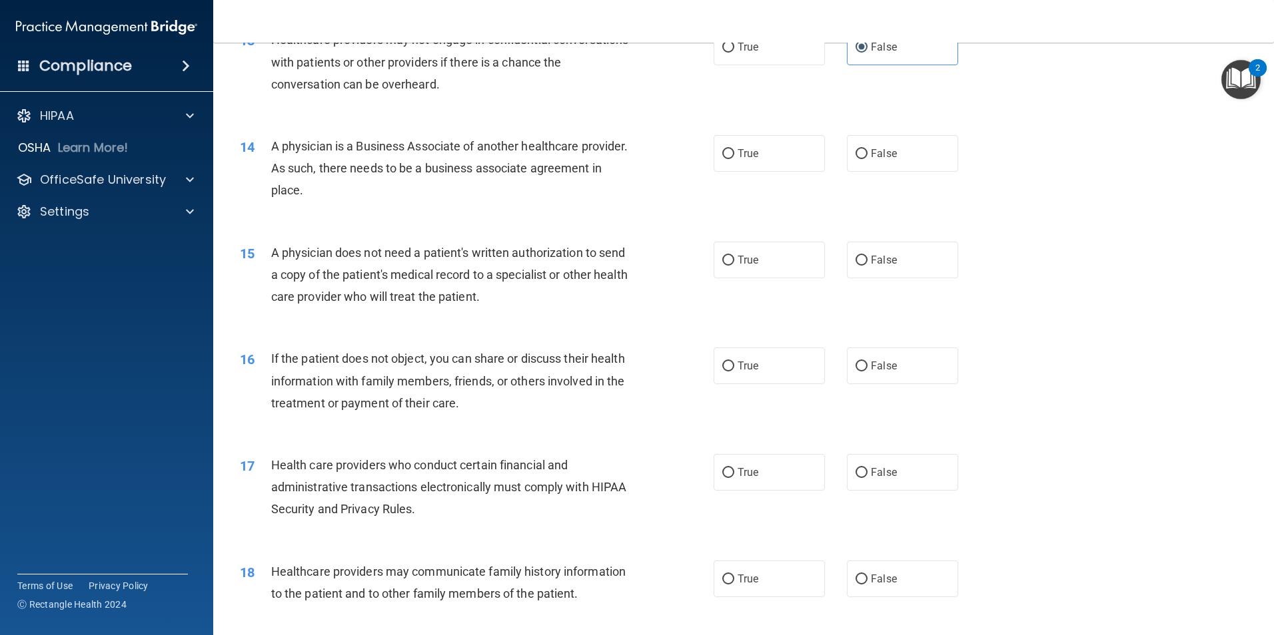
scroll to position [1266, 0]
click at [921, 170] on label "False" at bounding box center [902, 152] width 111 height 37
click at [867, 158] on input "False" at bounding box center [861, 153] width 12 height 10
radio input "true"
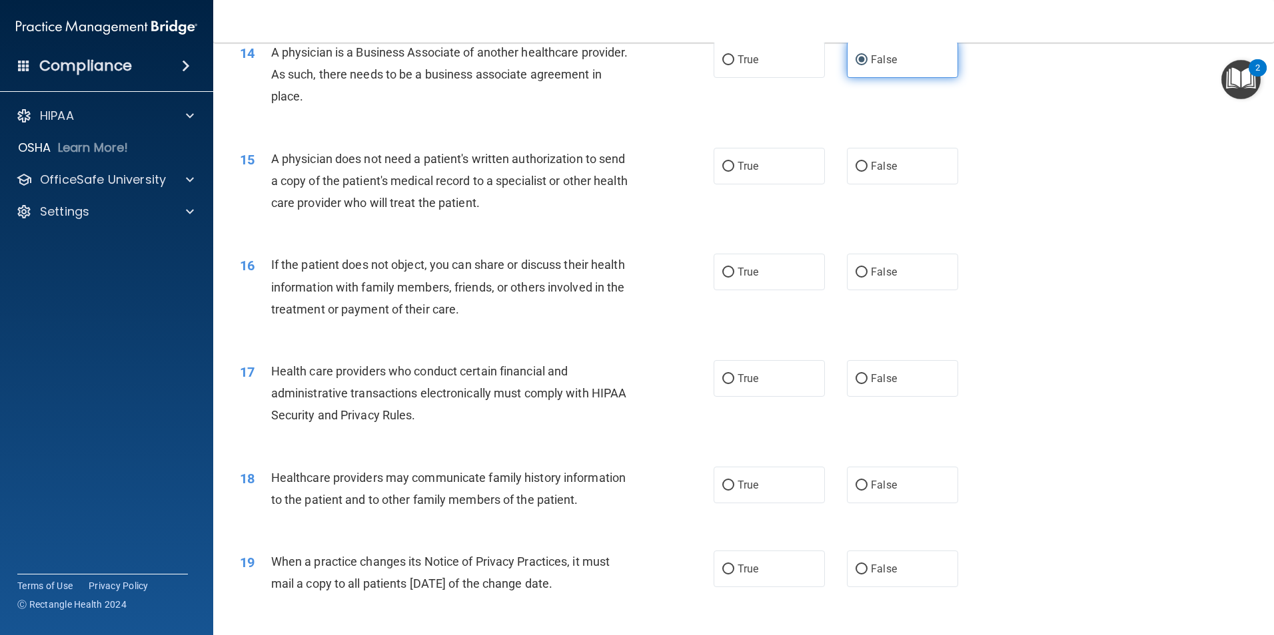
scroll to position [1399, 0]
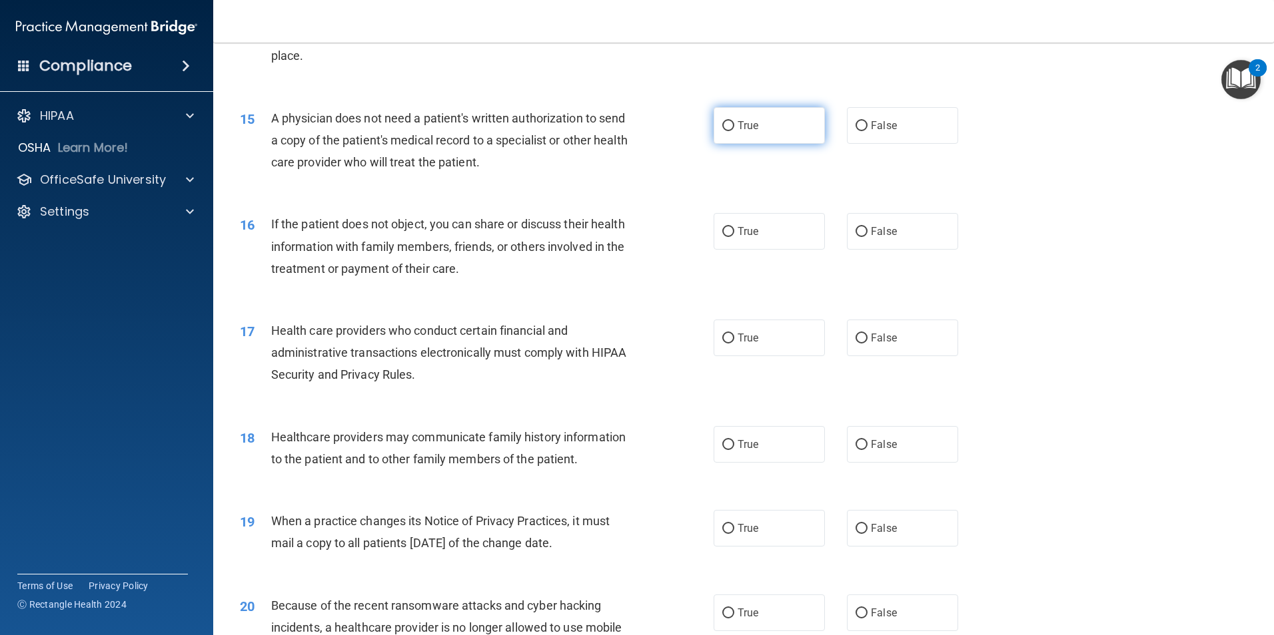
click at [763, 132] on label "True" at bounding box center [768, 125] width 111 height 37
click at [734, 131] on input "True" at bounding box center [728, 126] width 12 height 10
radio input "true"
click at [751, 228] on span "True" at bounding box center [747, 231] width 21 height 13
click at [734, 228] on input "True" at bounding box center [728, 232] width 12 height 10
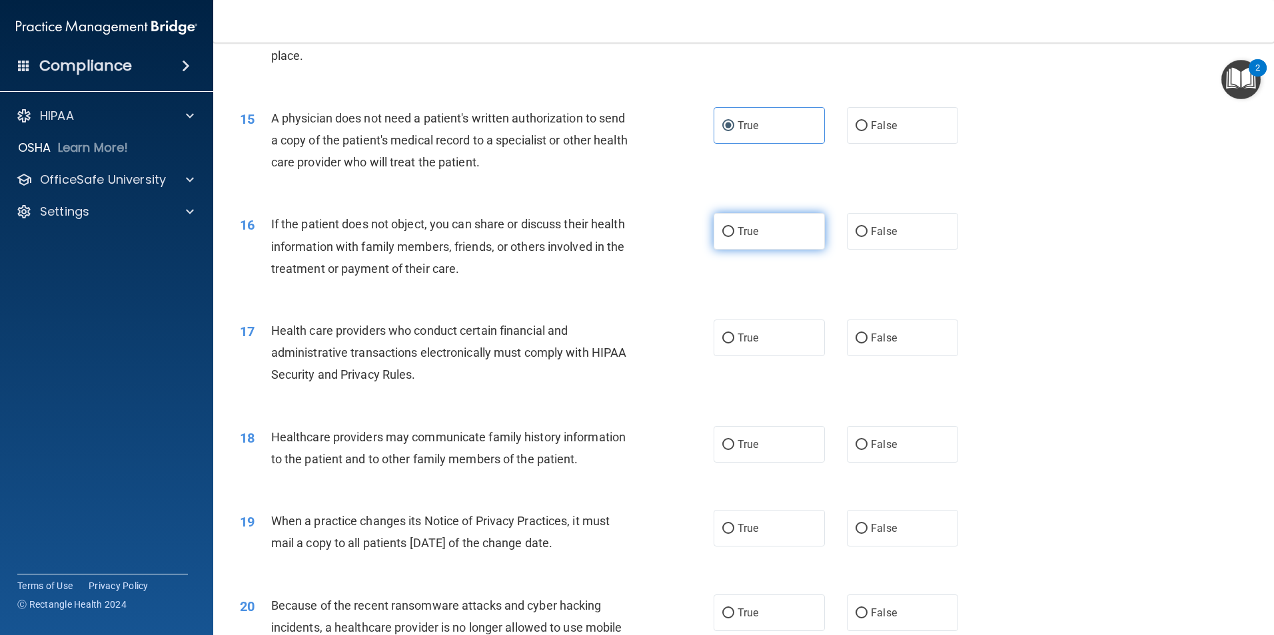
radio input "true"
click at [772, 354] on label "True" at bounding box center [768, 338] width 111 height 37
click at [734, 344] on input "True" at bounding box center [728, 339] width 12 height 10
radio input "true"
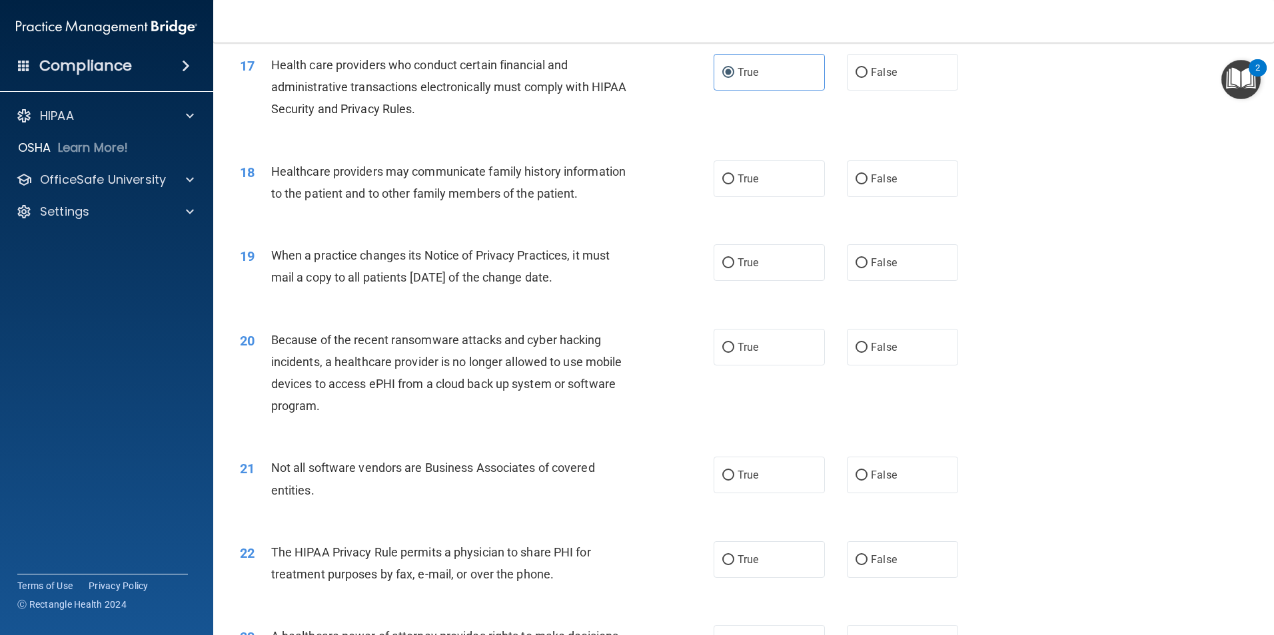
scroll to position [1665, 0]
click at [899, 184] on label "False" at bounding box center [902, 178] width 111 height 37
click at [867, 184] on input "False" at bounding box center [861, 179] width 12 height 10
radio input "true"
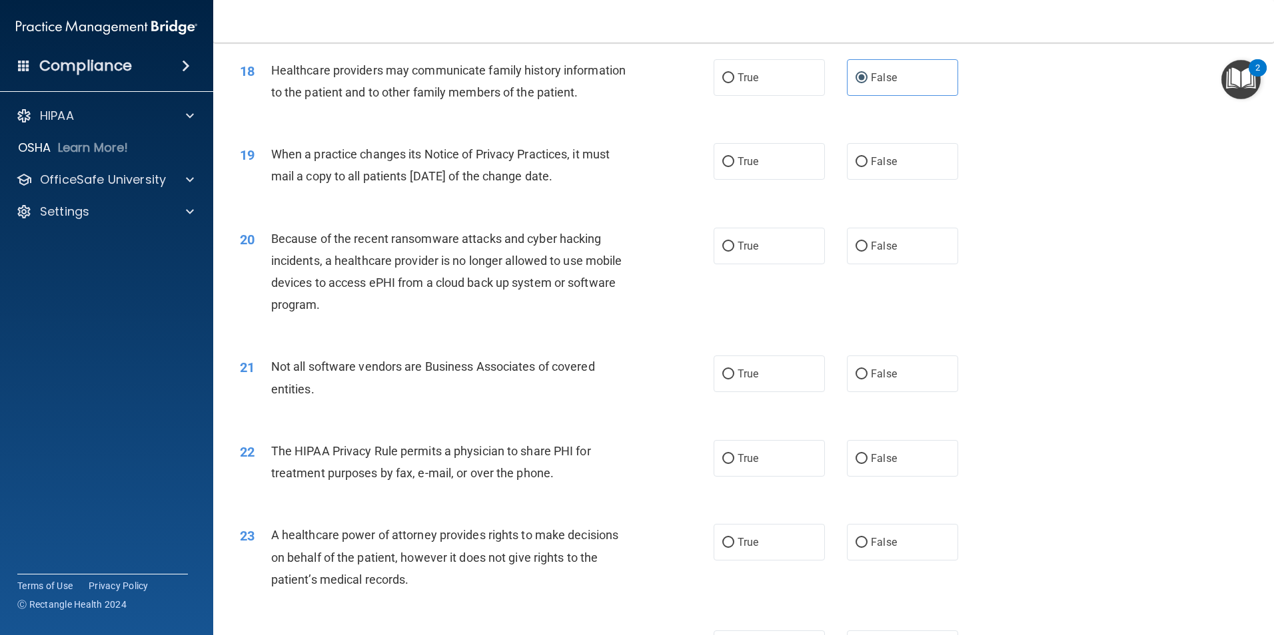
scroll to position [1798, 0]
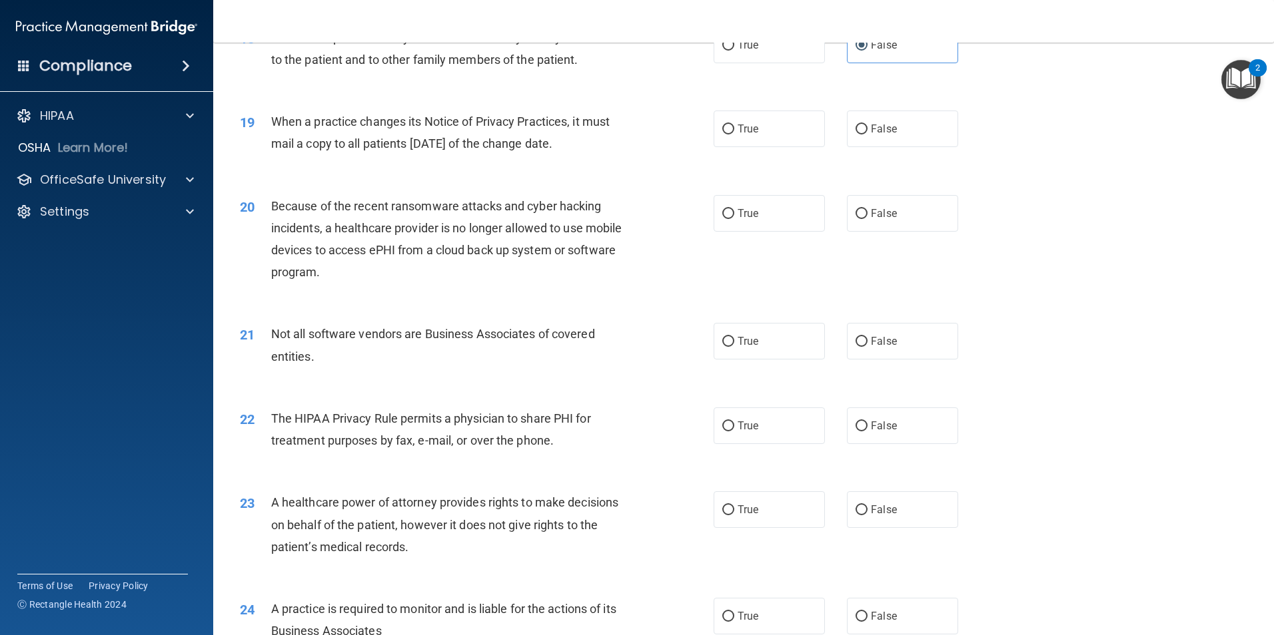
click at [885, 155] on div "19 When a practice changes its Notice of Privacy Practices, it must mail a copy…" at bounding box center [743, 136] width 1027 height 84
click at [893, 146] on label "False" at bounding box center [902, 129] width 111 height 37
click at [867, 135] on input "False" at bounding box center [861, 130] width 12 height 10
radio input "true"
click at [901, 218] on label "False" at bounding box center [902, 213] width 111 height 37
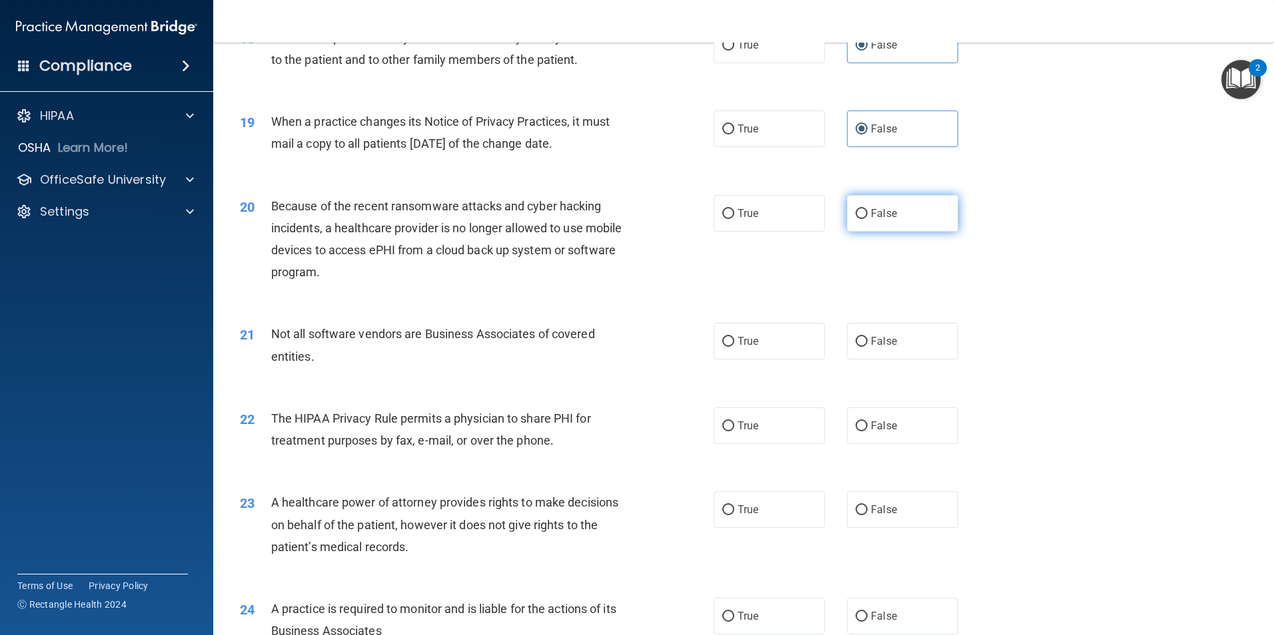
click at [867, 218] on input "False" at bounding box center [861, 214] width 12 height 10
radio input "true"
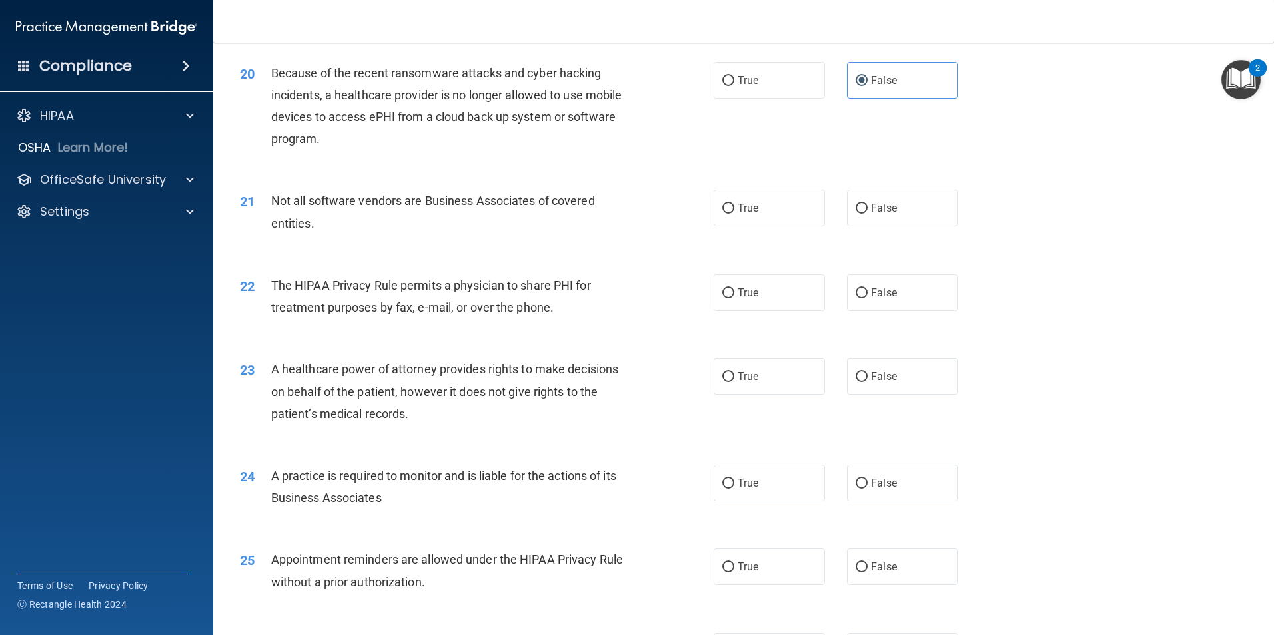
scroll to position [1998, 0]
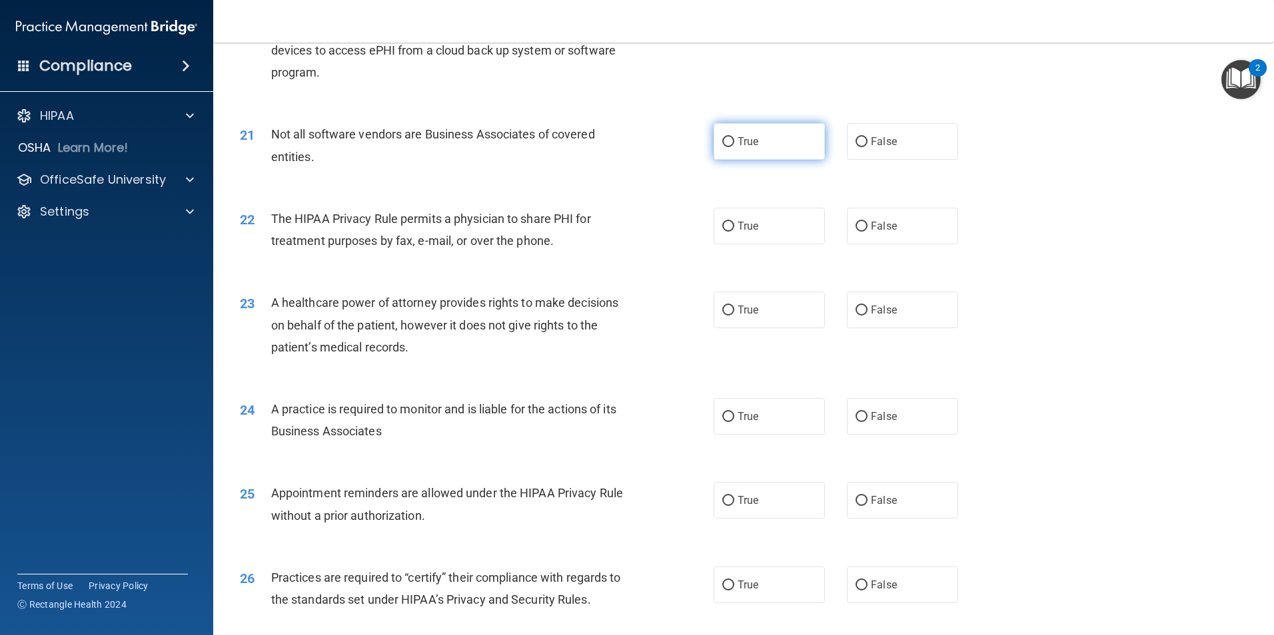
click at [723, 149] on label "True" at bounding box center [768, 141] width 111 height 37
click at [723, 147] on input "True" at bounding box center [728, 142] width 12 height 10
radio input "true"
click at [805, 233] on label "True" at bounding box center [768, 226] width 111 height 37
click at [734, 232] on input "True" at bounding box center [728, 227] width 12 height 10
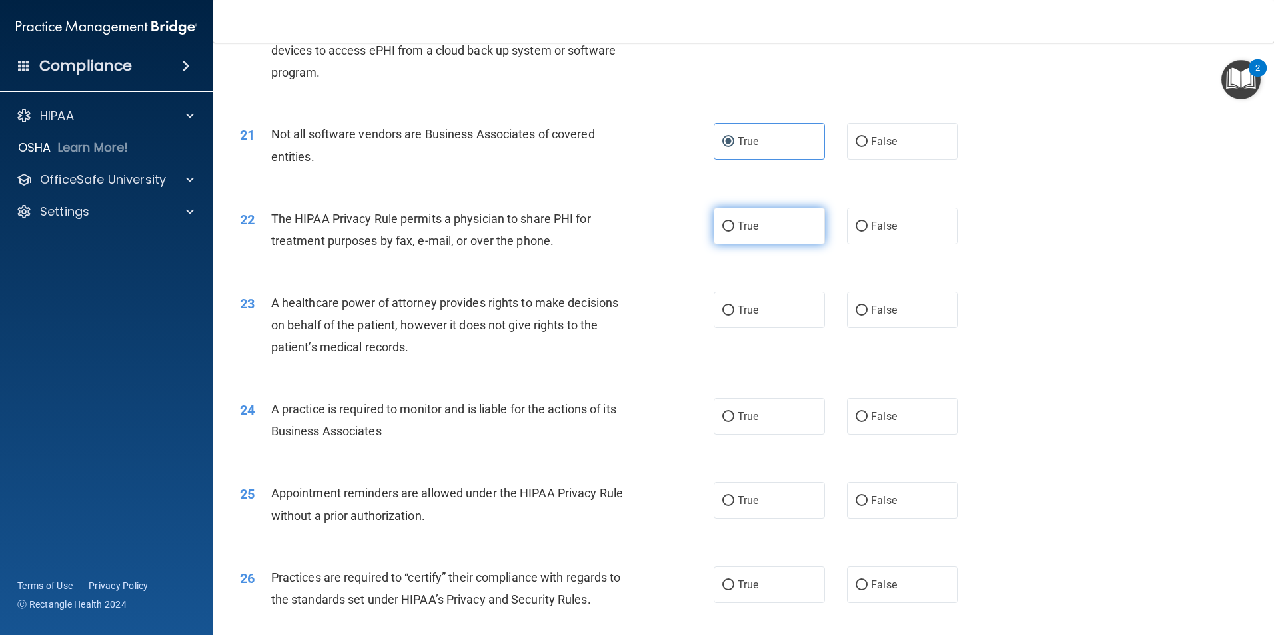
radio input "true"
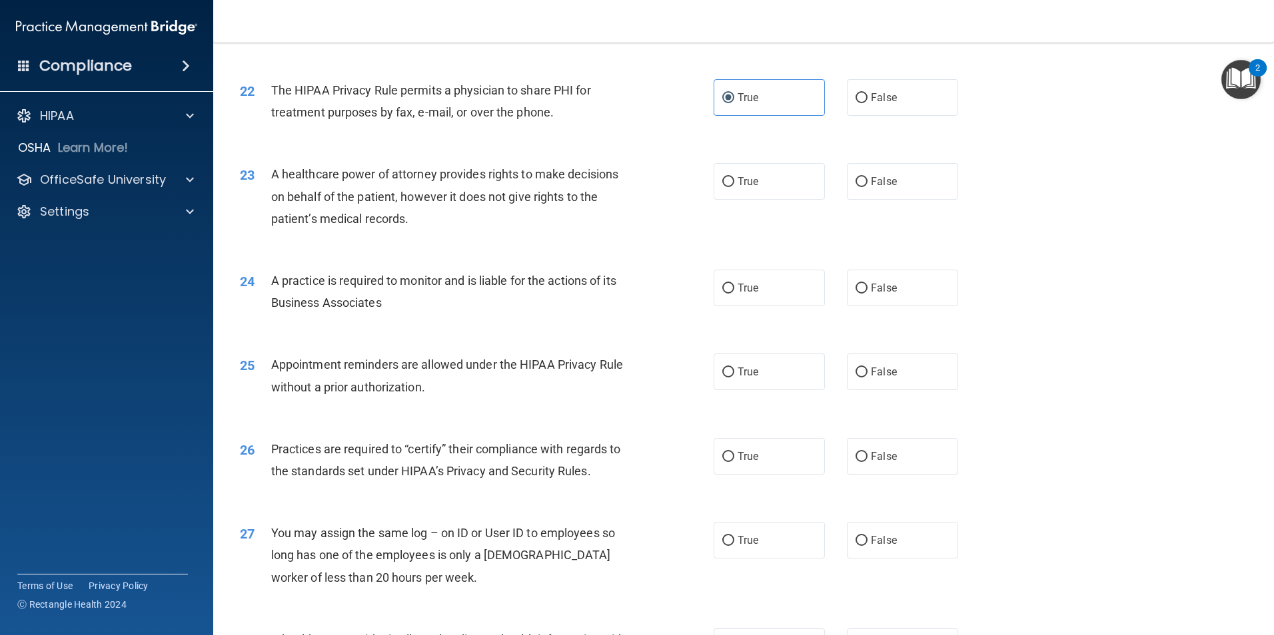
scroll to position [2131, 0]
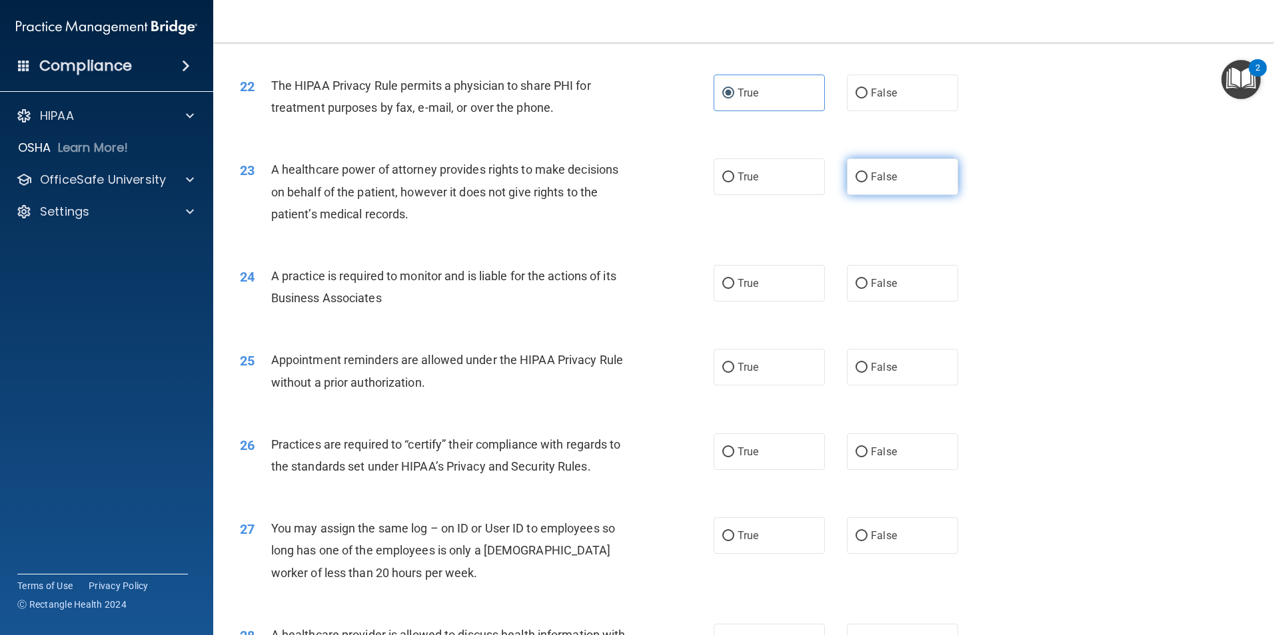
click at [889, 190] on label "False" at bounding box center [902, 177] width 111 height 37
click at [867, 183] on input "False" at bounding box center [861, 178] width 12 height 10
radio input "true"
click at [891, 283] on label "False" at bounding box center [902, 283] width 111 height 37
click at [867, 283] on input "False" at bounding box center [861, 284] width 12 height 10
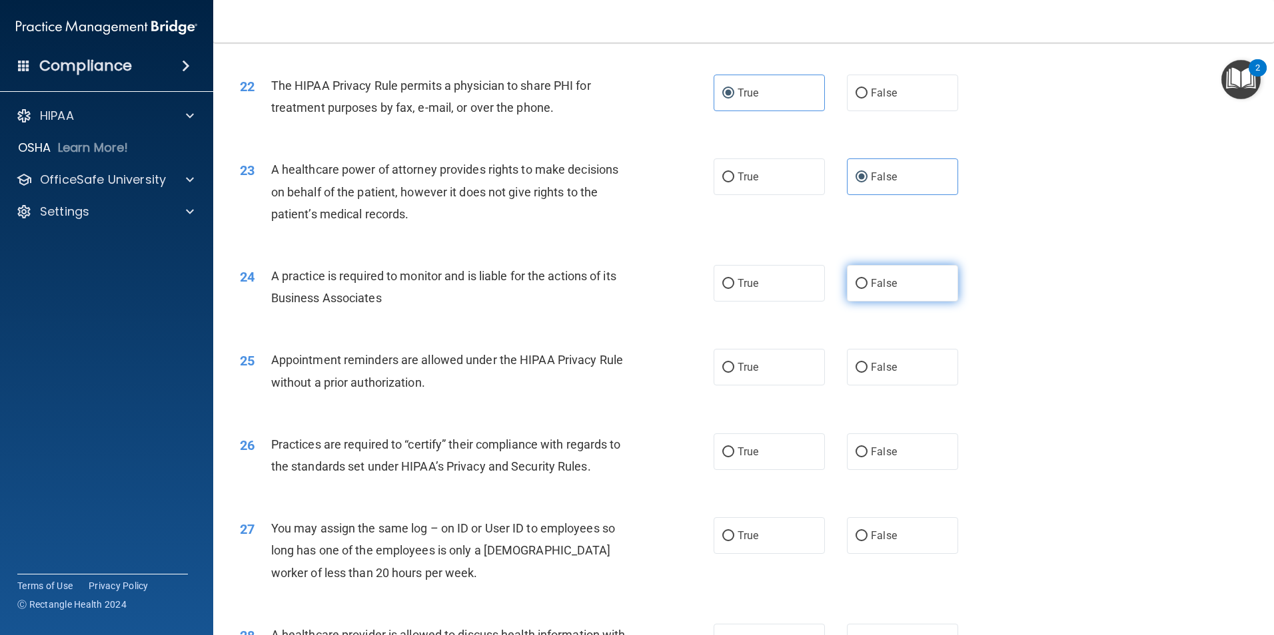
radio input "true"
click at [756, 354] on label "True" at bounding box center [768, 367] width 111 height 37
click at [734, 363] on input "True" at bounding box center [728, 368] width 12 height 10
radio input "true"
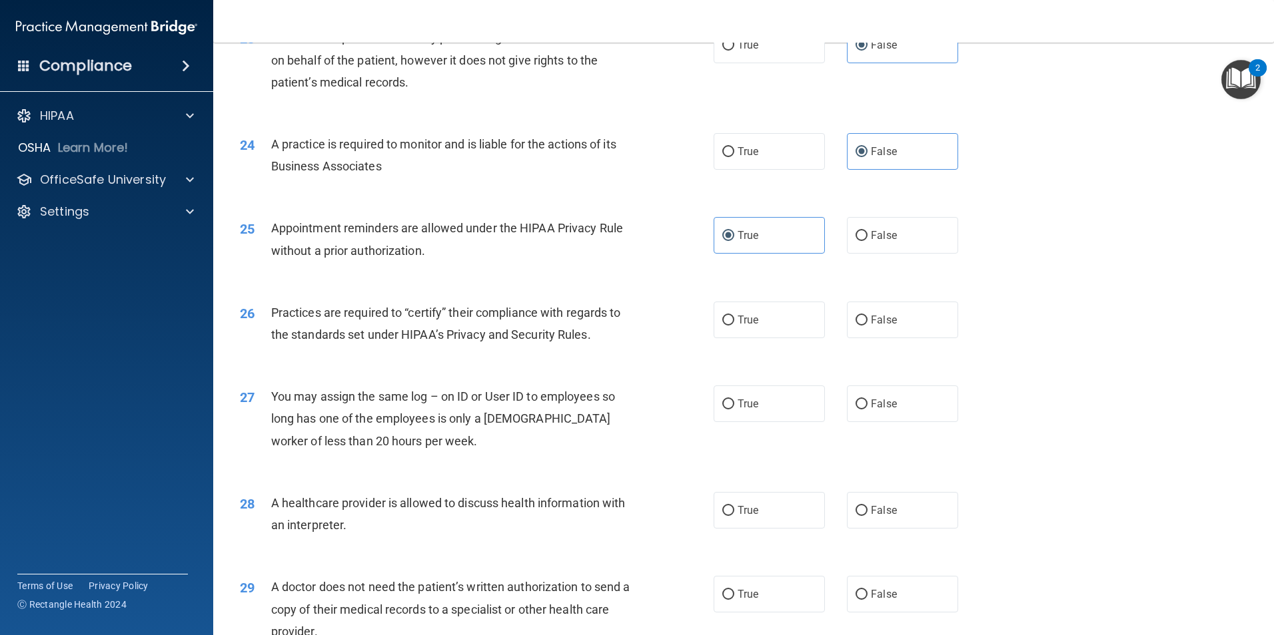
scroll to position [2265, 0]
click at [881, 316] on span "False" at bounding box center [884, 318] width 26 height 13
click at [867, 316] on input "False" at bounding box center [861, 319] width 12 height 10
radio input "true"
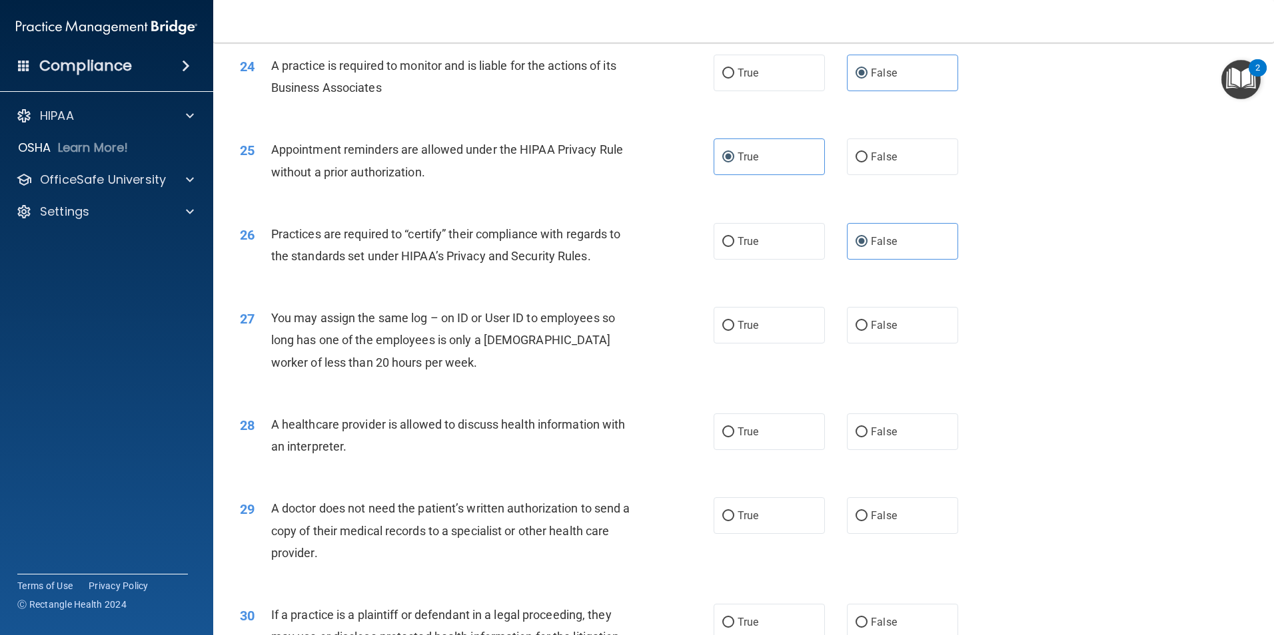
scroll to position [2464, 0]
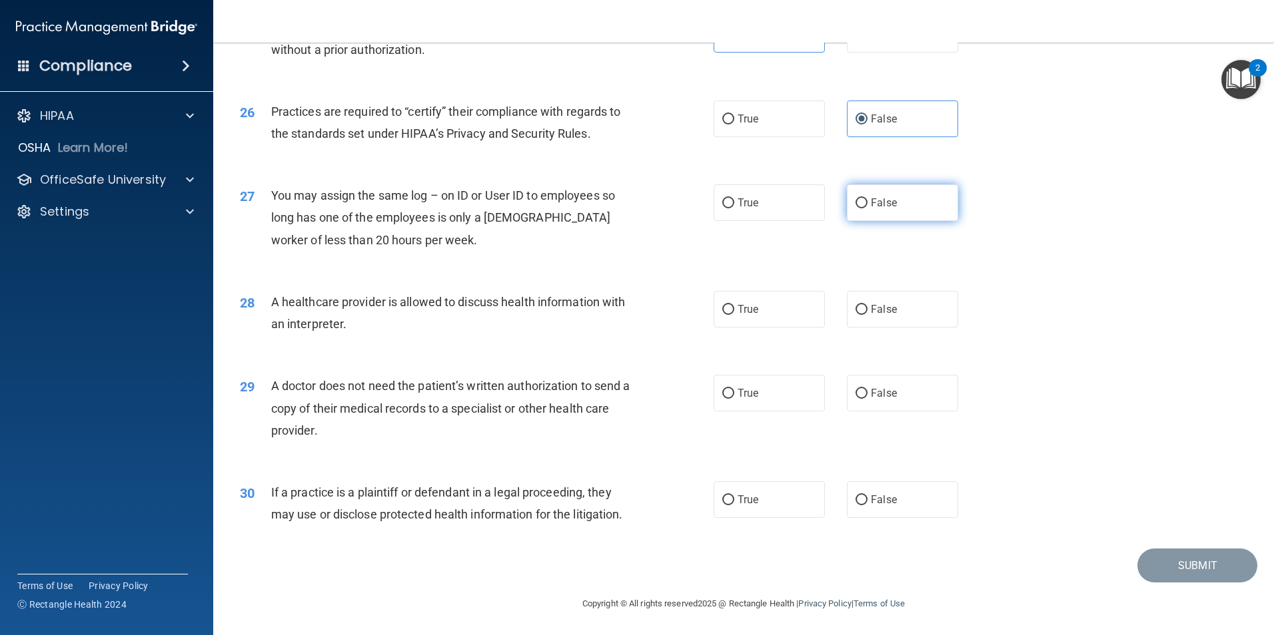
click at [915, 210] on label "False" at bounding box center [902, 202] width 111 height 37
click at [867, 208] on input "False" at bounding box center [861, 203] width 12 height 10
radio input "true"
click at [761, 301] on label "True" at bounding box center [768, 309] width 111 height 37
click at [734, 305] on input "True" at bounding box center [728, 310] width 12 height 10
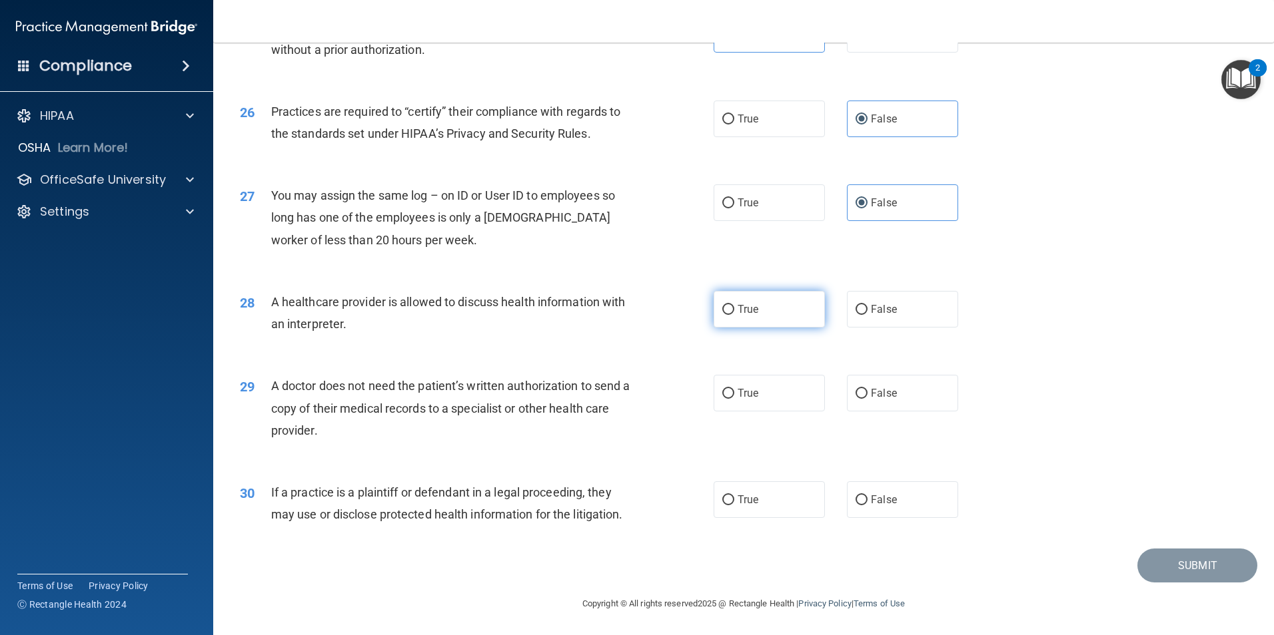
radio input "true"
click at [761, 392] on label "True" at bounding box center [768, 393] width 111 height 37
click at [734, 392] on input "True" at bounding box center [728, 394] width 12 height 10
radio input "true"
click at [790, 497] on label "True" at bounding box center [768, 500] width 111 height 37
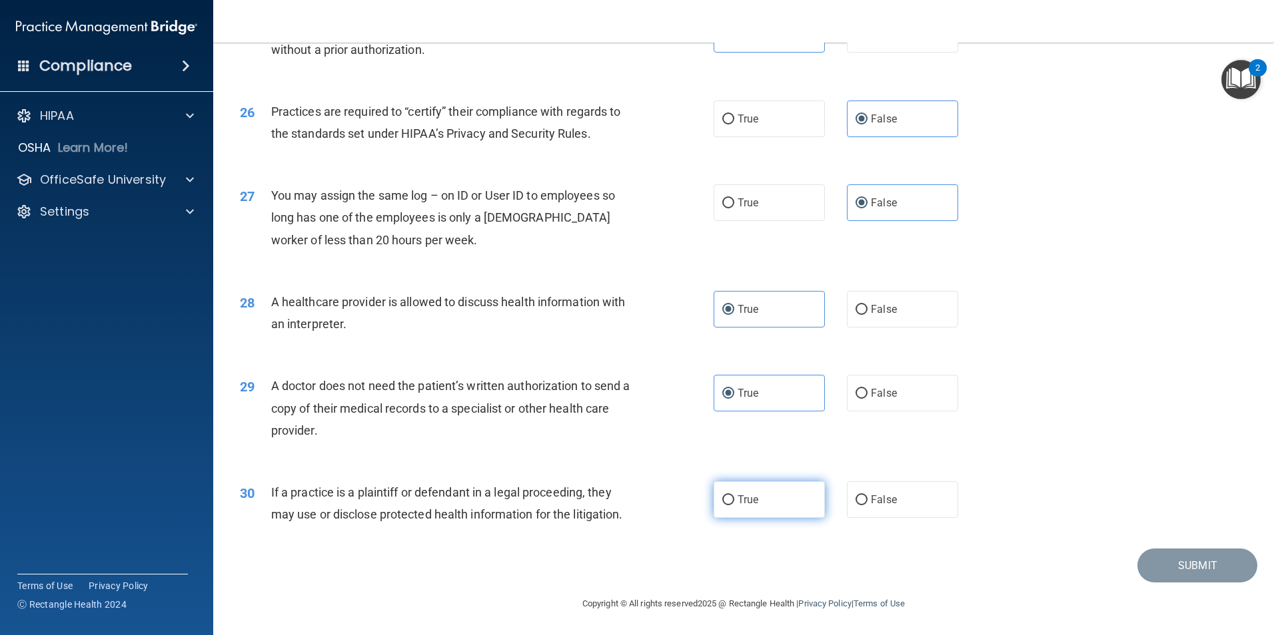
click at [734, 497] on input "True" at bounding box center [728, 501] width 12 height 10
radio input "true"
click at [1152, 561] on button "Submit" at bounding box center [1197, 566] width 120 height 34
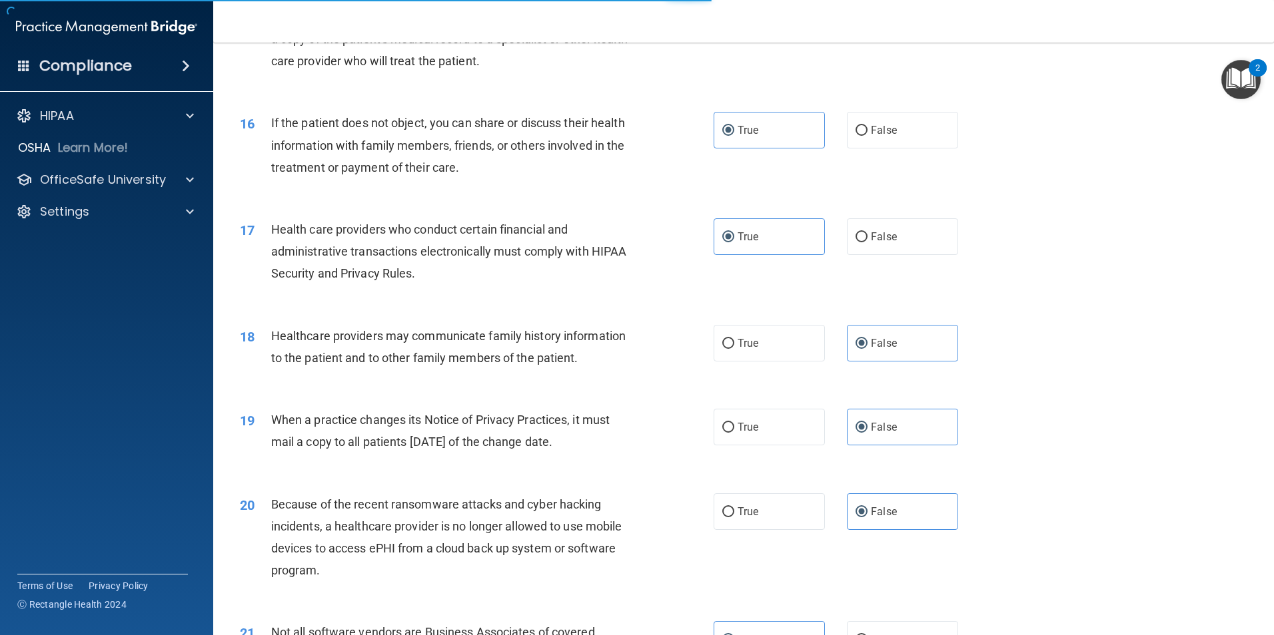
scroll to position [1465, 0]
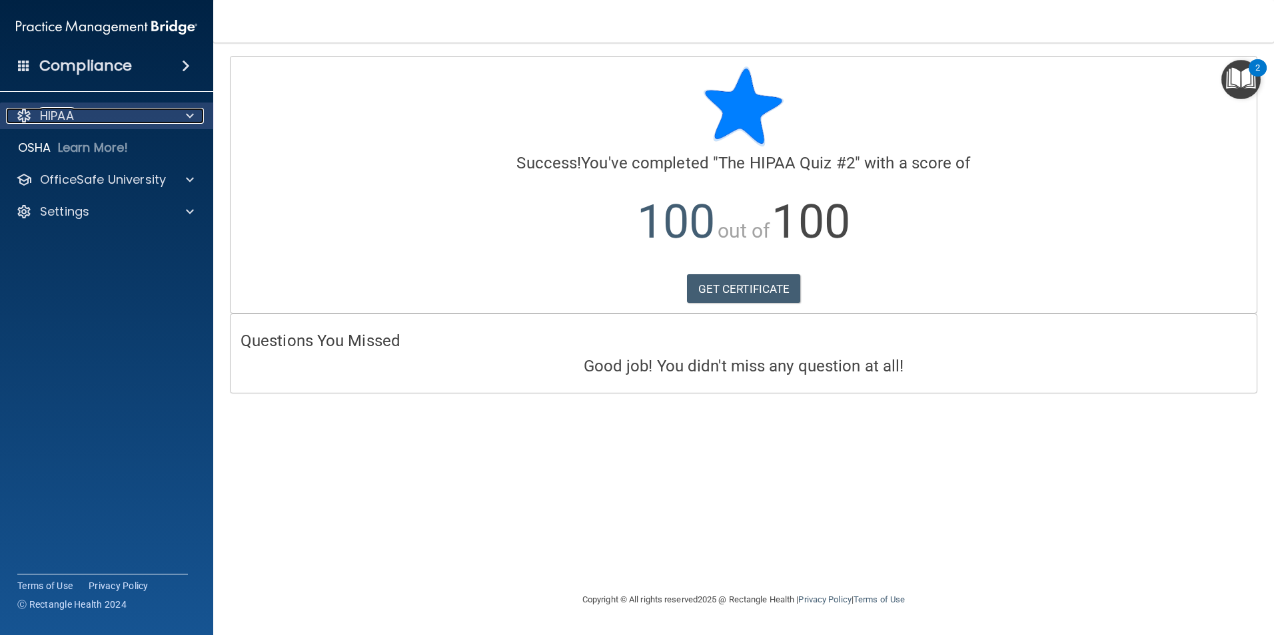
click at [121, 116] on div "HIPAA" at bounding box center [88, 116] width 165 height 16
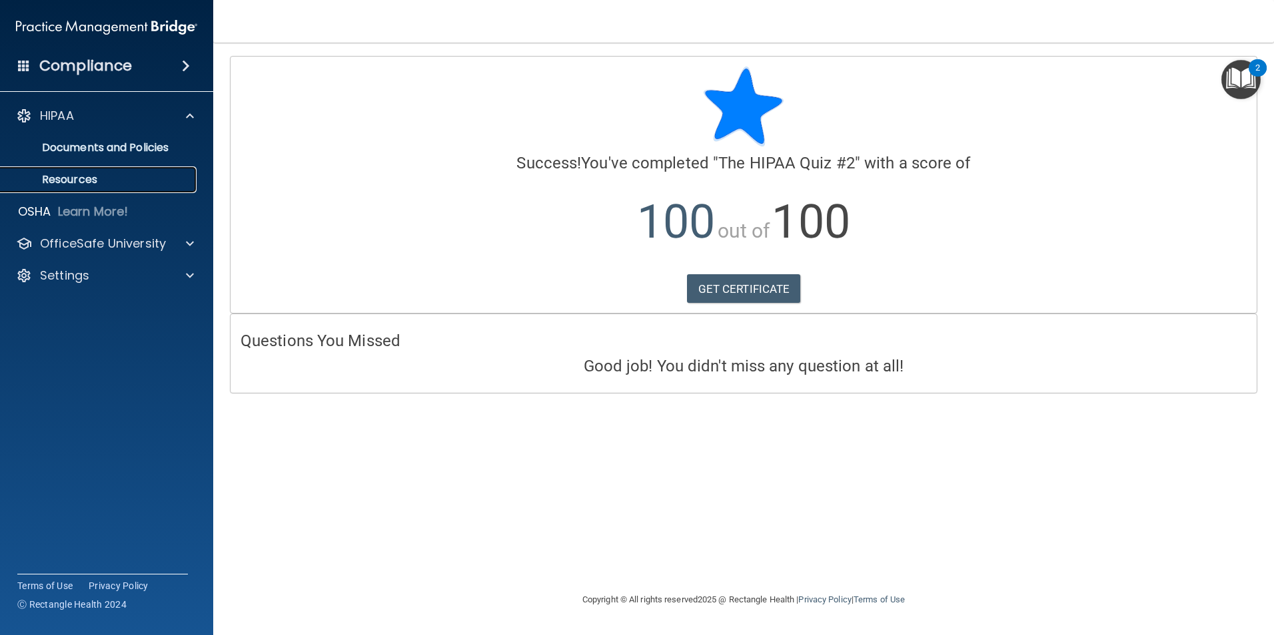
click at [129, 186] on link "Resources" at bounding box center [92, 180] width 210 height 27
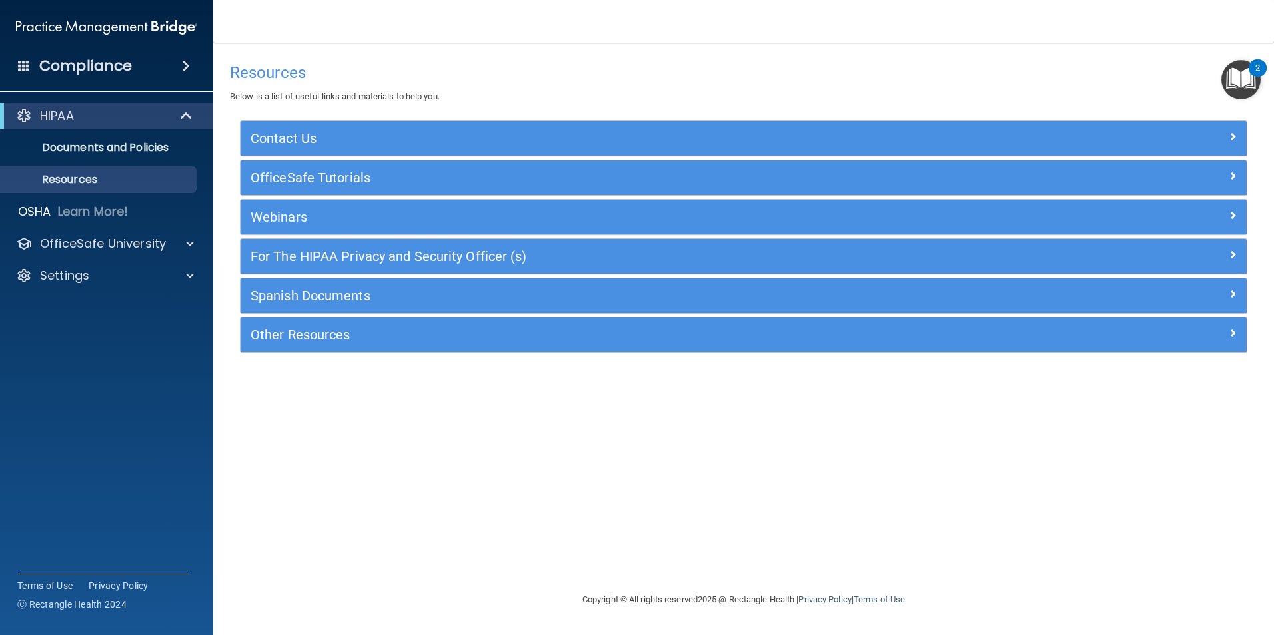
click at [1253, 67] on div "2" at bounding box center [1257, 67] width 18 height 17
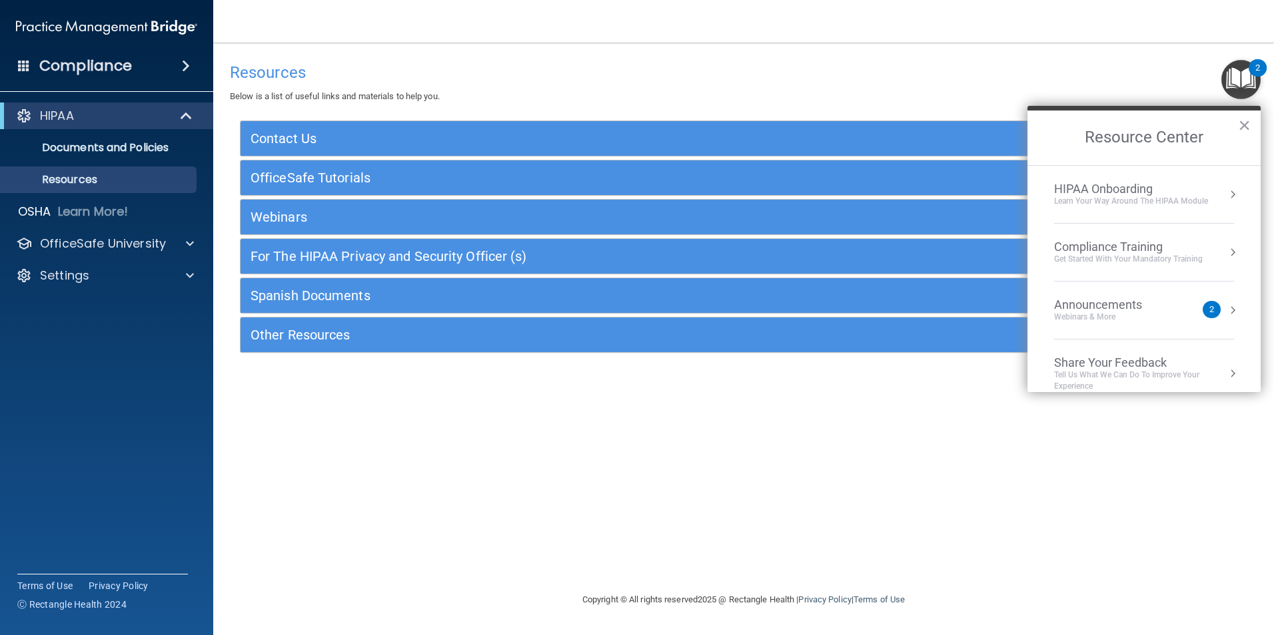
click at [1102, 250] on div "Compliance Training" at bounding box center [1128, 247] width 149 height 15
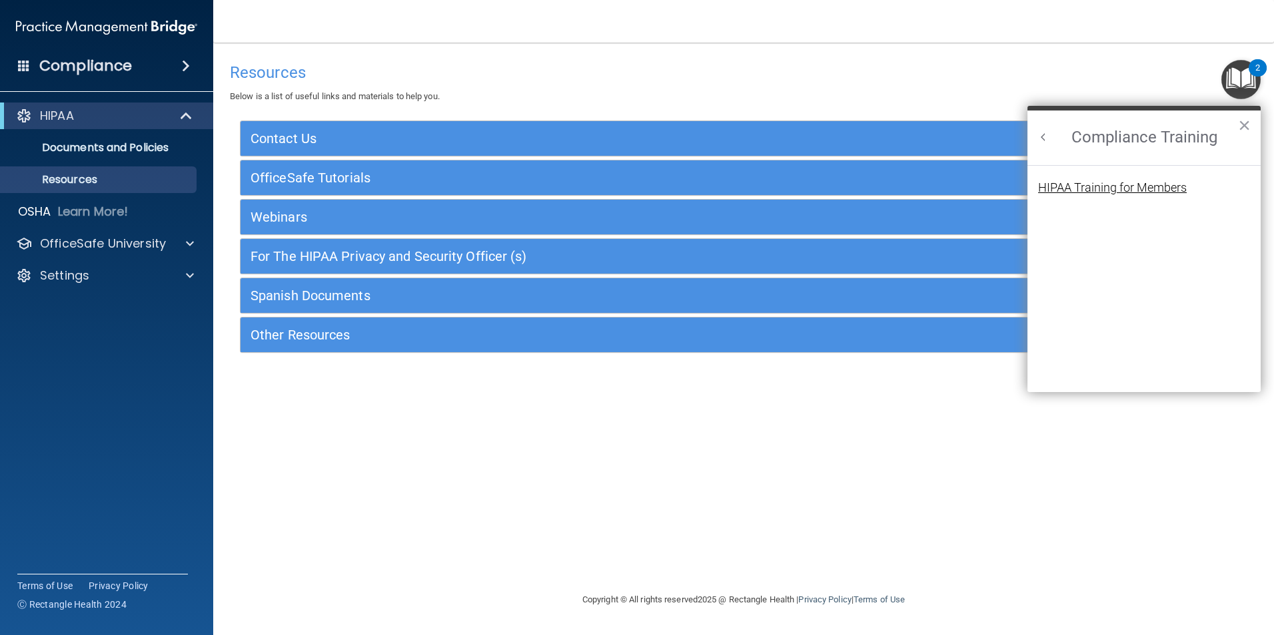
click at [1119, 189] on div "HIPAA Training for Members" at bounding box center [1112, 188] width 149 height 12
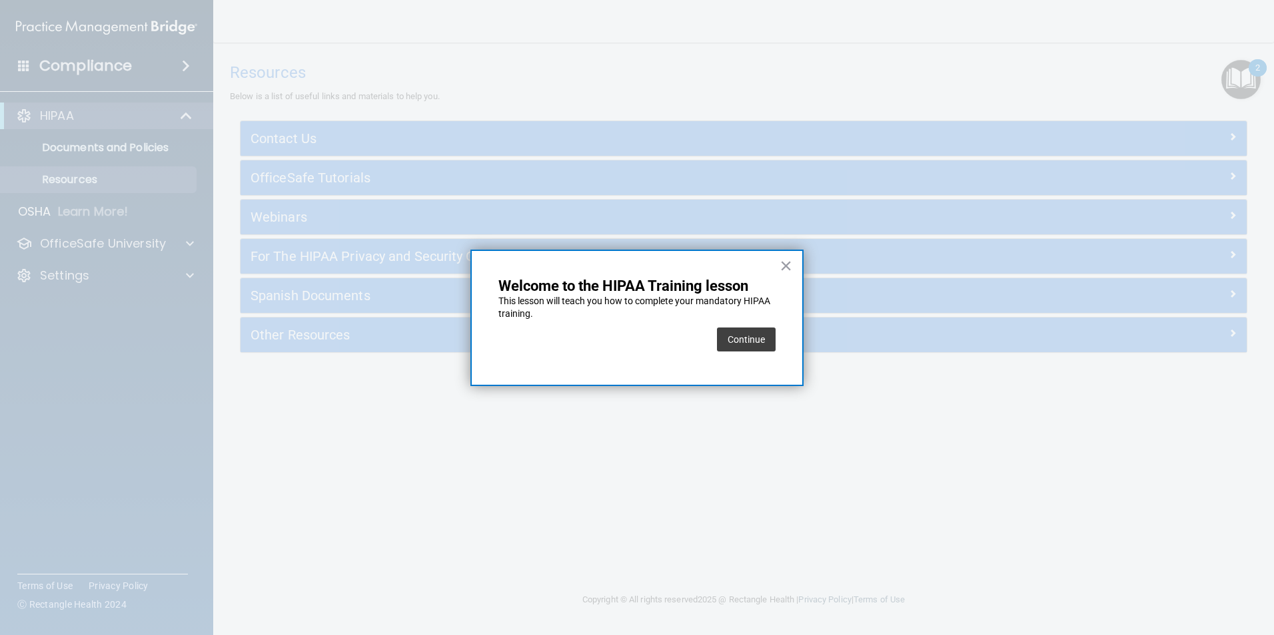
click at [734, 342] on button "Continue" at bounding box center [746, 340] width 59 height 24
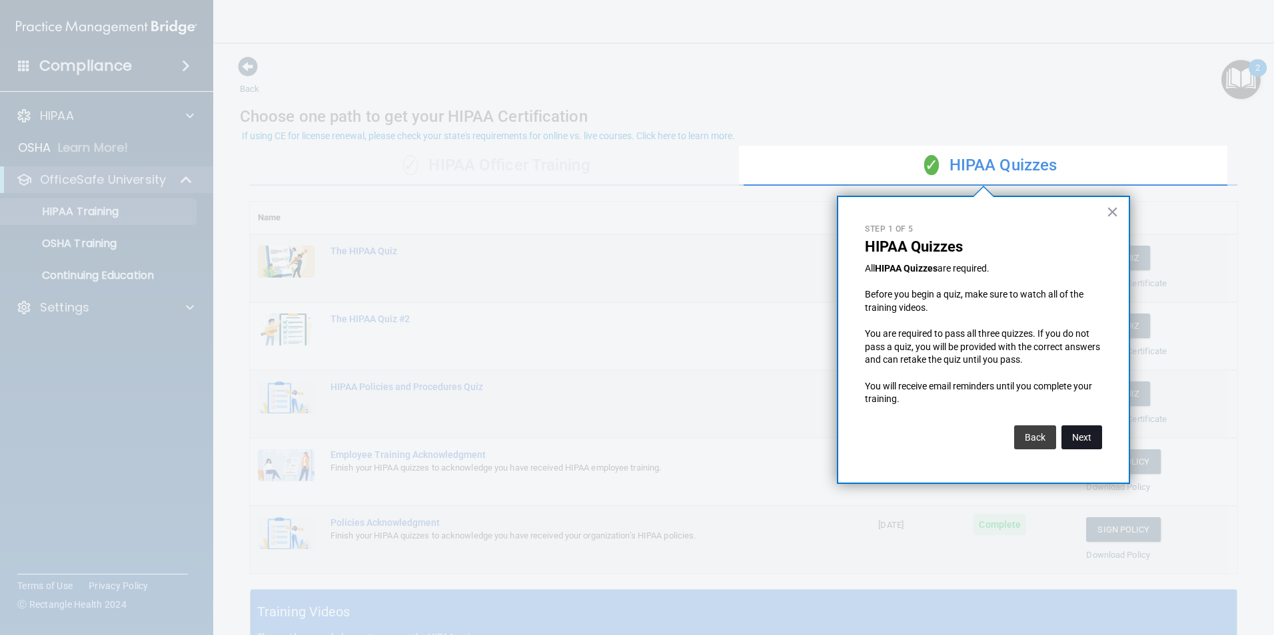
click at [1092, 437] on button "Next" at bounding box center [1081, 438] width 41 height 24
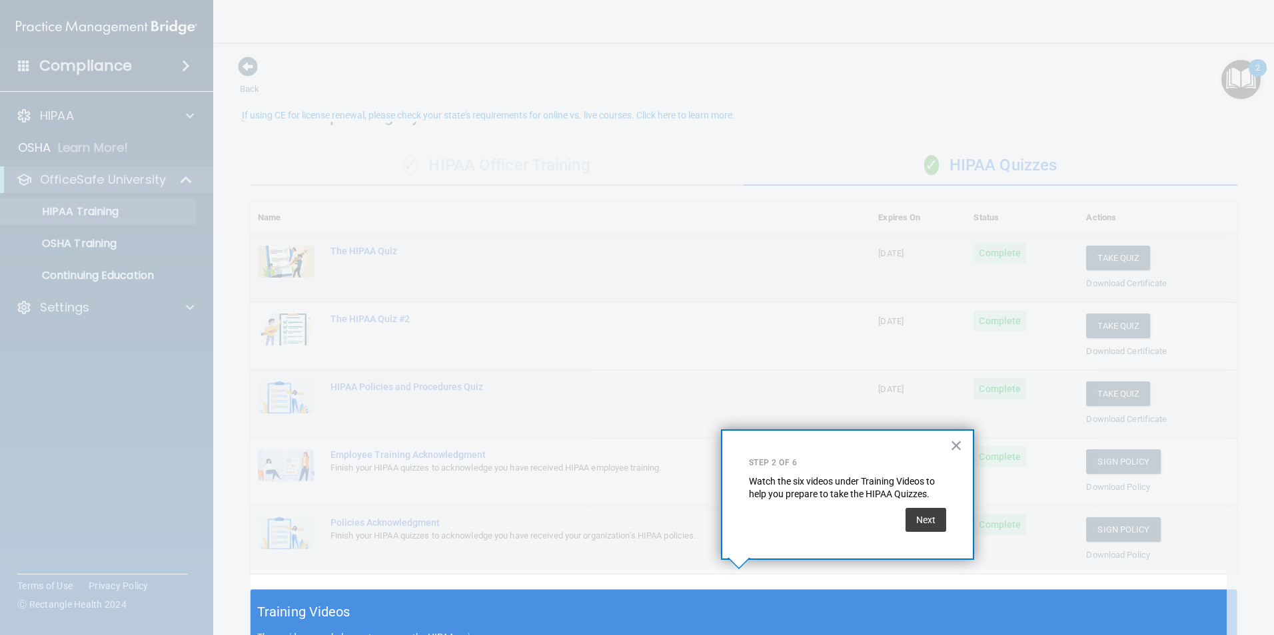
scroll to position [21, 0]
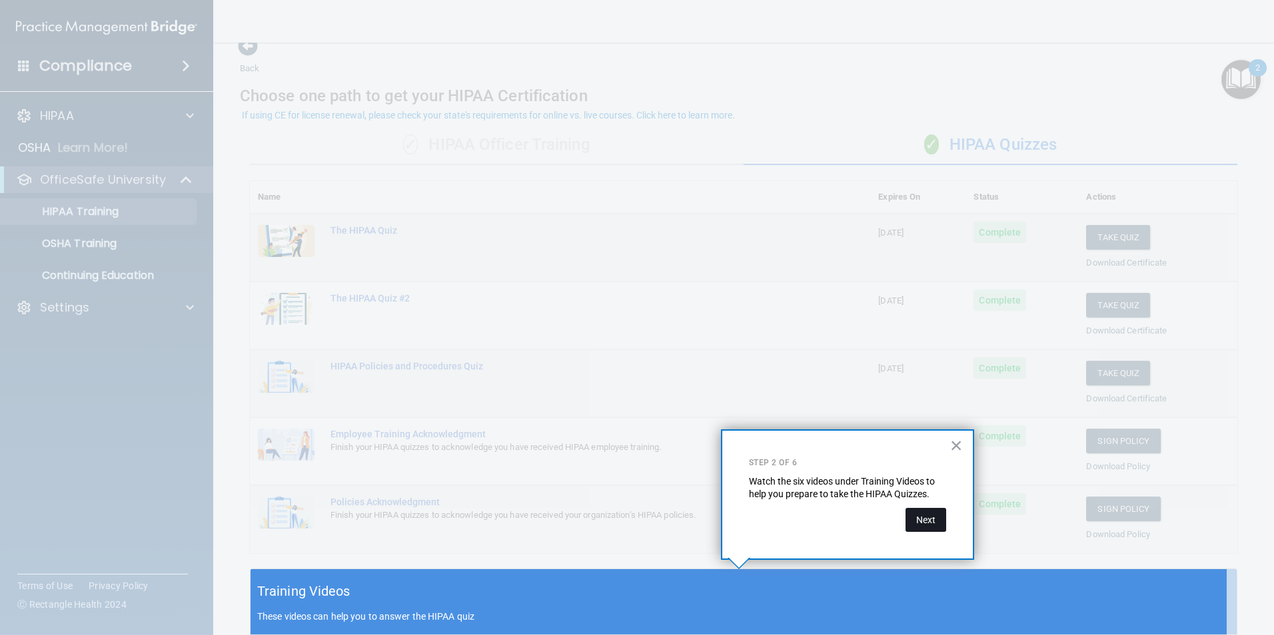
click at [927, 520] on button "Next" at bounding box center [925, 520] width 41 height 24
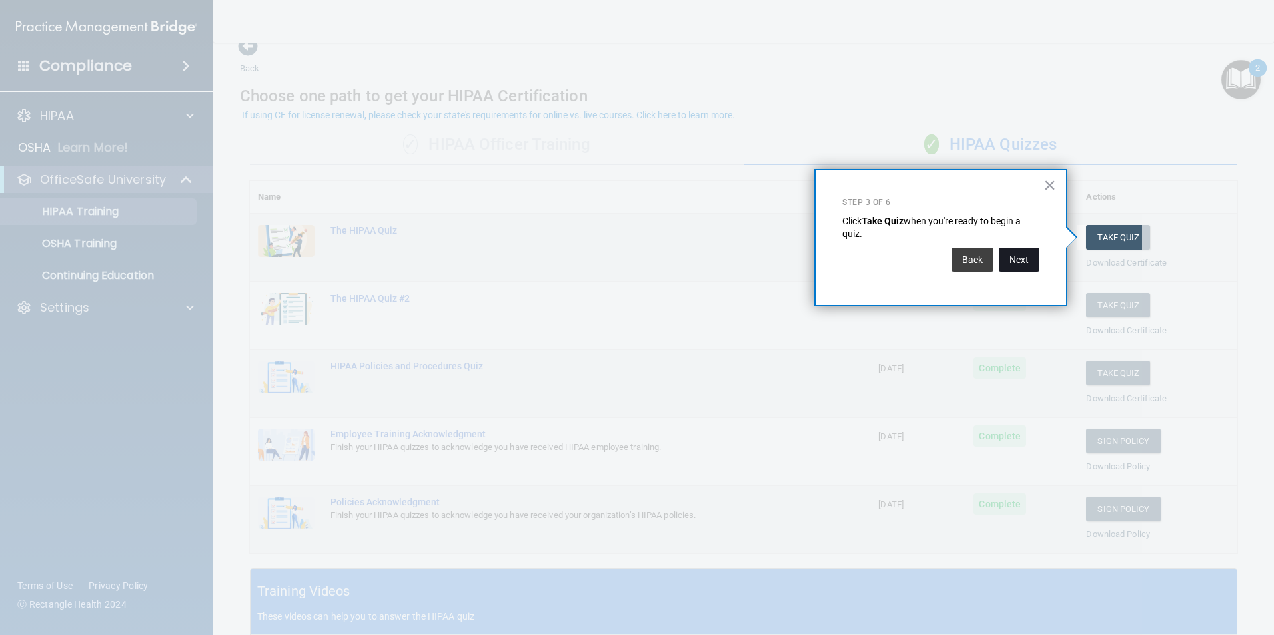
click at [1031, 262] on button "Next" at bounding box center [1018, 260] width 41 height 24
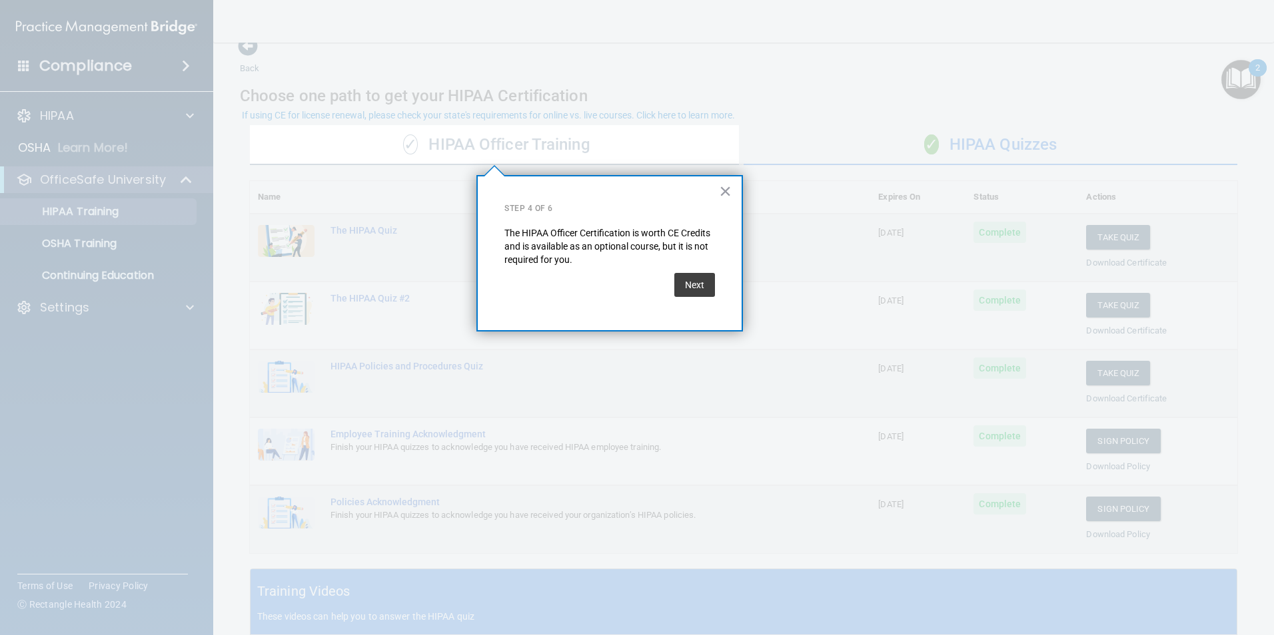
click at [697, 291] on button "Next" at bounding box center [694, 285] width 41 height 24
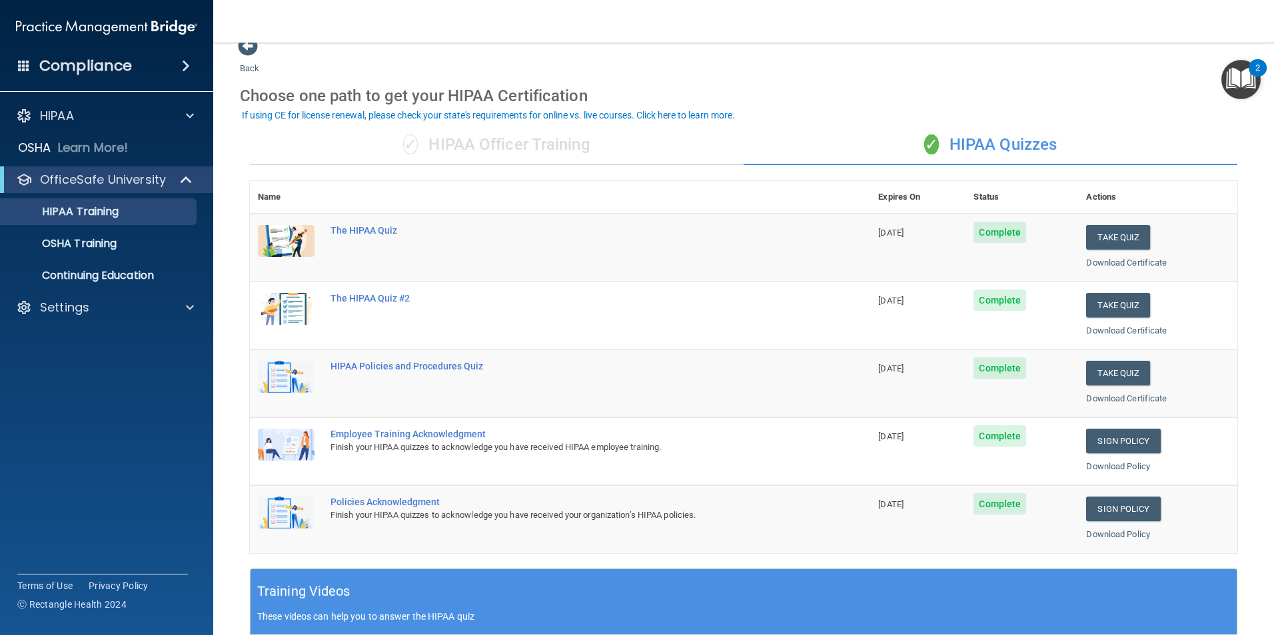
drag, startPoint x: 1106, startPoint y: 432, endPoint x: 850, endPoint y: 438, distance: 256.5
click at [850, 438] on td "Employee Training Acknowledgment Finish your HIPAA quizzes to acknowledge you h…" at bounding box center [596, 452] width 548 height 68
click at [1091, 442] on link "Sign Policy" at bounding box center [1123, 441] width 74 height 25
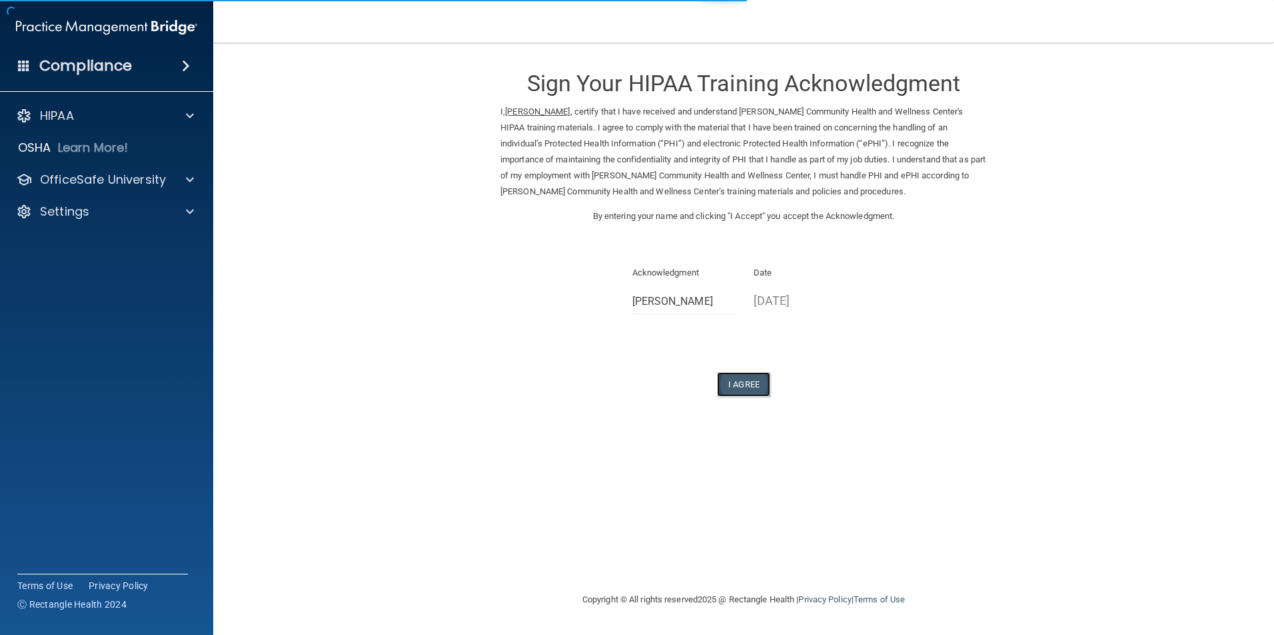
drag, startPoint x: 0, startPoint y: 0, endPoint x: 761, endPoint y: 384, distance: 851.9
click at [761, 384] on button "I Agree" at bounding box center [743, 384] width 53 height 25
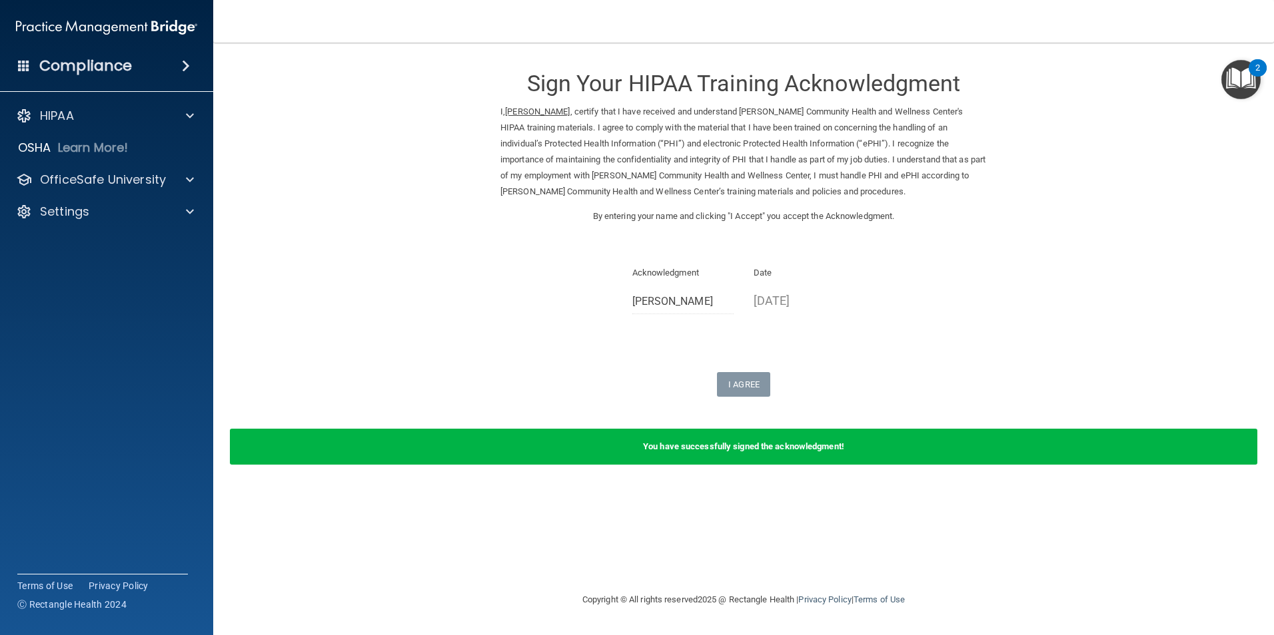
click at [770, 316] on div "Date 09/26/2025" at bounding box center [804, 293] width 122 height 57
click at [783, 299] on p "09/26/2025" at bounding box center [804, 301] width 102 height 22
click at [149, 181] on p "OfficeSafe University" at bounding box center [103, 180] width 126 height 16
click at [127, 219] on link "HIPAA Training" at bounding box center [92, 211] width 210 height 27
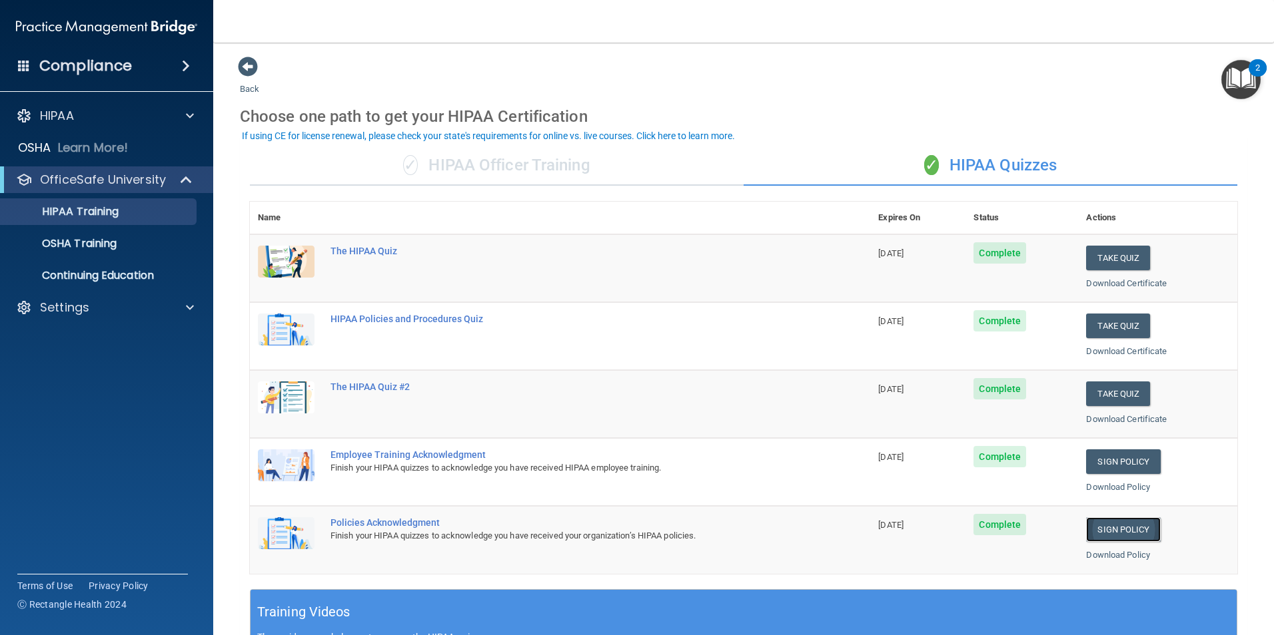
drag, startPoint x: 127, startPoint y: 219, endPoint x: 1108, endPoint y: 529, distance: 1028.8
click at [1108, 529] on link "Sign Policy" at bounding box center [1123, 530] width 74 height 25
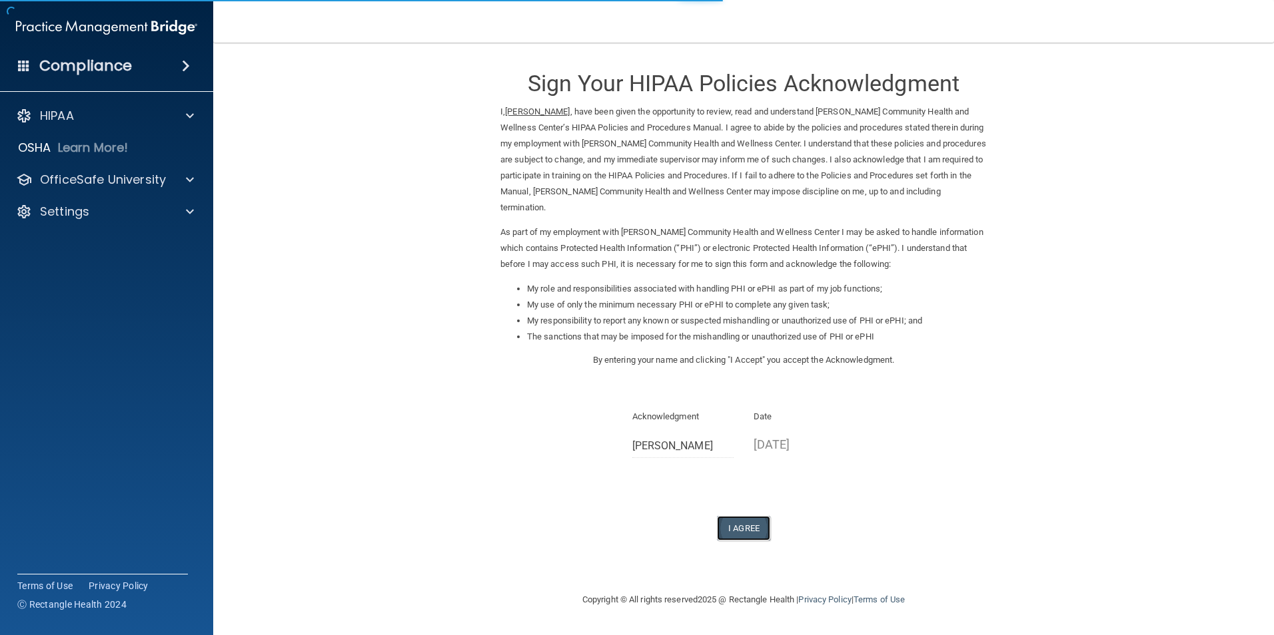
click at [756, 536] on button "I Agree" at bounding box center [743, 528] width 53 height 25
